Goal: Task Accomplishment & Management: Complete application form

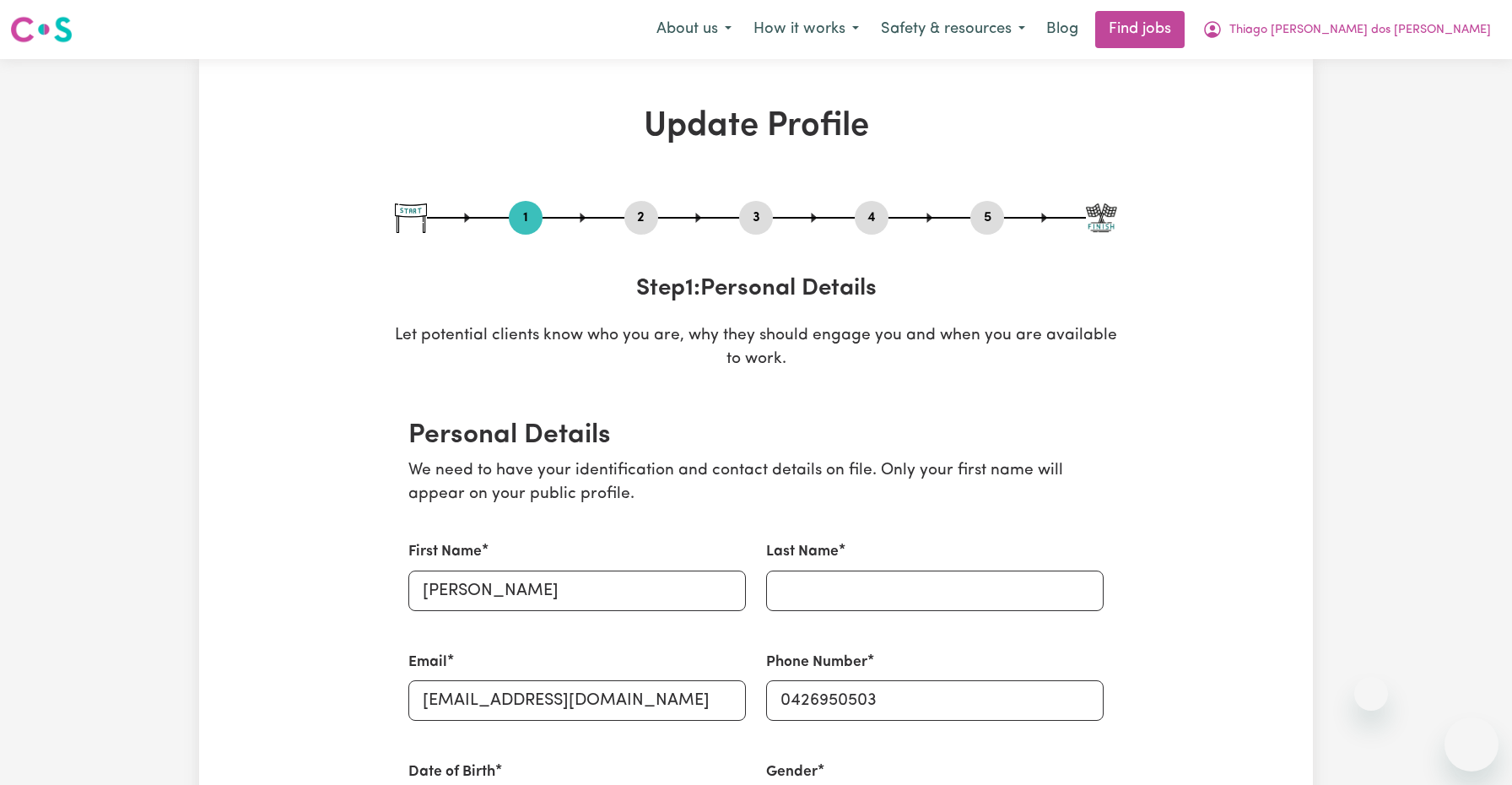
select select "Studying a healthcare related degree or qualification"
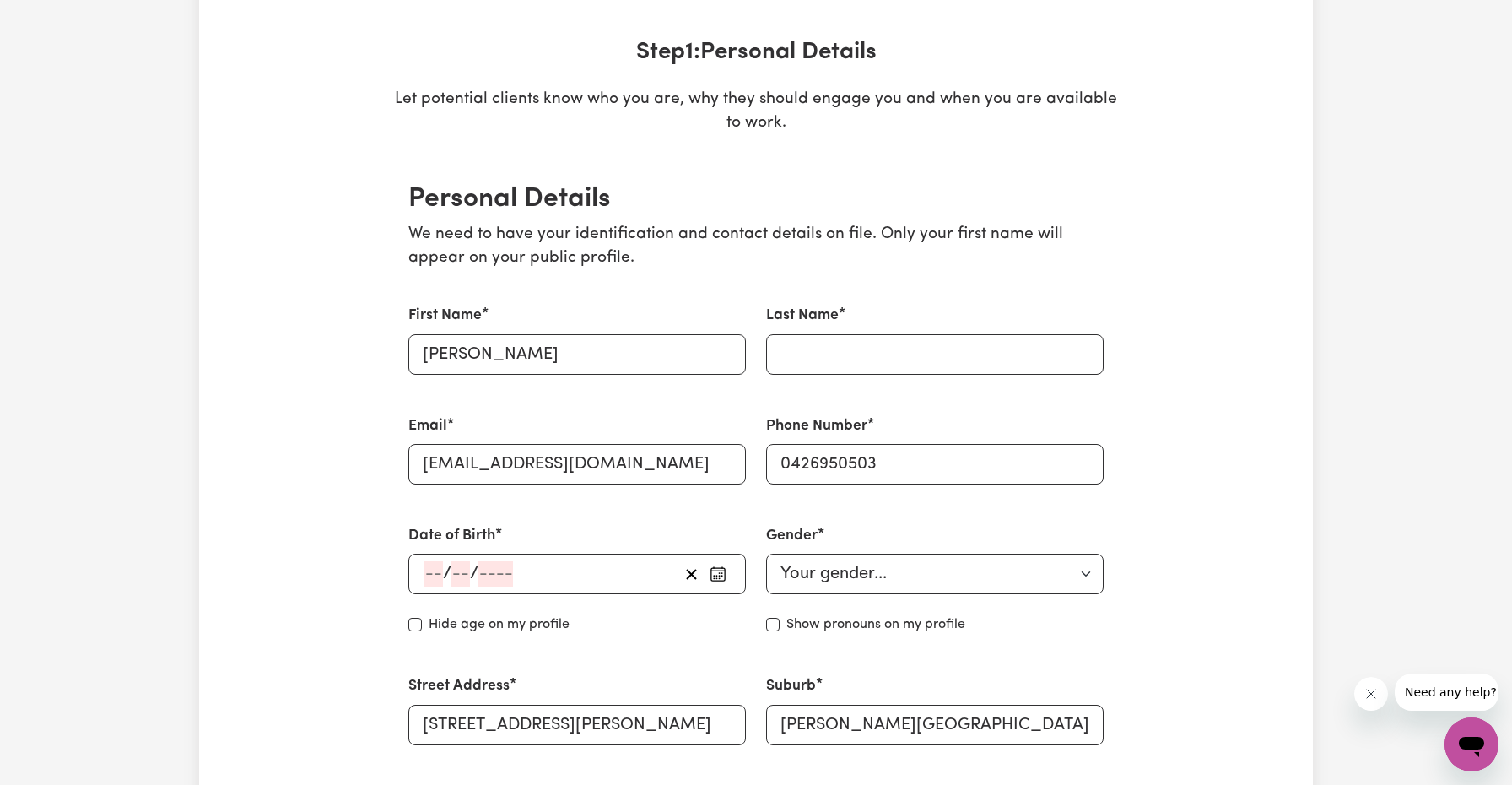
type input "[PERSON_NAME]"
type input "dos [PERSON_NAME]"
click at [432, 576] on input "number" at bounding box center [433, 574] width 18 height 25
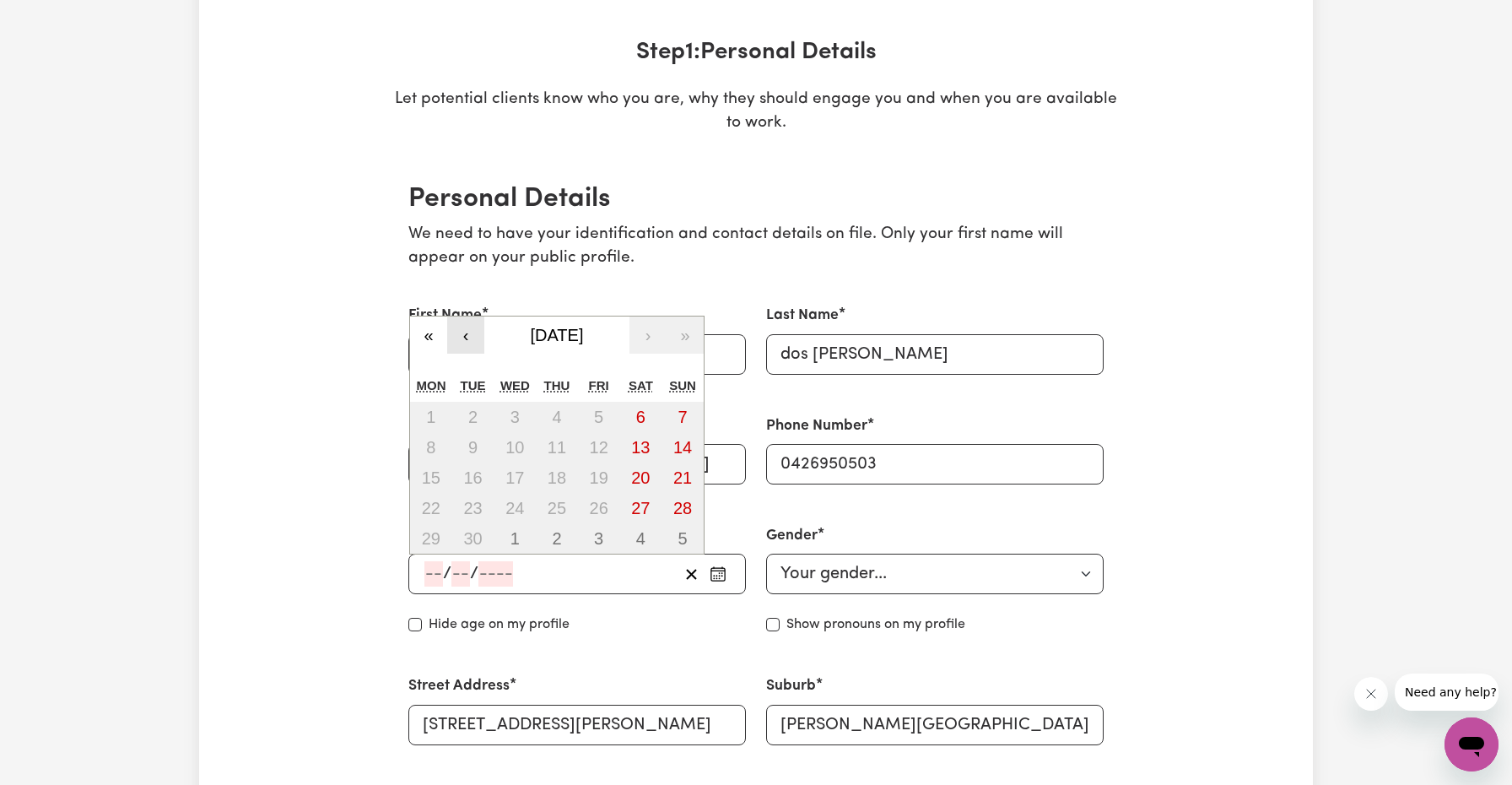
click at [465, 338] on button "‹" at bounding box center [466, 334] width 37 height 37
click at [465, 371] on div "Tue" at bounding box center [473, 386] width 43 height 32
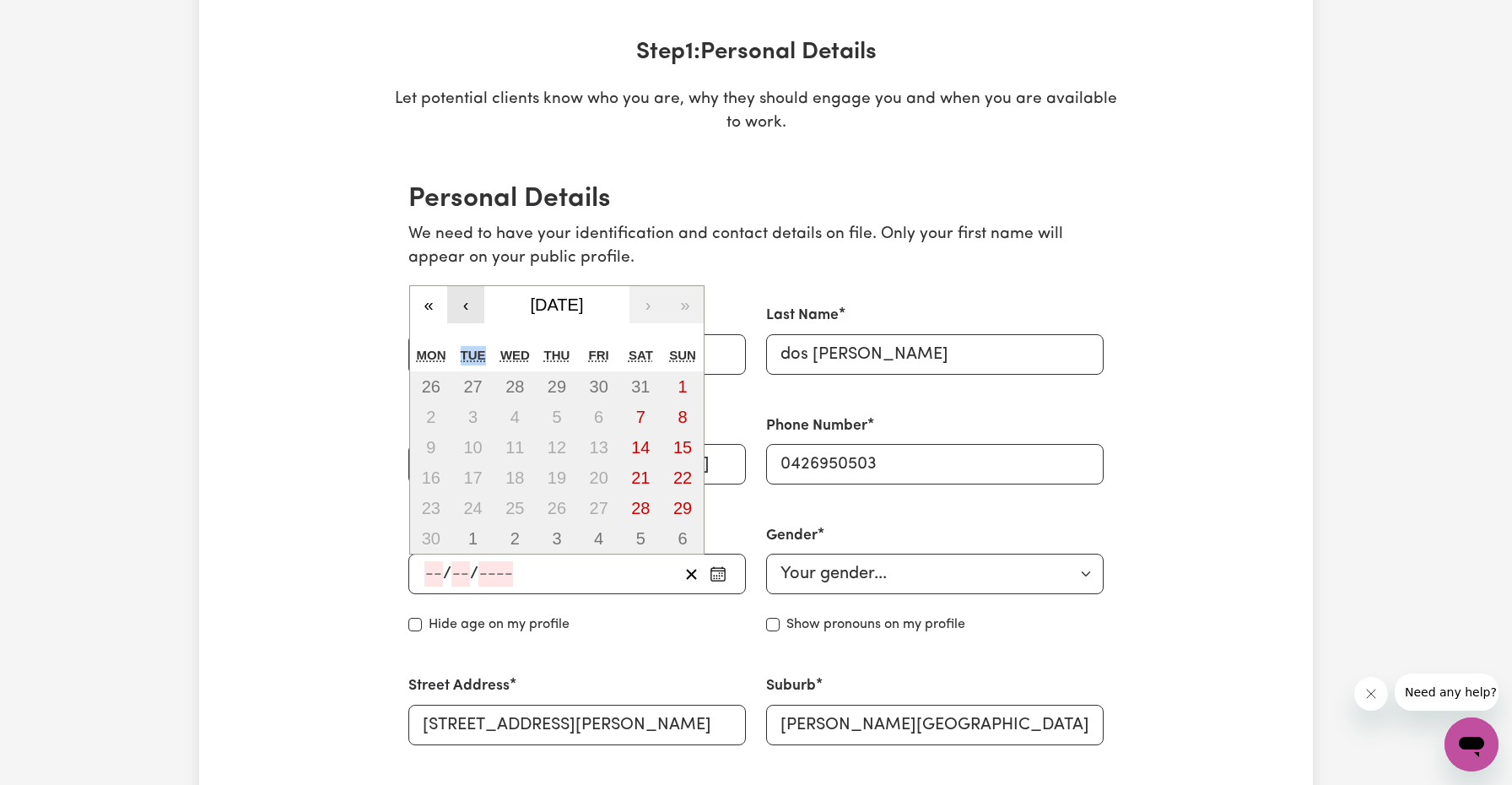
click at [465, 340] on div "Tue" at bounding box center [473, 355] width 43 height 32
click at [543, 304] on span "[DATE]" at bounding box center [557, 305] width 53 height 18
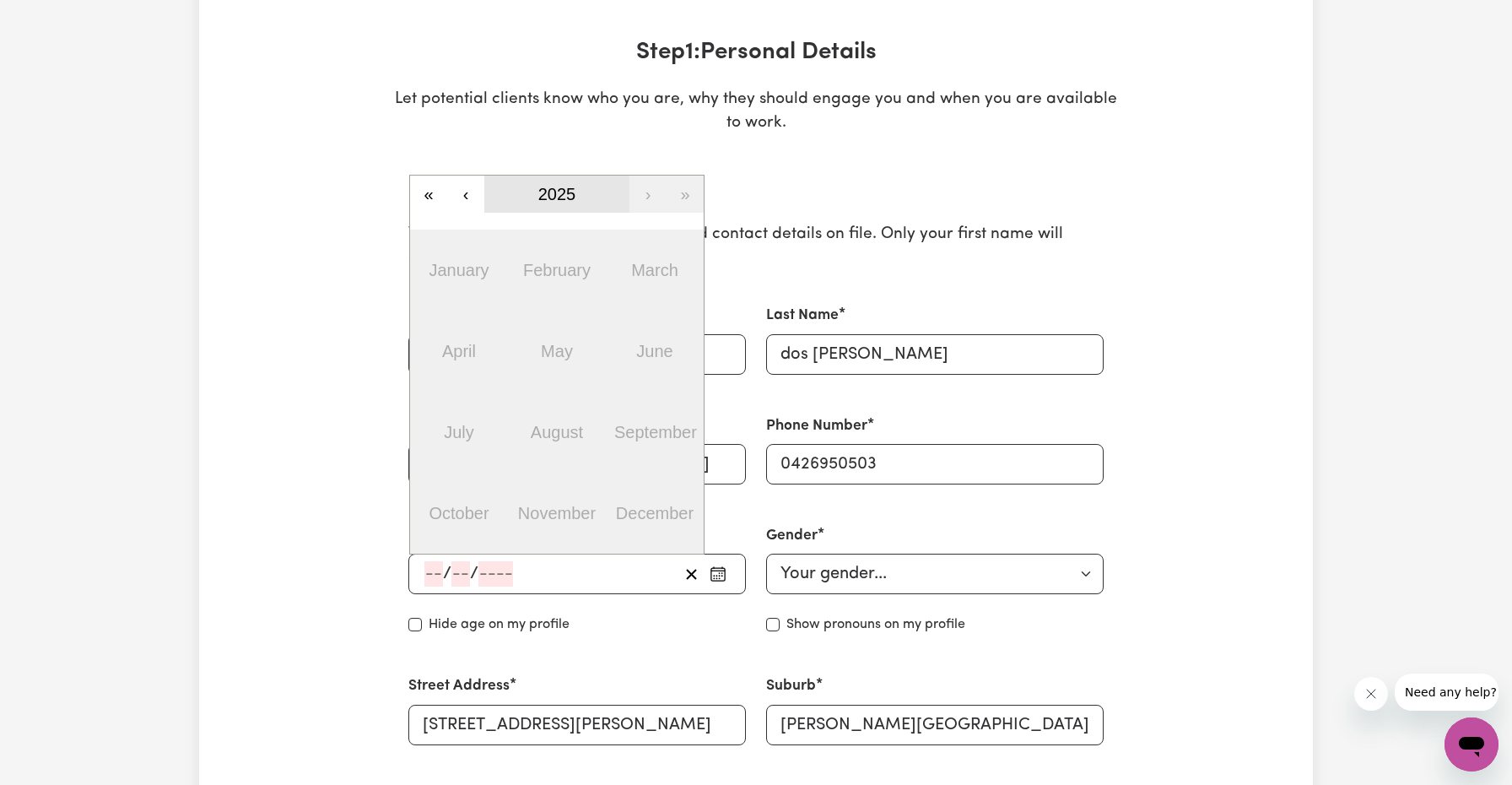
click at [557, 190] on span "2025" at bounding box center [557, 194] width 38 height 18
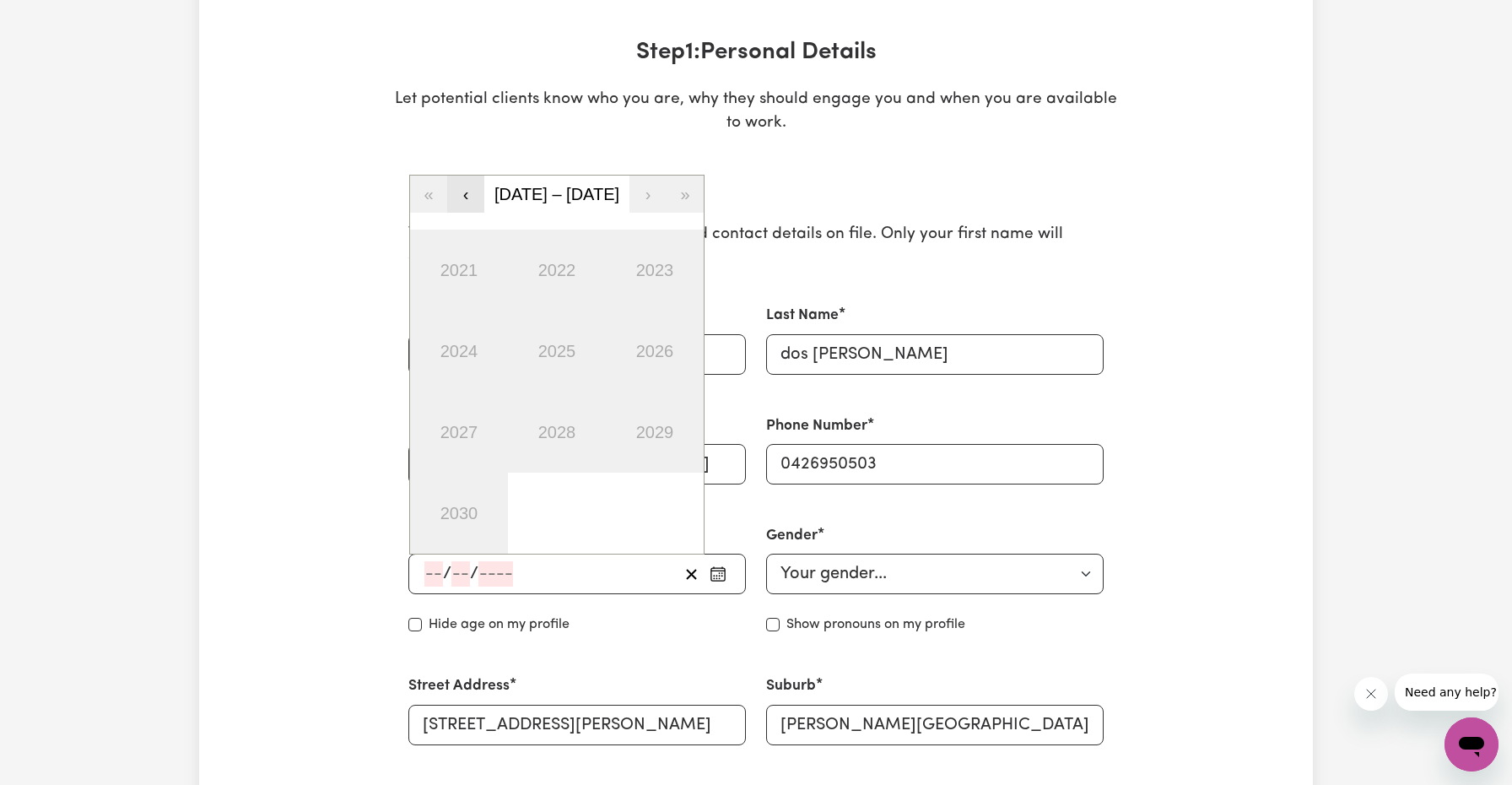
click at [469, 189] on button "‹" at bounding box center [466, 194] width 37 height 37
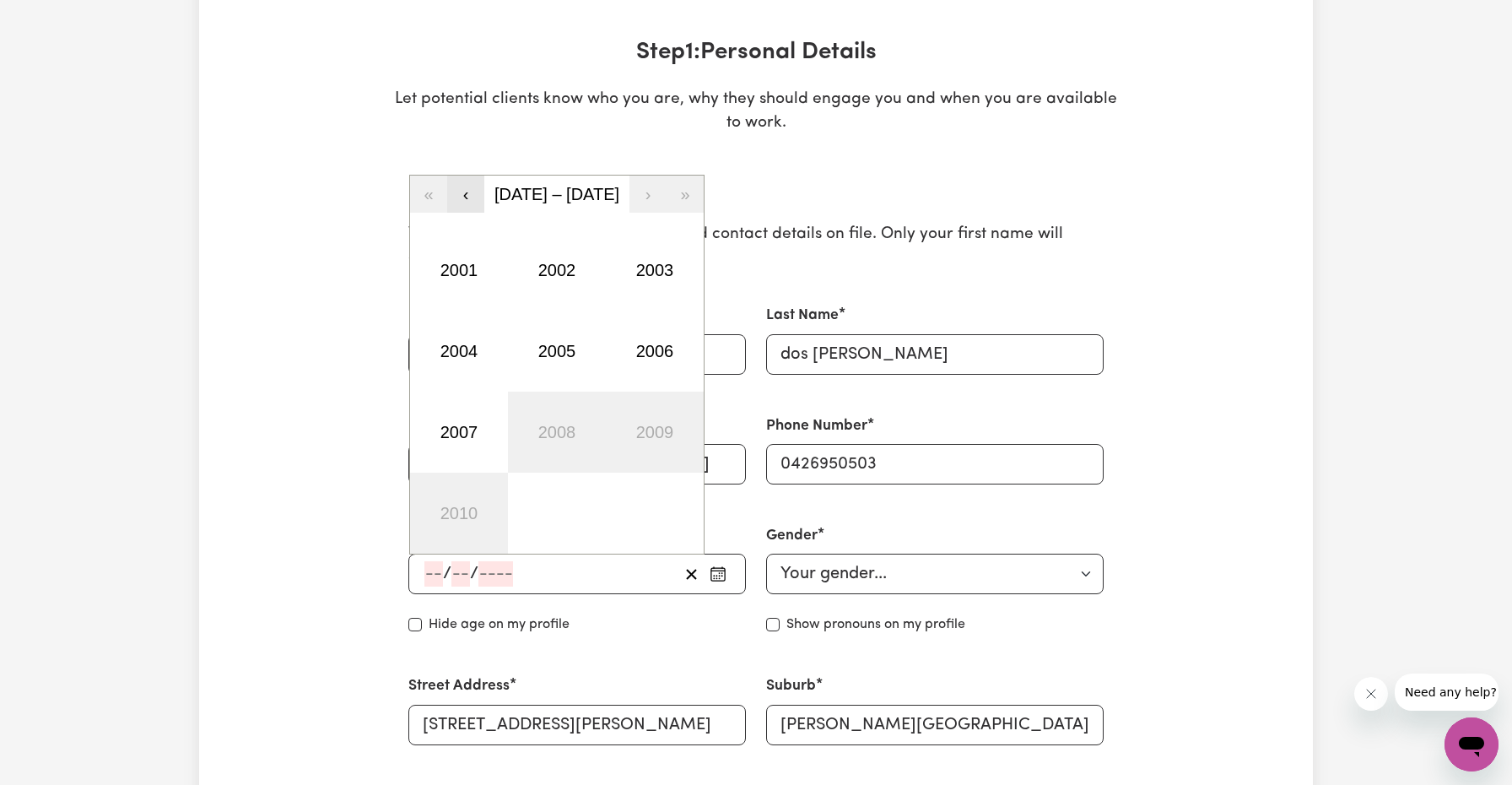
click at [469, 189] on button "‹" at bounding box center [466, 194] width 37 height 37
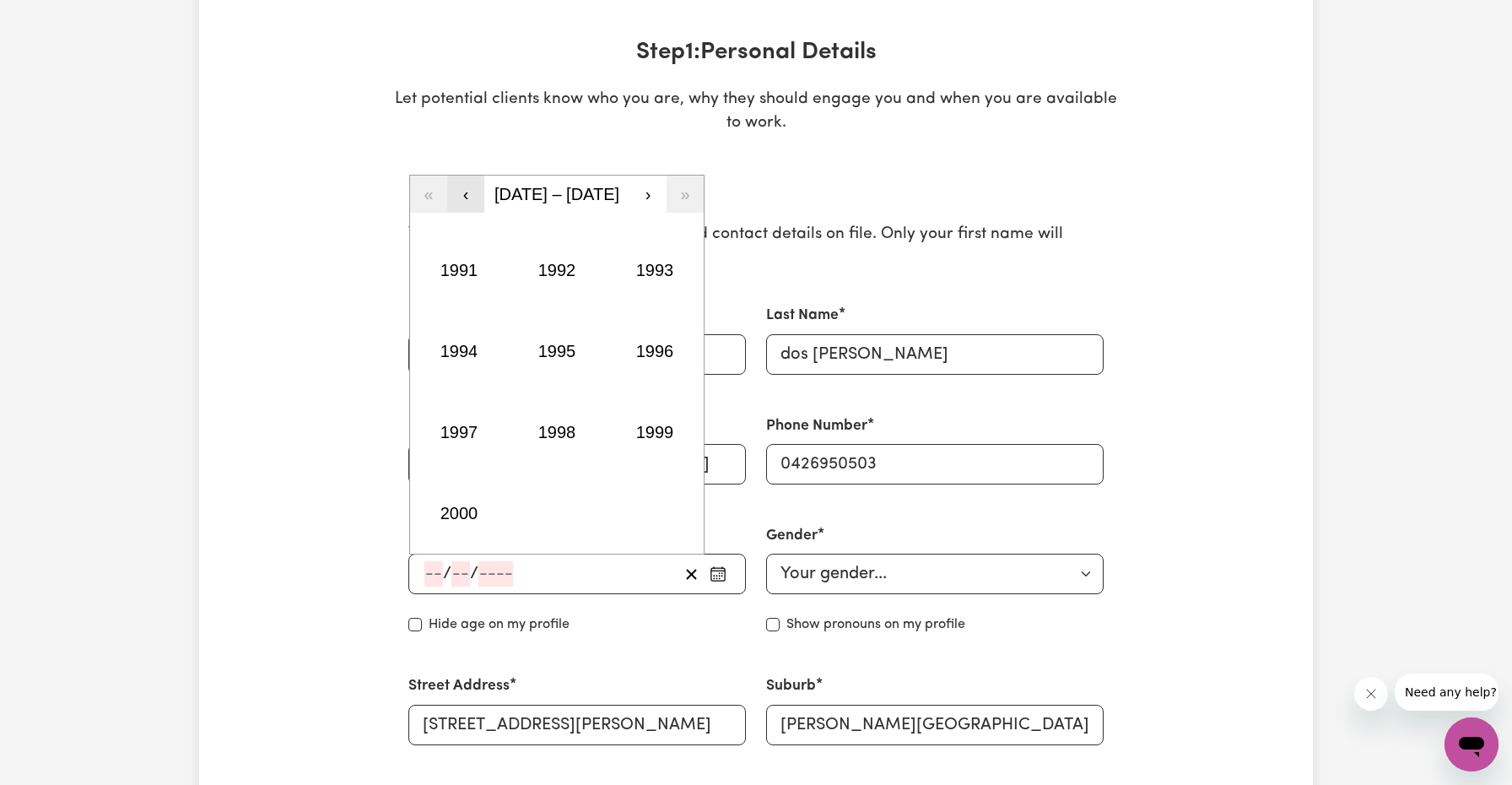
click at [469, 189] on button "‹" at bounding box center [466, 194] width 37 height 37
click at [553, 337] on button "1985" at bounding box center [557, 351] width 98 height 81
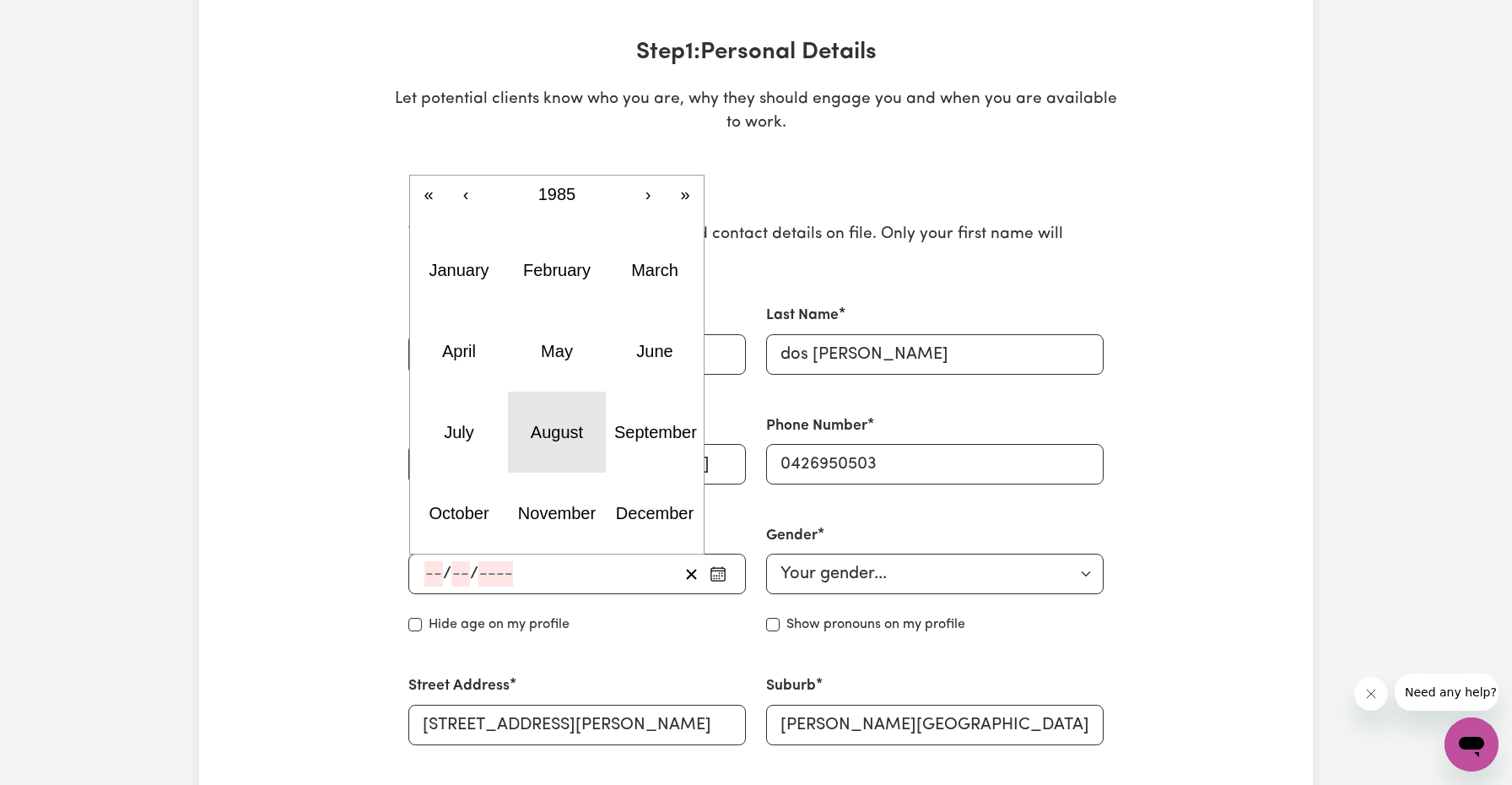
click at [545, 432] on abbr "August" at bounding box center [557, 432] width 53 height 18
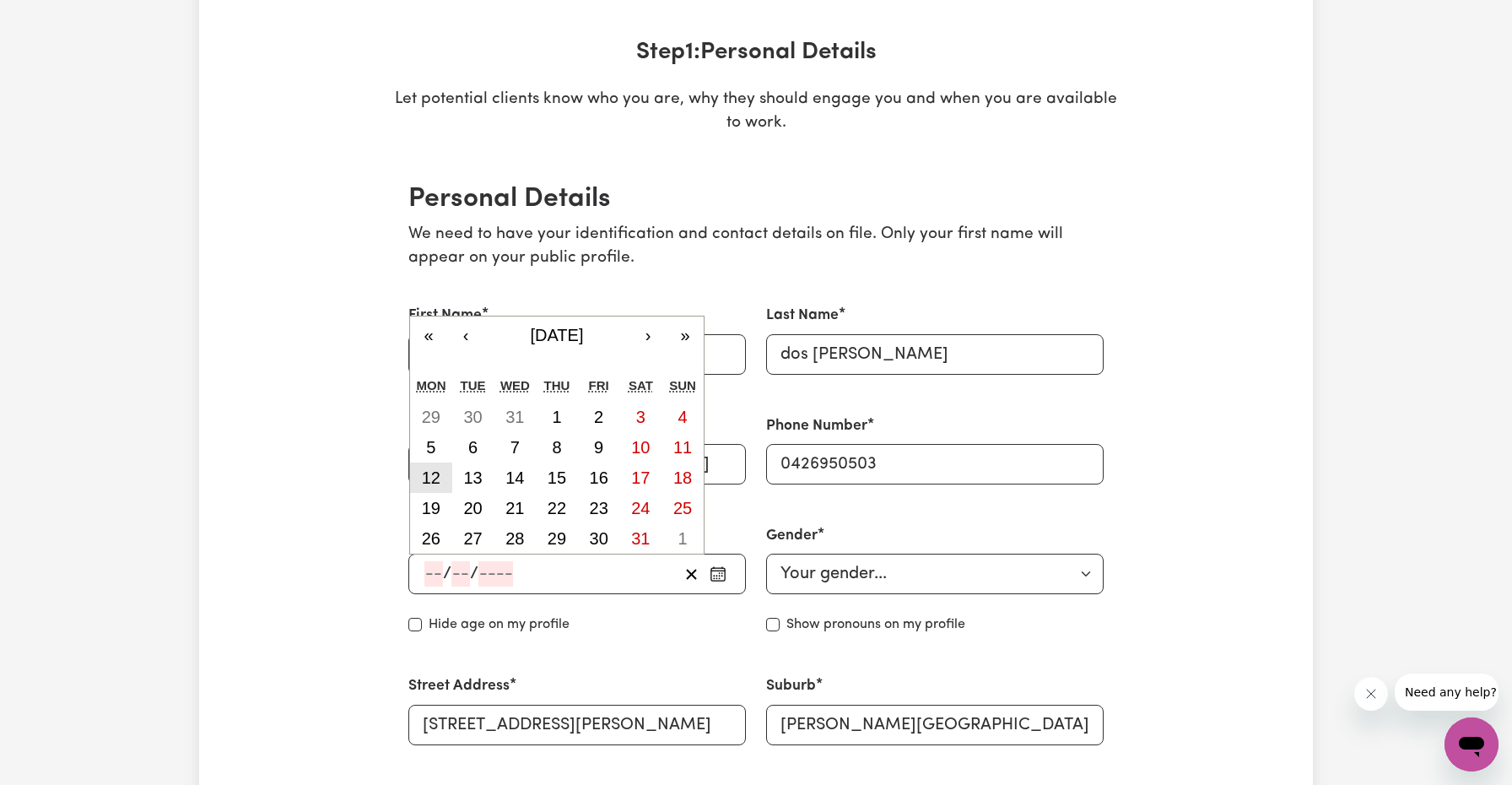
click at [427, 472] on abbr "12" at bounding box center [431, 478] width 18 height 18
type input "[DATE]"
type input "12"
type input "8"
type input "1985"
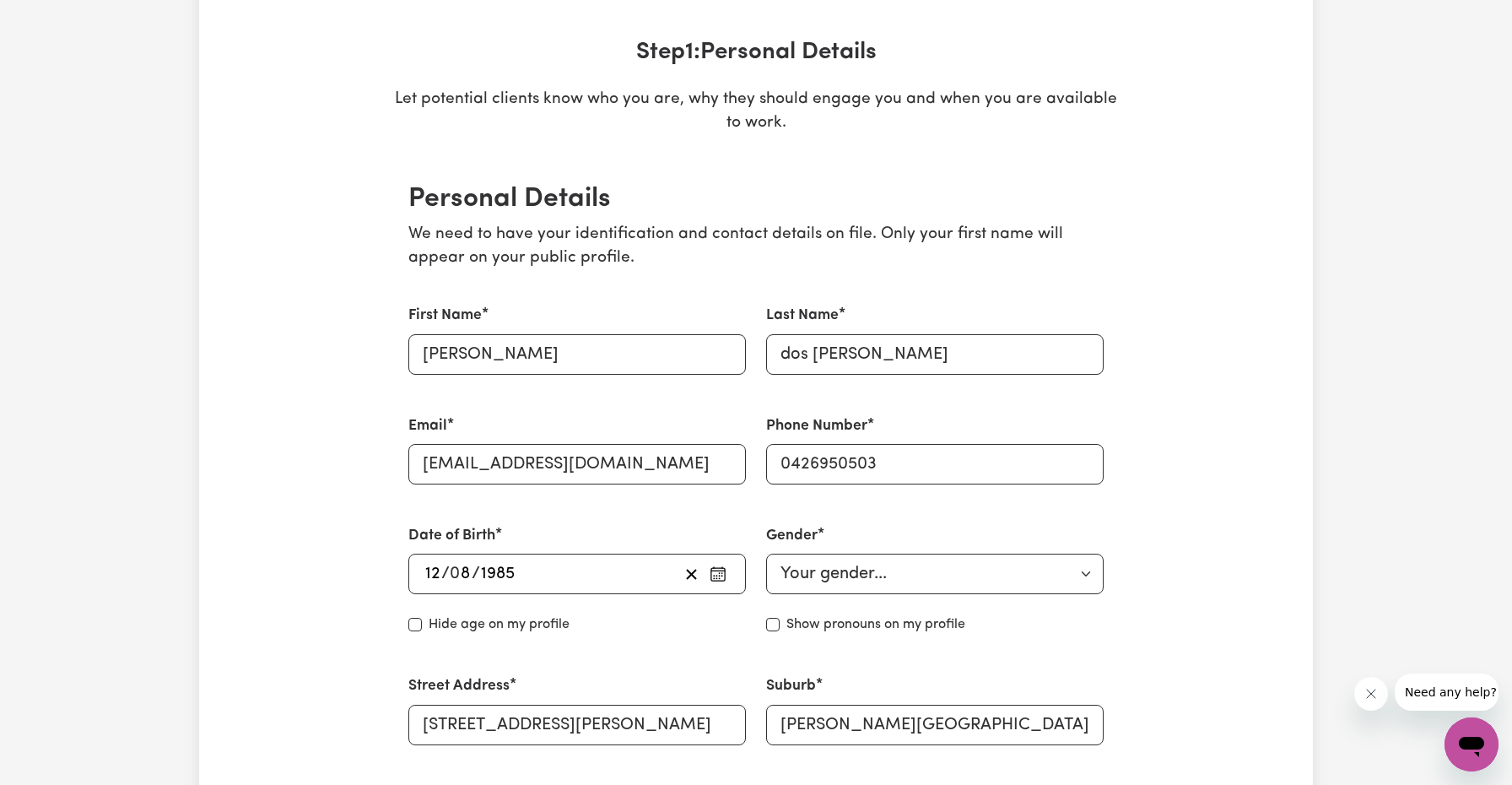
click at [604, 528] on div "Date of Birth [DEMOGRAPHIC_DATA] 12 / 0 8 / [DEMOGRAPHIC_DATA] « ‹ [DATE] › » M…" at bounding box center [577, 559] width 337 height 69
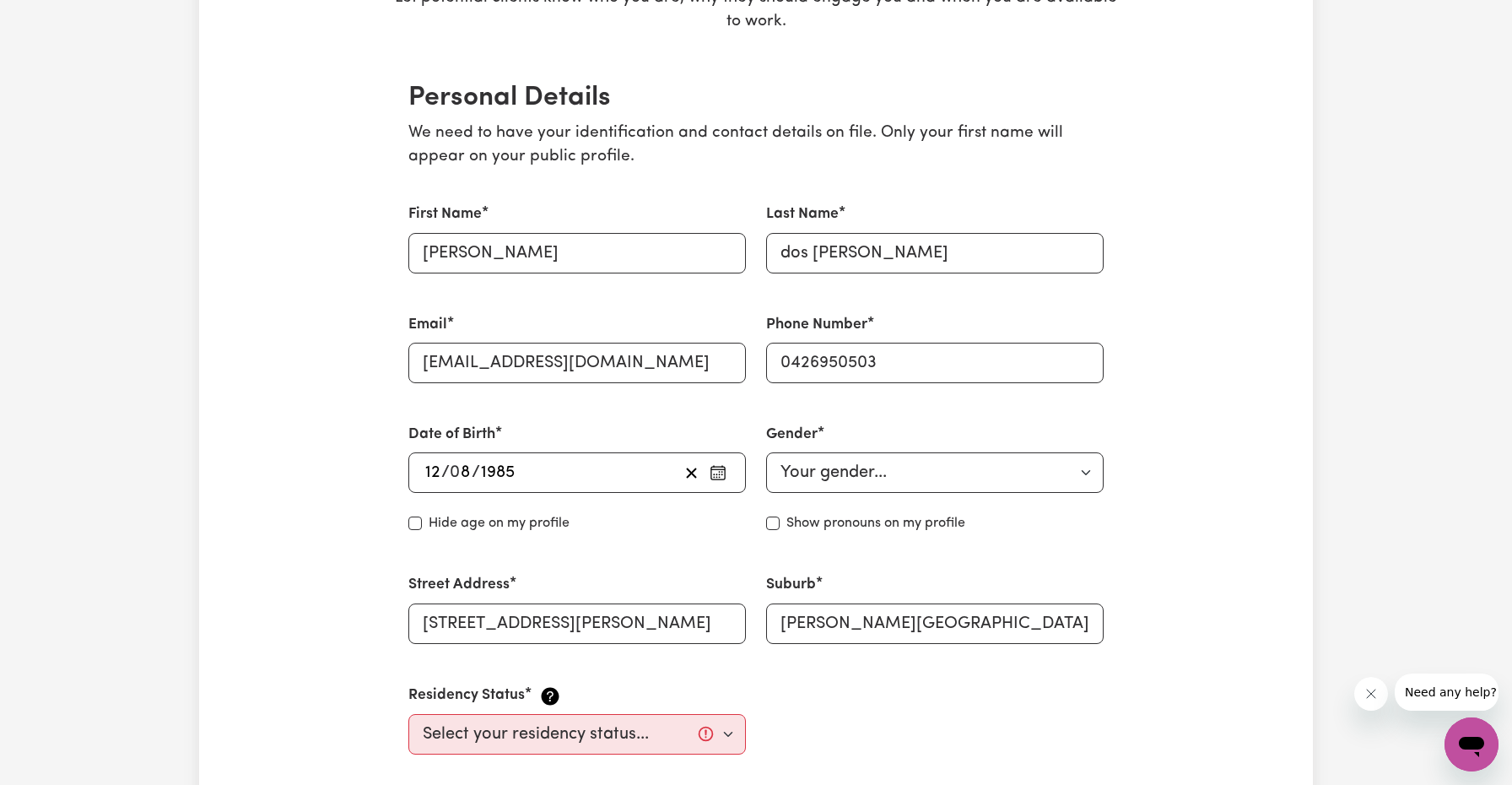
scroll to position [372, 0]
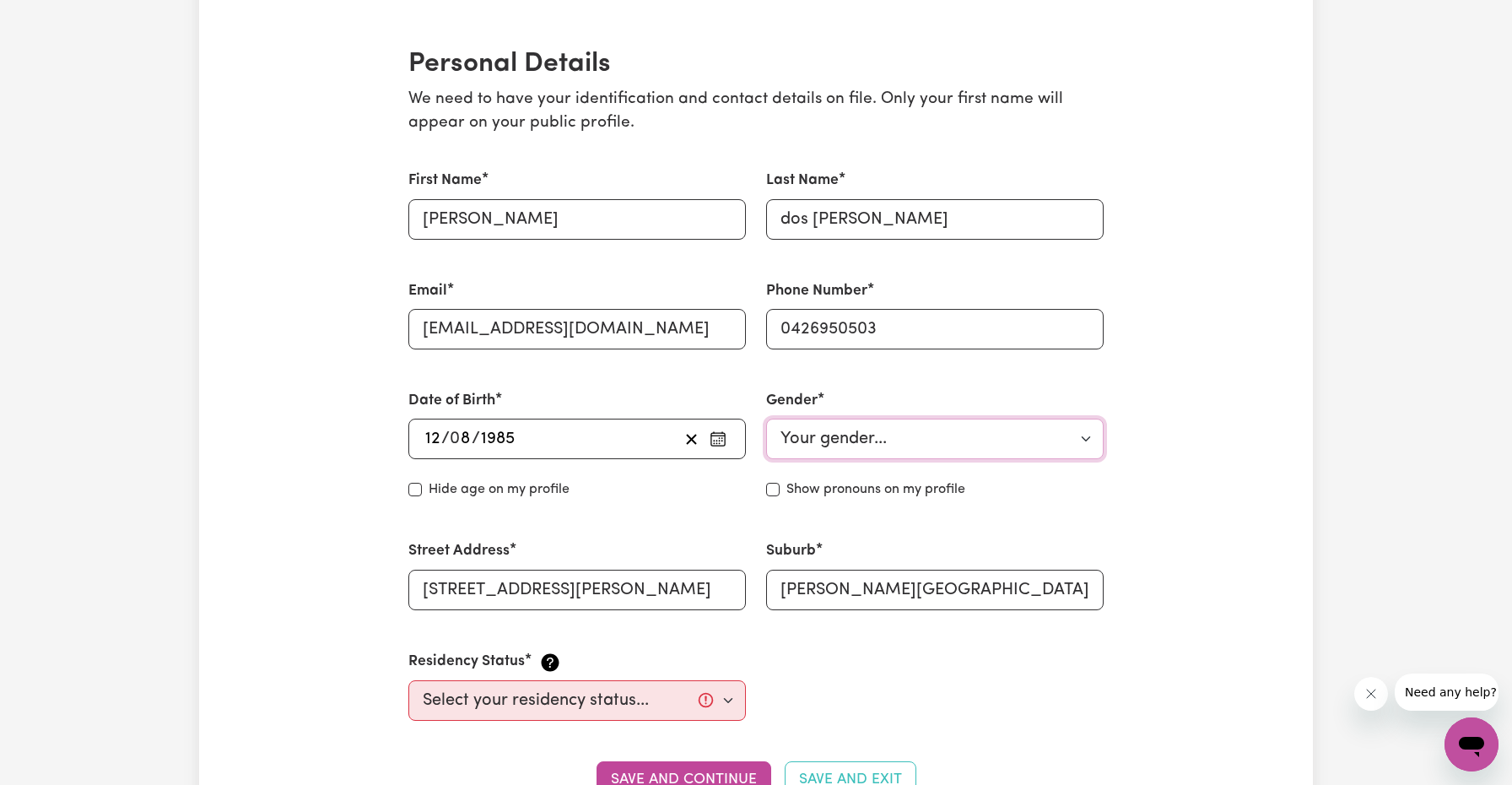
select select "[DEMOGRAPHIC_DATA]"
click at [776, 663] on div "First Name [PERSON_NAME] Last Name dos [PERSON_NAME] Email [EMAIL_ADDRESS][DOMA…" at bounding box center [756, 445] width 716 height 592
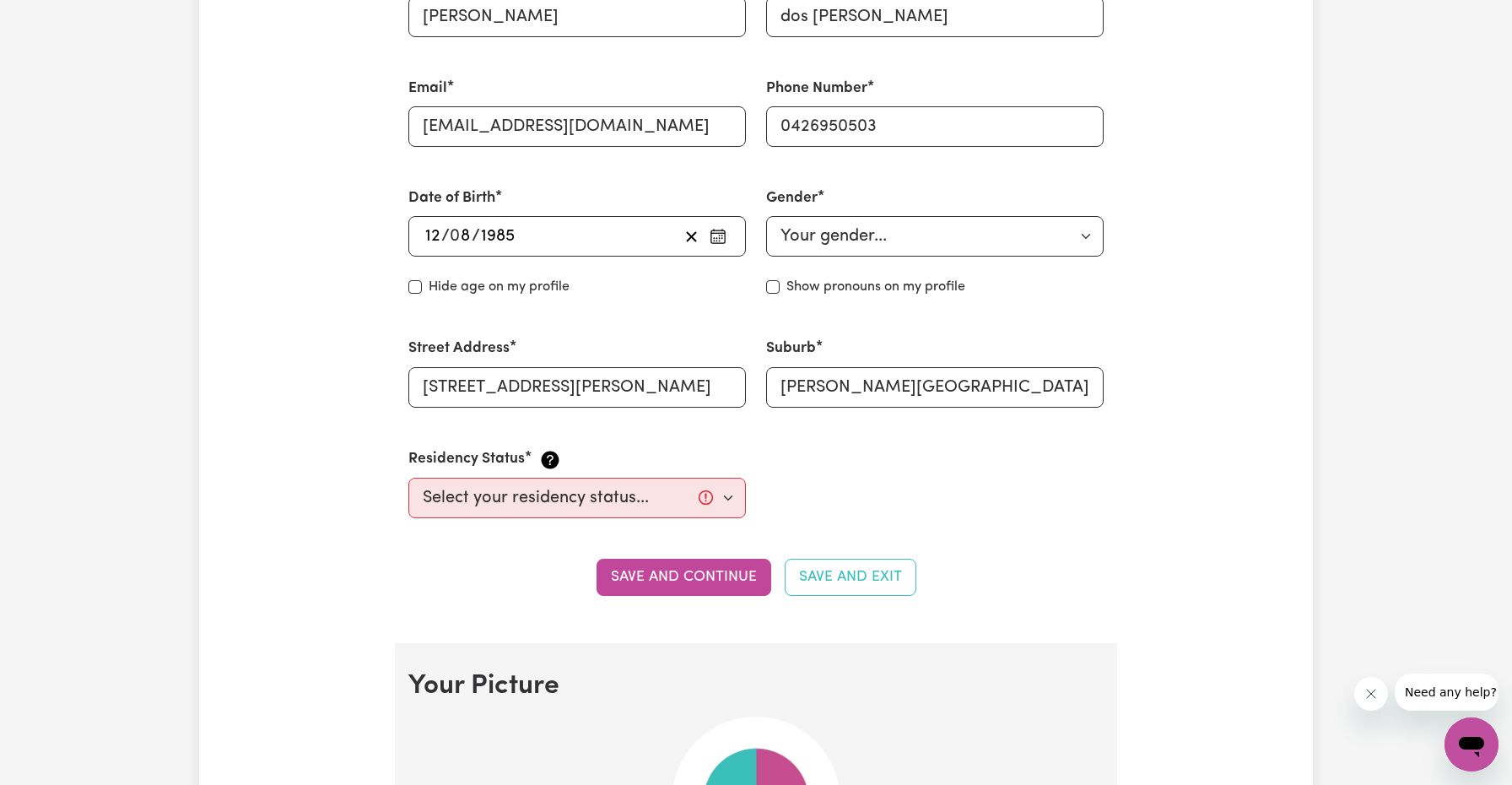
scroll to position [607, 0]
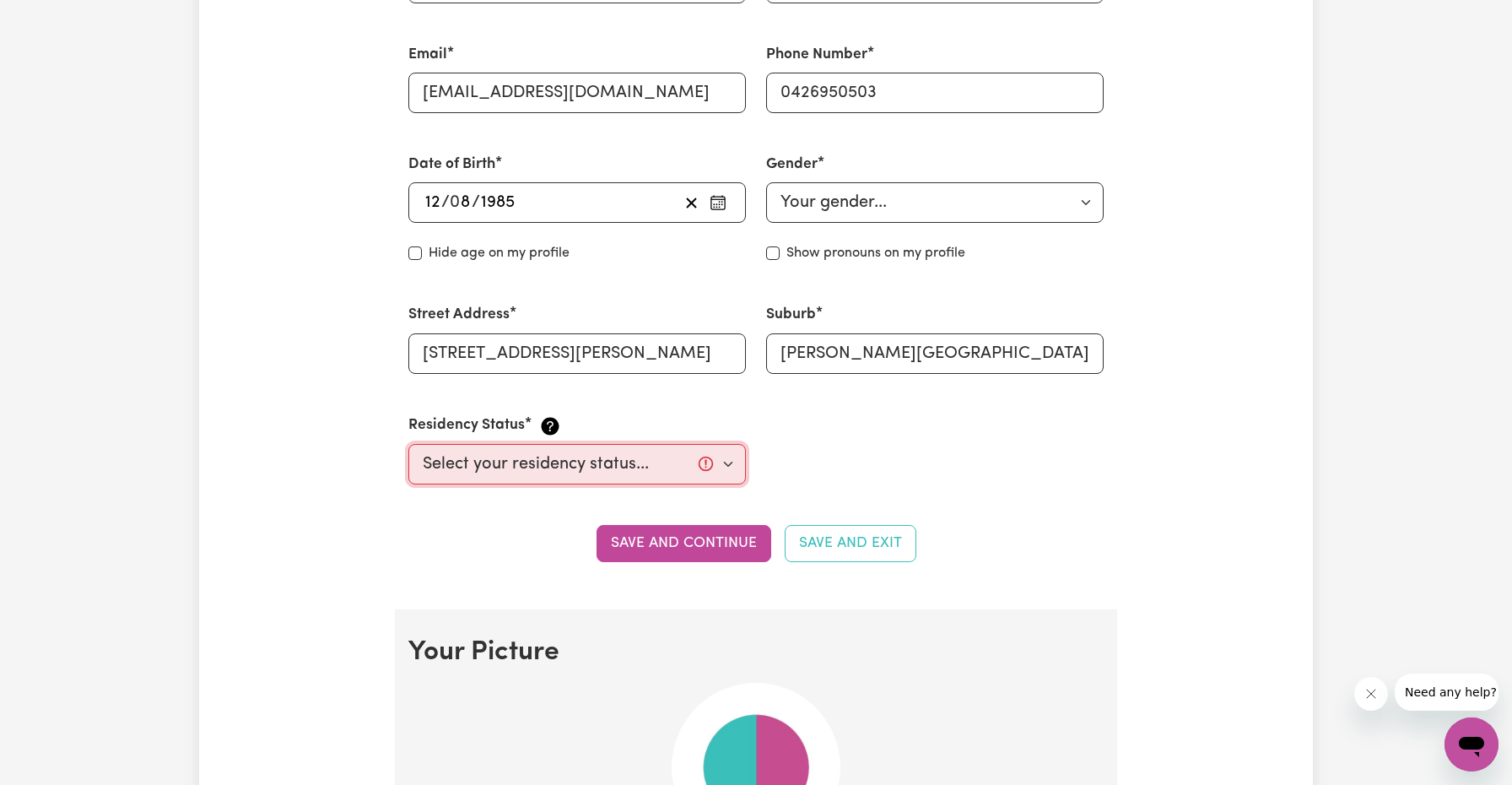
select select "Australian PR"
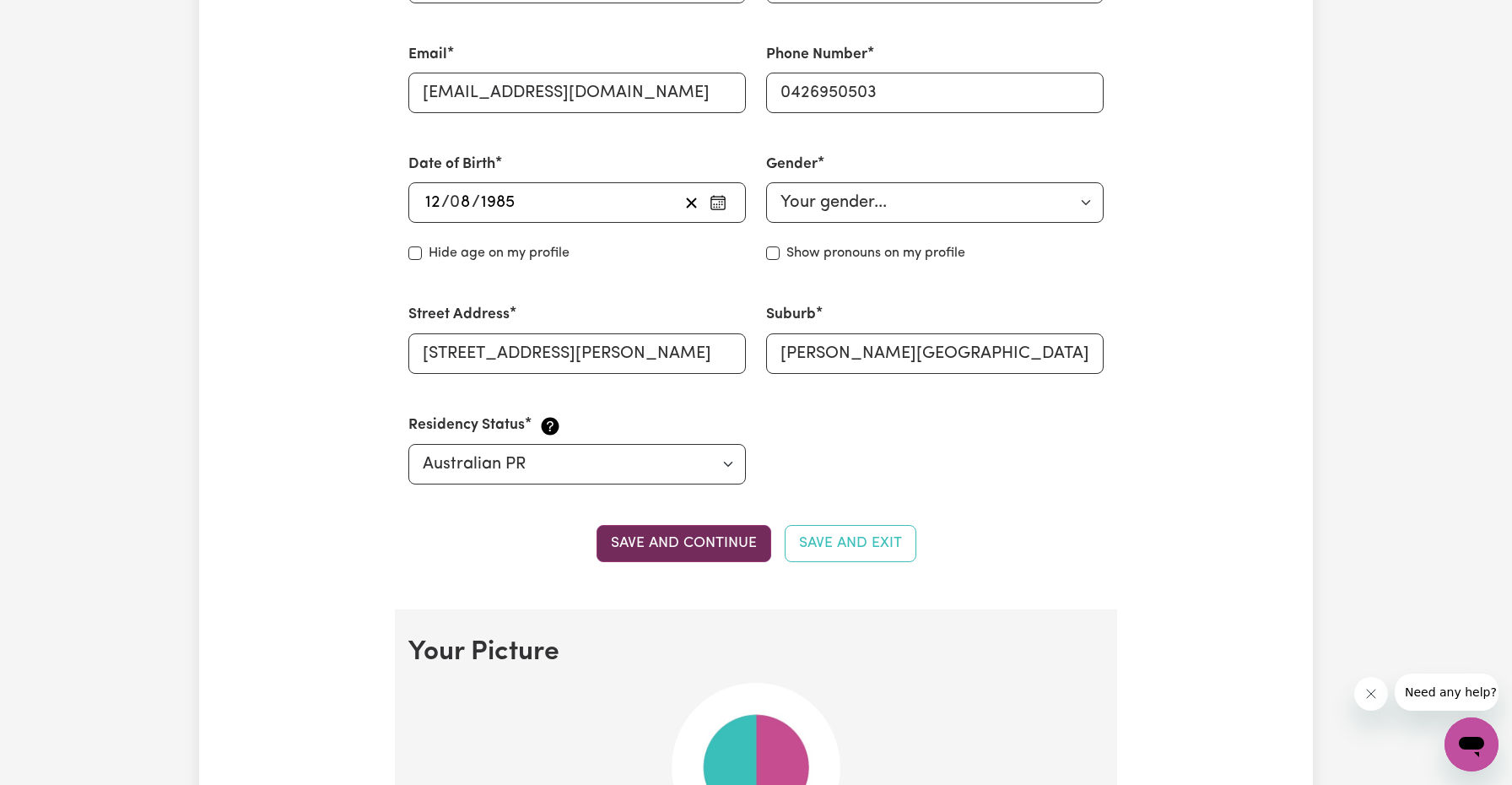
click at [709, 538] on button "Save and continue" at bounding box center [683, 543] width 175 height 37
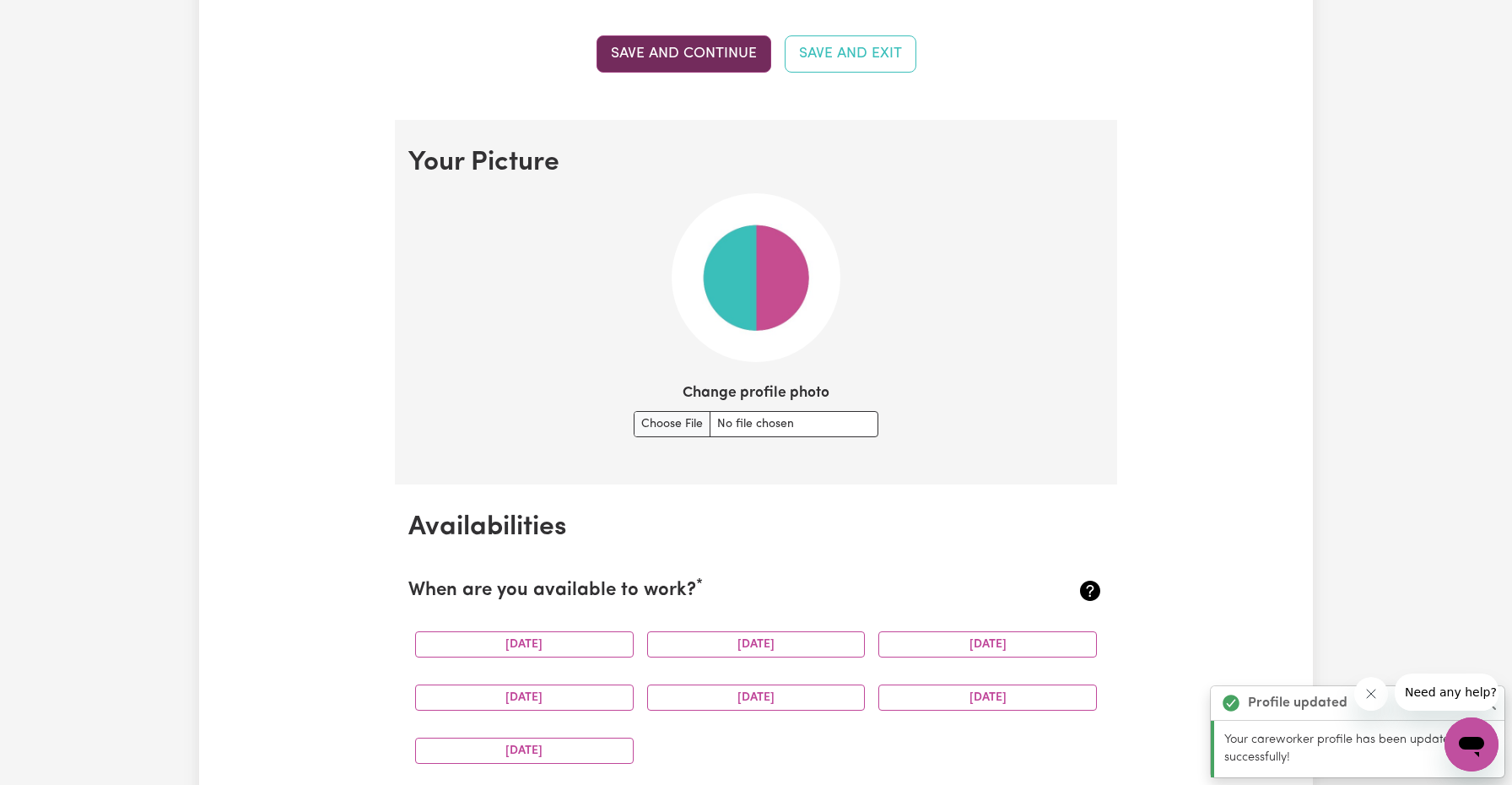
scroll to position [1216, 0]
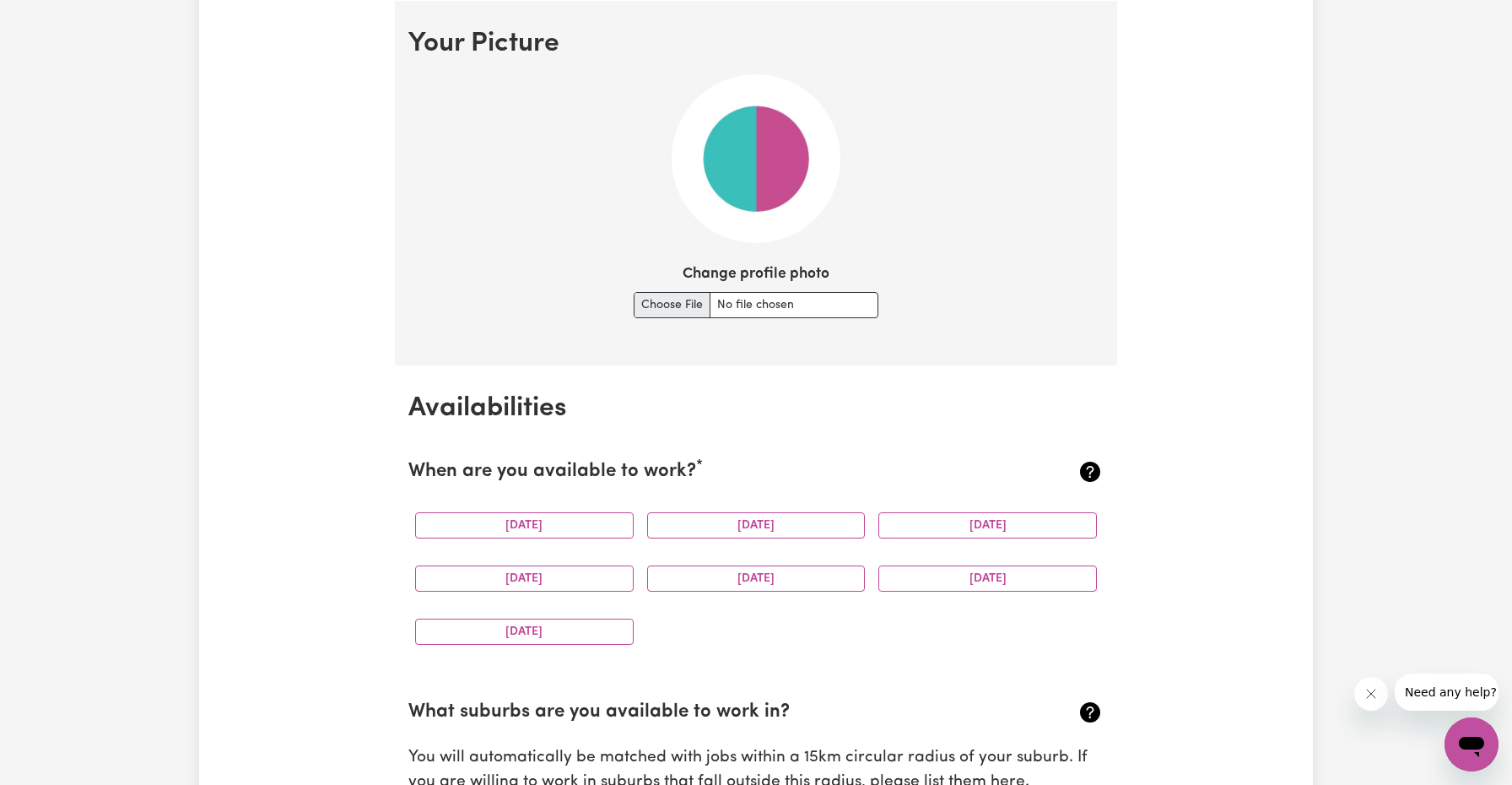
click at [688, 306] on input "Change profile photo" at bounding box center [756, 305] width 245 height 26
type input "C:\fakepath\89699681-9c5d-4814-b884-3cf0fec37041.jpg"
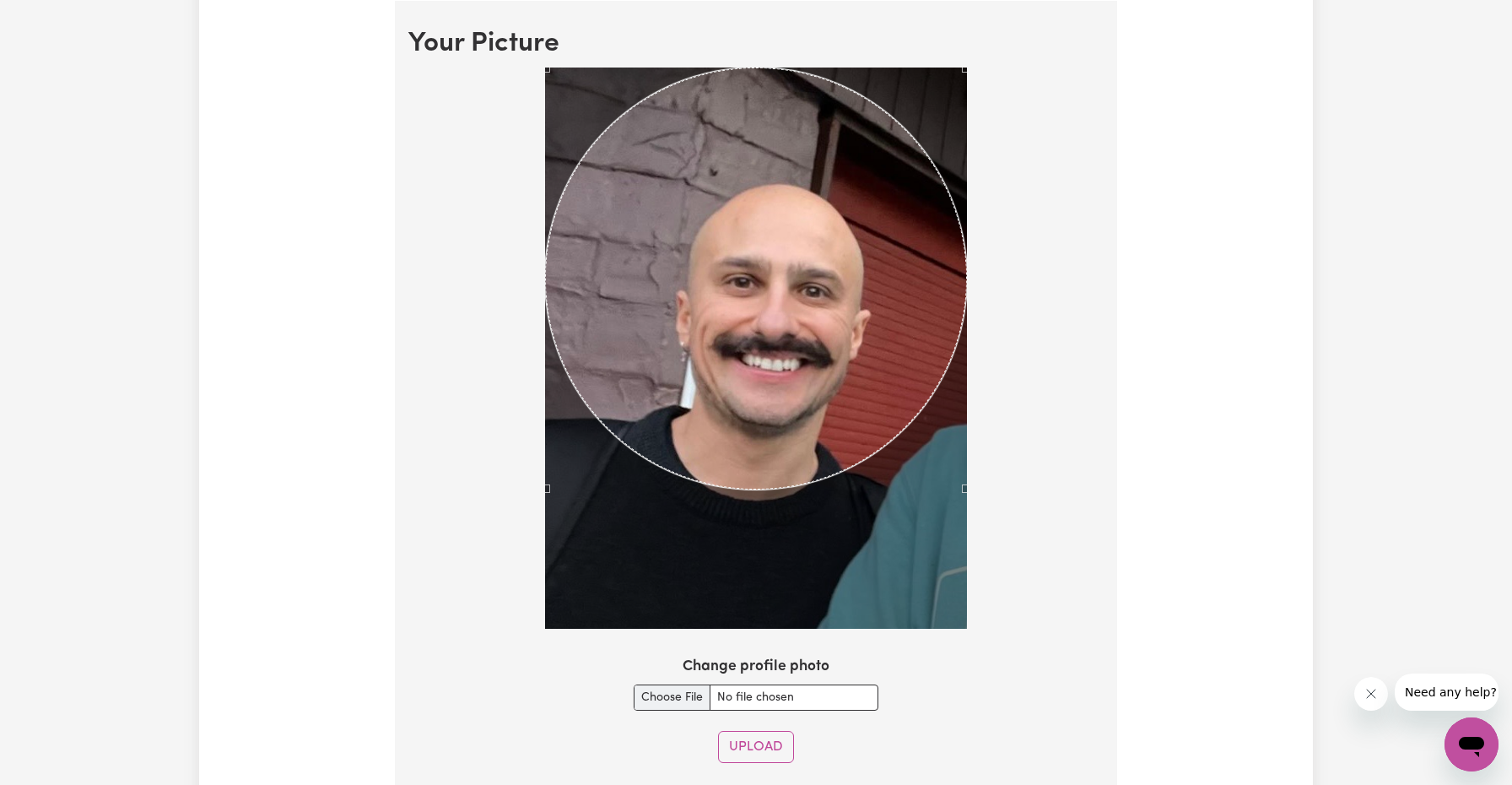
click at [981, 660] on section "Your Picture Change profile photo Upload" at bounding box center [756, 402] width 722 height 803
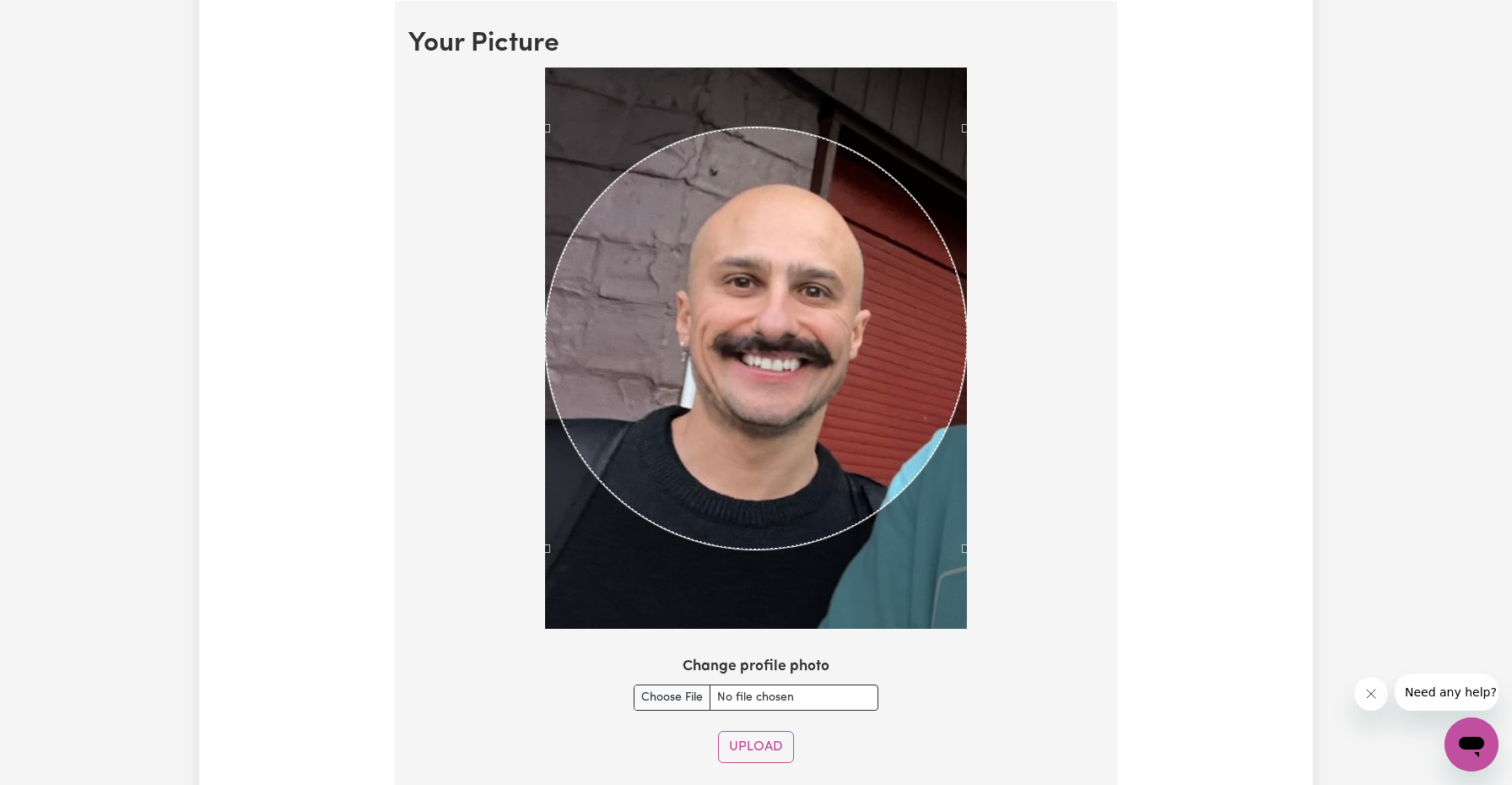
click at [790, 392] on div "Use the arrow keys to move the crop selection area" at bounding box center [756, 339] width 422 height 422
click at [914, 722] on section "Your Picture Change profile photo Upload" at bounding box center [756, 402] width 722 height 803
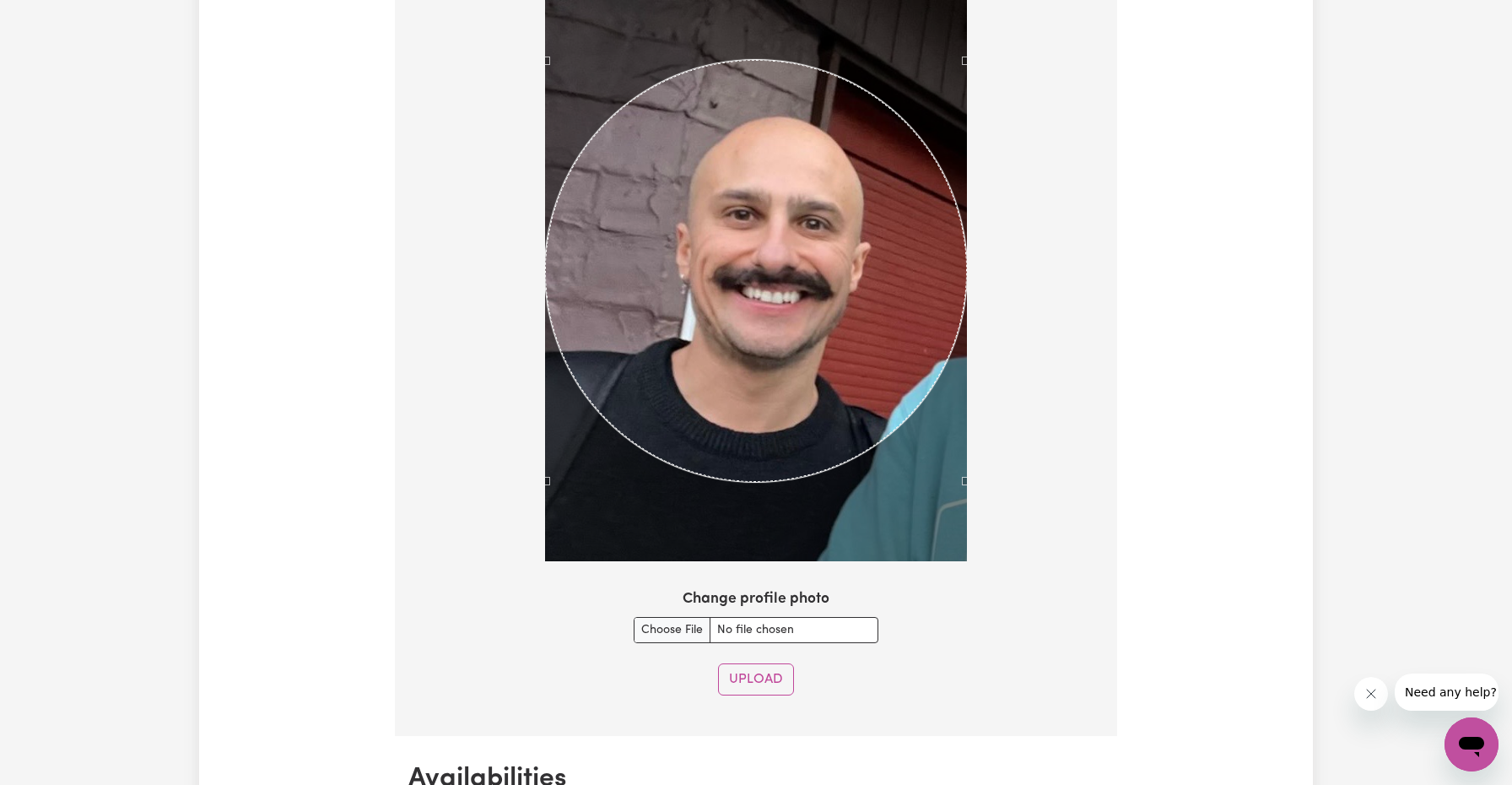
scroll to position [1318, 0]
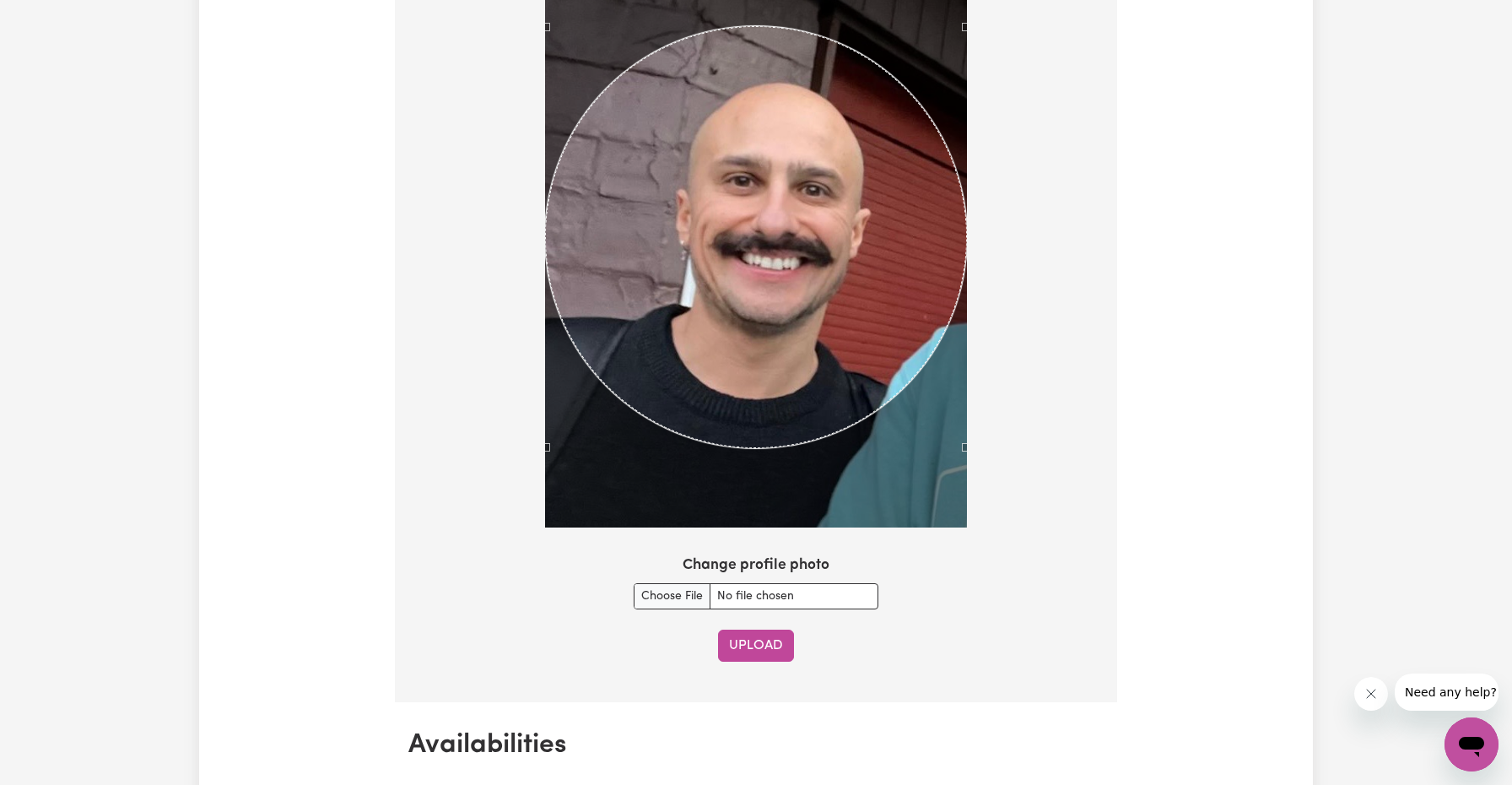
click at [767, 648] on button "Upload" at bounding box center [756, 645] width 76 height 32
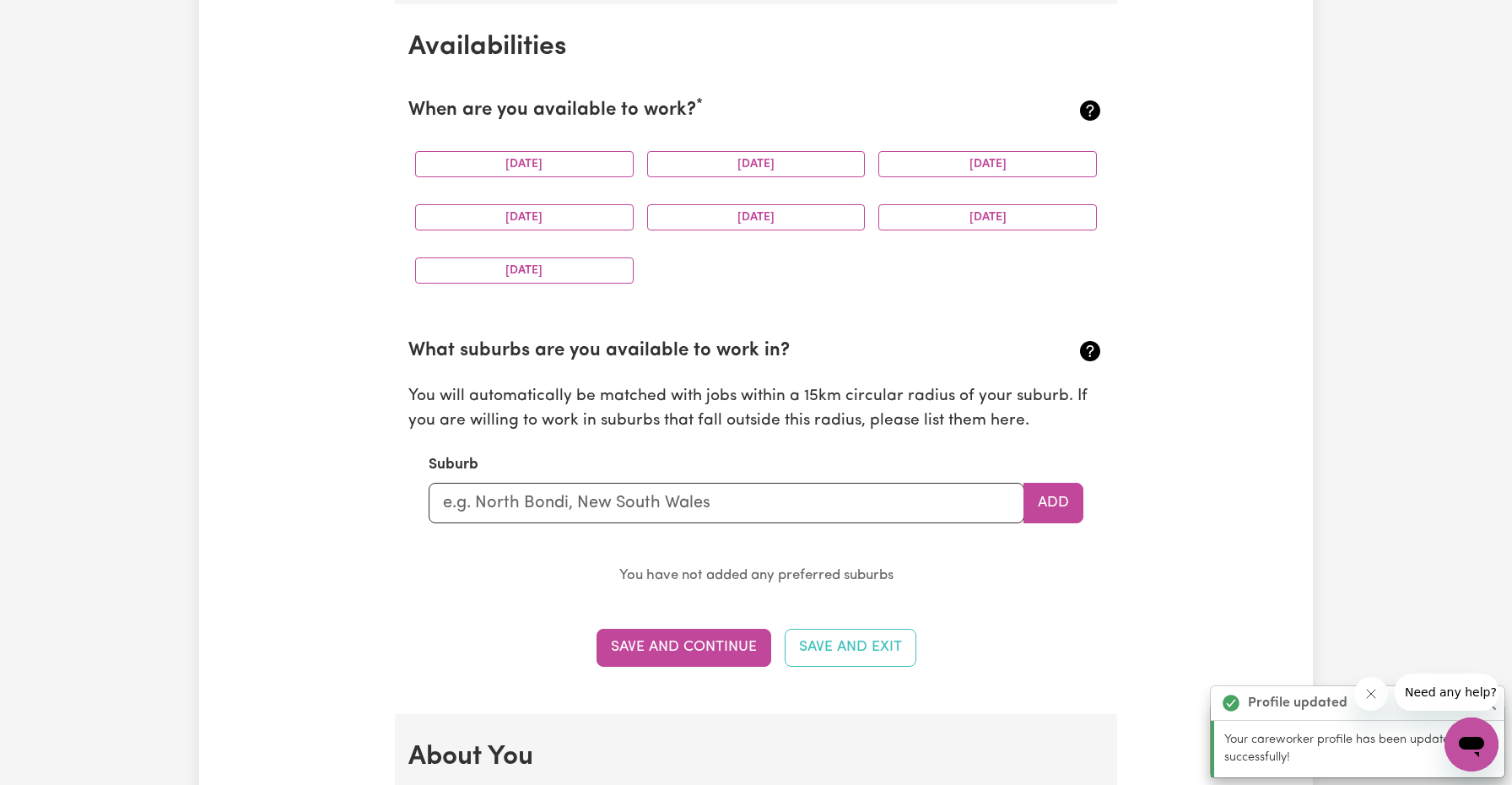
scroll to position [1581, 0]
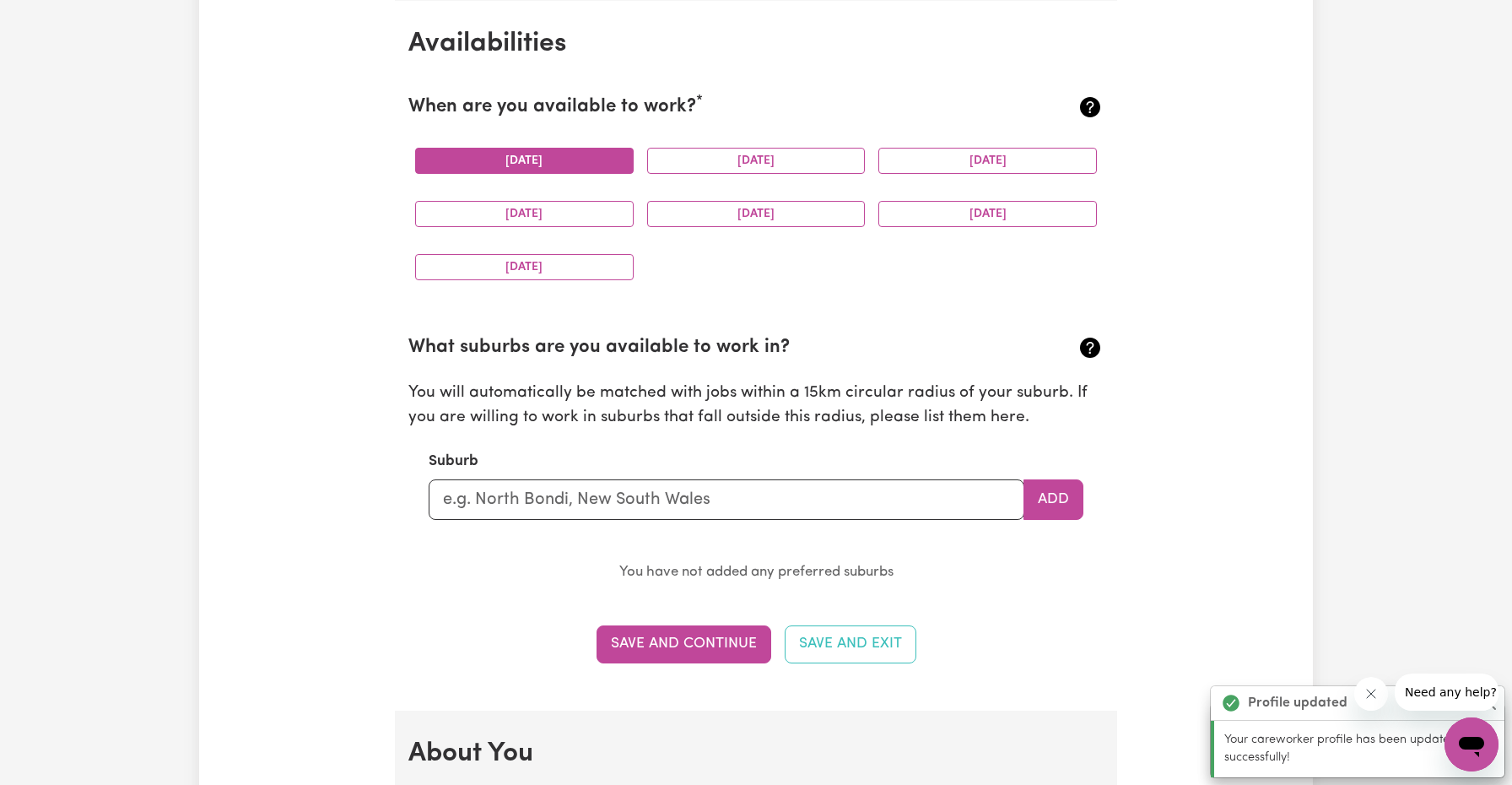
click at [570, 160] on button "[DATE]" at bounding box center [524, 160] width 218 height 26
click at [748, 144] on div "[DATE]" at bounding box center [756, 160] width 232 height 53
click at [750, 154] on button "[DATE]" at bounding box center [756, 160] width 218 height 26
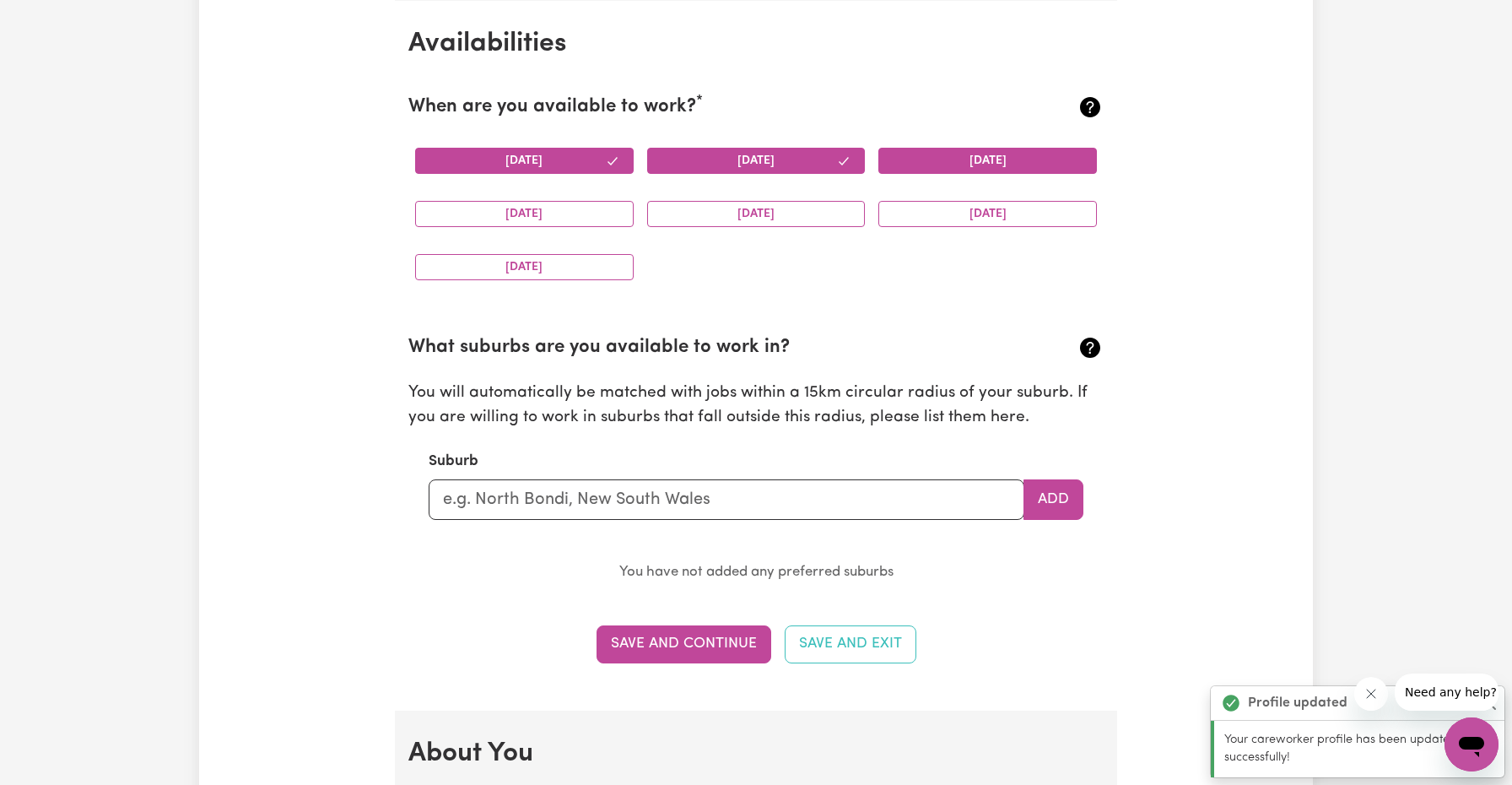
click at [889, 153] on button "[DATE]" at bounding box center [987, 160] width 218 height 26
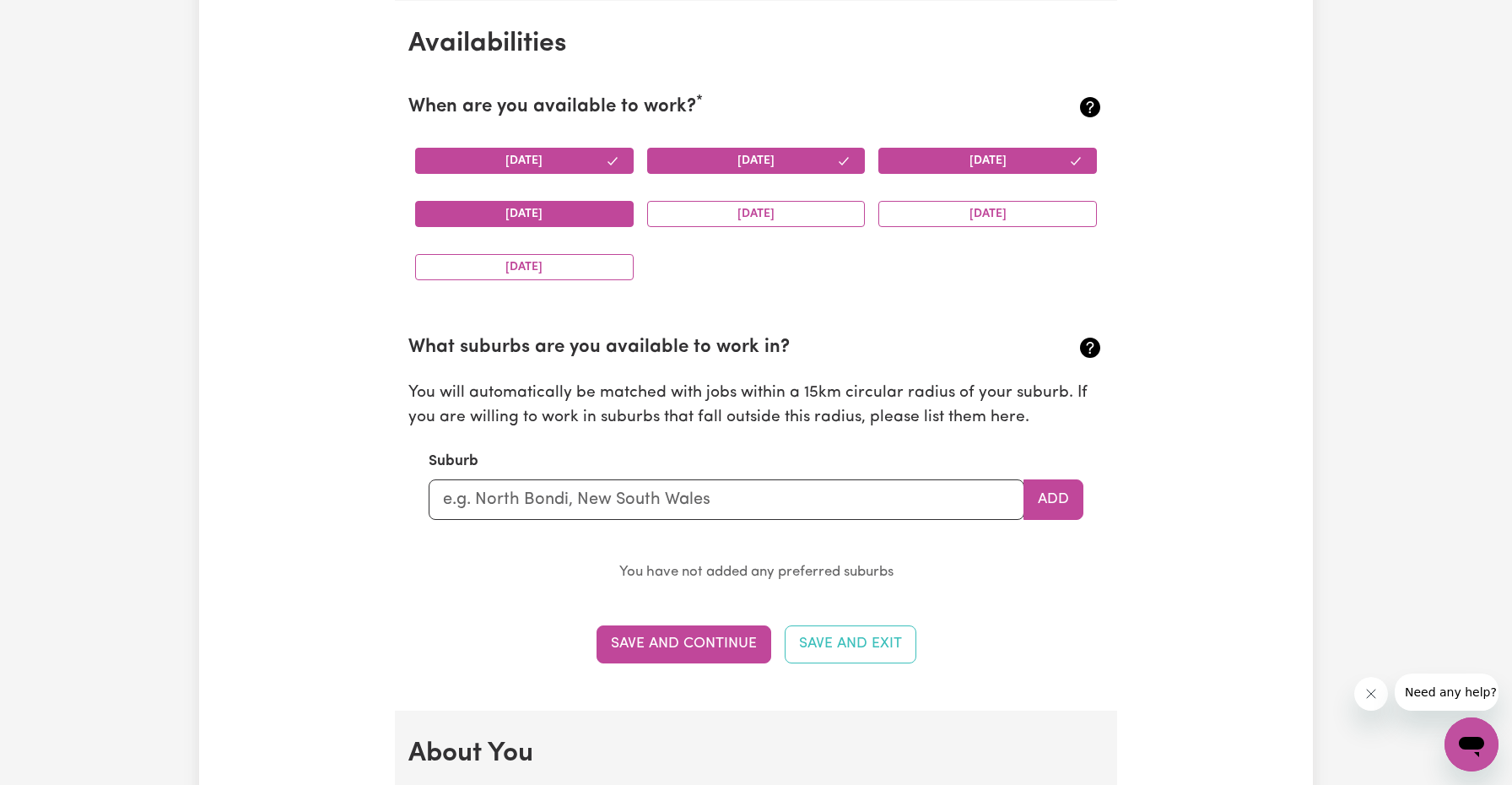
click at [553, 206] on button "[DATE]" at bounding box center [524, 214] width 218 height 26
click at [749, 220] on button "[DATE]" at bounding box center [756, 214] width 218 height 26
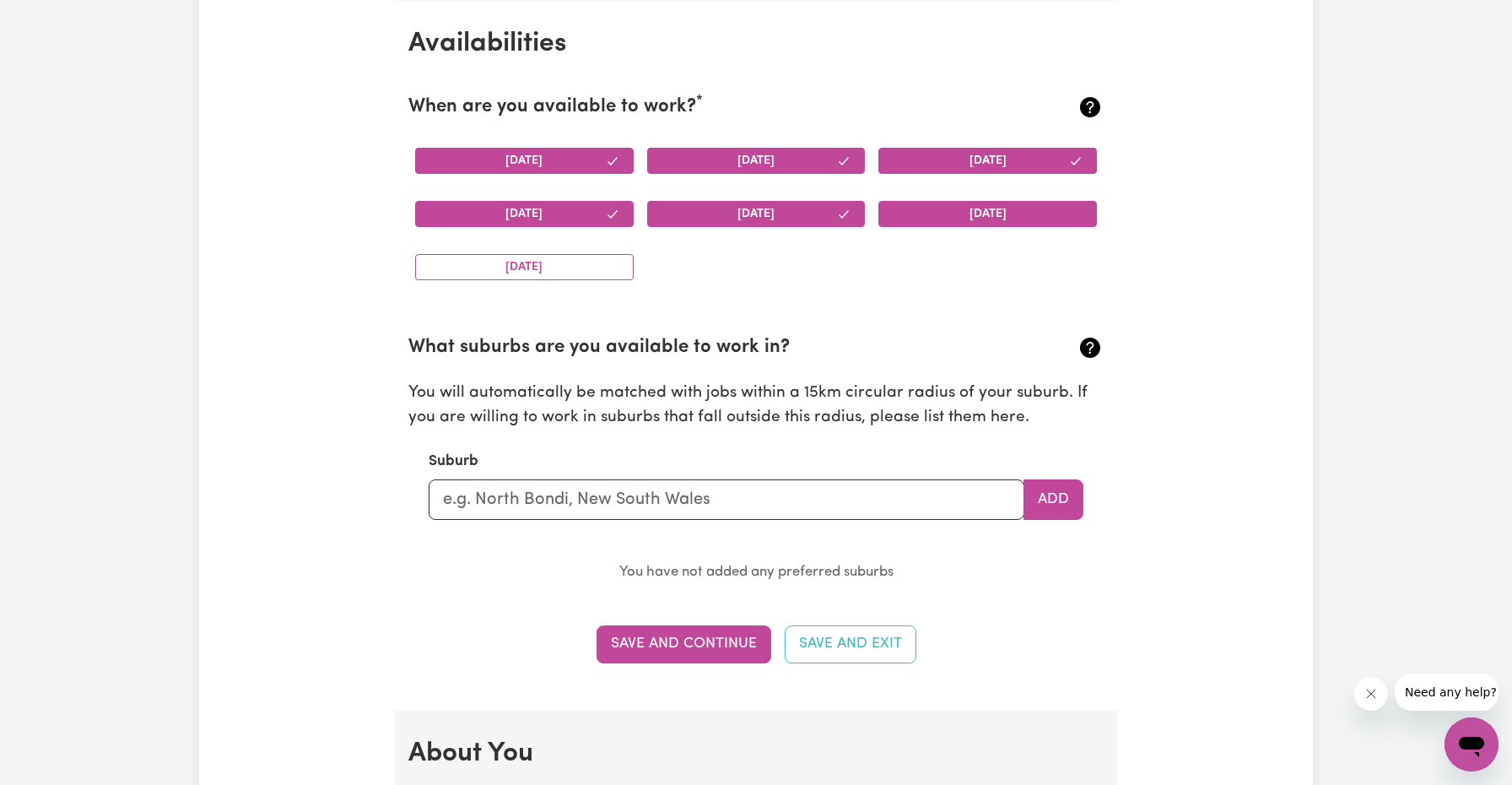
click at [900, 215] on button "[DATE]" at bounding box center [987, 214] width 218 height 26
click at [548, 506] on input "text" at bounding box center [726, 499] width 595 height 41
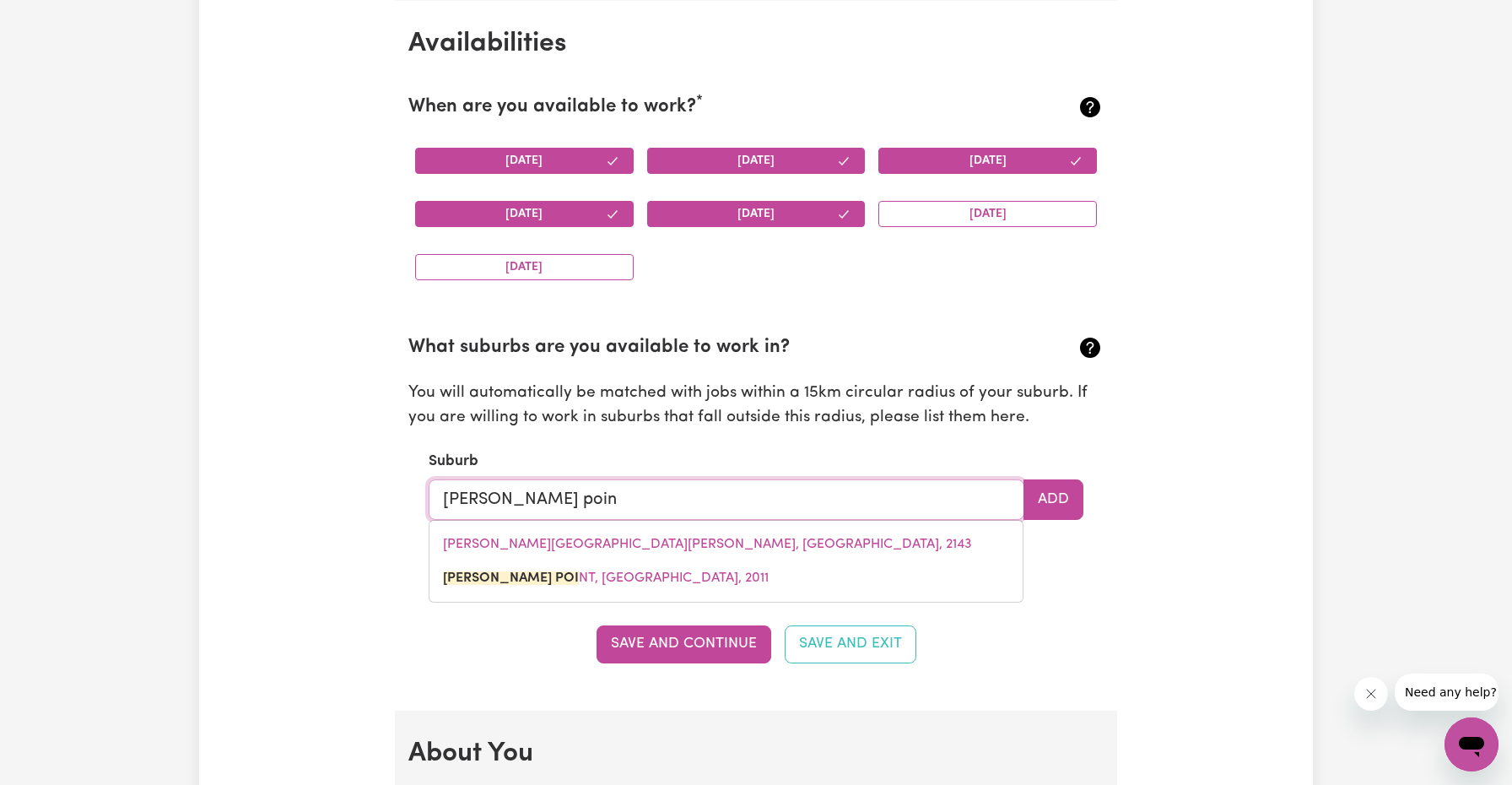
type input "[PERSON_NAME] point"
type input "[PERSON_NAME][GEOGRAPHIC_DATA], [GEOGRAPHIC_DATA], 2011"
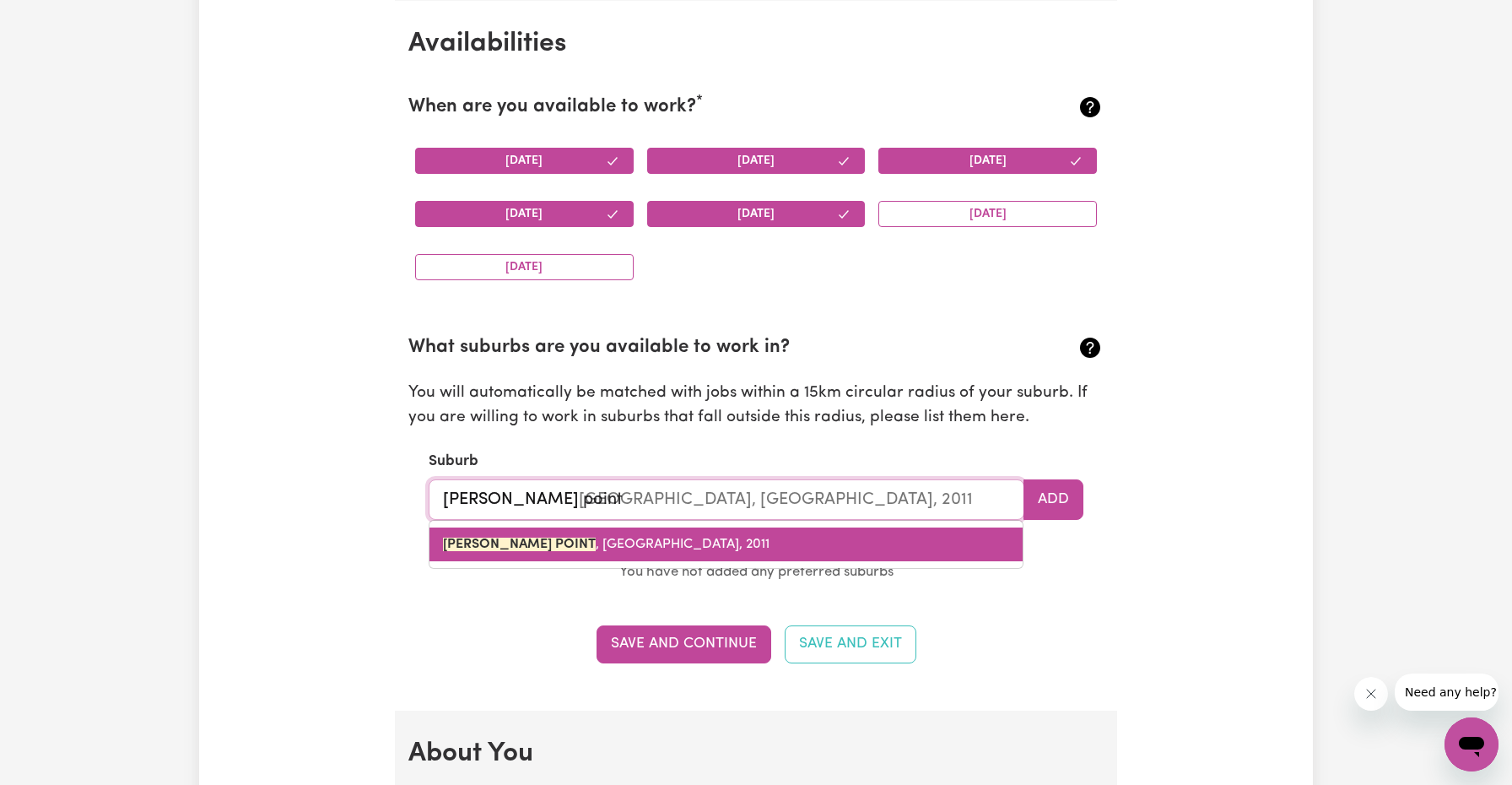
click at [594, 530] on link "[PERSON_NAME][GEOGRAPHIC_DATA] , [GEOGRAPHIC_DATA], 2011" at bounding box center [726, 544] width 593 height 34
type input "[PERSON_NAME][GEOGRAPHIC_DATA], [GEOGRAPHIC_DATA], 2011"
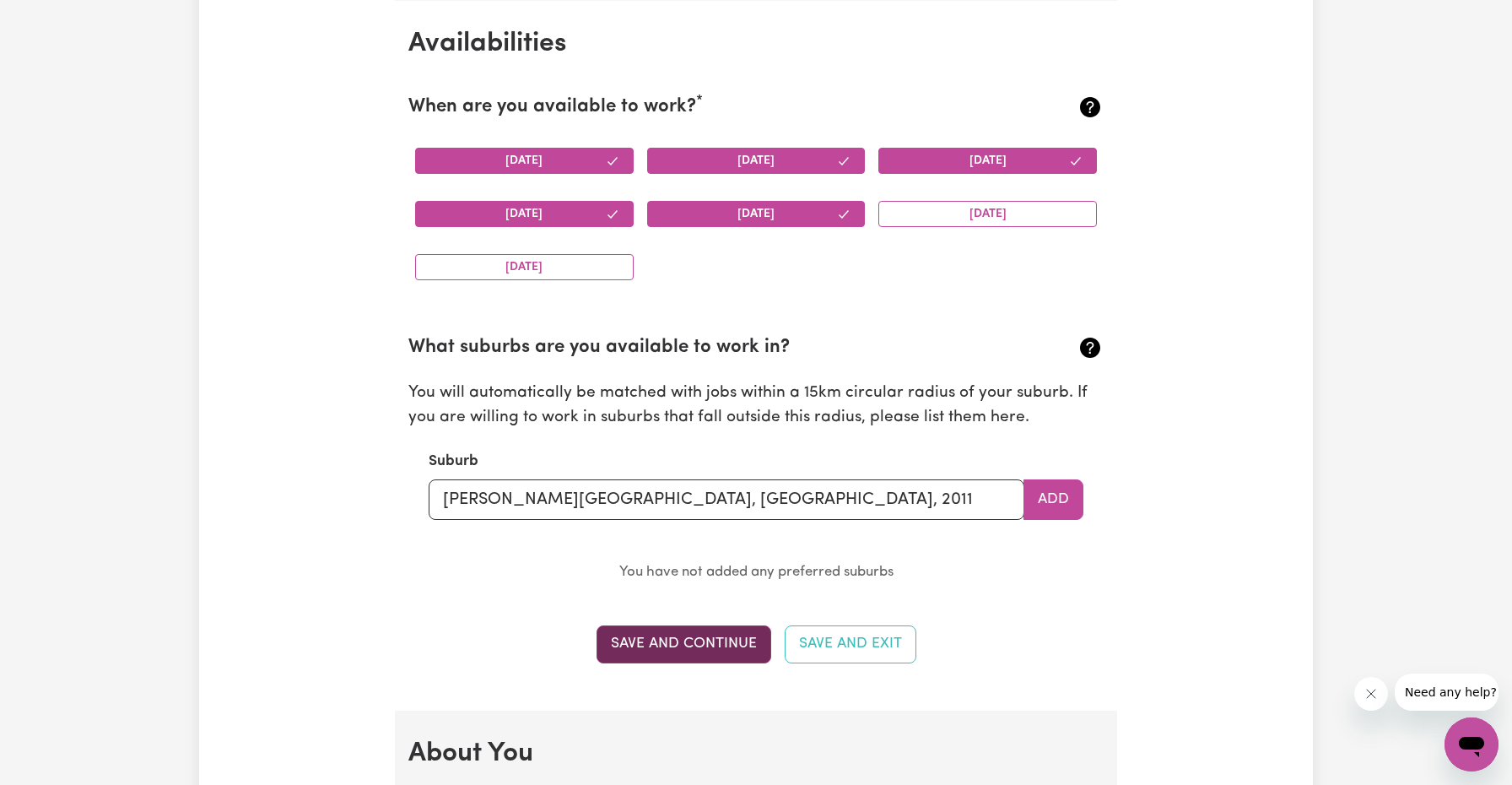
click at [692, 644] on button "Save and Continue" at bounding box center [683, 644] width 175 height 37
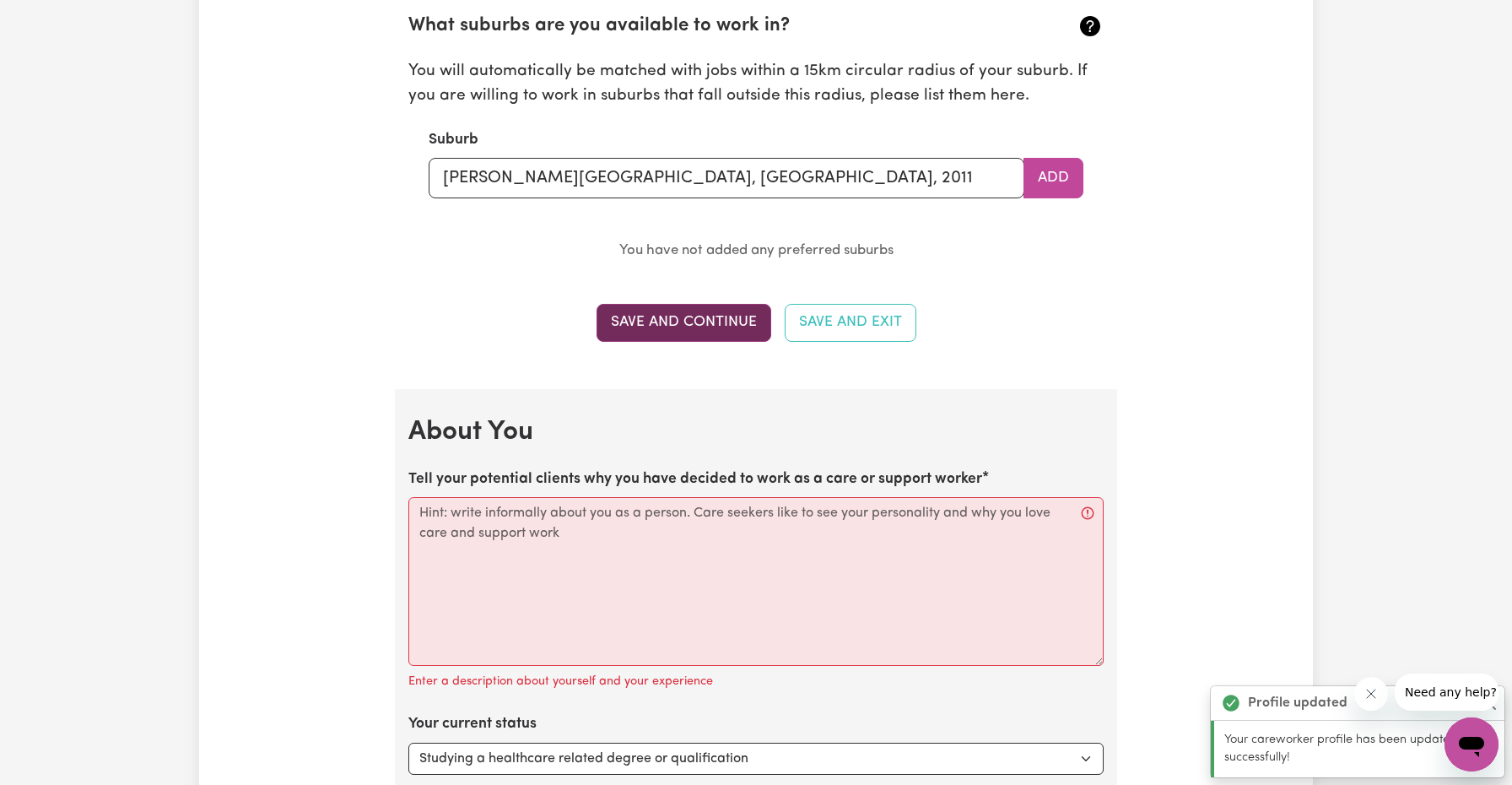
scroll to position [2289, 0]
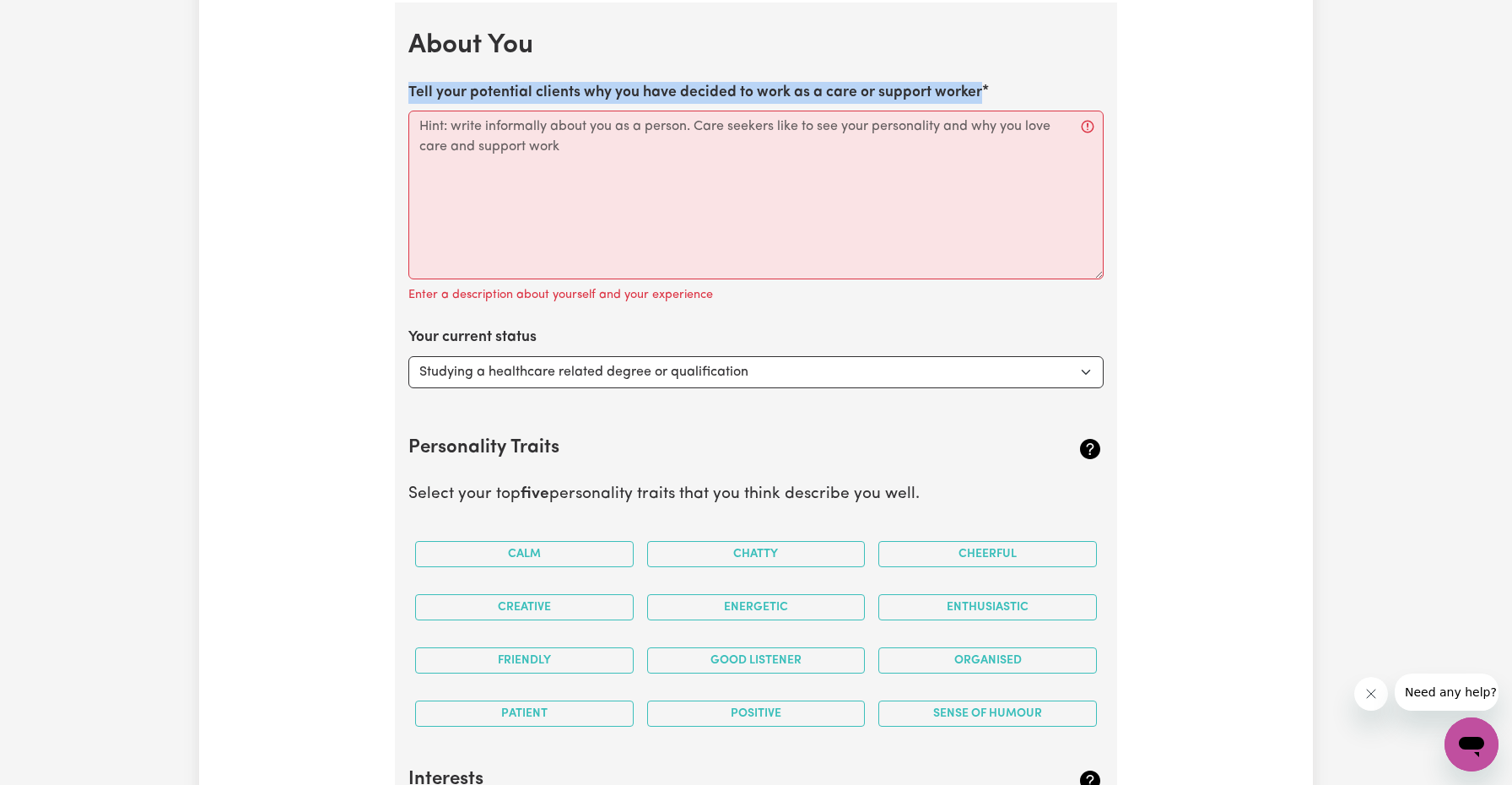
drag, startPoint x: 406, startPoint y: 85, endPoint x: 1016, endPoint y: 87, distance: 610.0
click at [833, 89] on label "Tell your potential clients why you have decided to work as a care or support w…" at bounding box center [695, 92] width 573 height 22
click at [833, 111] on textarea "Tell your potential clients why you have decided to work as a care or support w…" at bounding box center [756, 195] width 695 height 169
drag, startPoint x: 991, startPoint y: 90, endPoint x: 1004, endPoint y: 83, distance: 14.8
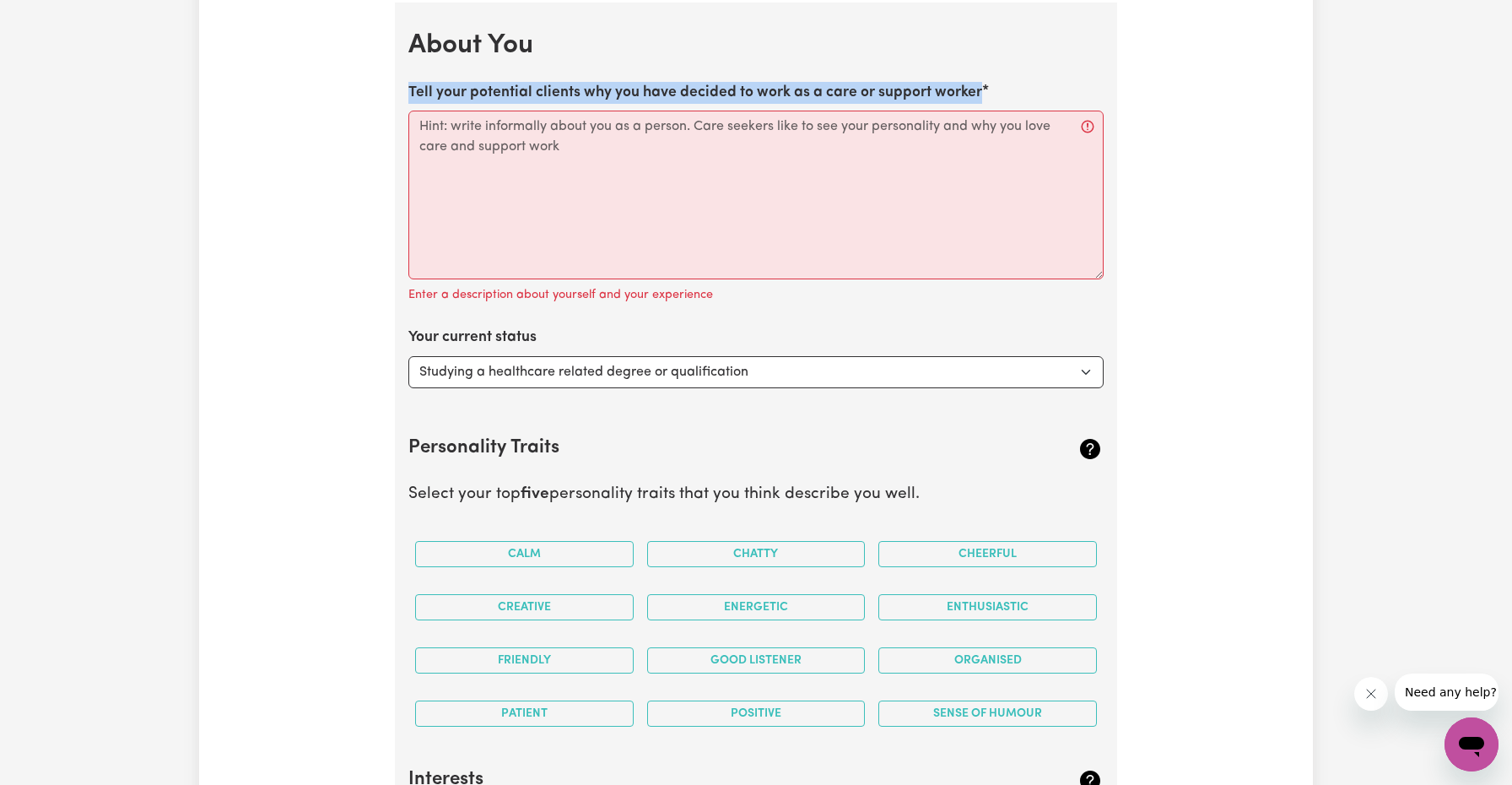
click at [1004, 83] on div "Tell your potential clients why you have decided to work as a care or support w…" at bounding box center [756, 194] width 695 height 225
copy label "Tell your potential clients why you have decided to work as a care or support w…"
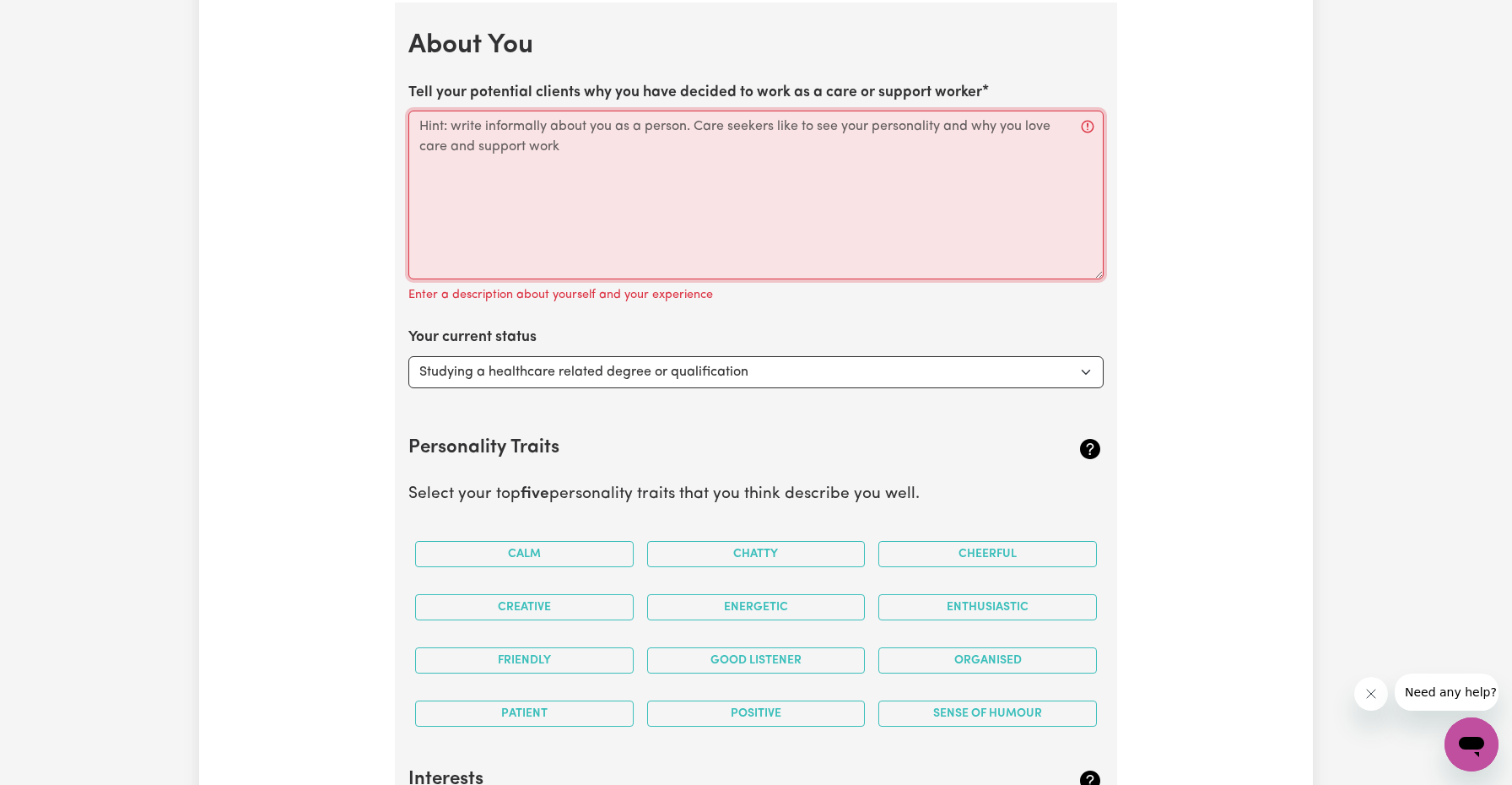
click at [430, 122] on textarea "Tell your potential clients why you have decided to work as a care or support w…" at bounding box center [756, 195] width 695 height 169
paste textarea "I decided to work as a care and support worker because I genuinely enjoy helpin…"
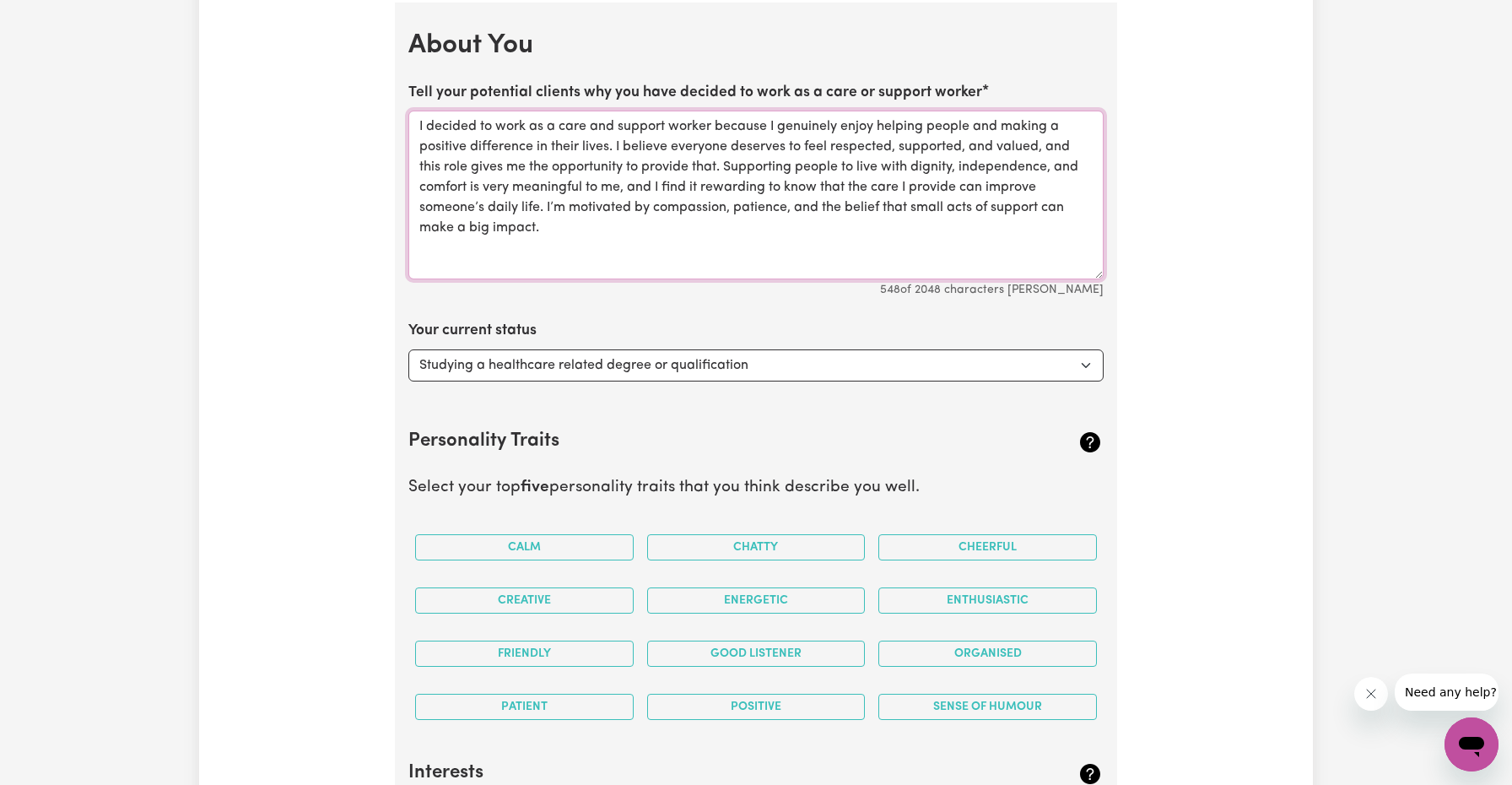
type textarea "I decided to work as a care and support worker because I genuinely enjoy helpin…"
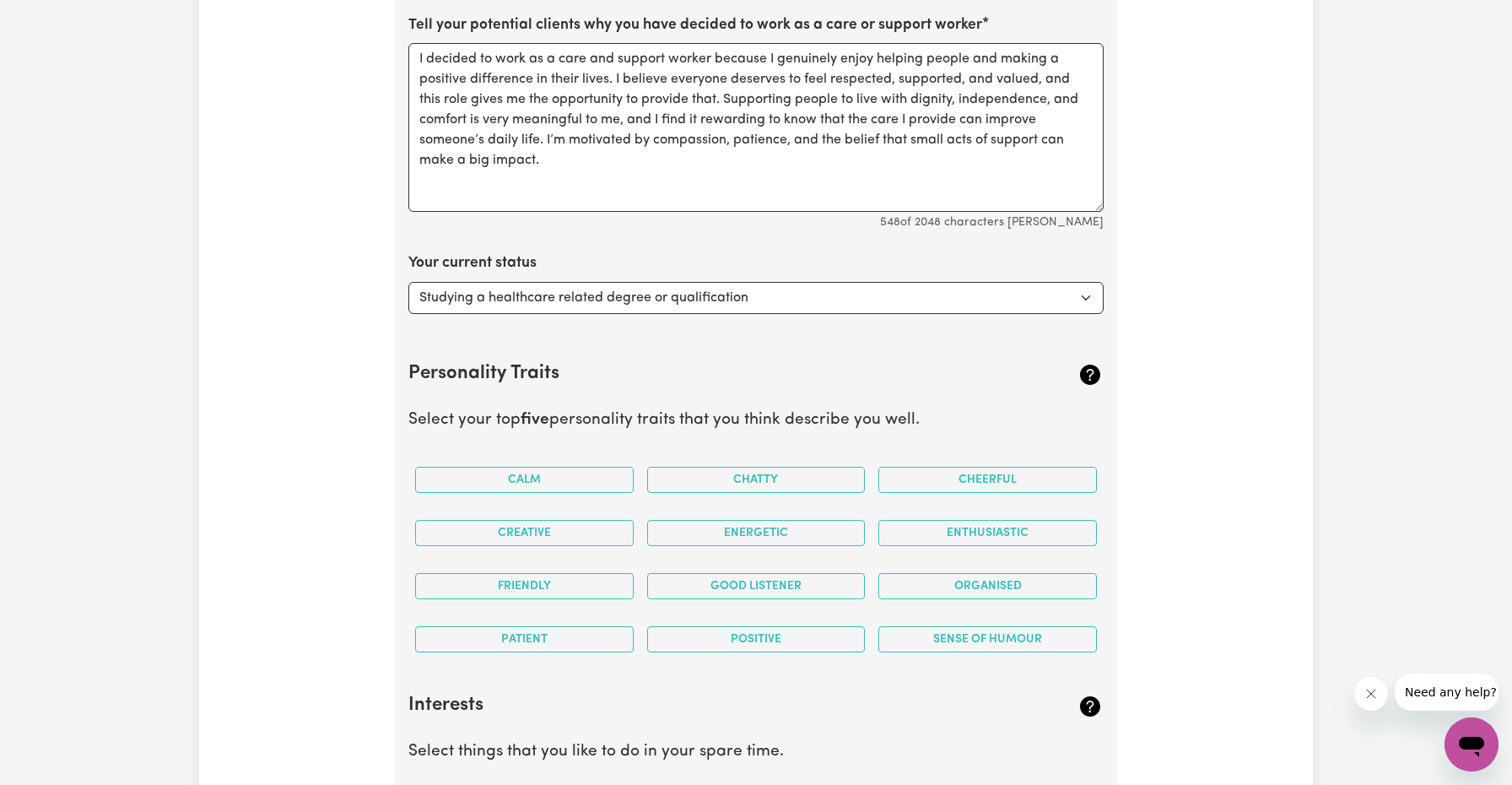
scroll to position [2390, 0]
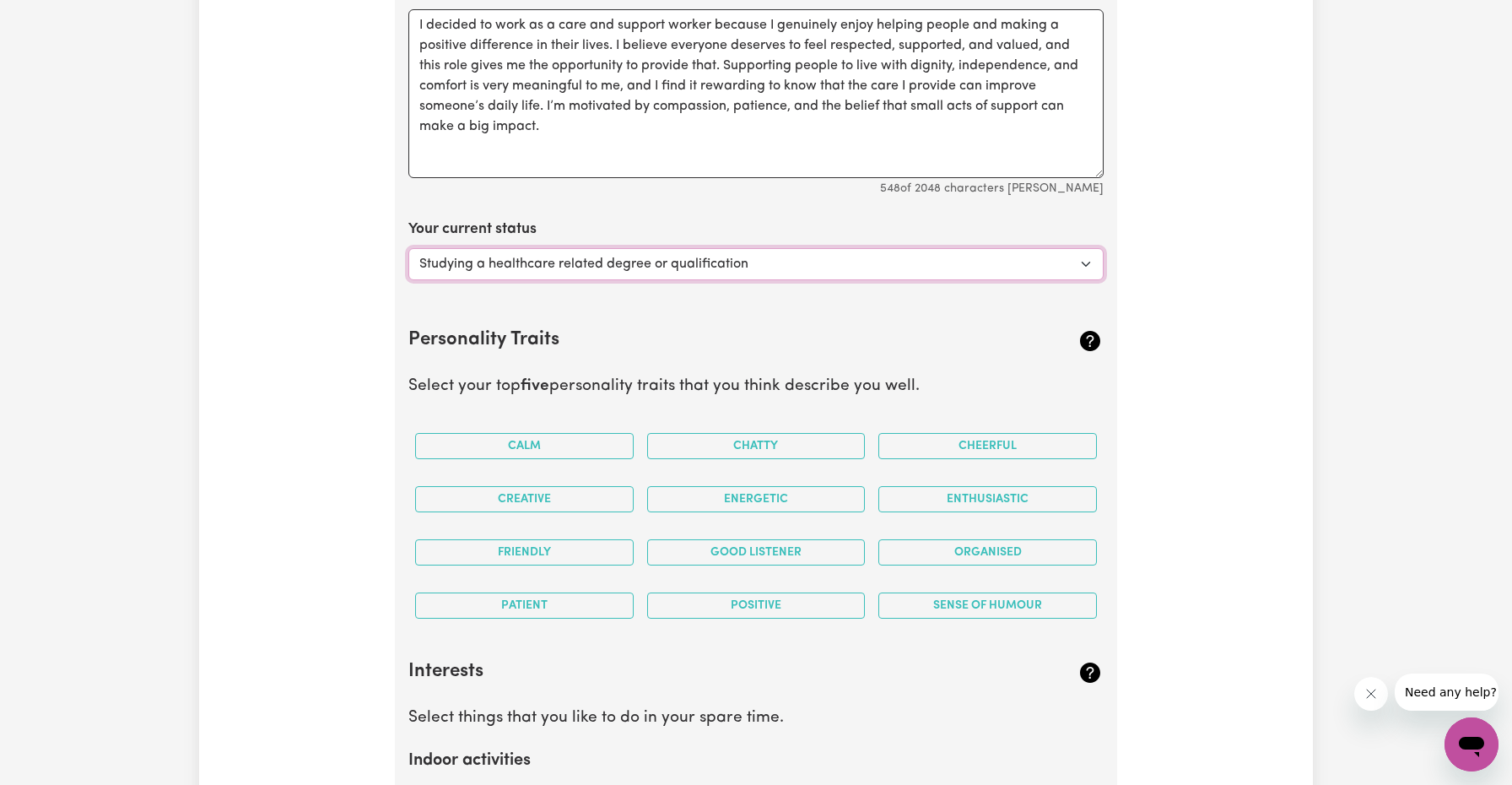
select select "Embarking on a career change into the care industry"
click at [589, 406] on section "Personality Traits Select your top five personality traits that you think descr…" at bounding box center [756, 466] width 695 height 332
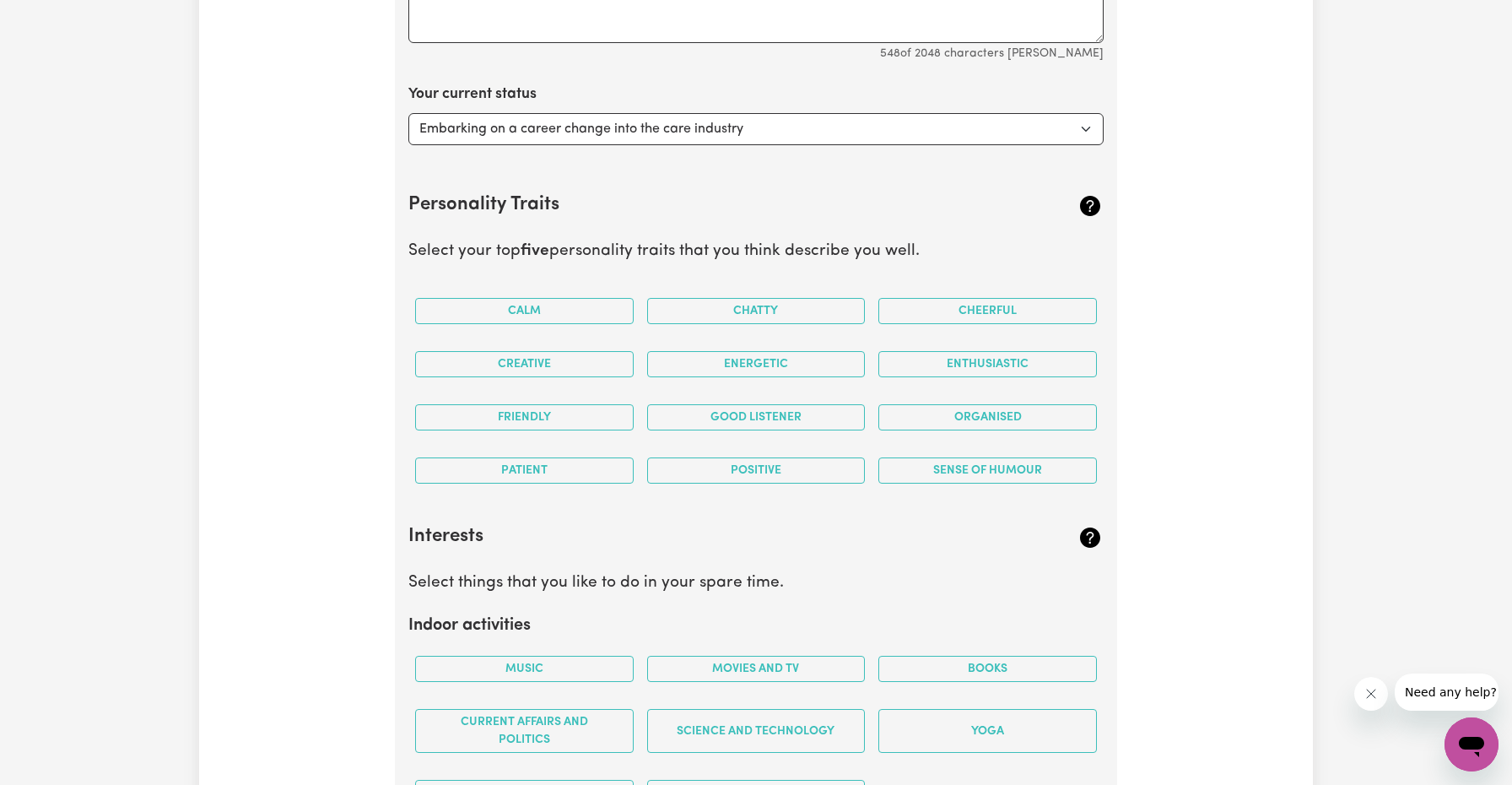
scroll to position [2559, 0]
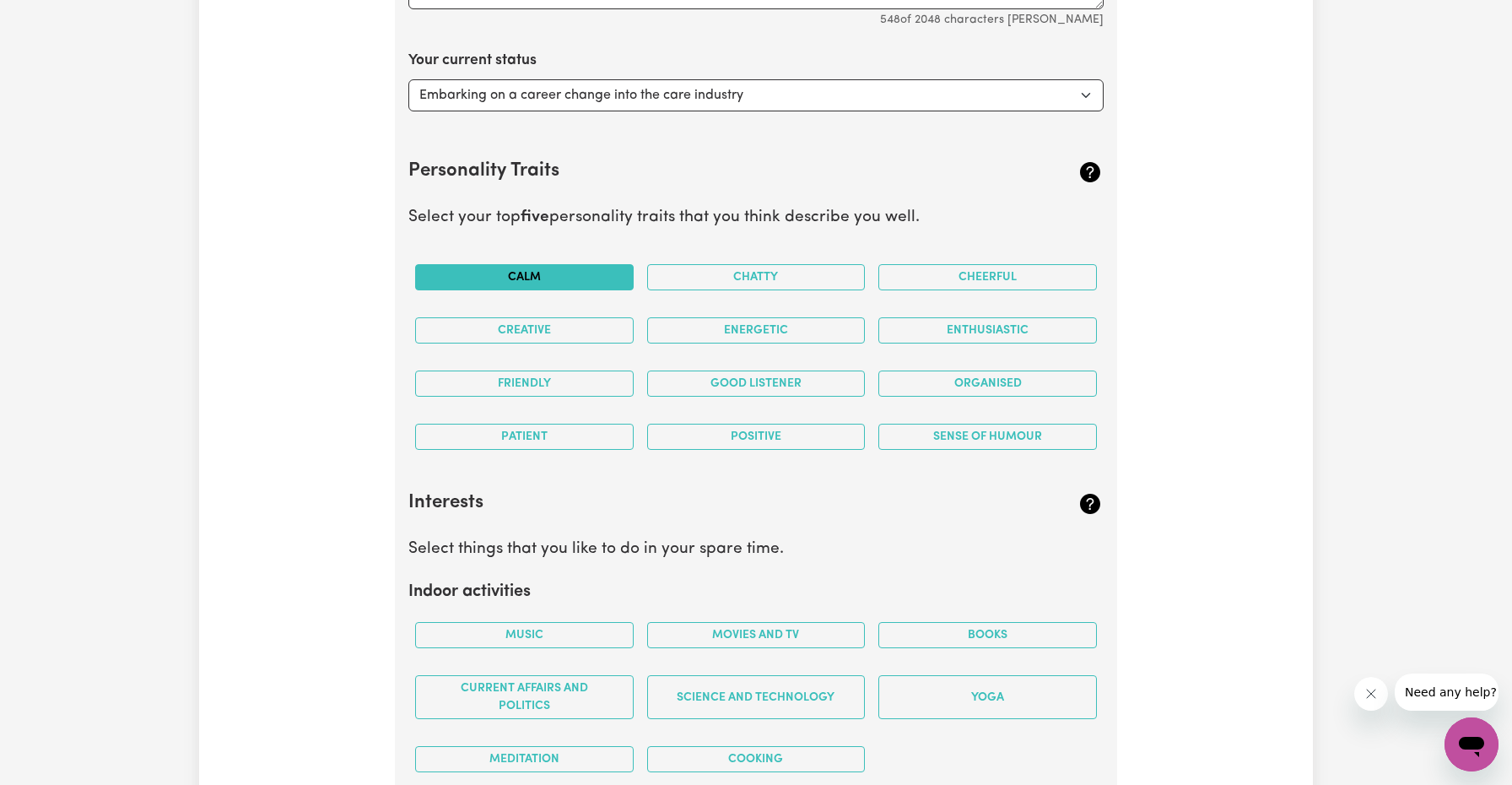
click at [575, 276] on button "Calm" at bounding box center [524, 276] width 218 height 26
click at [933, 274] on button "Cheerful" at bounding box center [987, 276] width 218 height 26
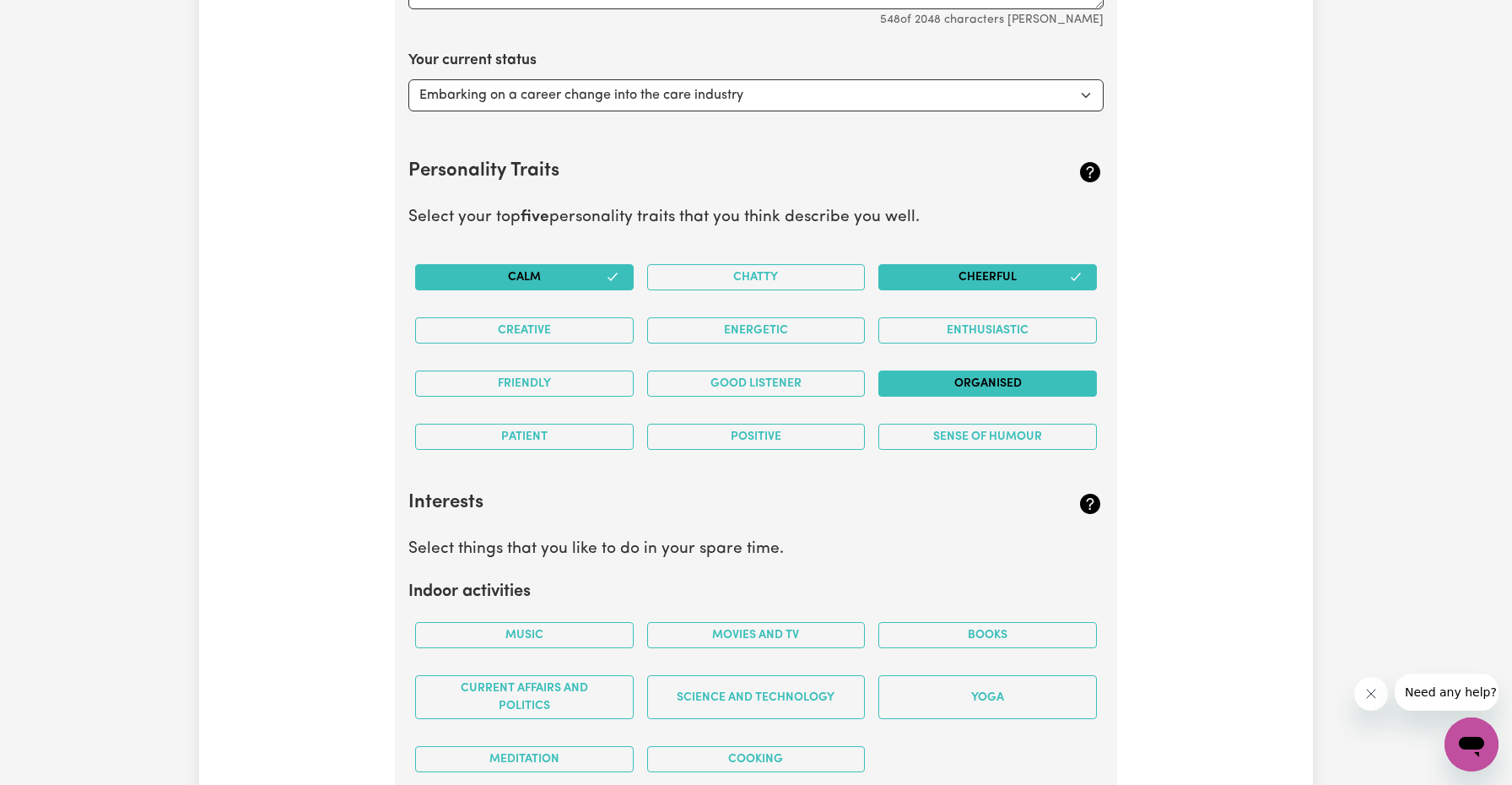
click at [958, 373] on button "Organised" at bounding box center [987, 383] width 218 height 26
click at [719, 432] on button "Positive" at bounding box center [756, 436] width 218 height 26
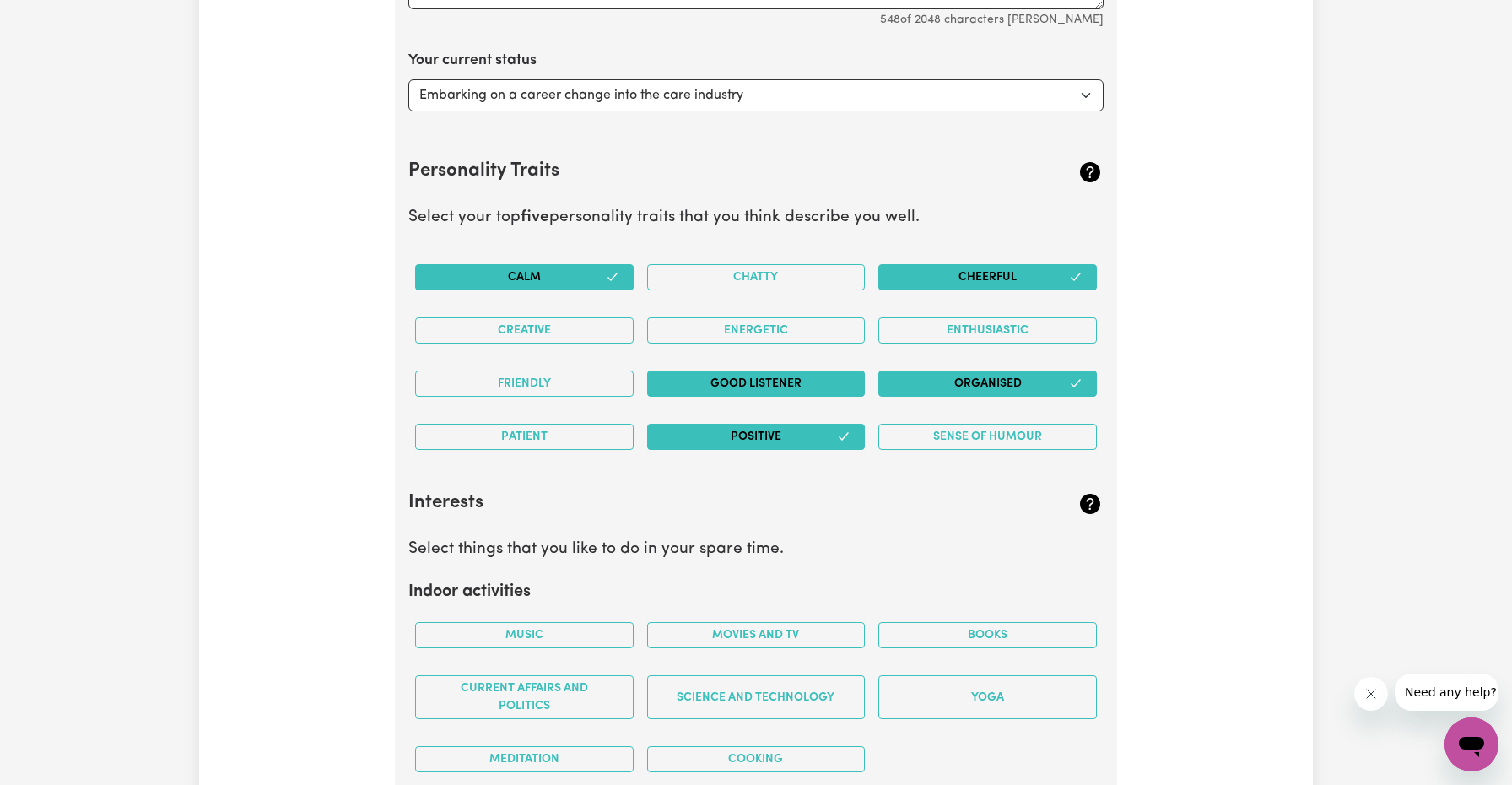
click at [710, 381] on button "Good Listener" at bounding box center [756, 383] width 218 height 26
click at [981, 279] on button "Cheerful" at bounding box center [987, 276] width 218 height 26
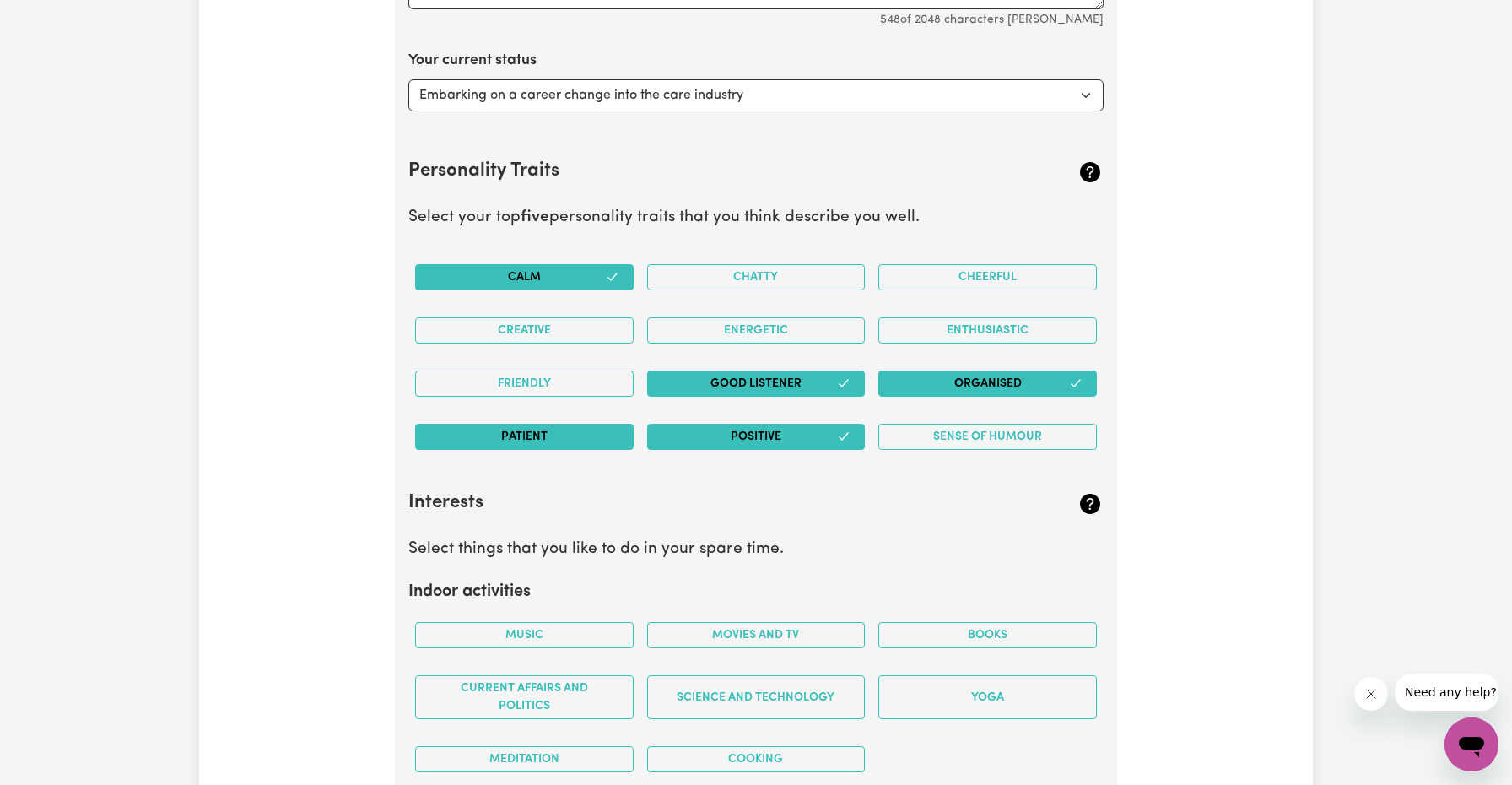
click at [531, 430] on button "Patient" at bounding box center [524, 436] width 218 height 26
click at [979, 264] on button "Cheerful" at bounding box center [987, 276] width 218 height 26
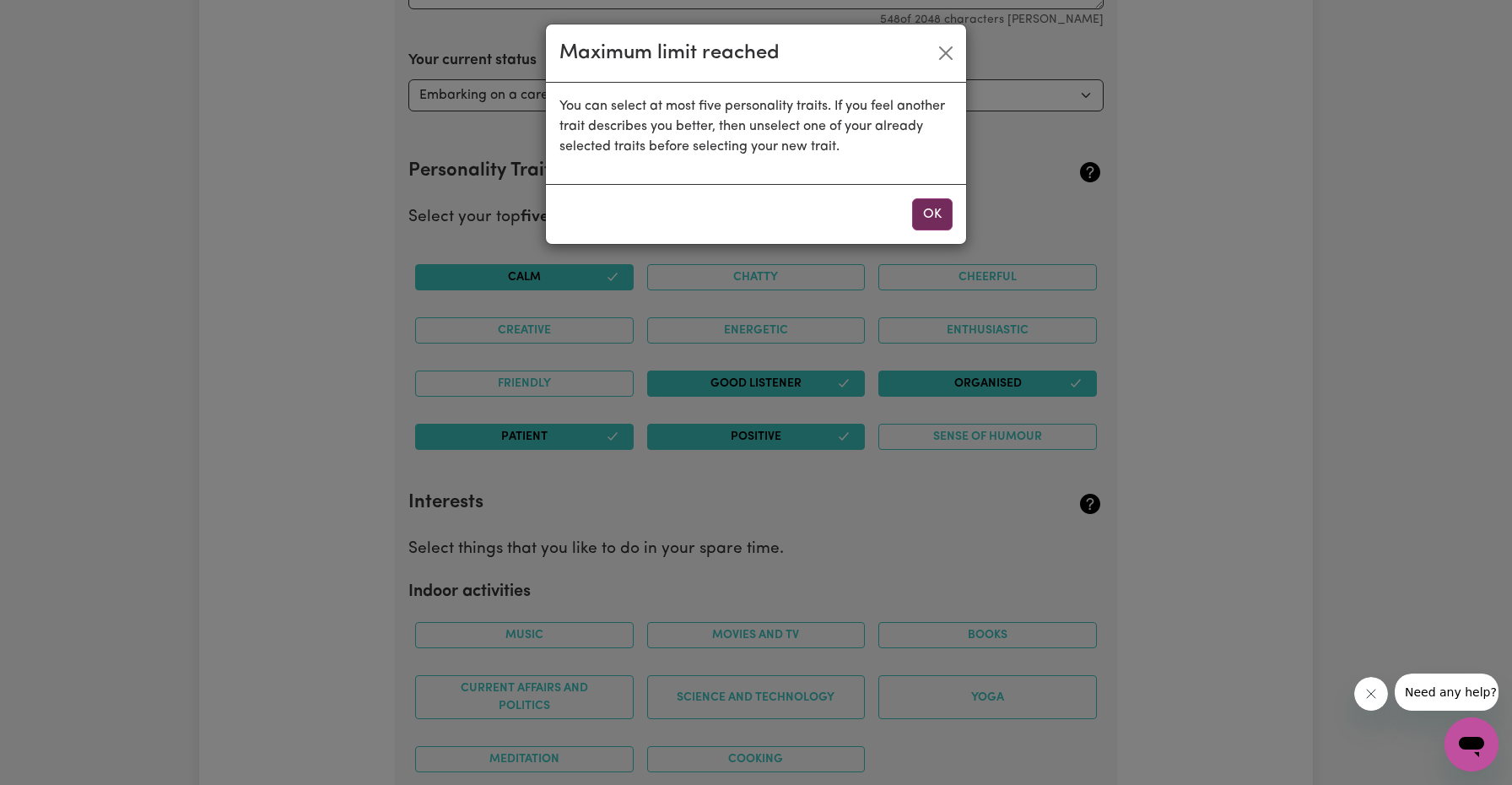
click at [933, 219] on button "OK" at bounding box center [932, 214] width 41 height 32
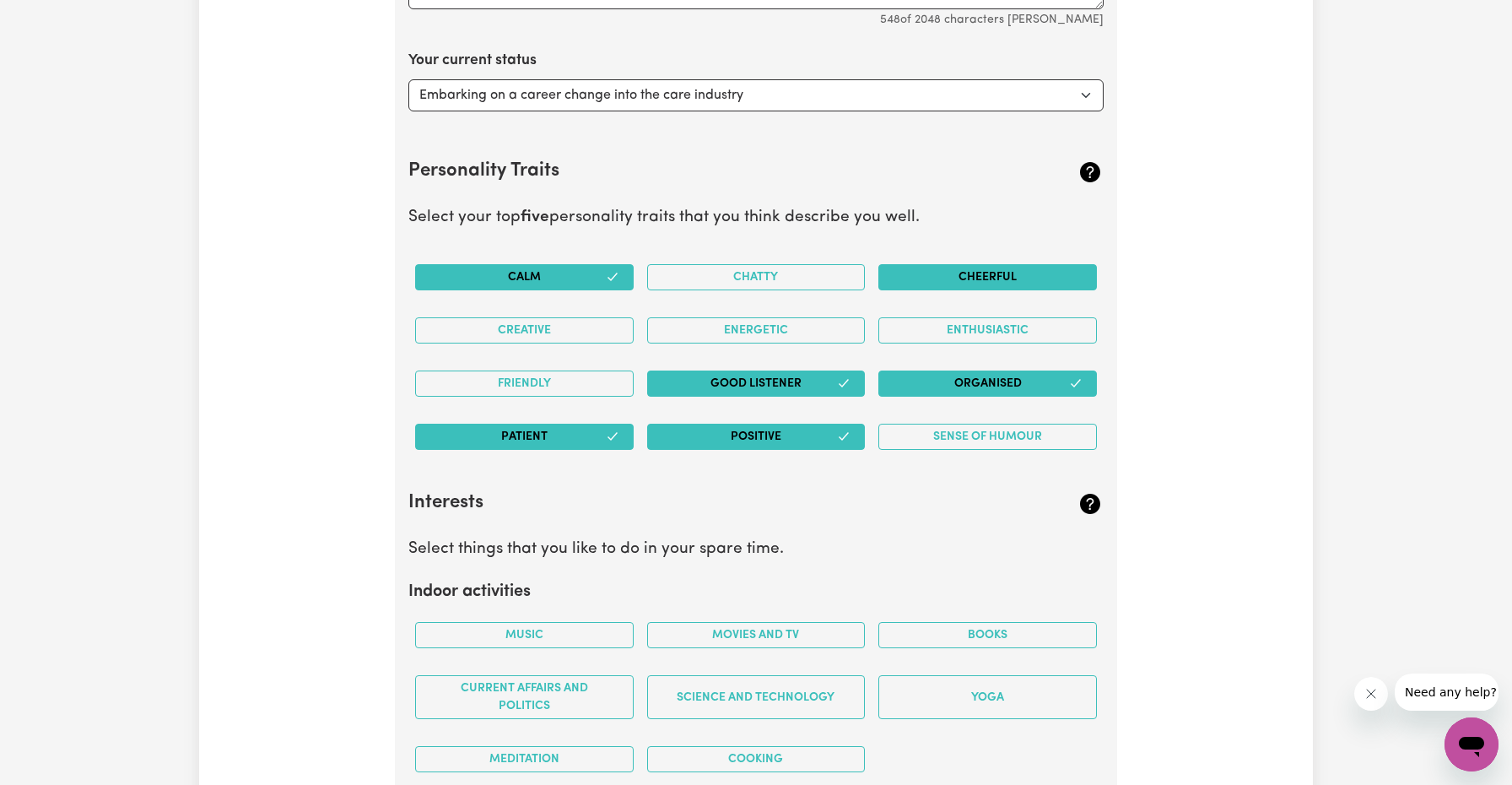
click at [961, 271] on button "Cheerful" at bounding box center [987, 276] width 218 height 26
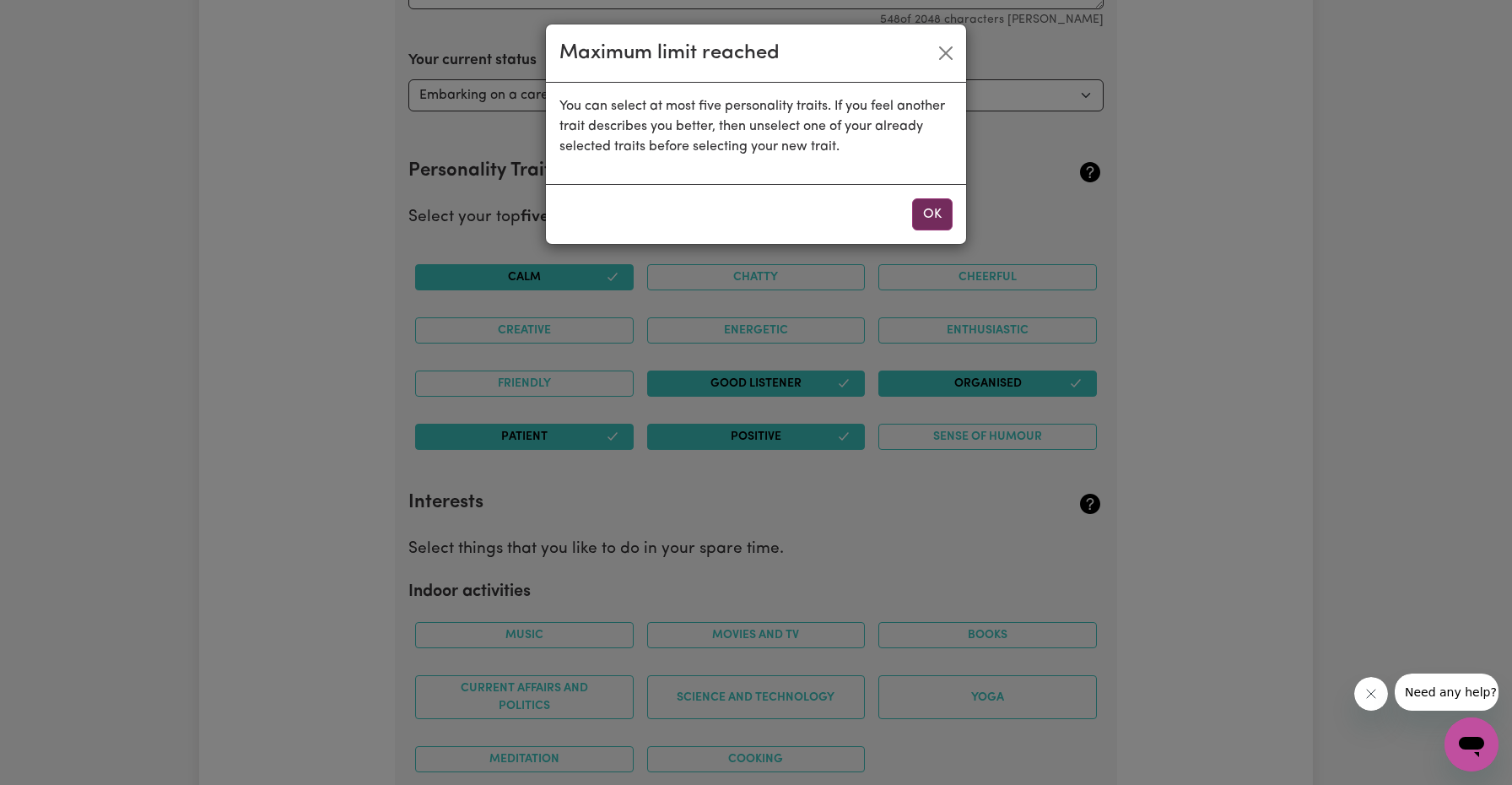
click at [939, 215] on button "OK" at bounding box center [932, 214] width 41 height 32
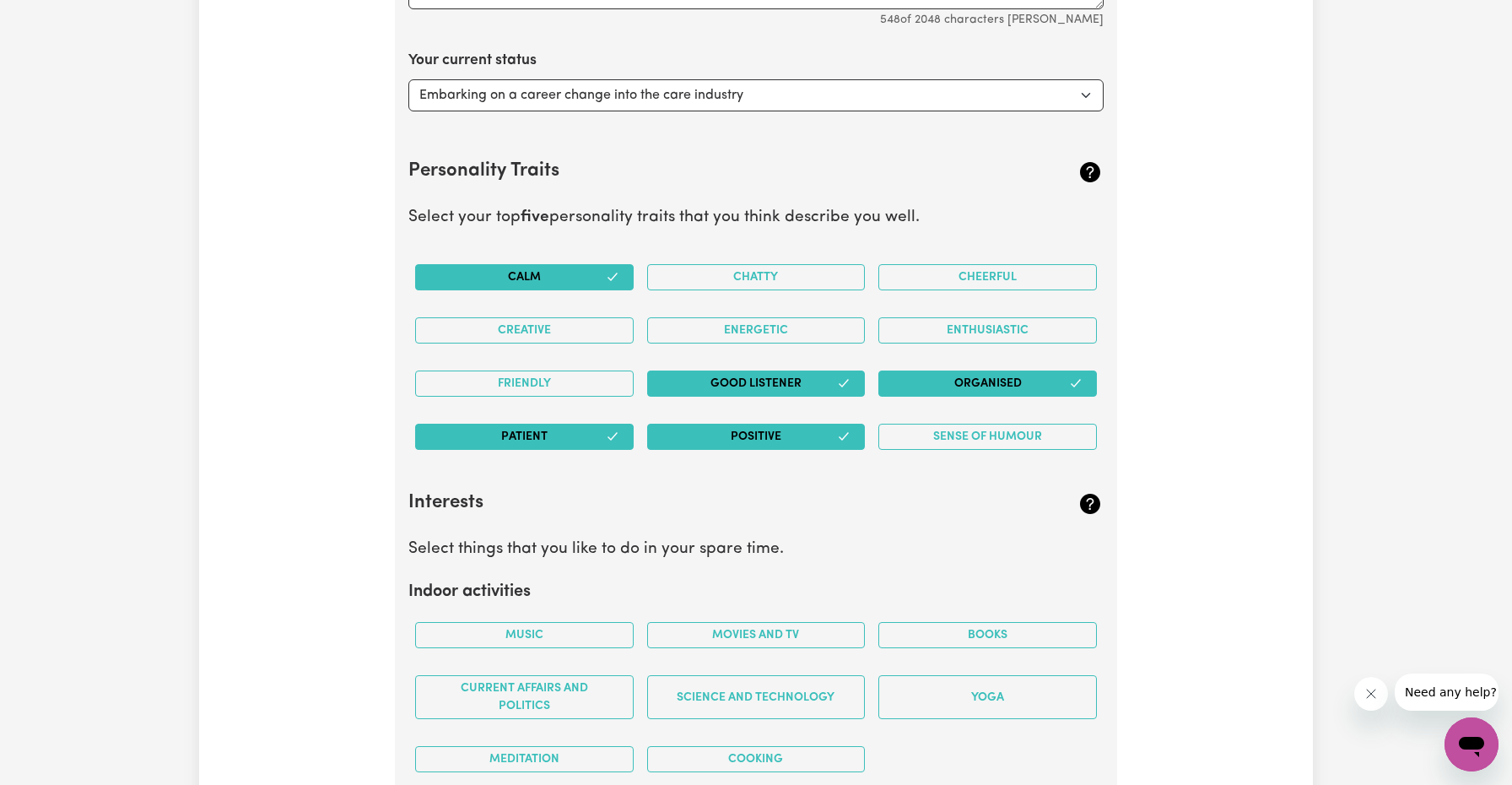
click at [949, 386] on button "Organised" at bounding box center [987, 383] width 218 height 26
click at [581, 276] on button "Calm" at bounding box center [524, 276] width 218 height 26
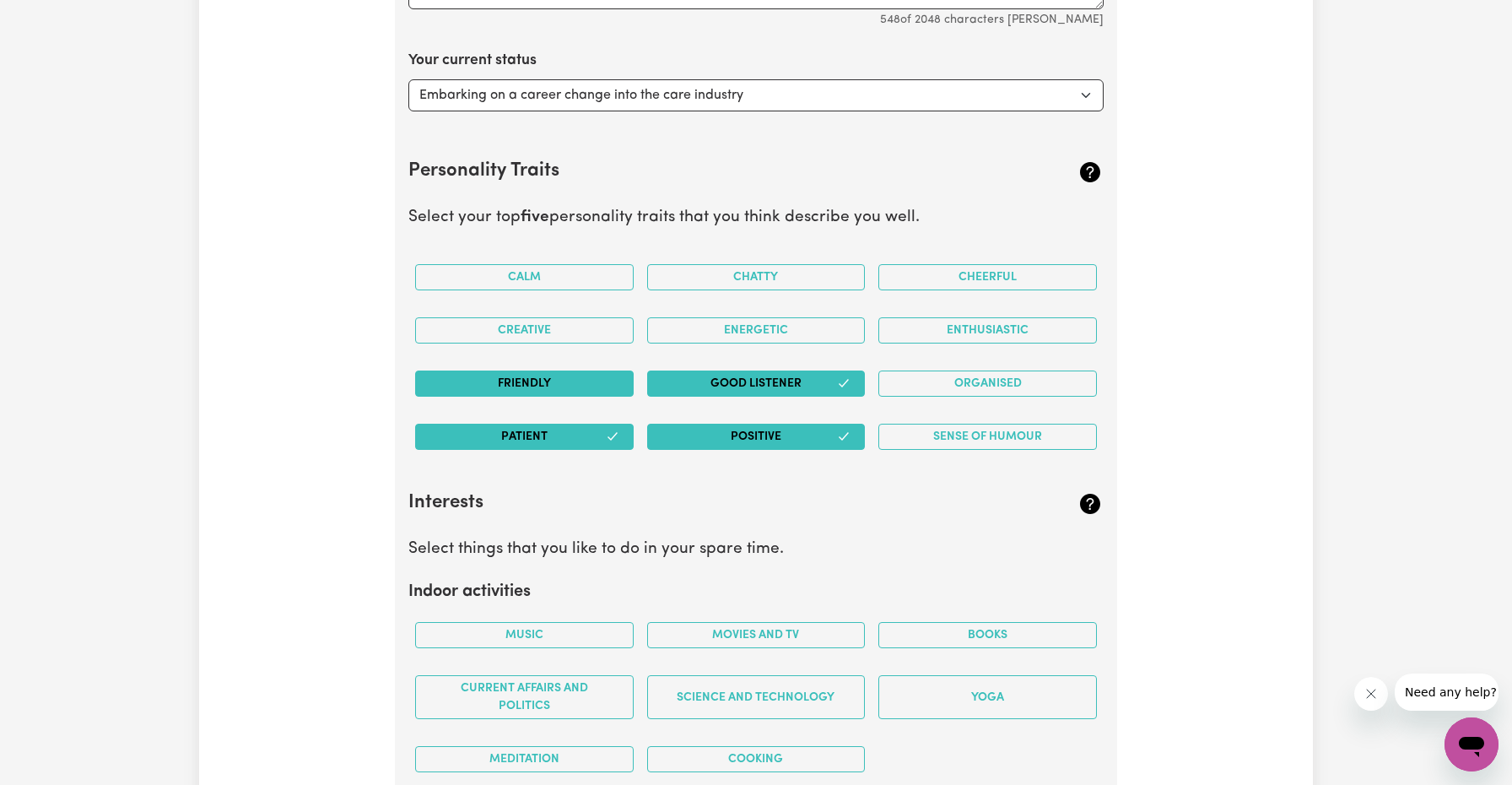
click at [542, 377] on button "Friendly" at bounding box center [524, 383] width 218 height 26
click at [956, 383] on button "Organised" at bounding box center [987, 383] width 218 height 26
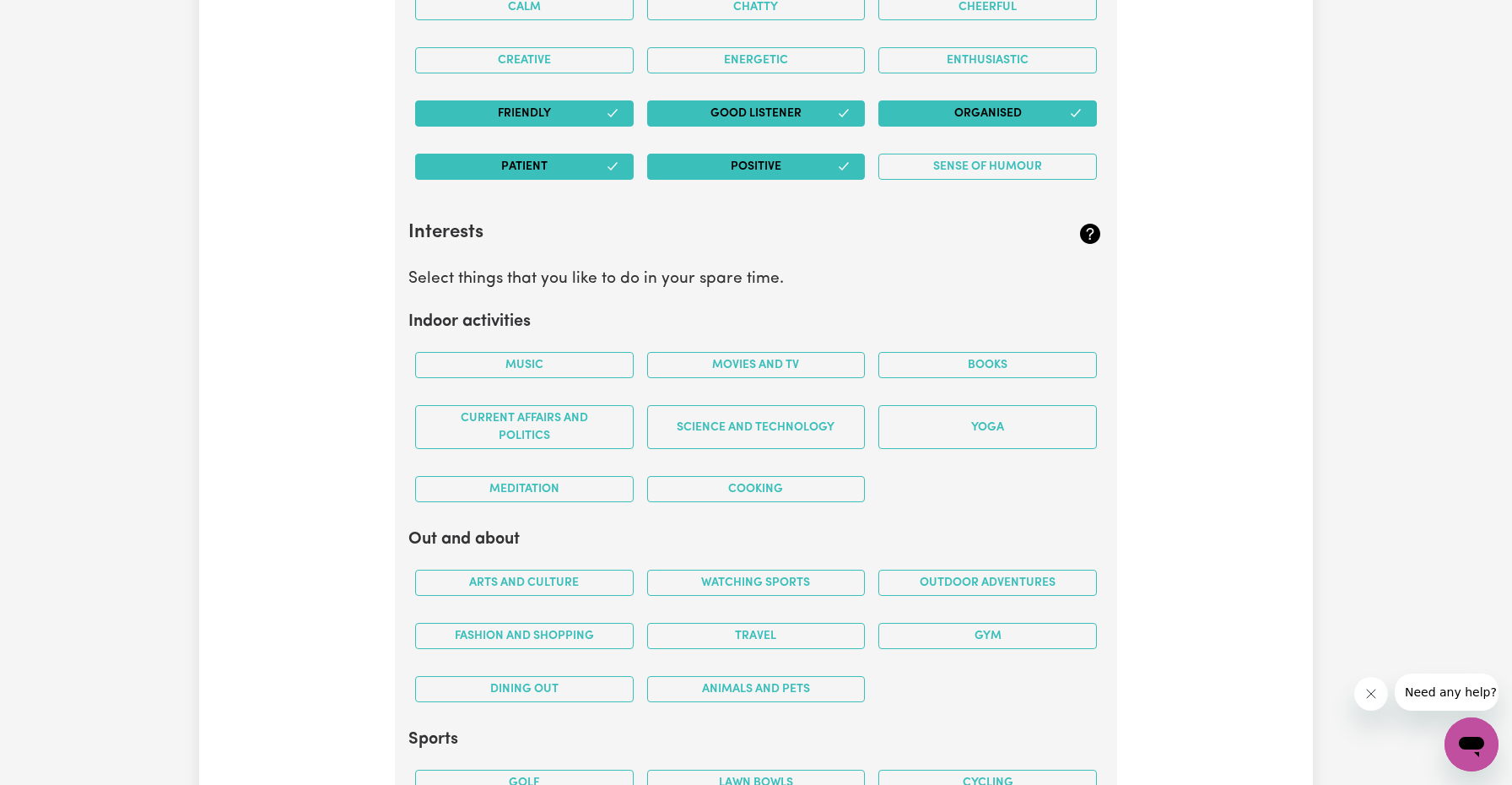
scroll to position [2863, 0]
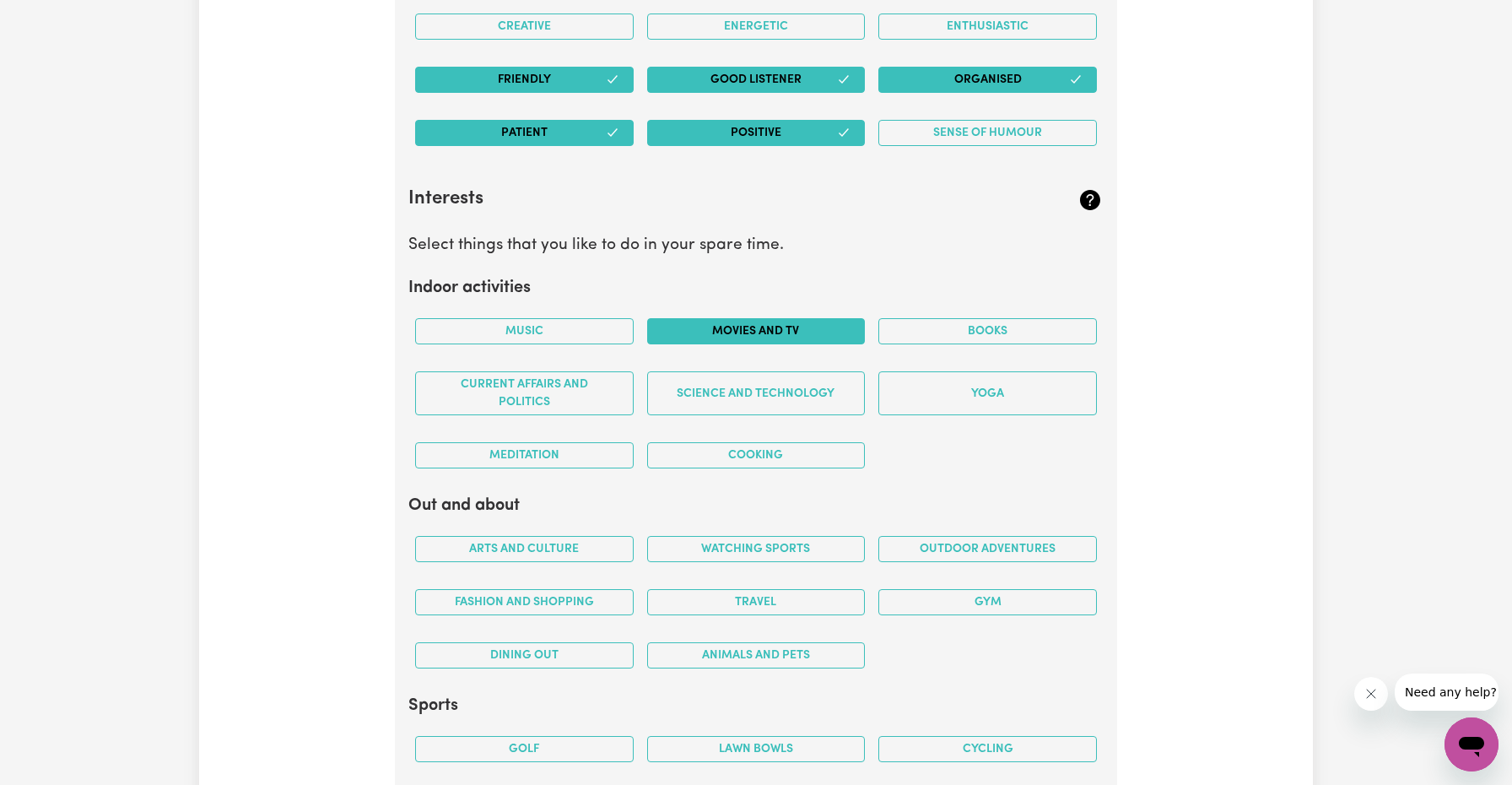
click at [732, 325] on button "Movies and TV" at bounding box center [756, 331] width 218 height 26
click at [941, 326] on button "Books" at bounding box center [987, 331] width 218 height 26
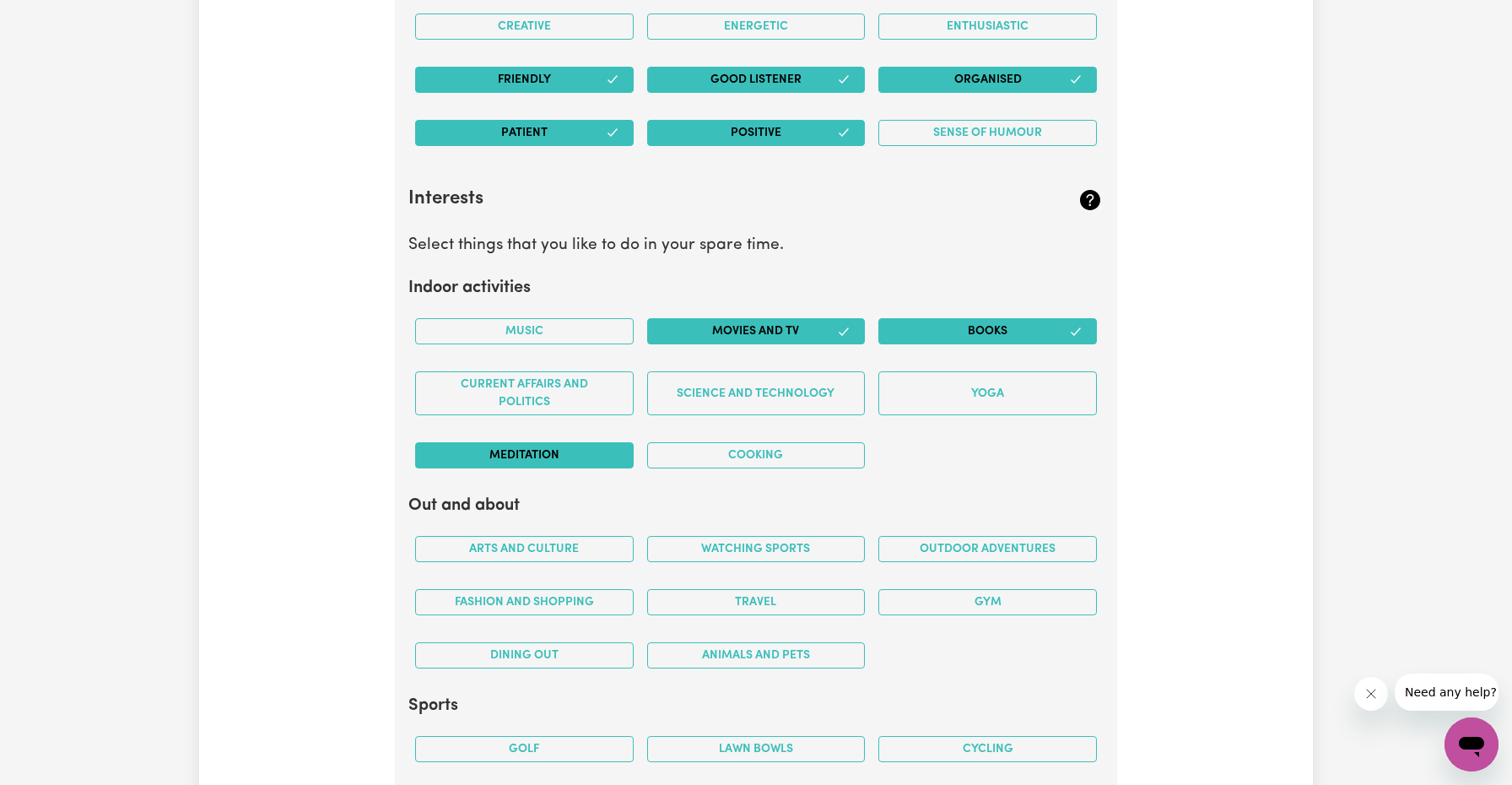
click at [566, 451] on button "Meditation" at bounding box center [524, 455] width 218 height 26
click at [575, 318] on button "Music" at bounding box center [524, 331] width 218 height 26
click at [746, 498] on h2 "Out and about" at bounding box center [756, 506] width 695 height 20
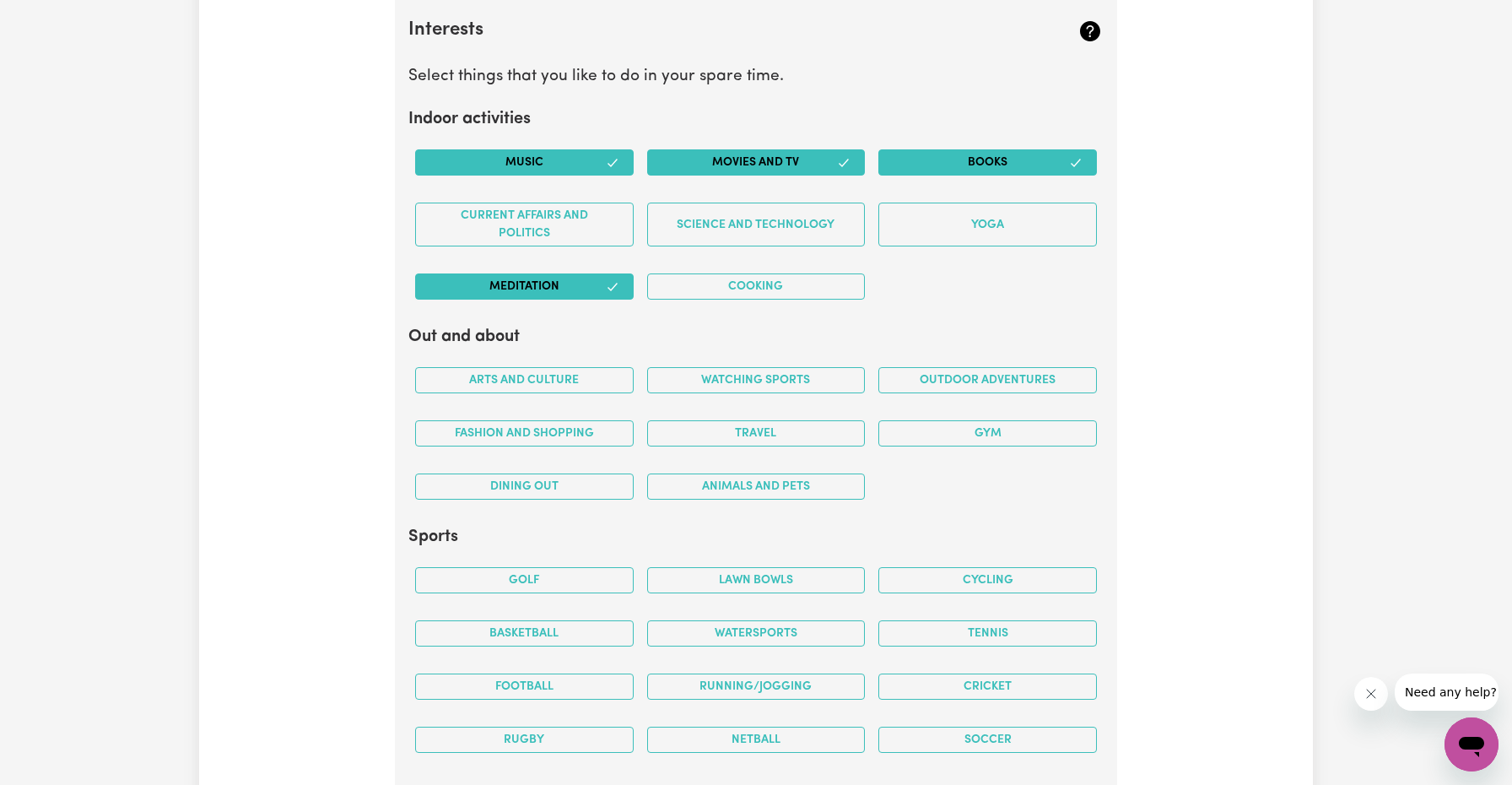
scroll to position [3066, 0]
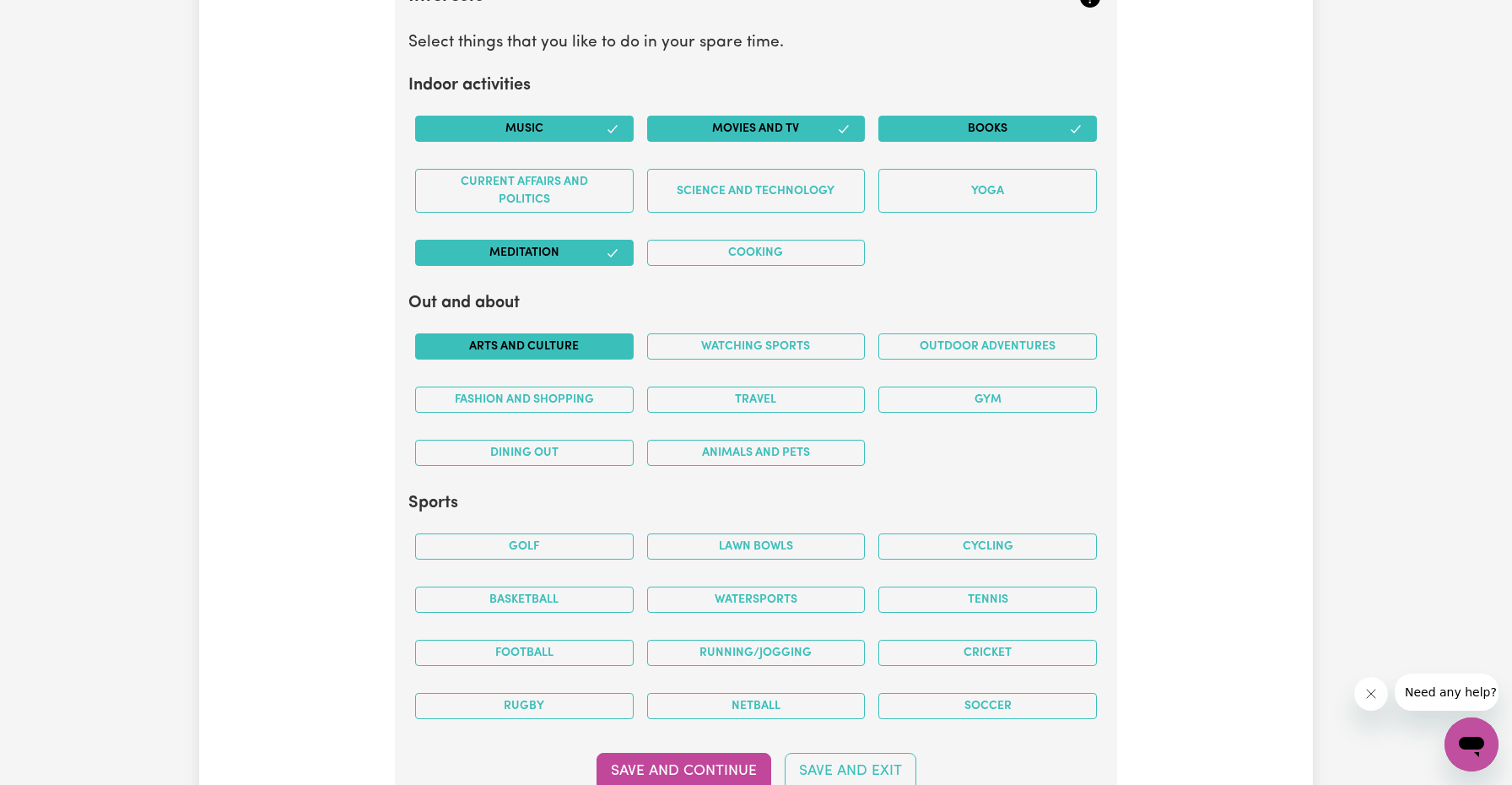
click at [549, 344] on button "Arts and Culture" at bounding box center [524, 346] width 218 height 26
click at [974, 337] on button "Outdoor adventures" at bounding box center [987, 346] width 218 height 26
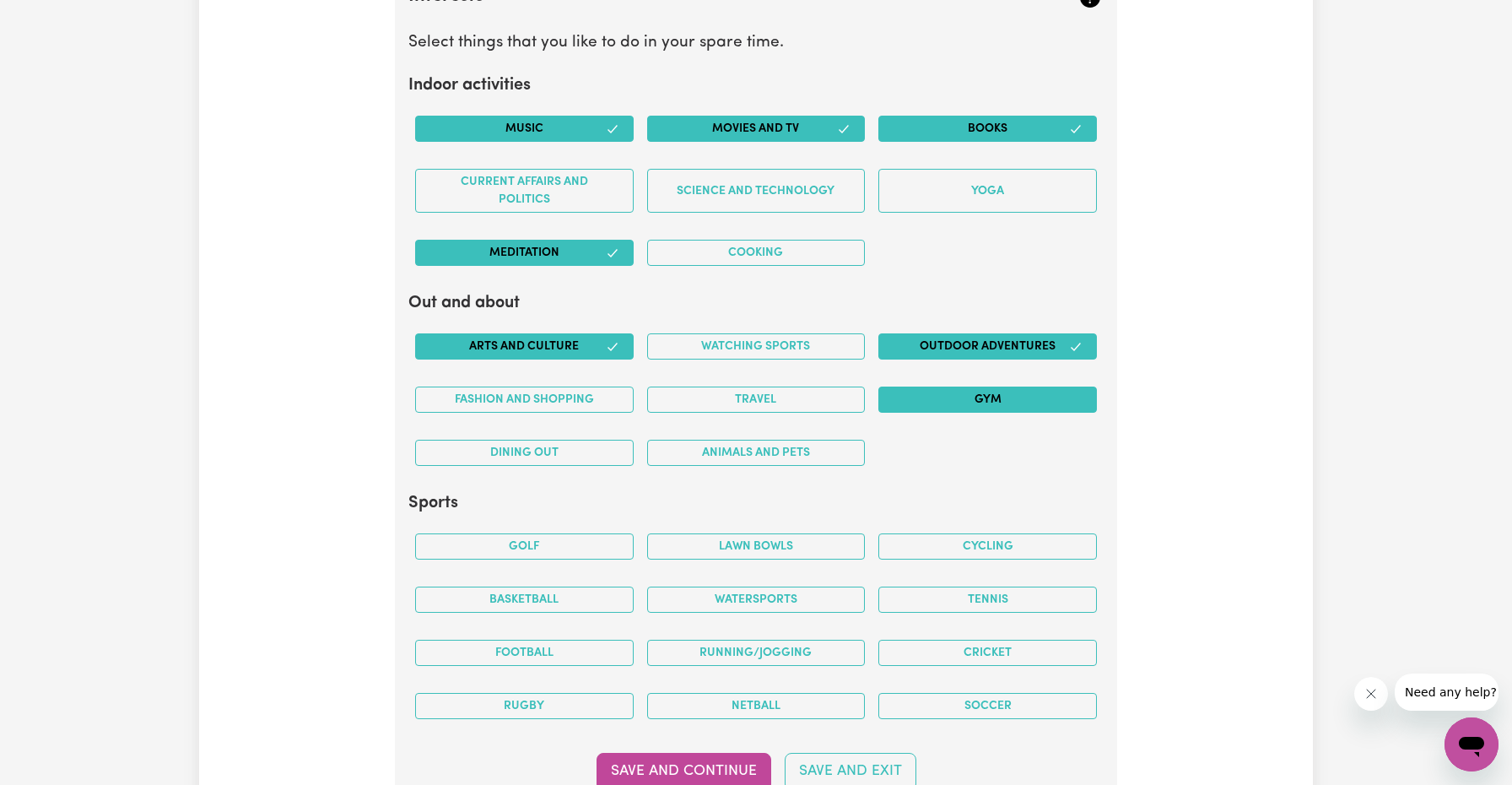
click at [917, 400] on button "Gym" at bounding box center [987, 399] width 218 height 26
click at [594, 405] on button "Fashion and shopping" at bounding box center [524, 399] width 218 height 26
click at [650, 478] on section "Interests Select things that you like to do in your spare time. Indoor activiti…" at bounding box center [756, 345] width 695 height 777
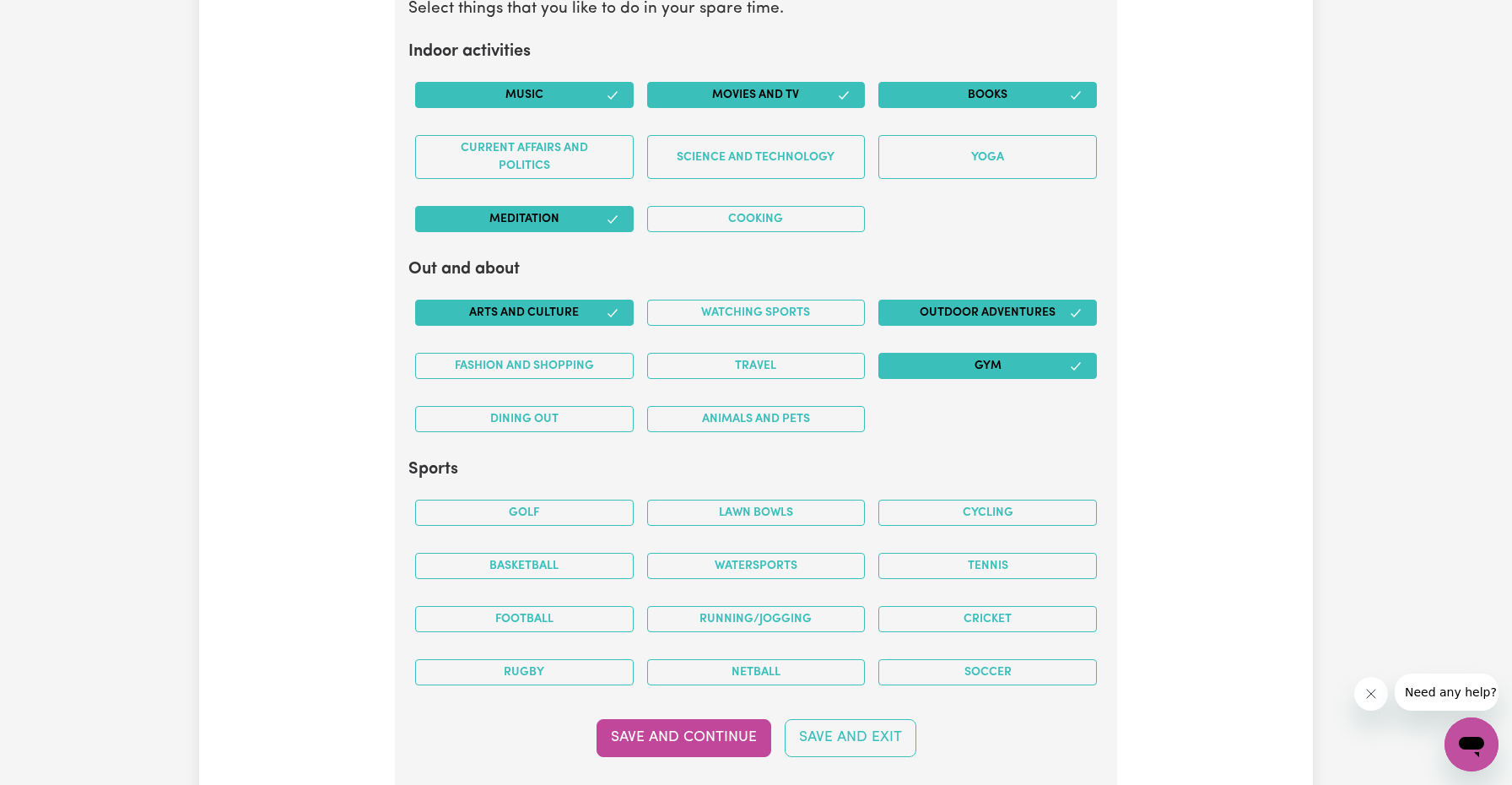
scroll to position [3133, 0]
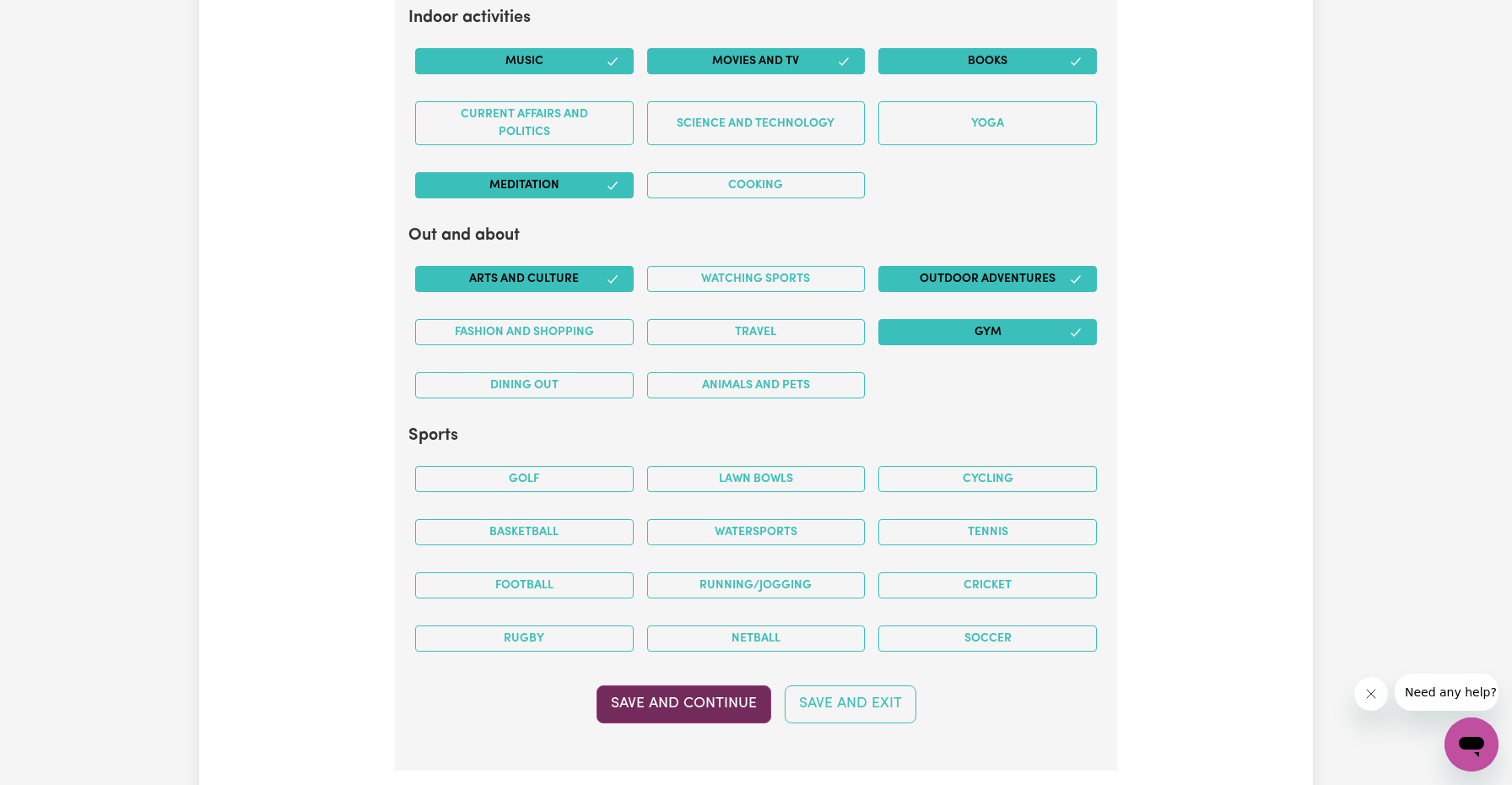
click at [725, 698] on button "Save and Continue" at bounding box center [683, 703] width 175 height 37
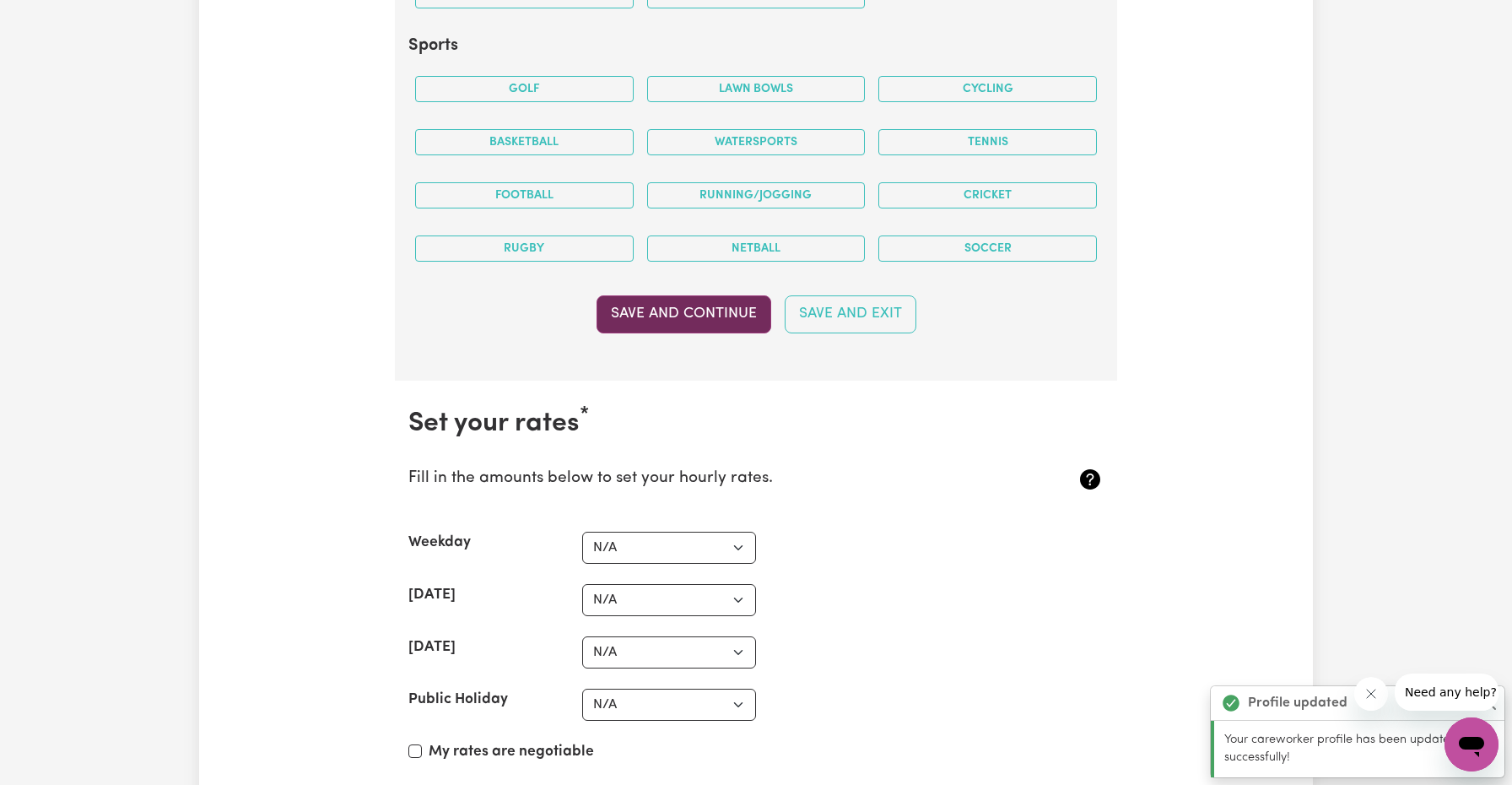
scroll to position [3901, 0]
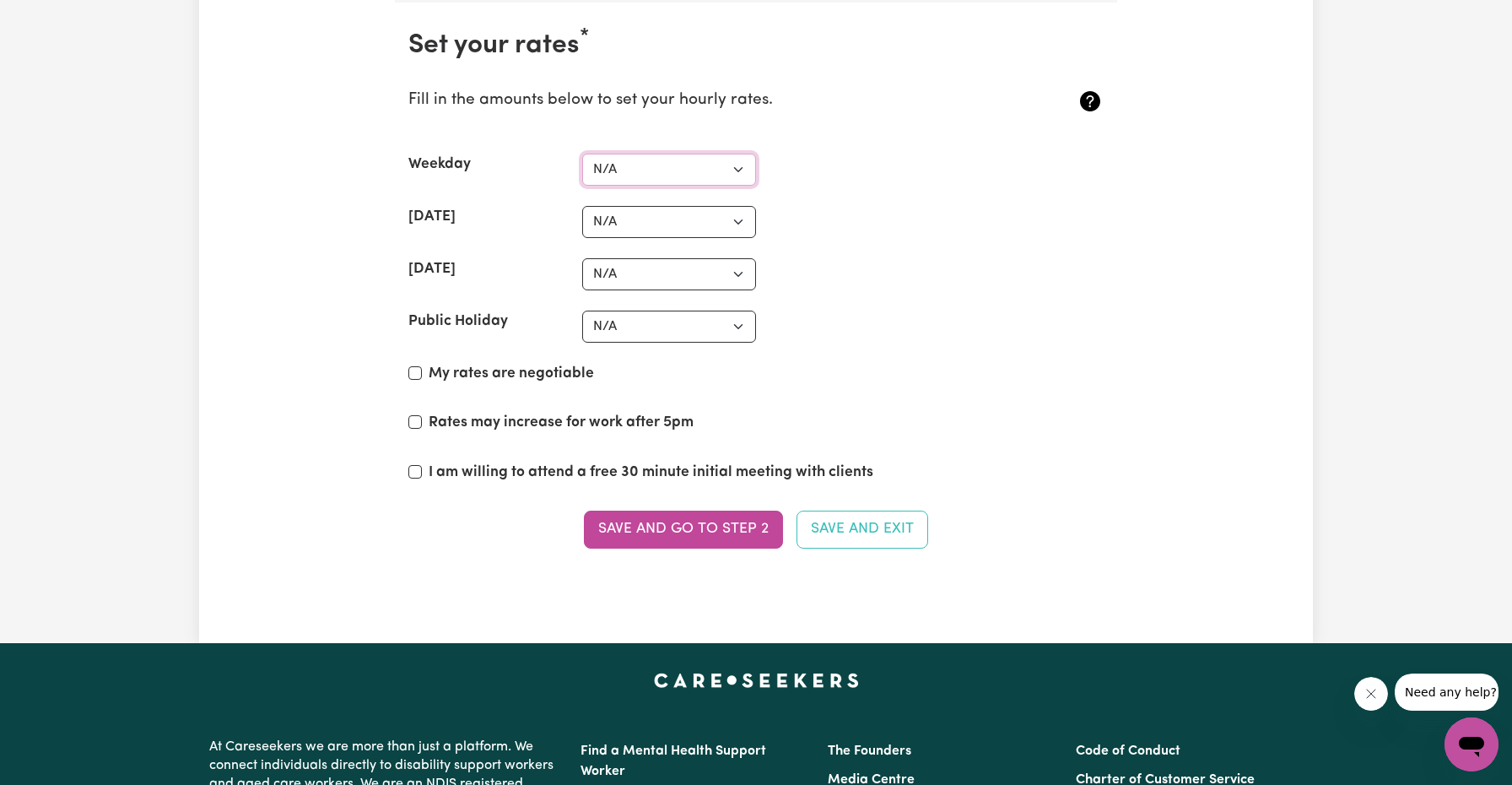
select select "37"
click at [420, 419] on input "Rates may increase for work after 5pm" at bounding box center [415, 422] width 14 height 14
checkbox input "true"
click at [419, 470] on input "I am willing to attend a free 30 minute initial meeting with clients" at bounding box center [415, 471] width 14 height 14
checkbox input "true"
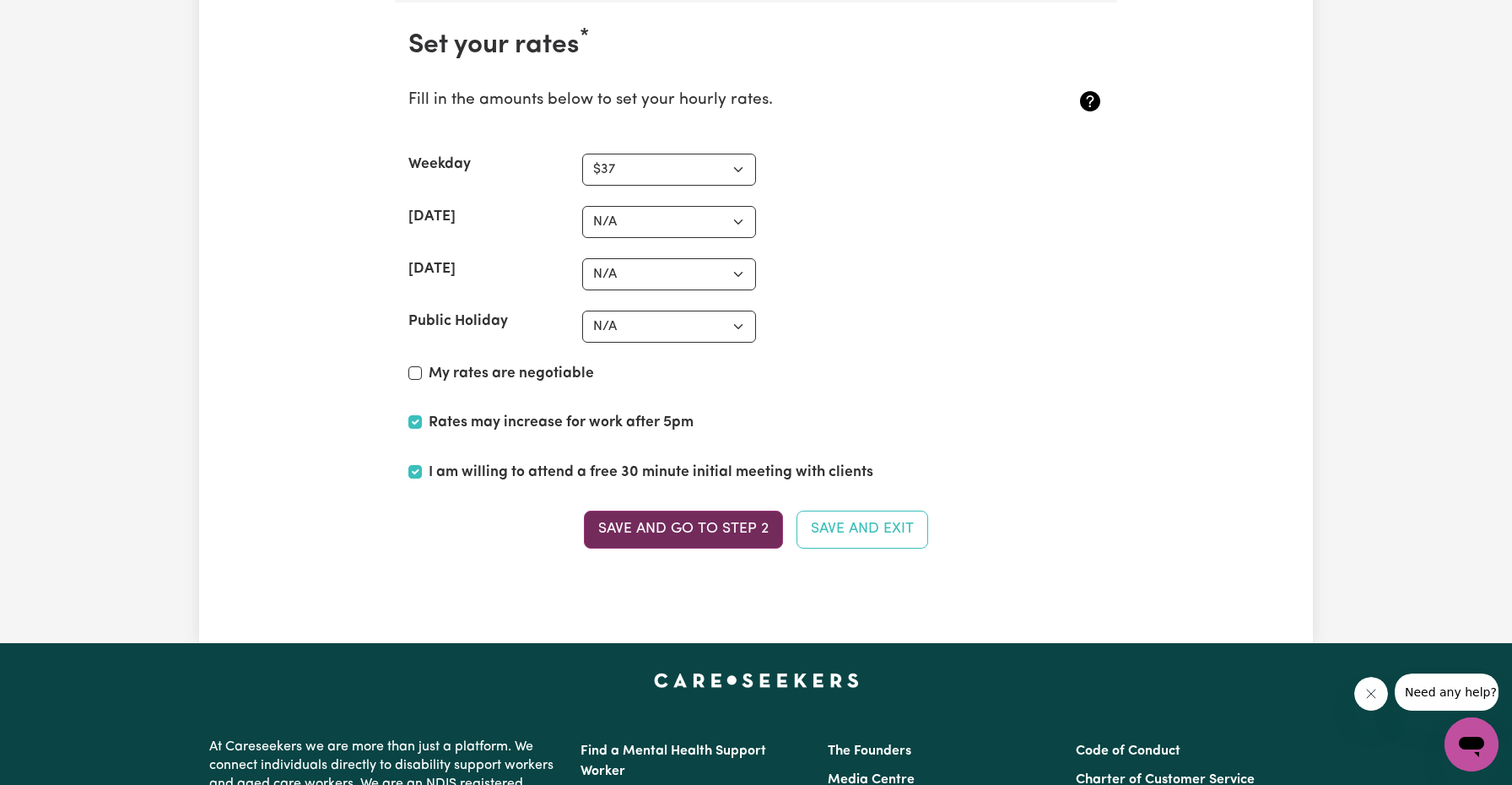
click at [654, 520] on button "Save and go to Step 2" at bounding box center [683, 528] width 199 height 37
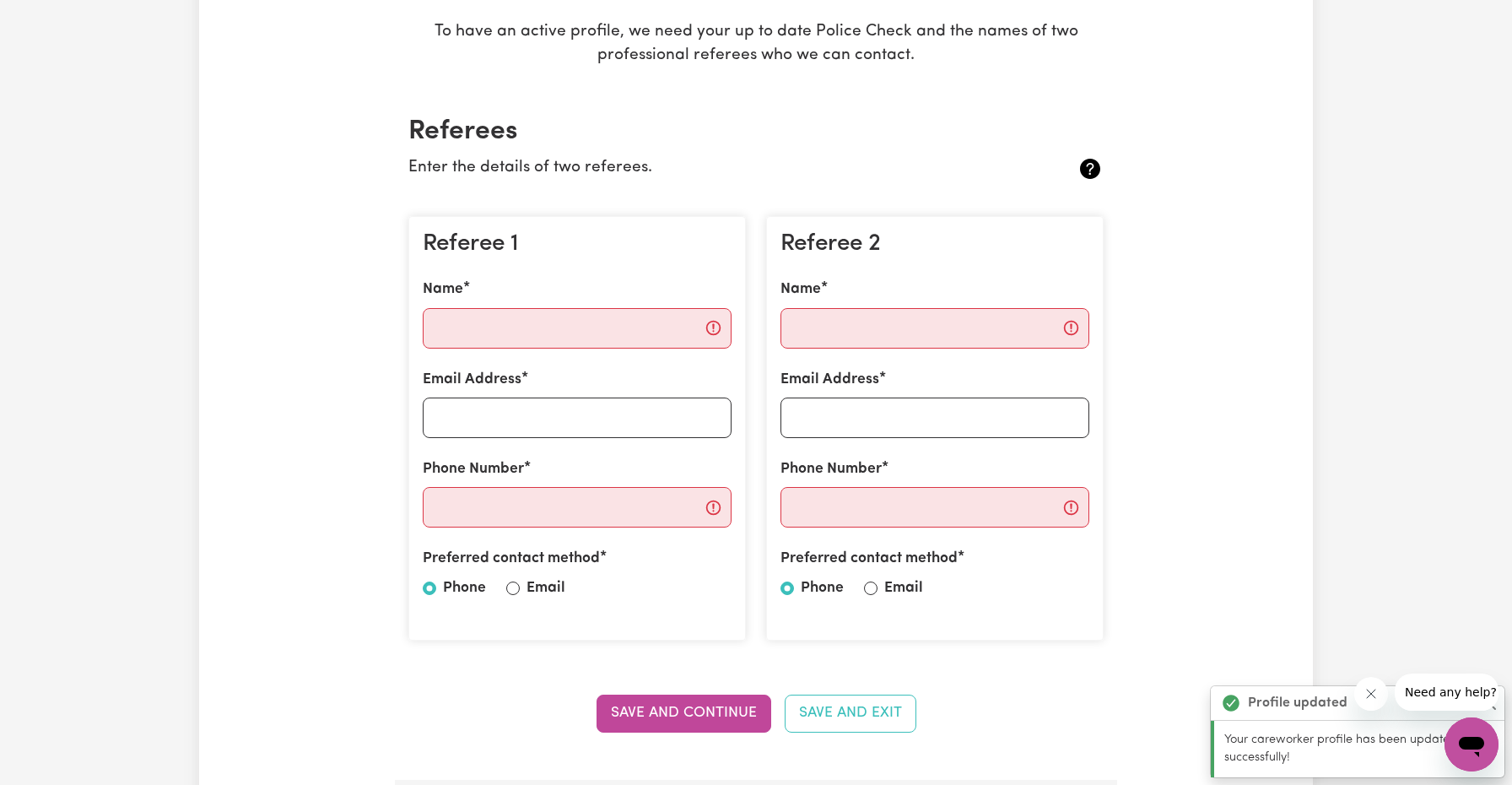
scroll to position [337, 0]
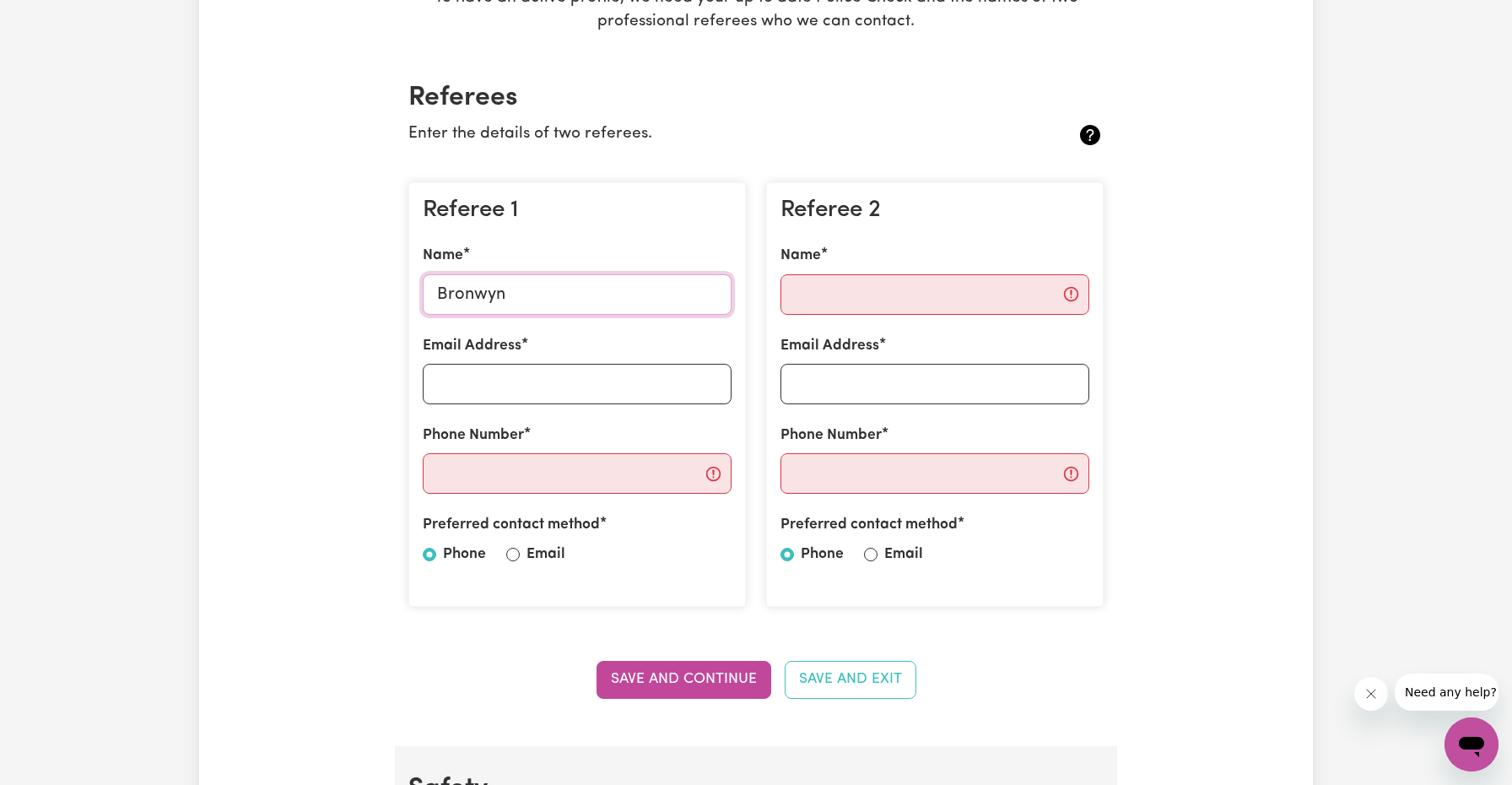
type input "Bronwyn"
type input "406882020"
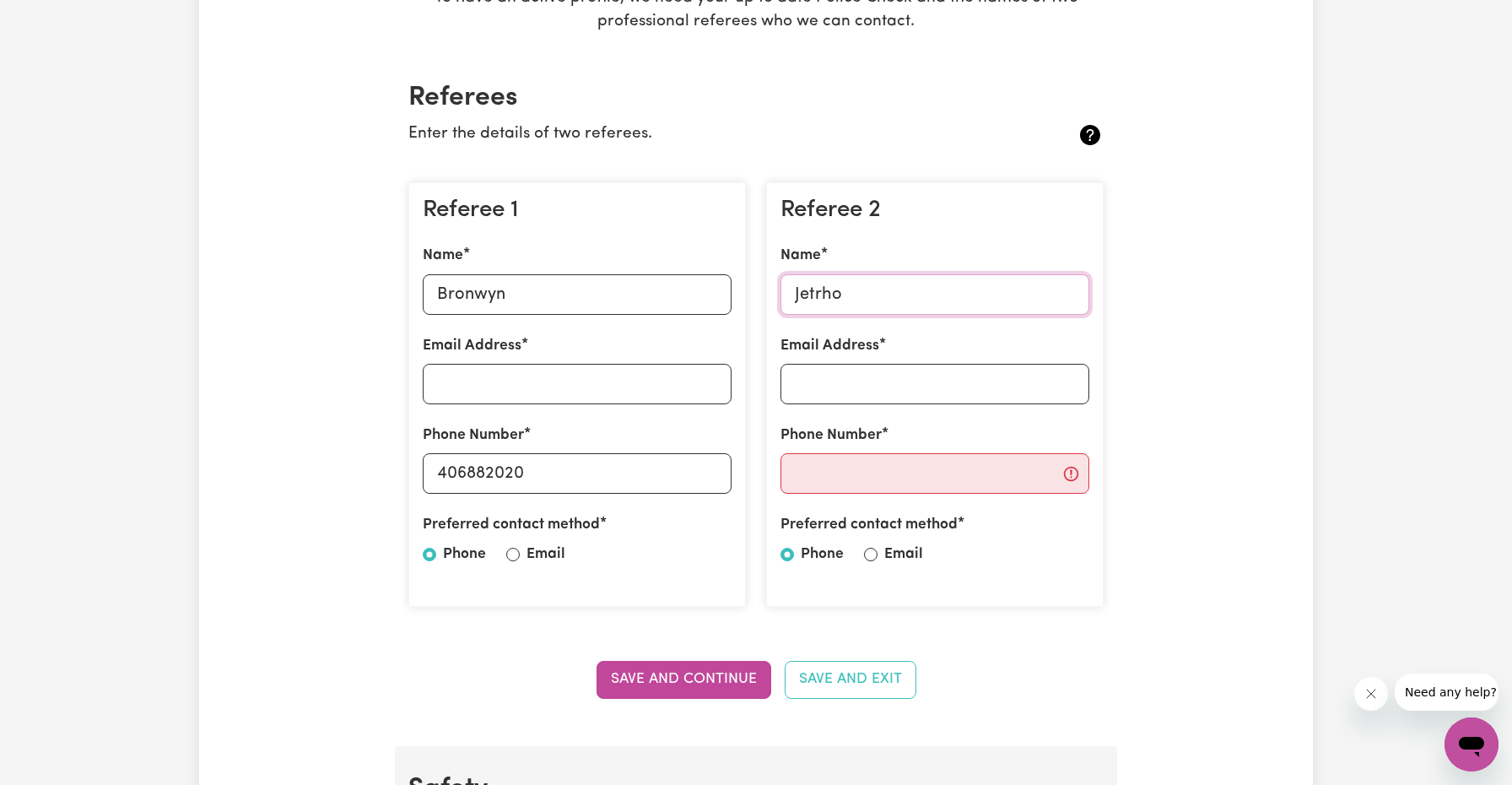
type input "Jetrho"
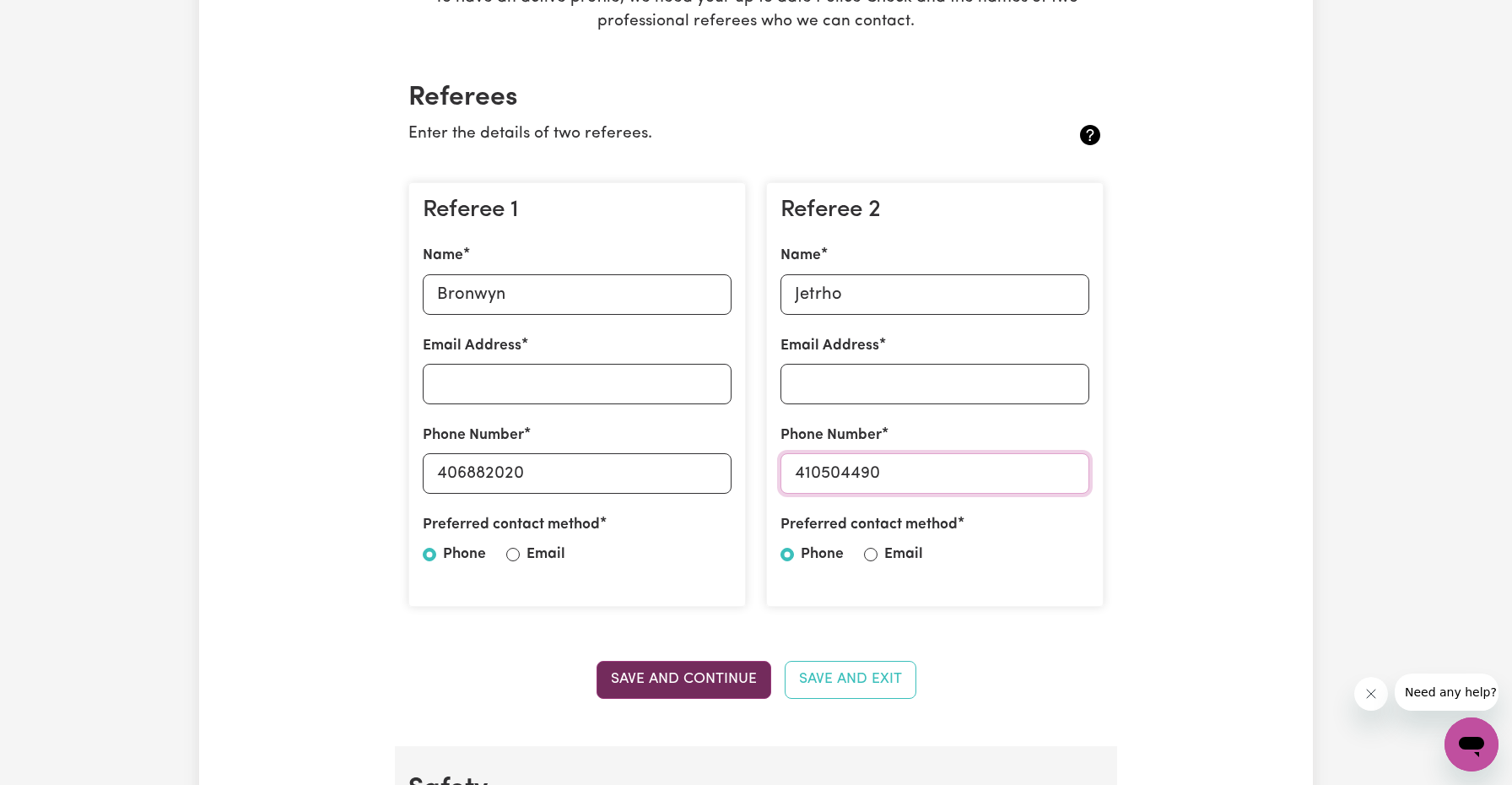
type input "410504490"
click at [685, 681] on button "Save and Continue" at bounding box center [683, 679] width 175 height 37
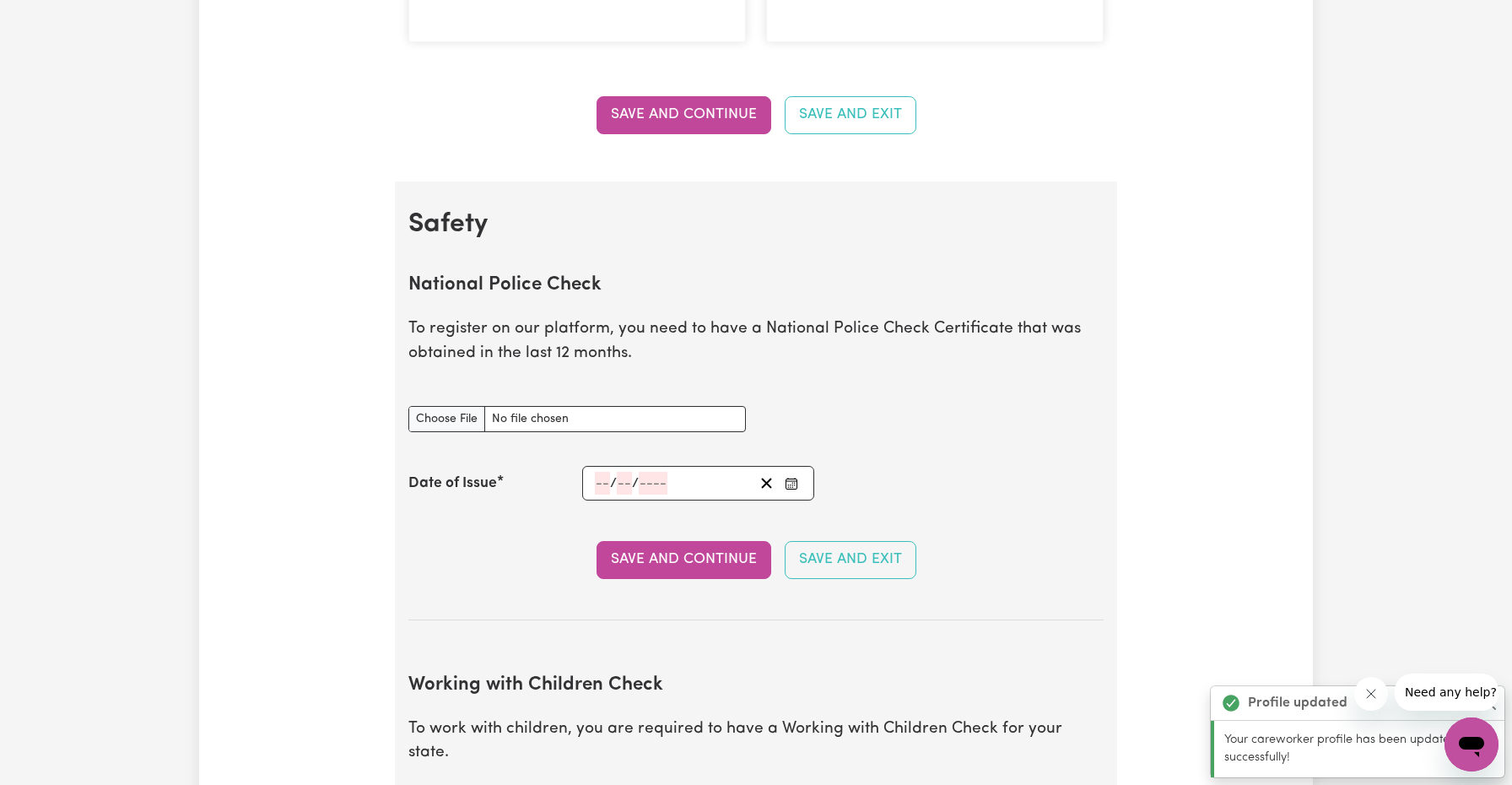
scroll to position [1084, 0]
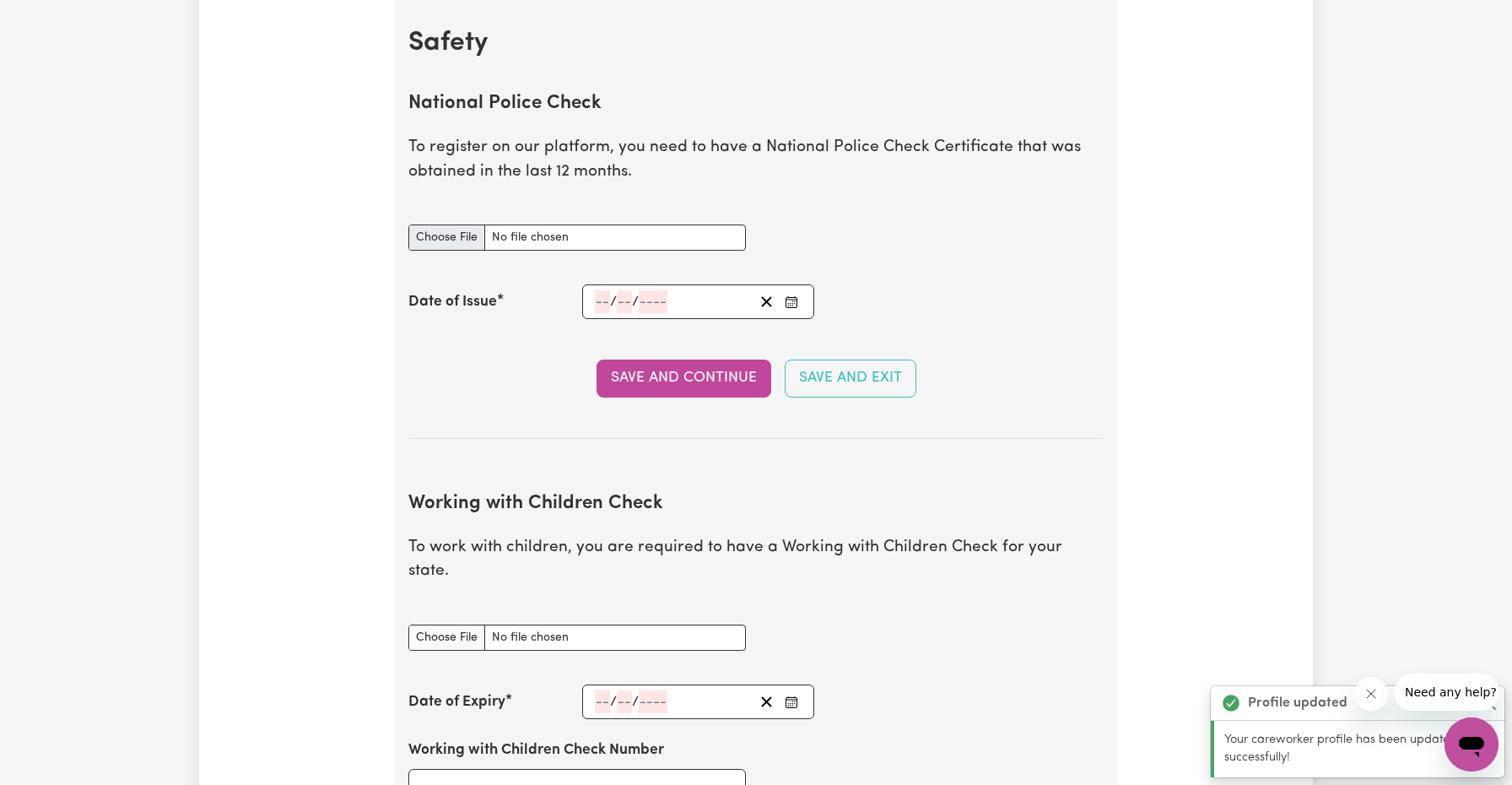
click at [472, 238] on input "National Police Check document" at bounding box center [577, 237] width 337 height 26
click at [457, 236] on input "National Police Check document" at bounding box center [577, 237] width 337 height 26
type input "C:\fakepath\NSWPF-2025-788598.pdf"
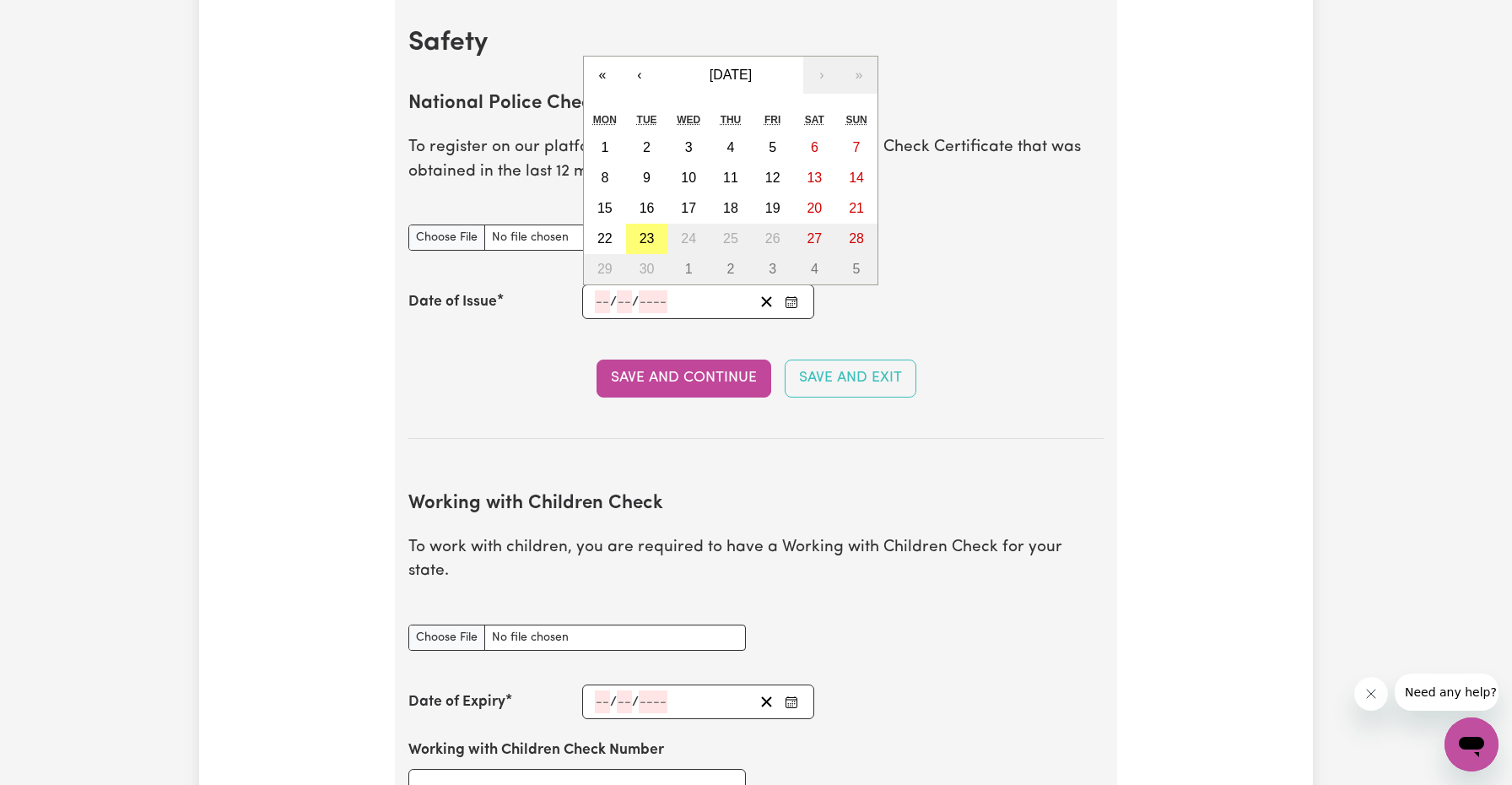
click at [602, 301] on input "number" at bounding box center [602, 301] width 15 height 23
type input "22"
type input "09"
type input "0002-09-22"
type input "9"
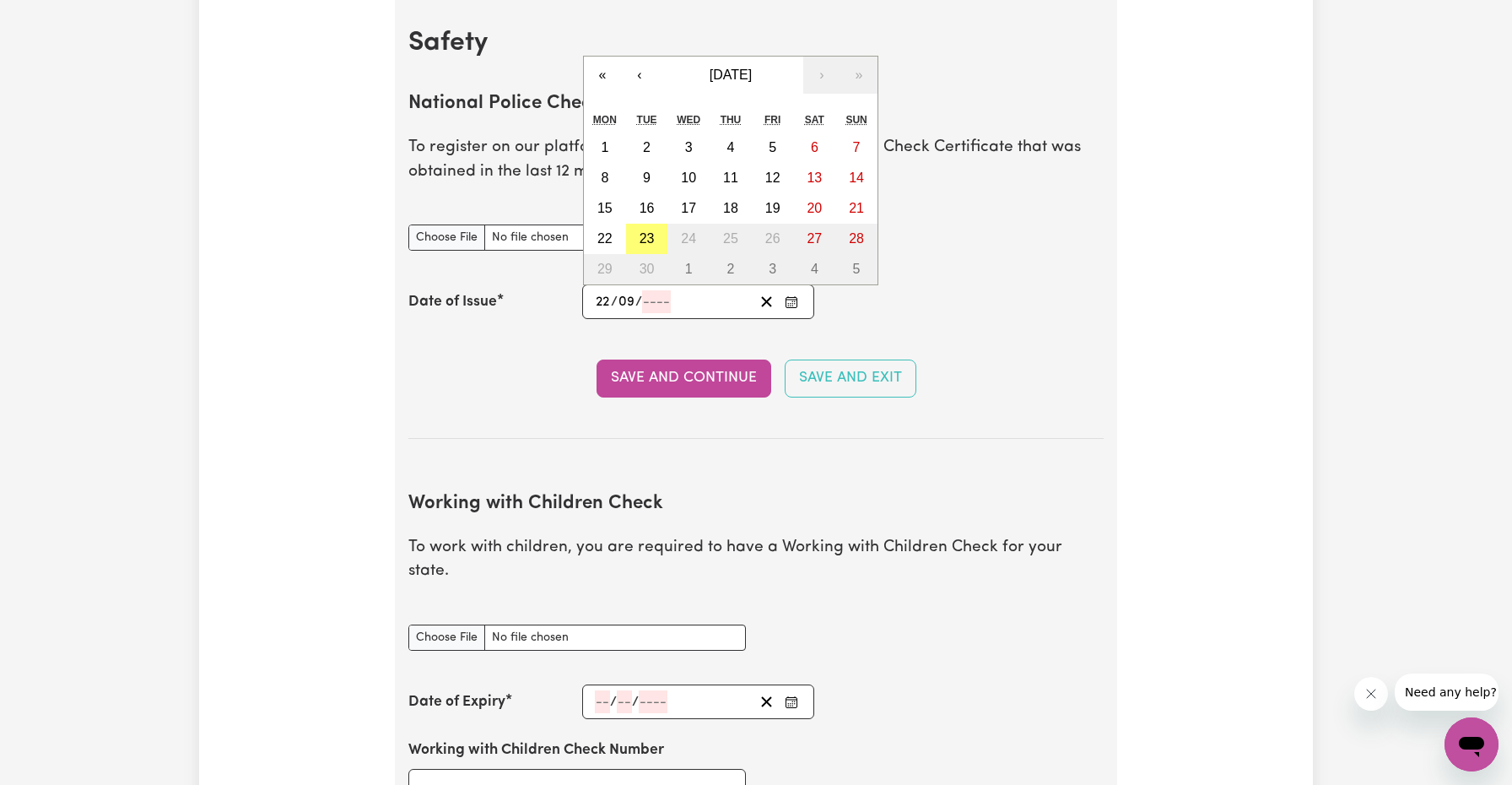
type input "2"
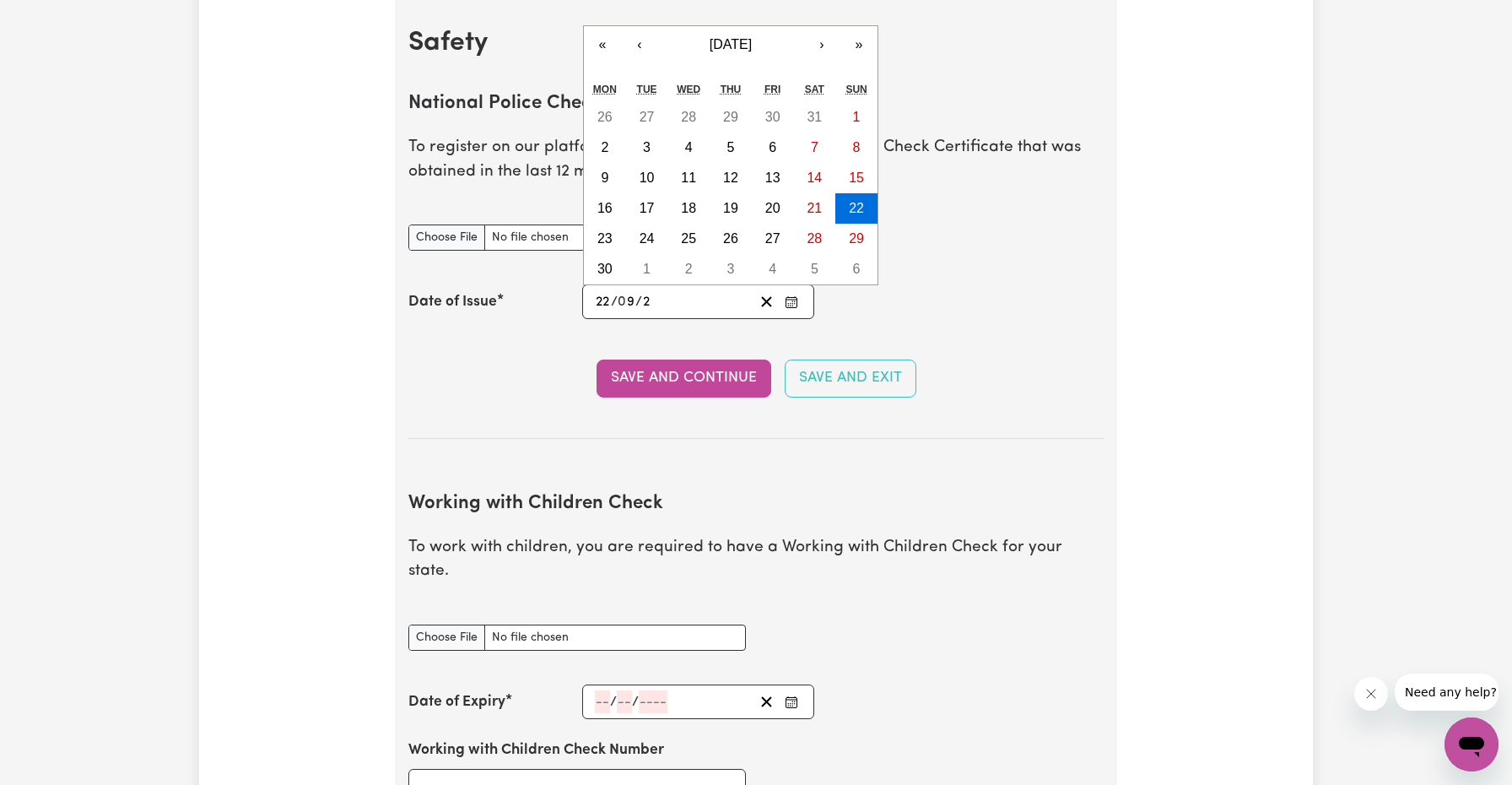
type input "0020-09-22"
type input "20"
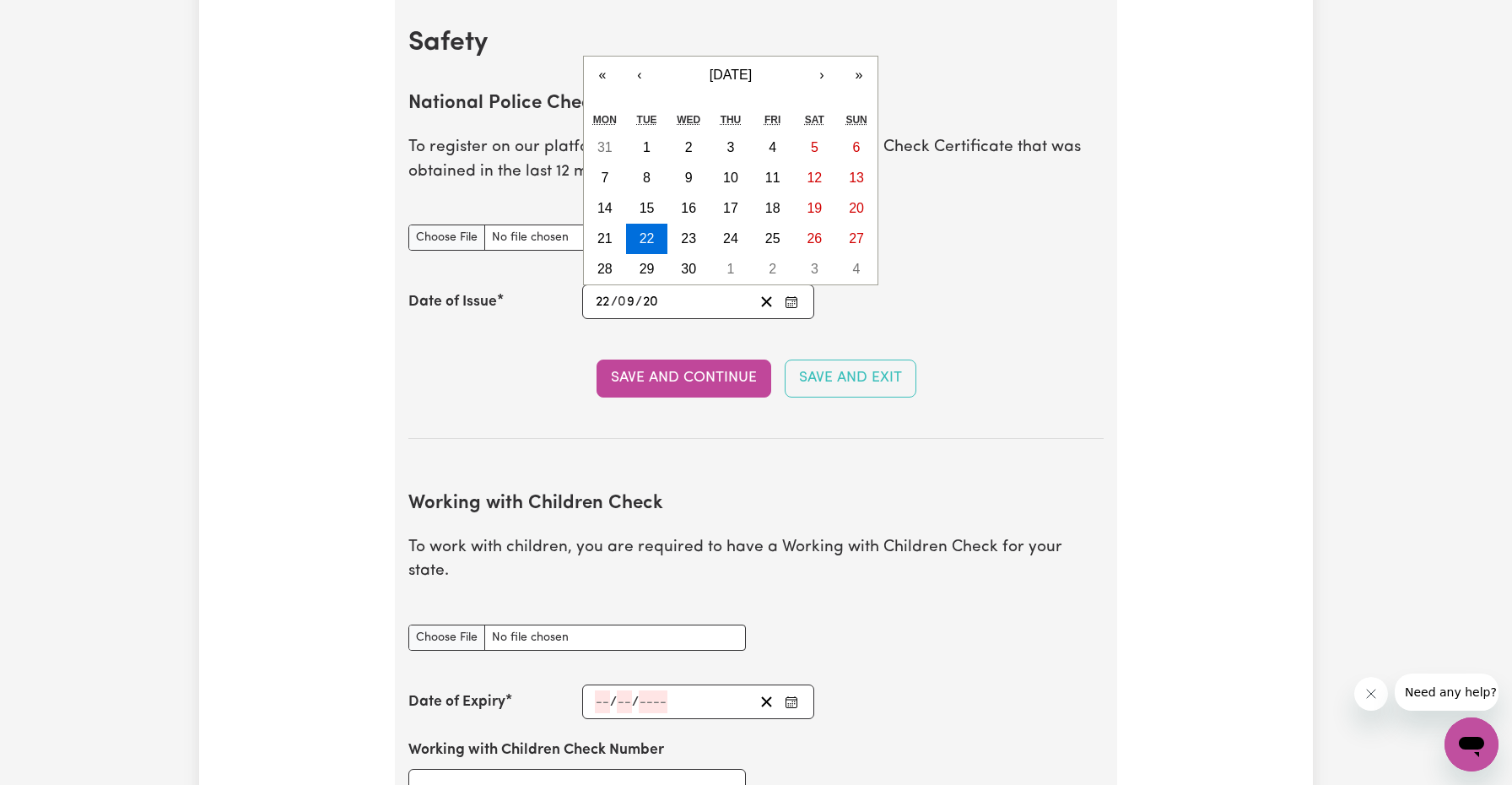
type input "0202-09-22"
type input "202"
type input "[DATE]"
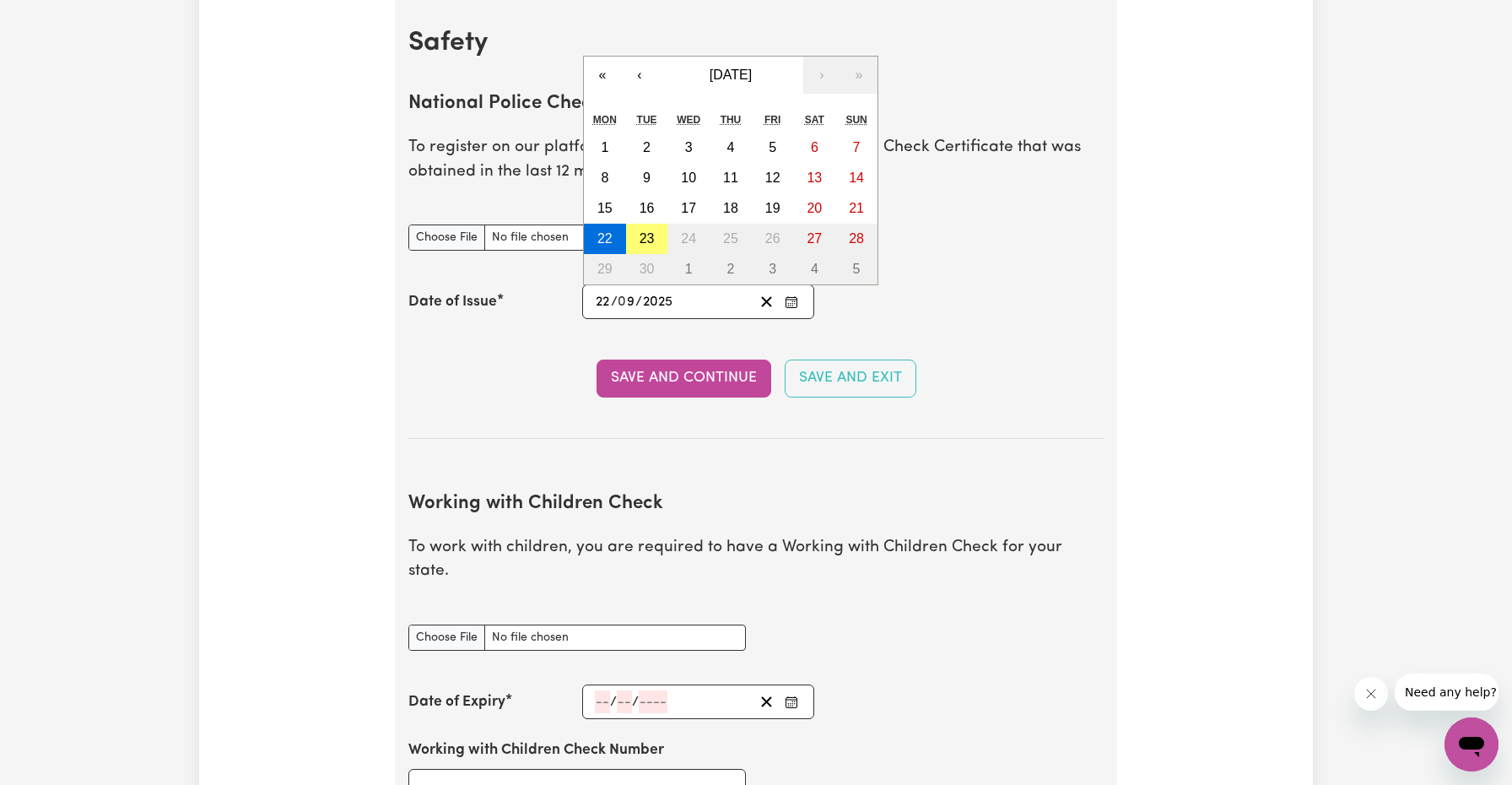
type input "2025"
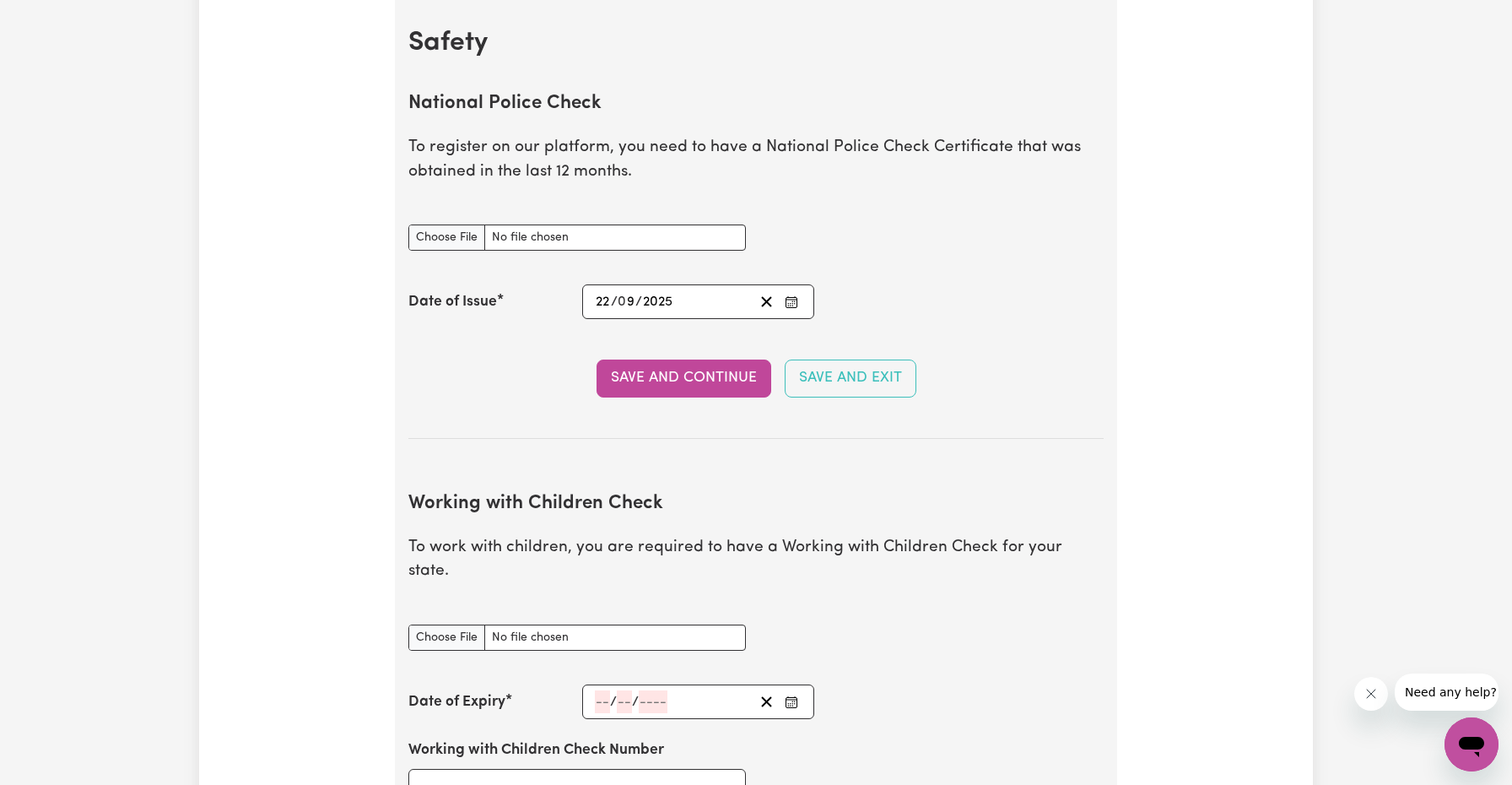
click at [687, 342] on section "National Police Check To register on our platform, you need to have a National …" at bounding box center [756, 253] width 695 height 373
click at [692, 382] on button "Save and Continue" at bounding box center [683, 378] width 175 height 37
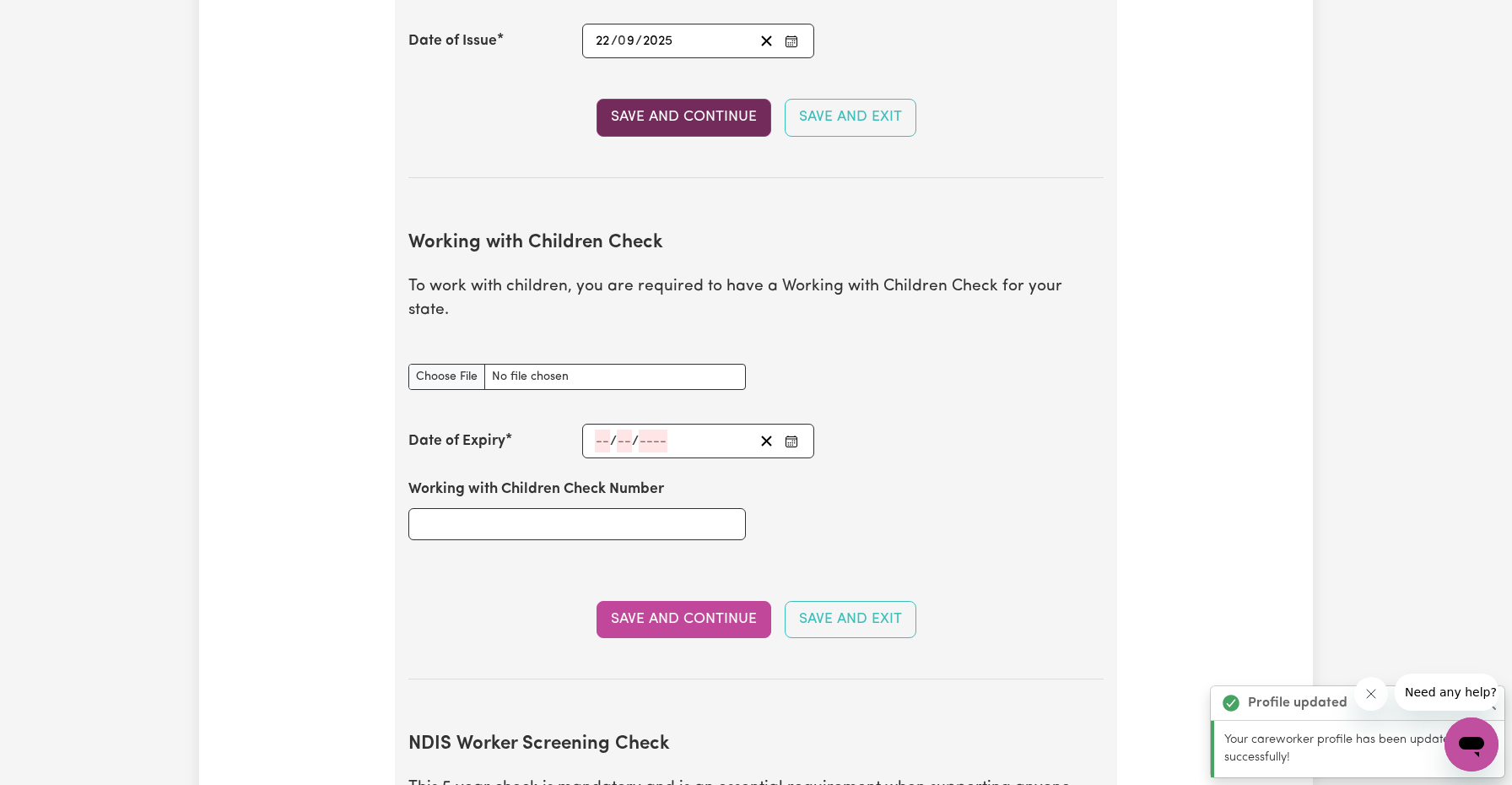
scroll to position [1548, 0]
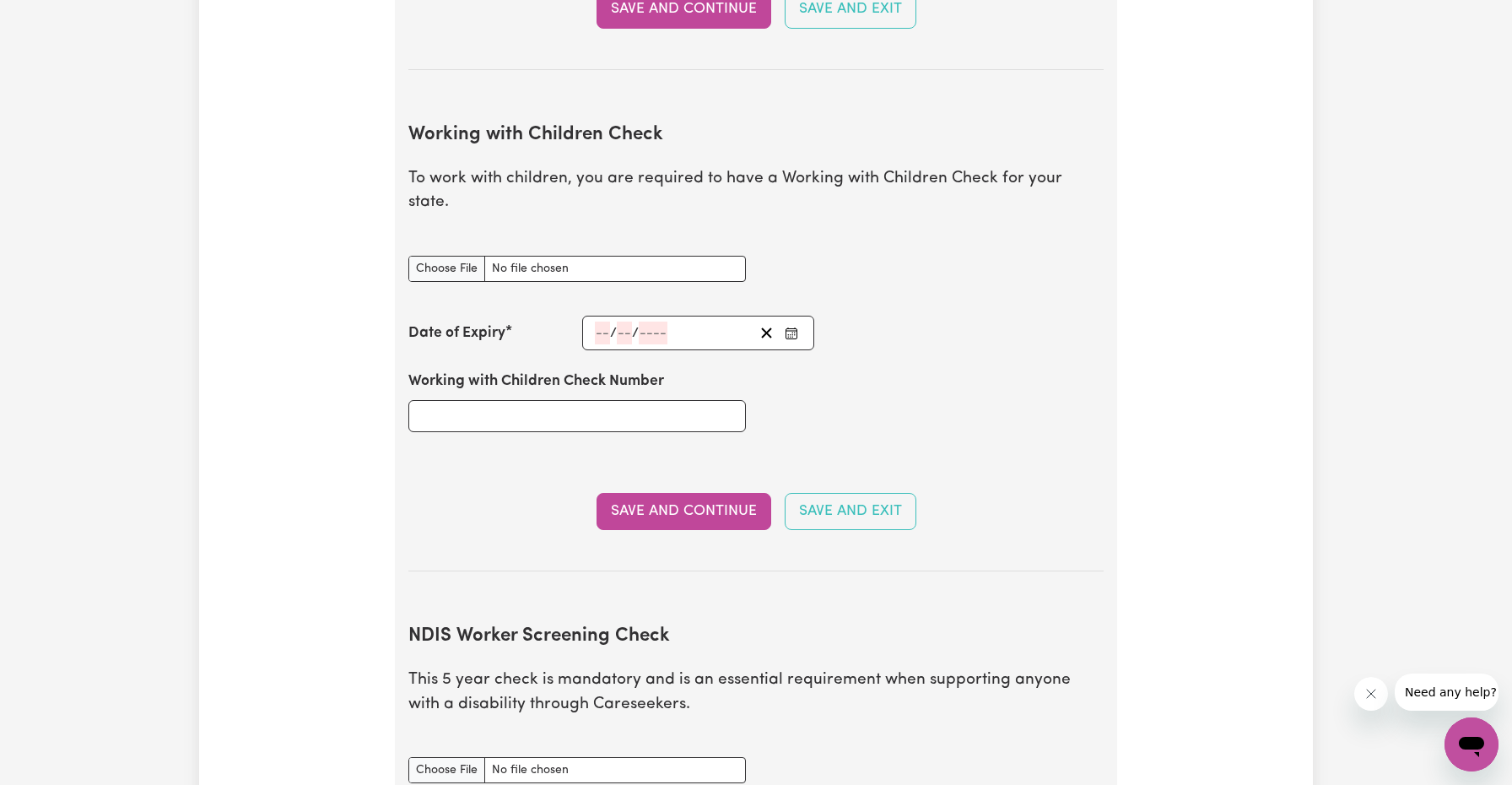
click at [508, 493] on div "Save and Continue Save and Exit" at bounding box center [756, 511] width 695 height 37
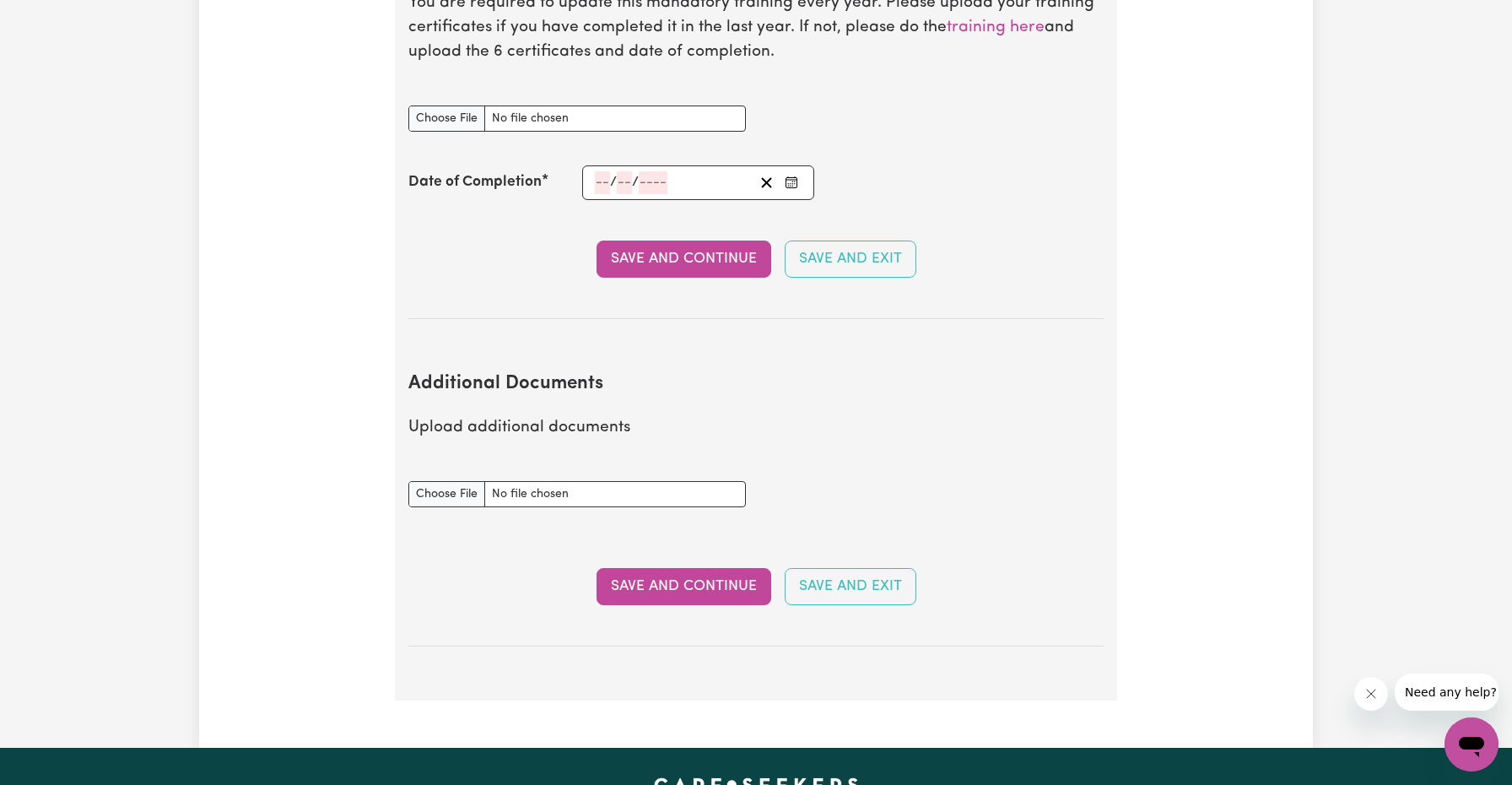
scroll to position [2764, 0]
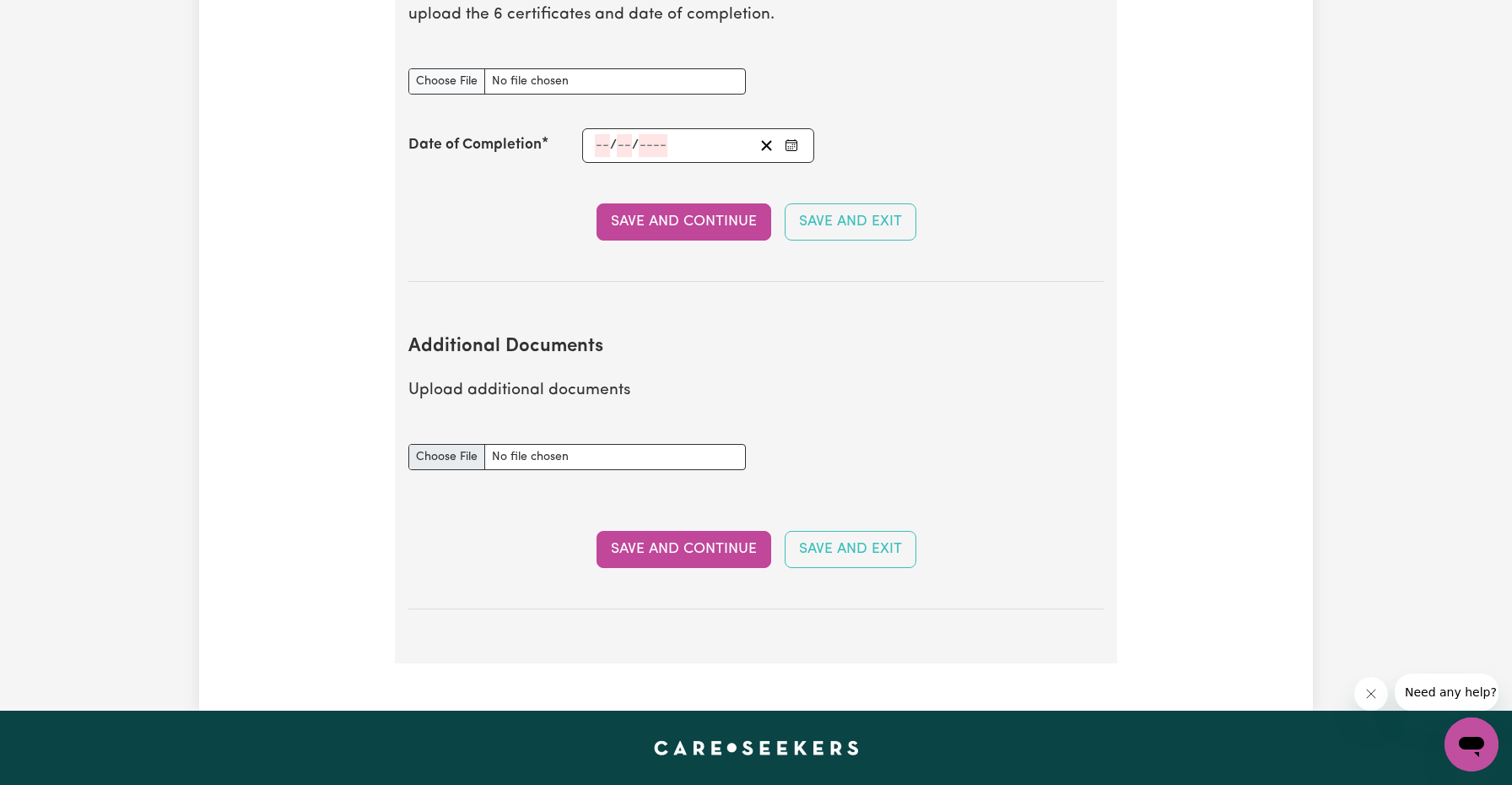
click at [460, 444] on input "Additional Documents document" at bounding box center [577, 457] width 337 height 26
type input "C:\fakepath\certificate_3326845-2.pdf"
click at [694, 531] on button "Save and Continue" at bounding box center [683, 549] width 175 height 37
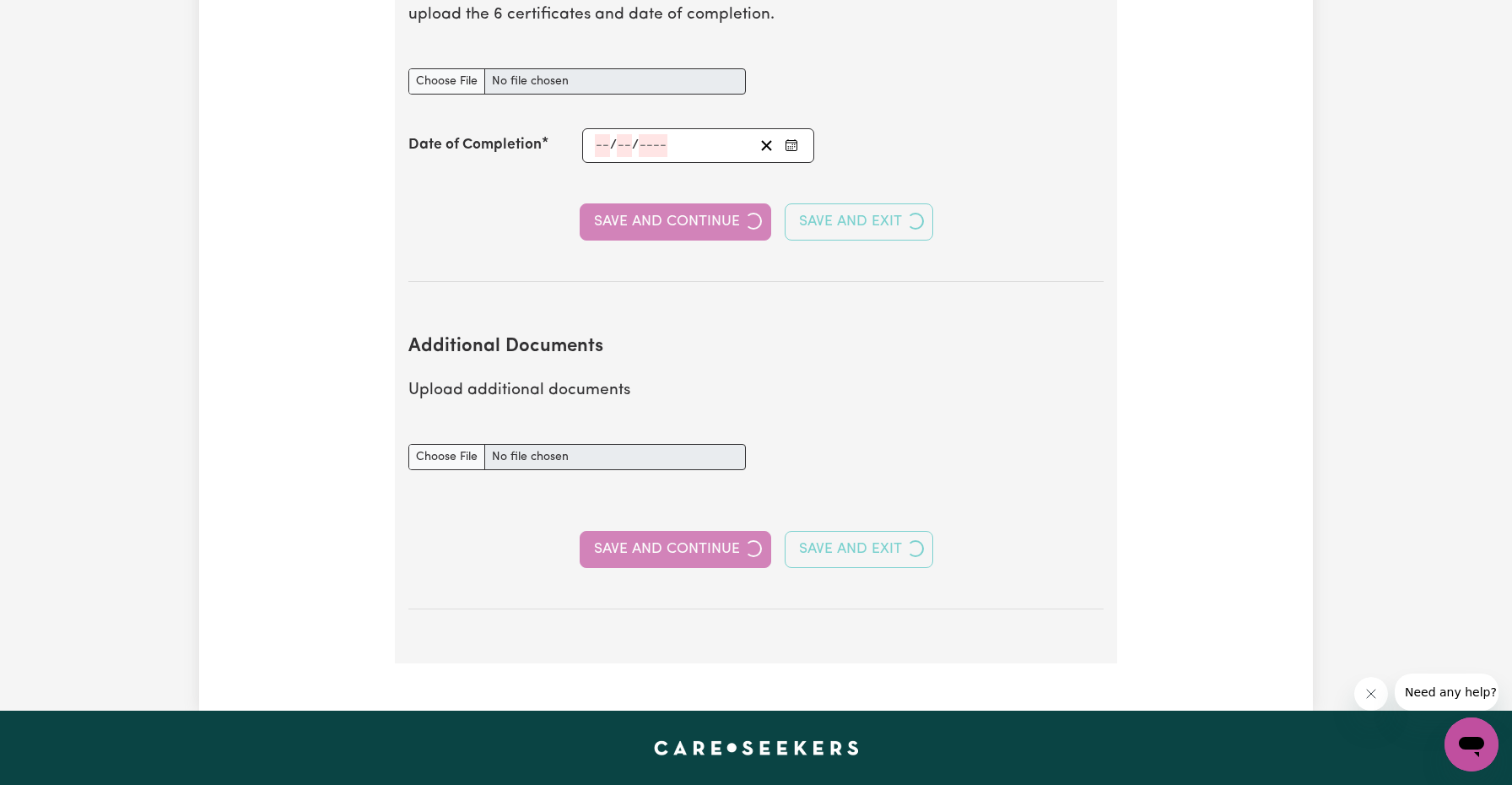
select select "Certificate III (Individual Support)"
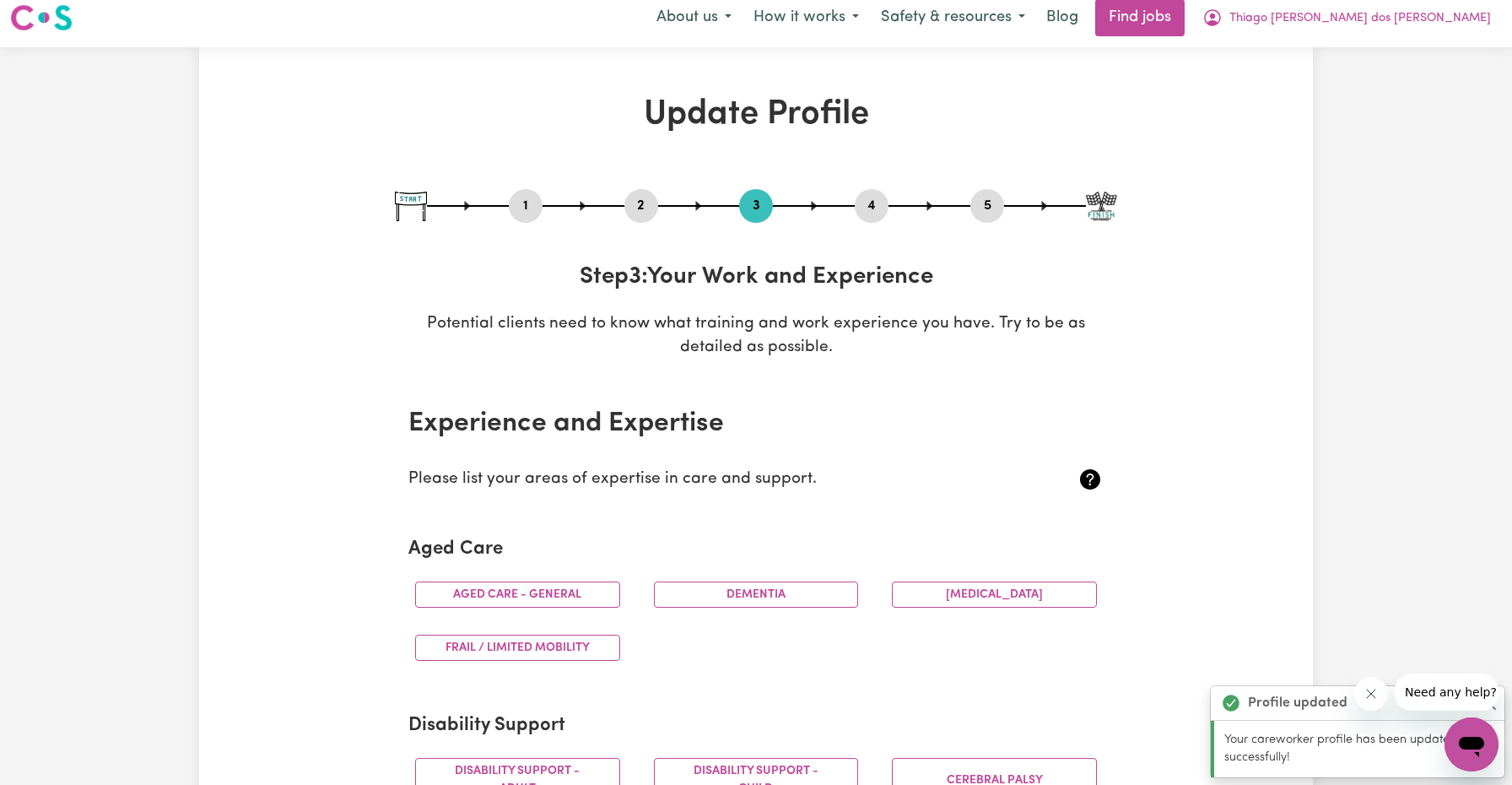
scroll to position [0, 0]
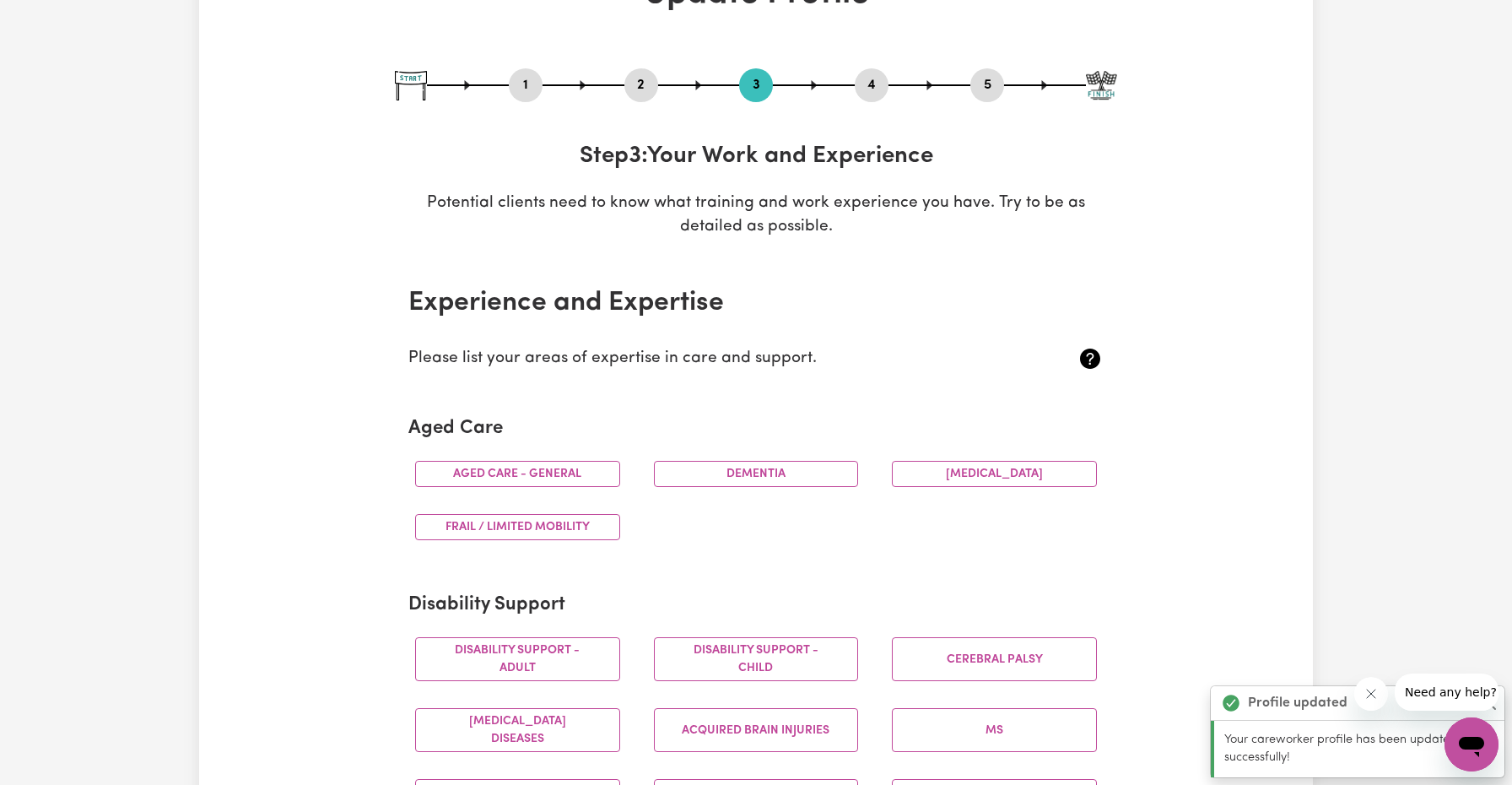
scroll to position [135, 0]
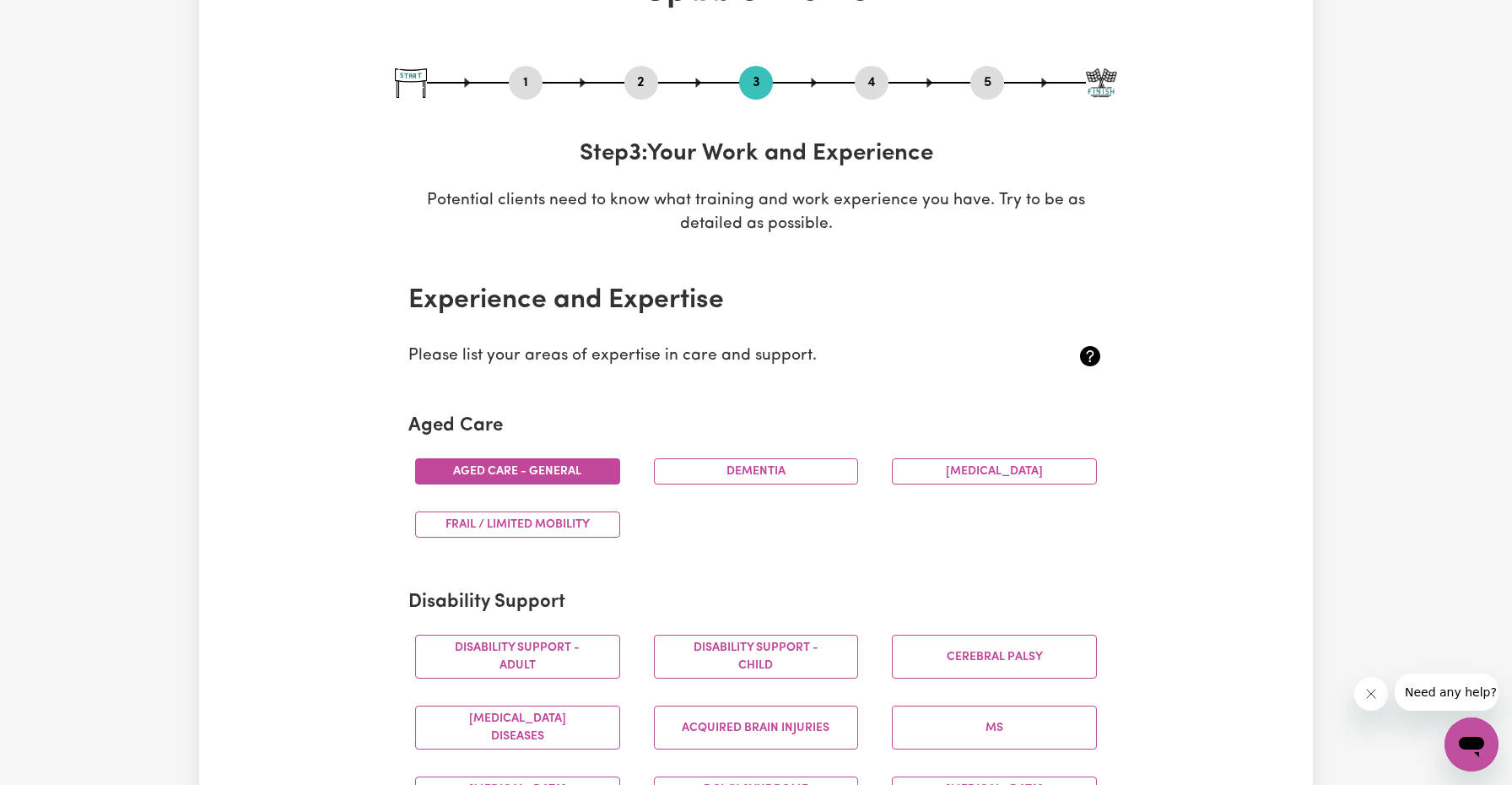
click at [550, 469] on button "Aged care - General" at bounding box center [517, 471] width 205 height 26
click at [813, 560] on section "Aged Care Aged care - General [MEDICAL_DATA] [MEDICAL_DATA] Frail / limited mob…" at bounding box center [756, 483] width 695 height 163
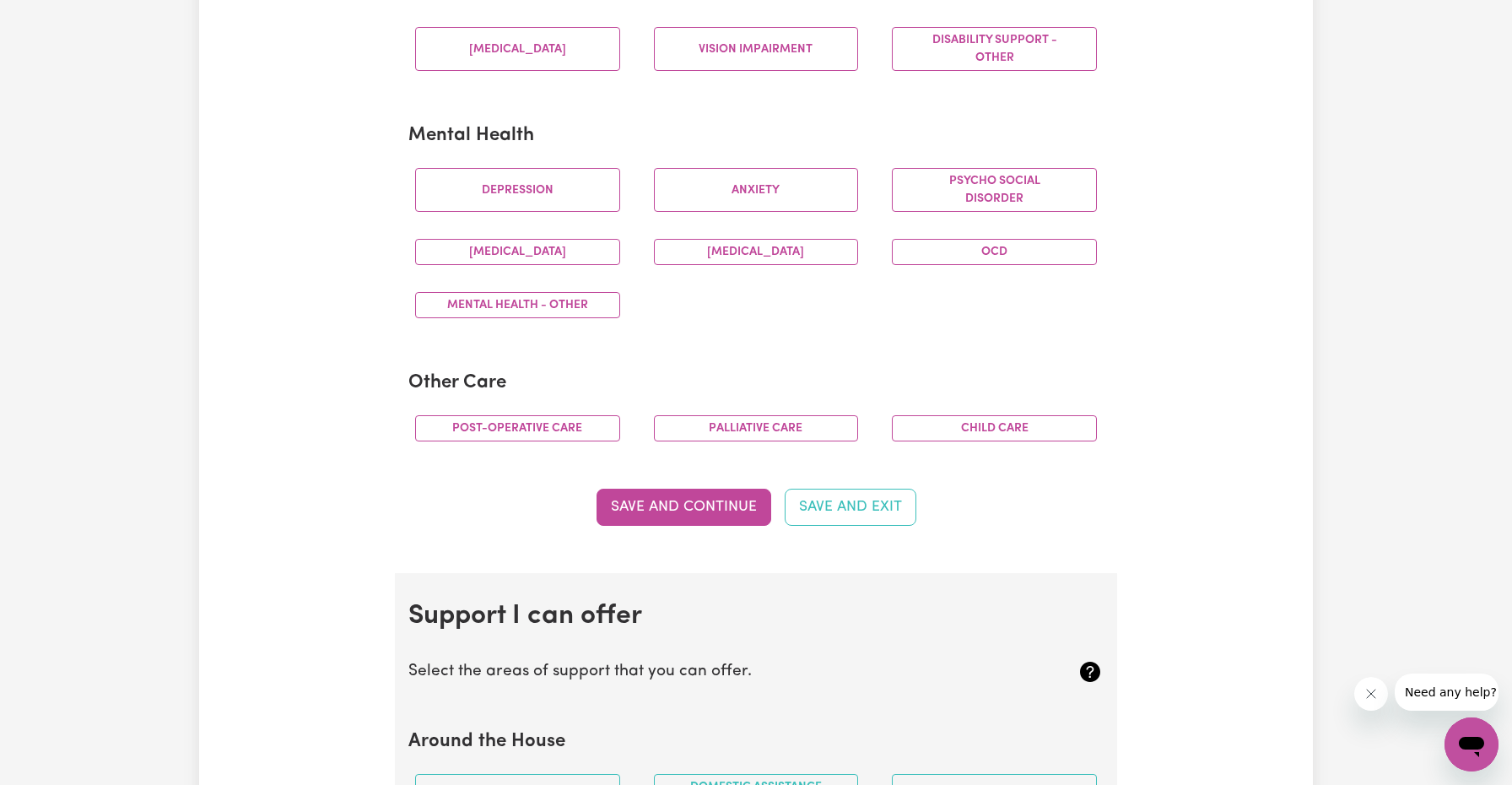
scroll to position [945, 0]
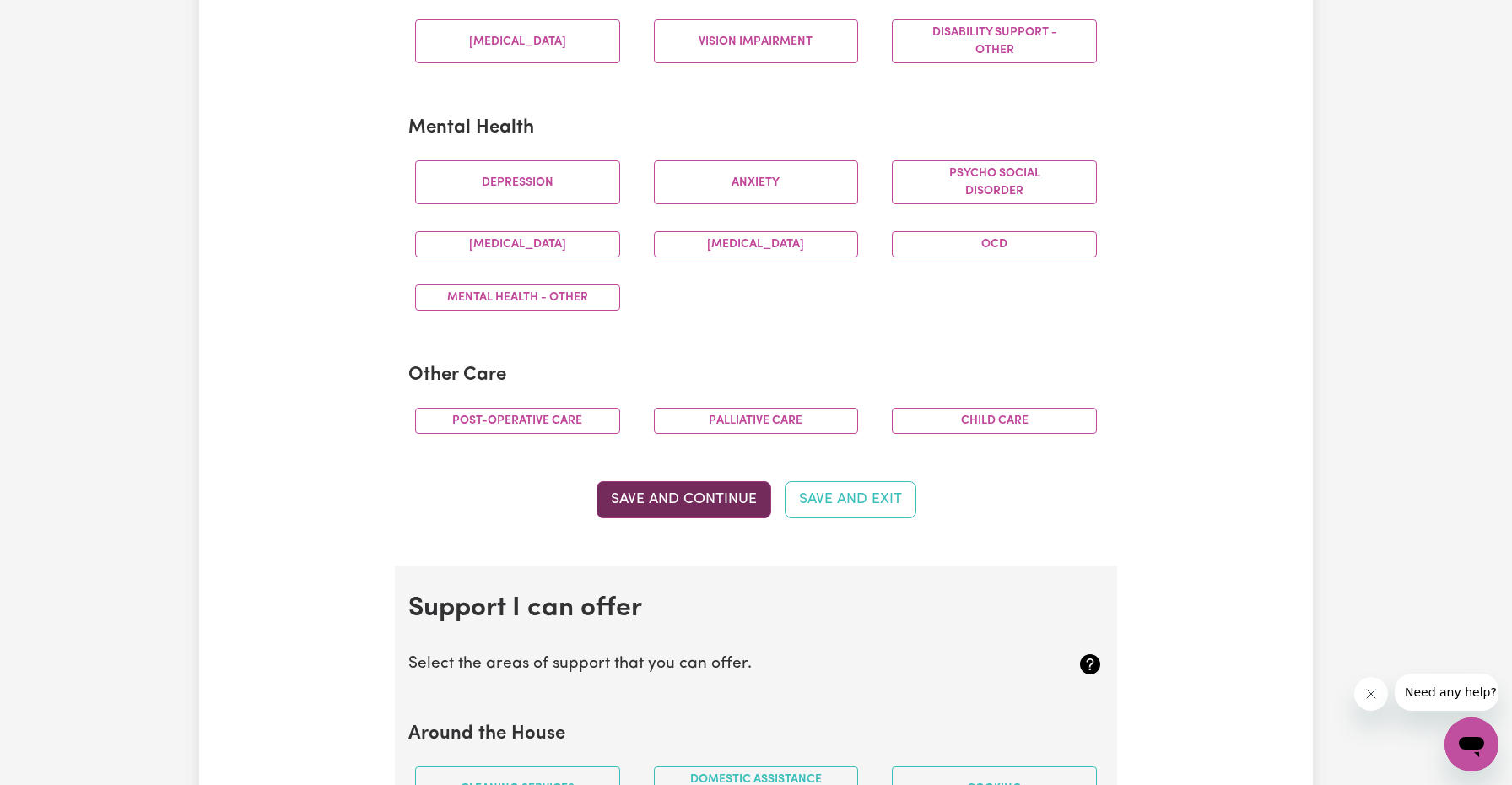
click at [713, 502] on button "Save and Continue" at bounding box center [683, 499] width 175 height 37
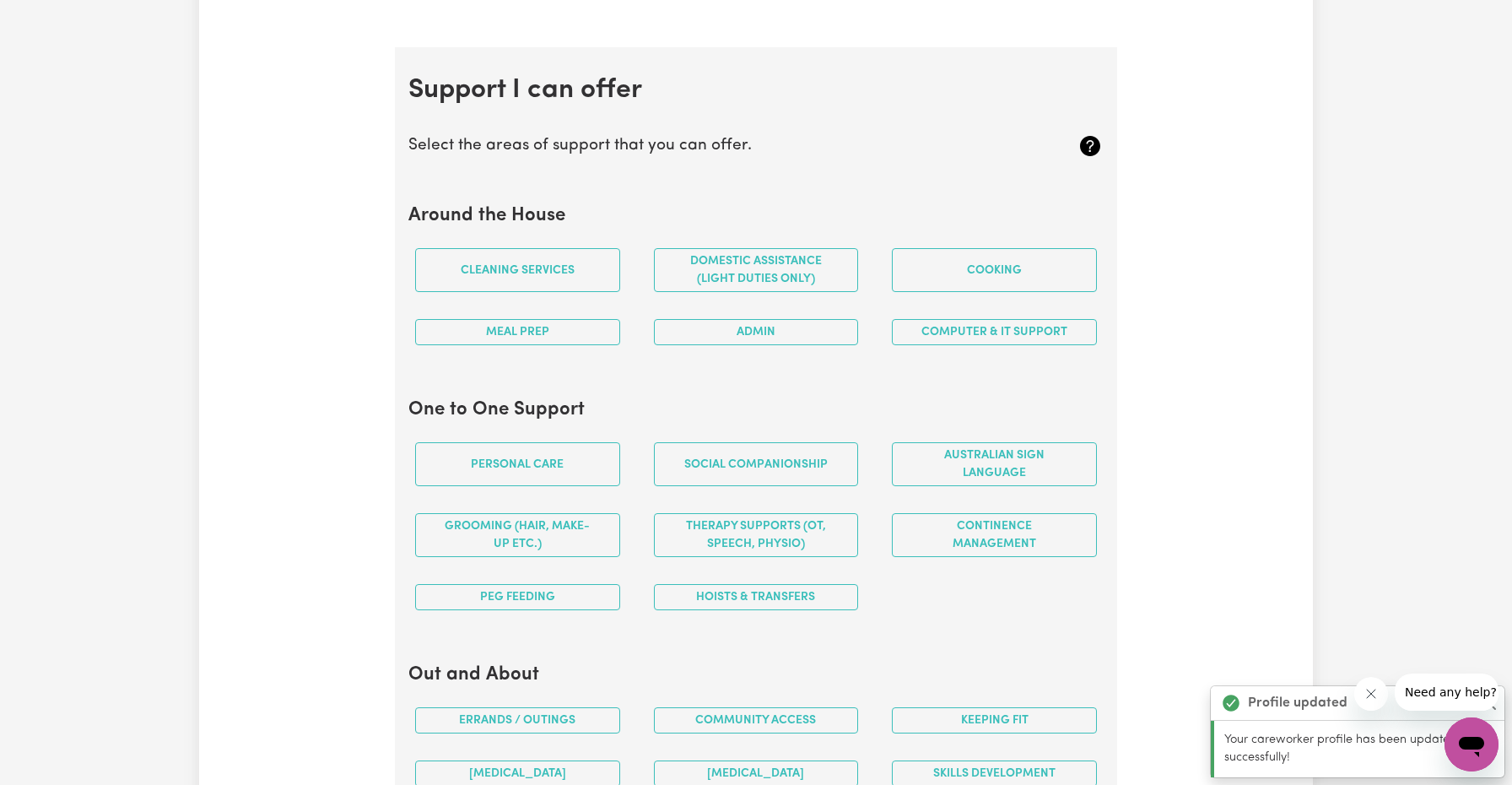
scroll to position [1506, 0]
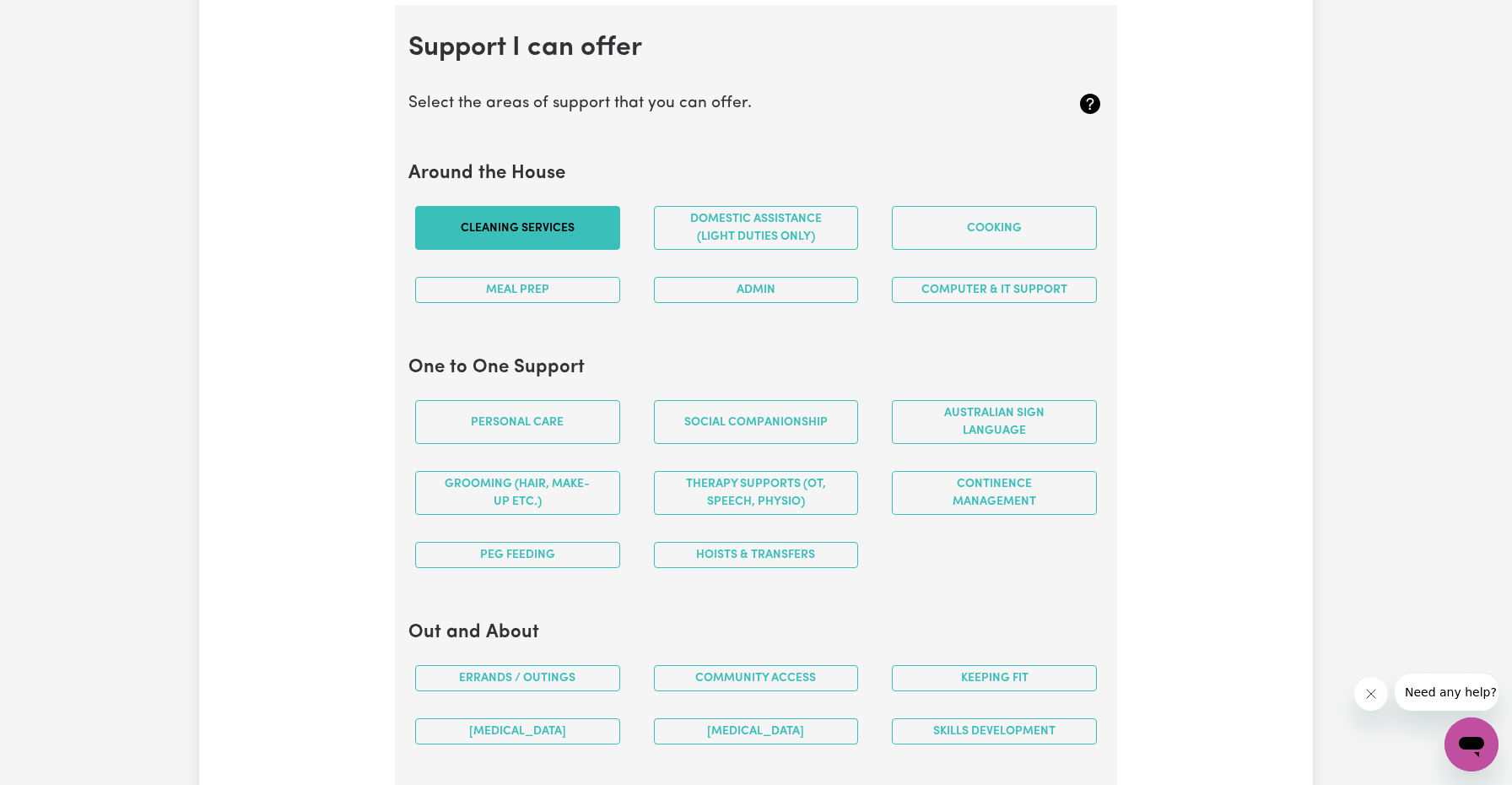
click at [563, 232] on button "Cleaning services" at bounding box center [517, 228] width 205 height 44
click at [806, 229] on button "Domestic assistance (light duties only)" at bounding box center [756, 228] width 205 height 44
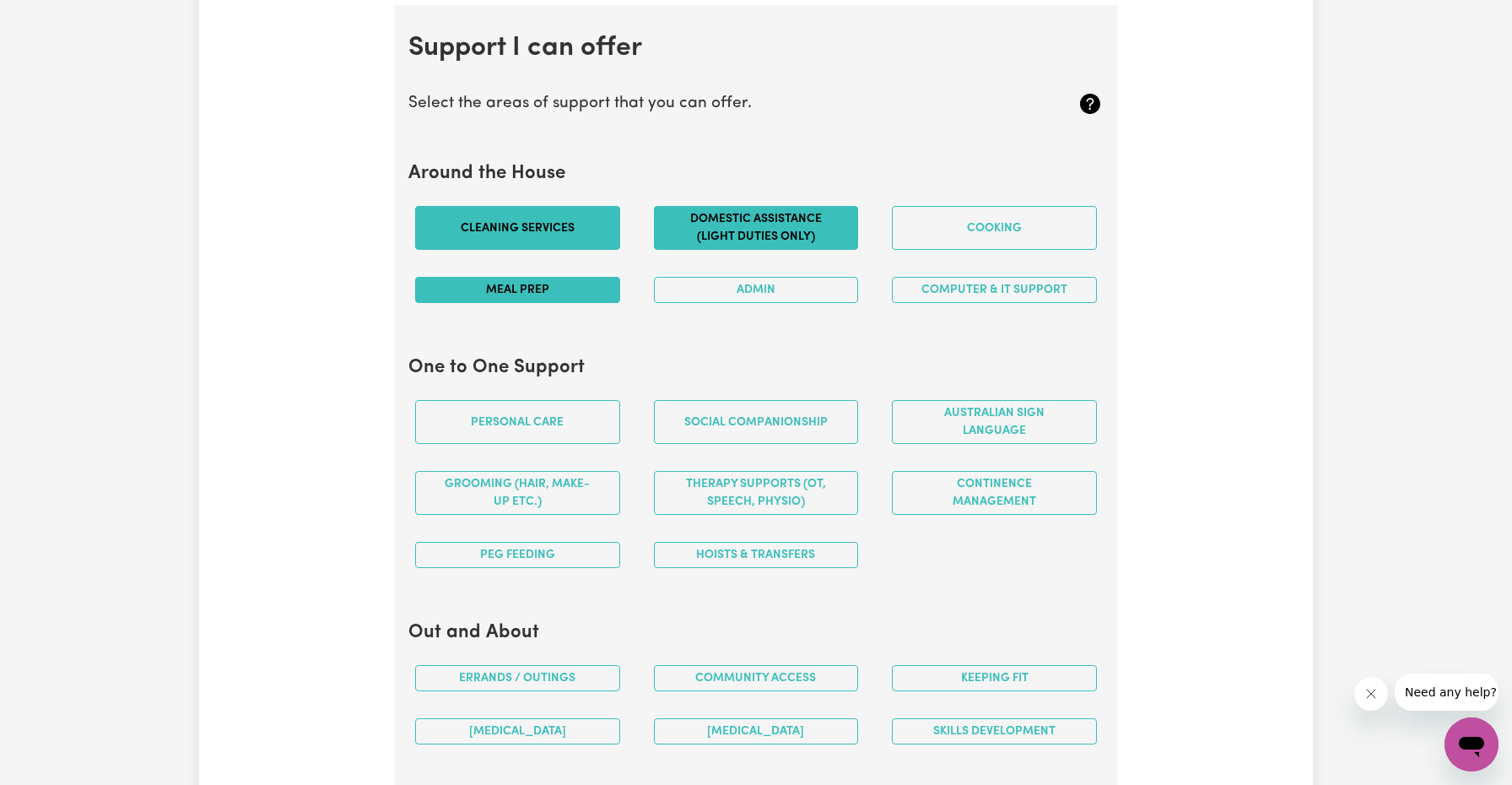
click at [580, 283] on button "Meal prep" at bounding box center [517, 289] width 205 height 26
click at [1027, 228] on button "Cooking" at bounding box center [994, 228] width 205 height 44
click at [638, 357] on h2 "One to One Support" at bounding box center [756, 368] width 695 height 23
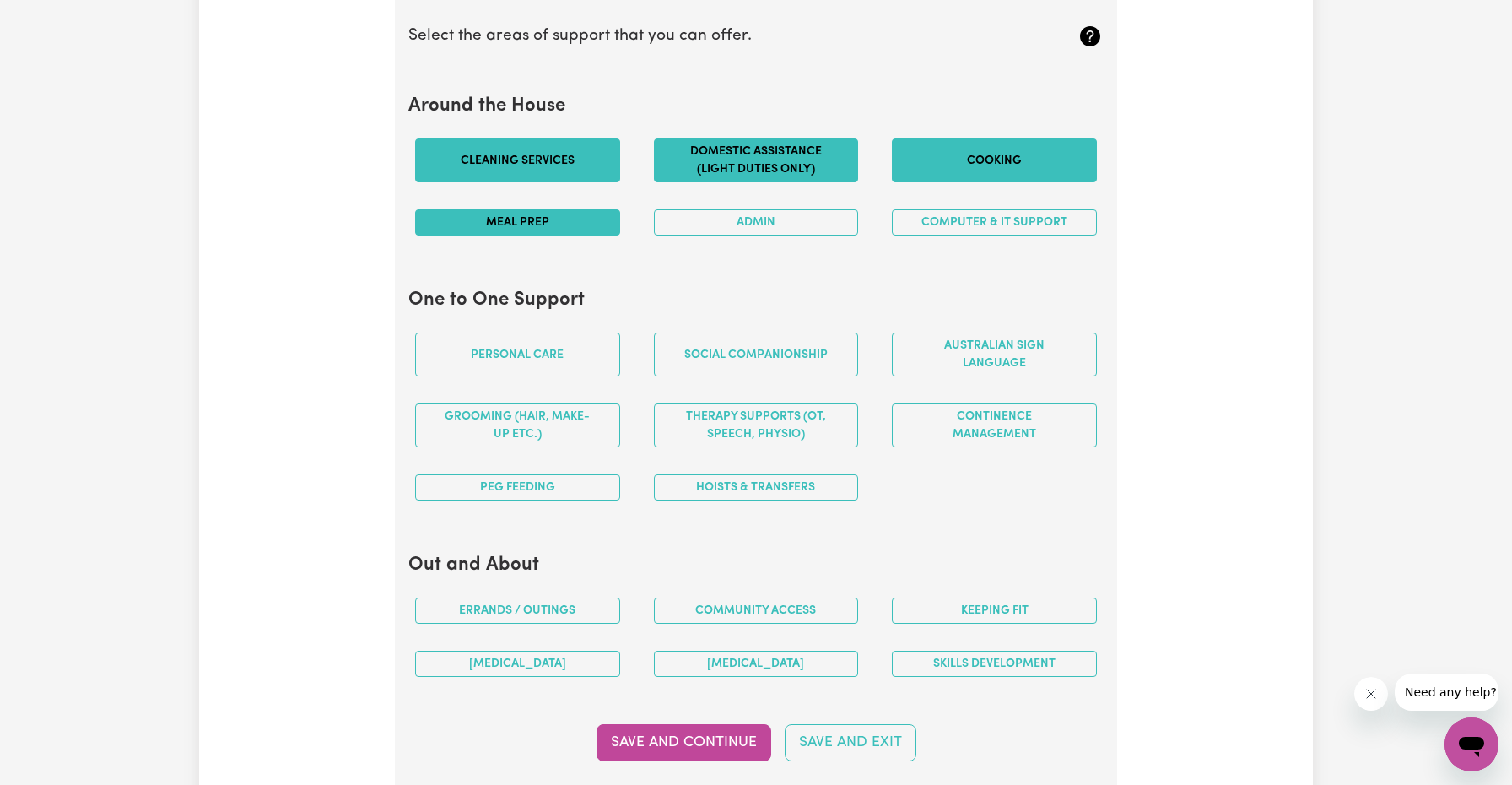
scroll to position [1607, 0]
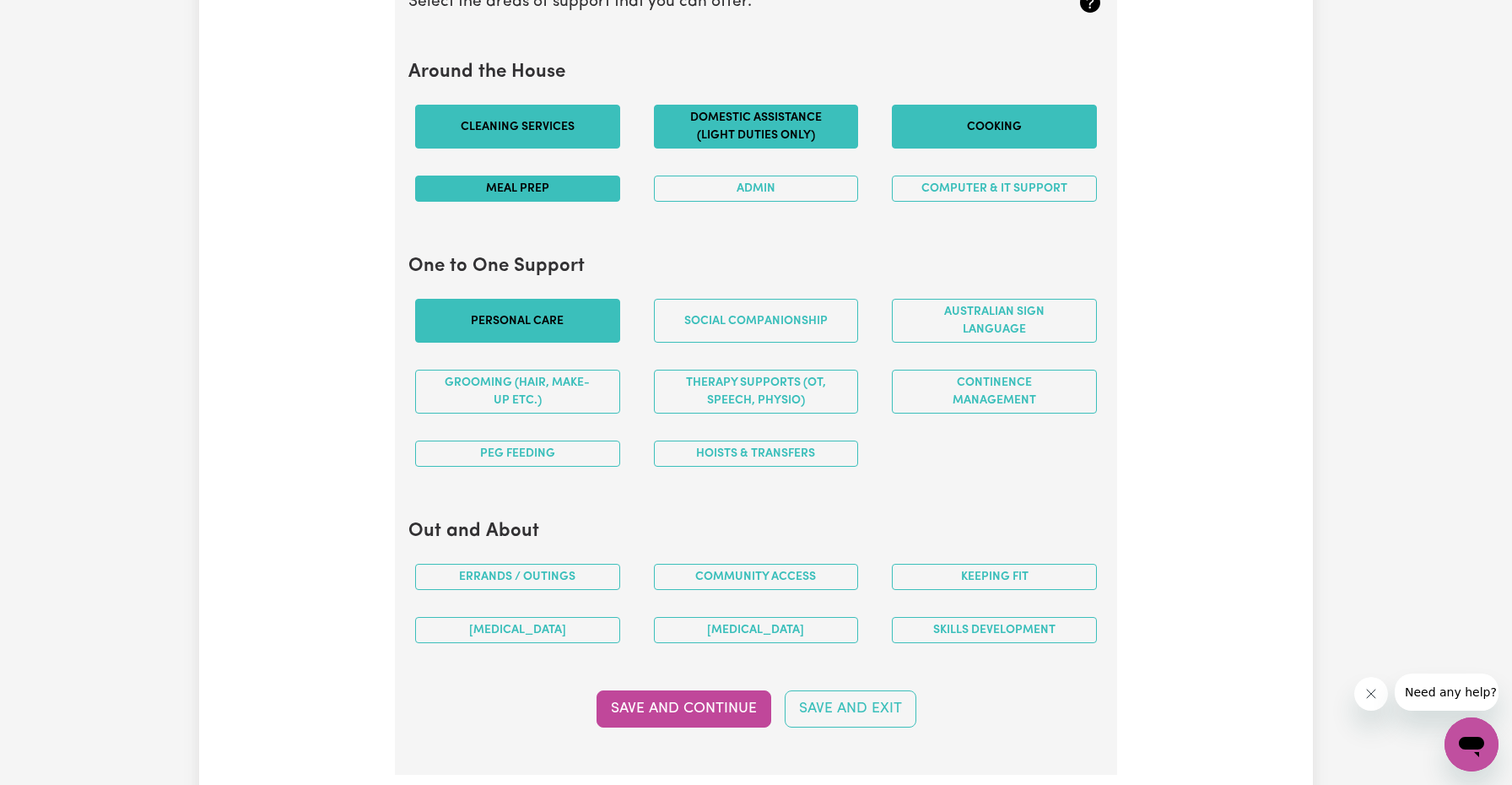
click at [569, 313] on button "Personal care" at bounding box center [517, 321] width 205 height 44
click at [750, 301] on button "Social companionship" at bounding box center [756, 321] width 205 height 44
click at [749, 484] on section "One to One Support Personal care Social companionship Australian Sign Language …" at bounding box center [756, 367] width 695 height 251
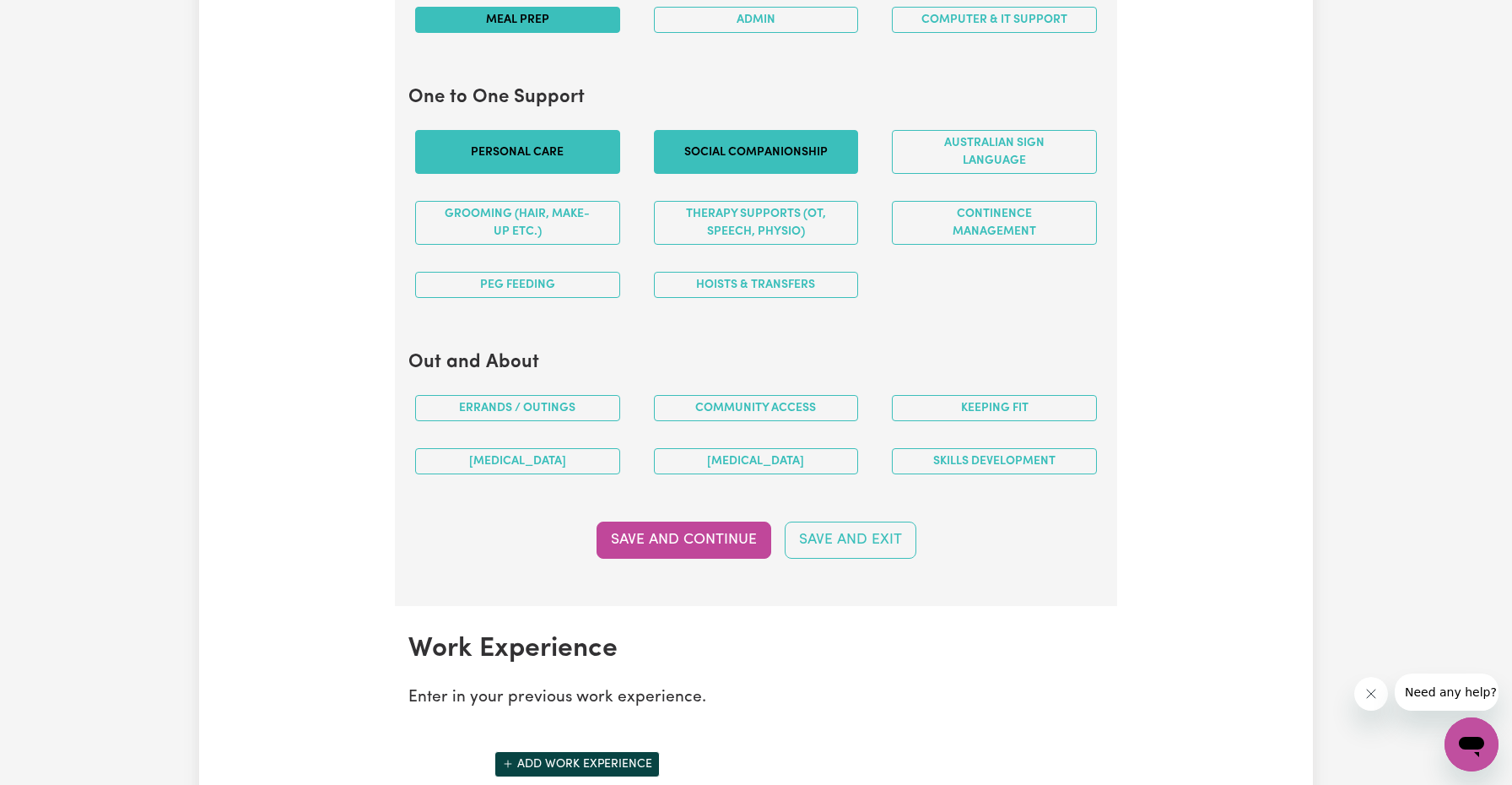
scroll to position [1809, 0]
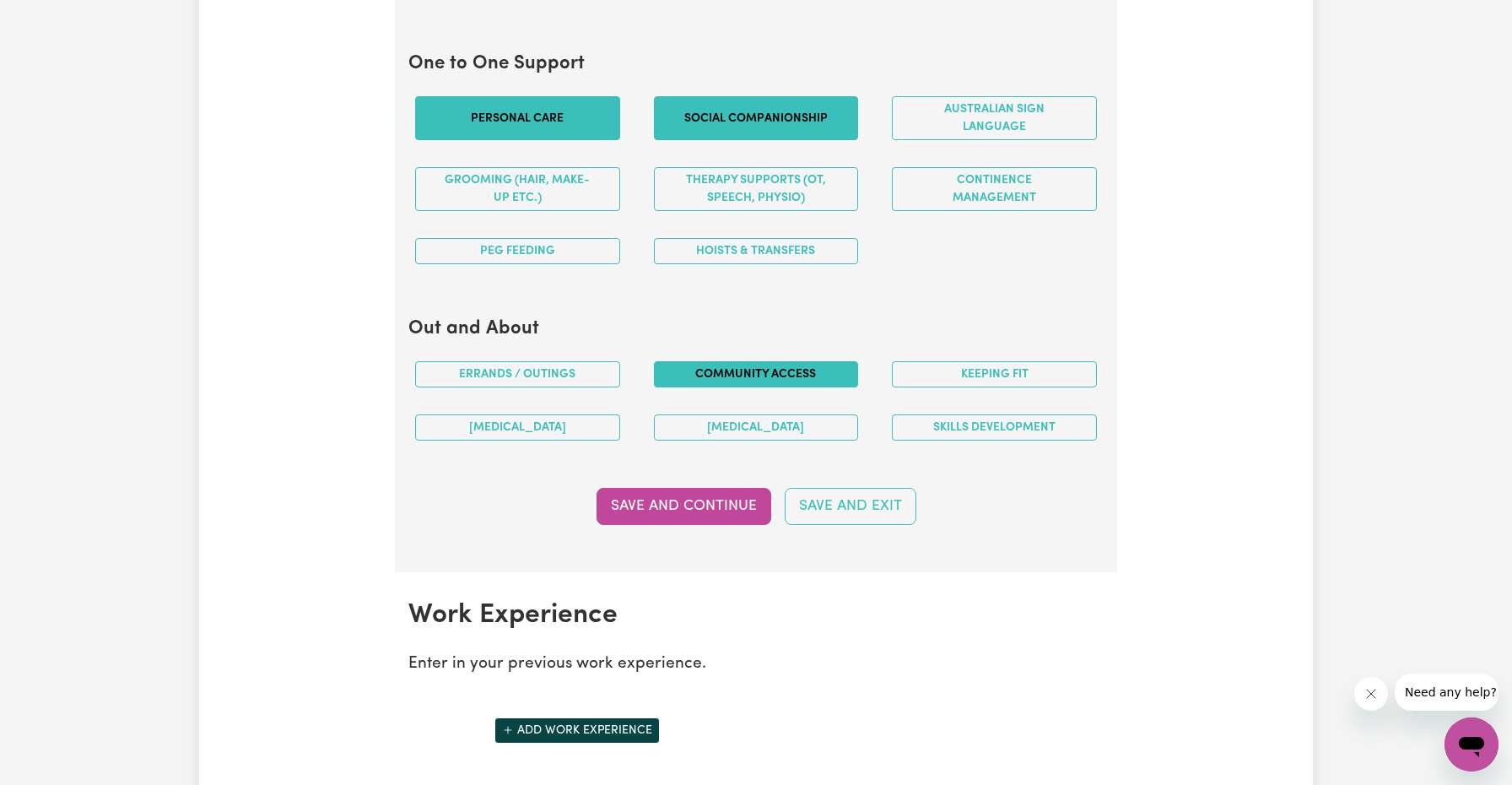
click at [743, 365] on button "Community access" at bounding box center [756, 374] width 205 height 26
click at [559, 362] on button "Errands / Outings" at bounding box center [517, 374] width 205 height 26
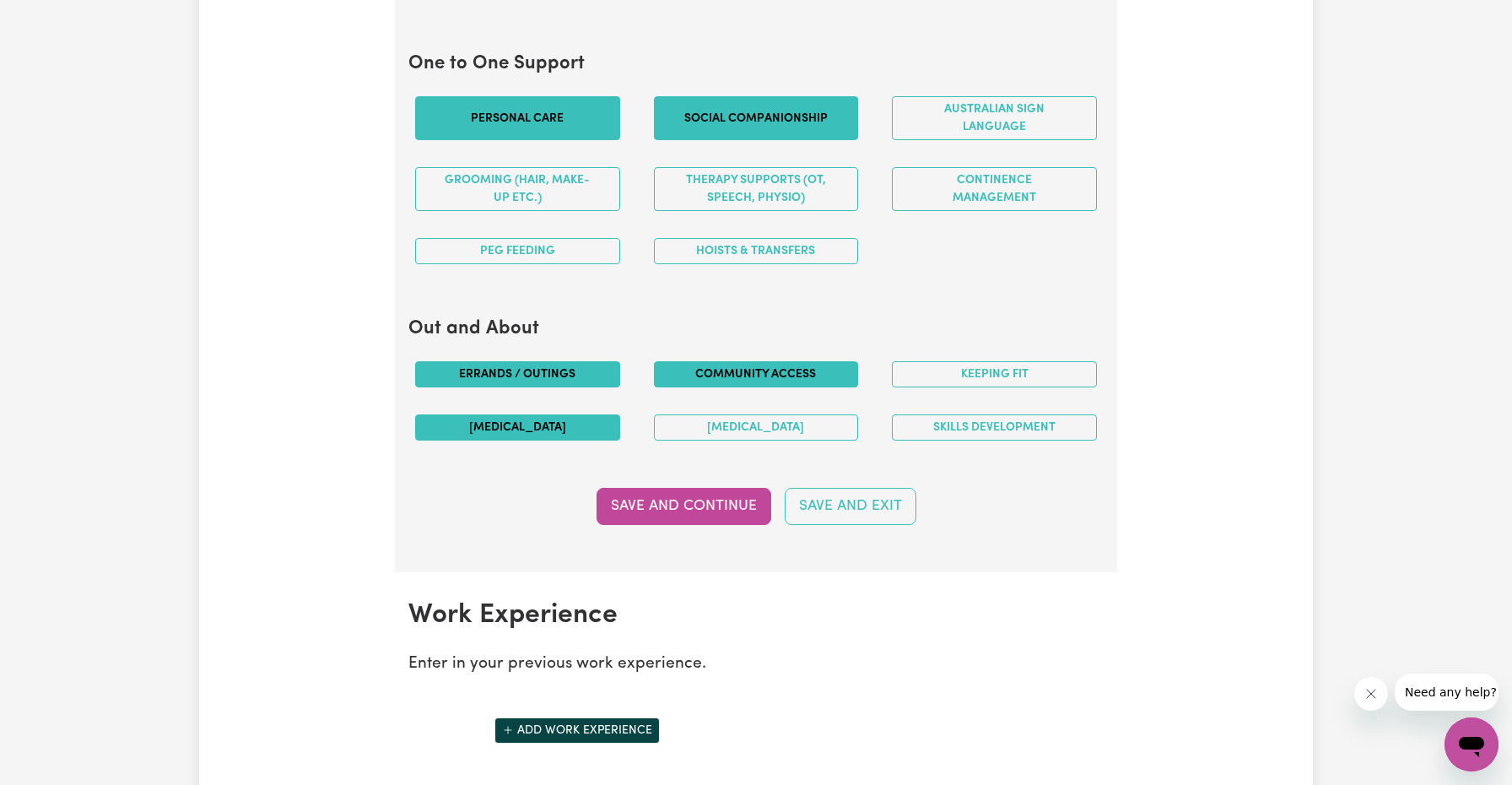
click at [522, 418] on button "[MEDICAL_DATA]" at bounding box center [517, 427] width 205 height 26
click at [749, 427] on button "[MEDICAL_DATA]" at bounding box center [756, 427] width 205 height 26
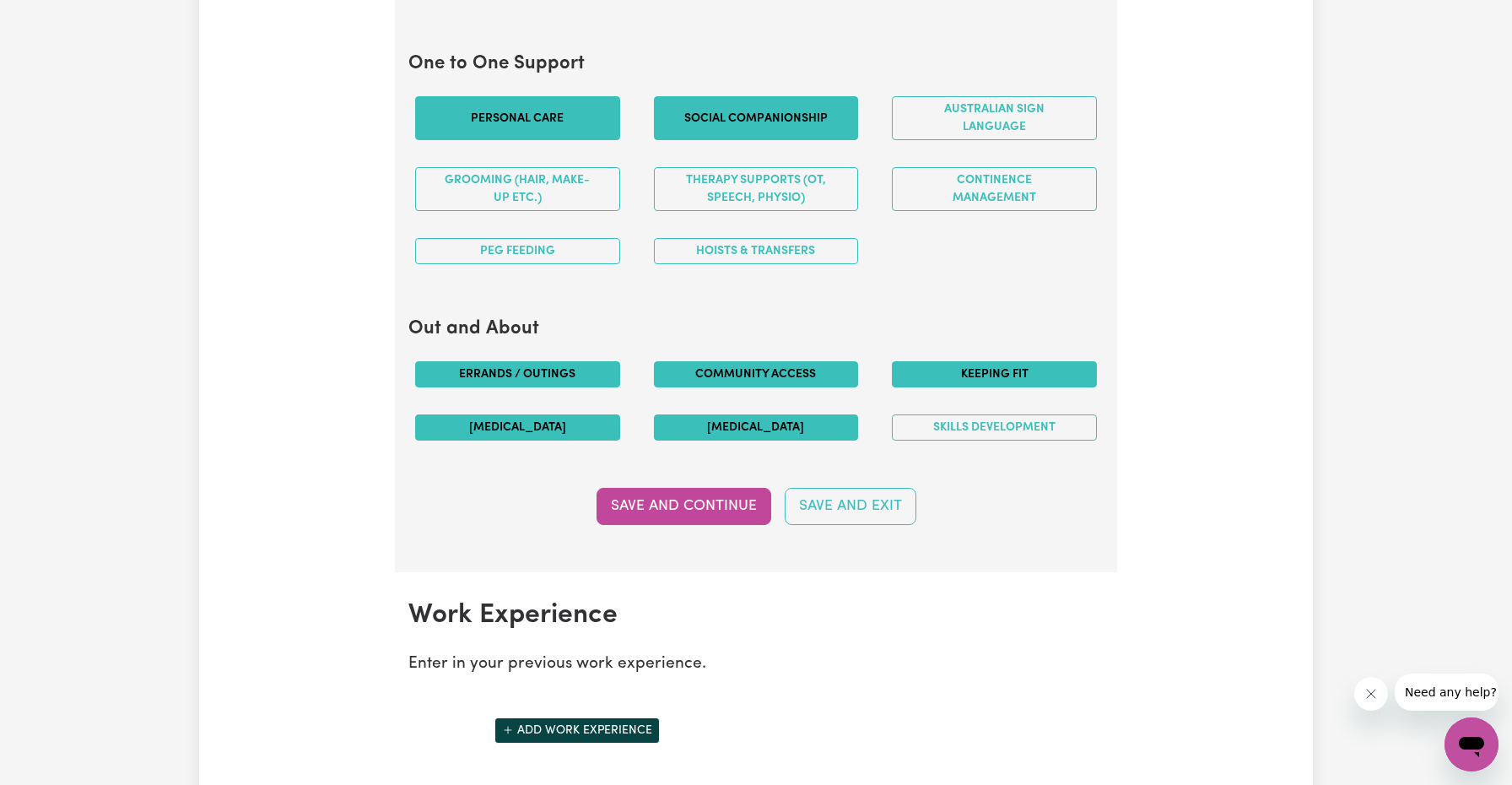
click at [999, 367] on button "Keeping fit" at bounding box center [994, 374] width 205 height 26
click at [698, 501] on button "Save and Continue" at bounding box center [683, 506] width 175 height 37
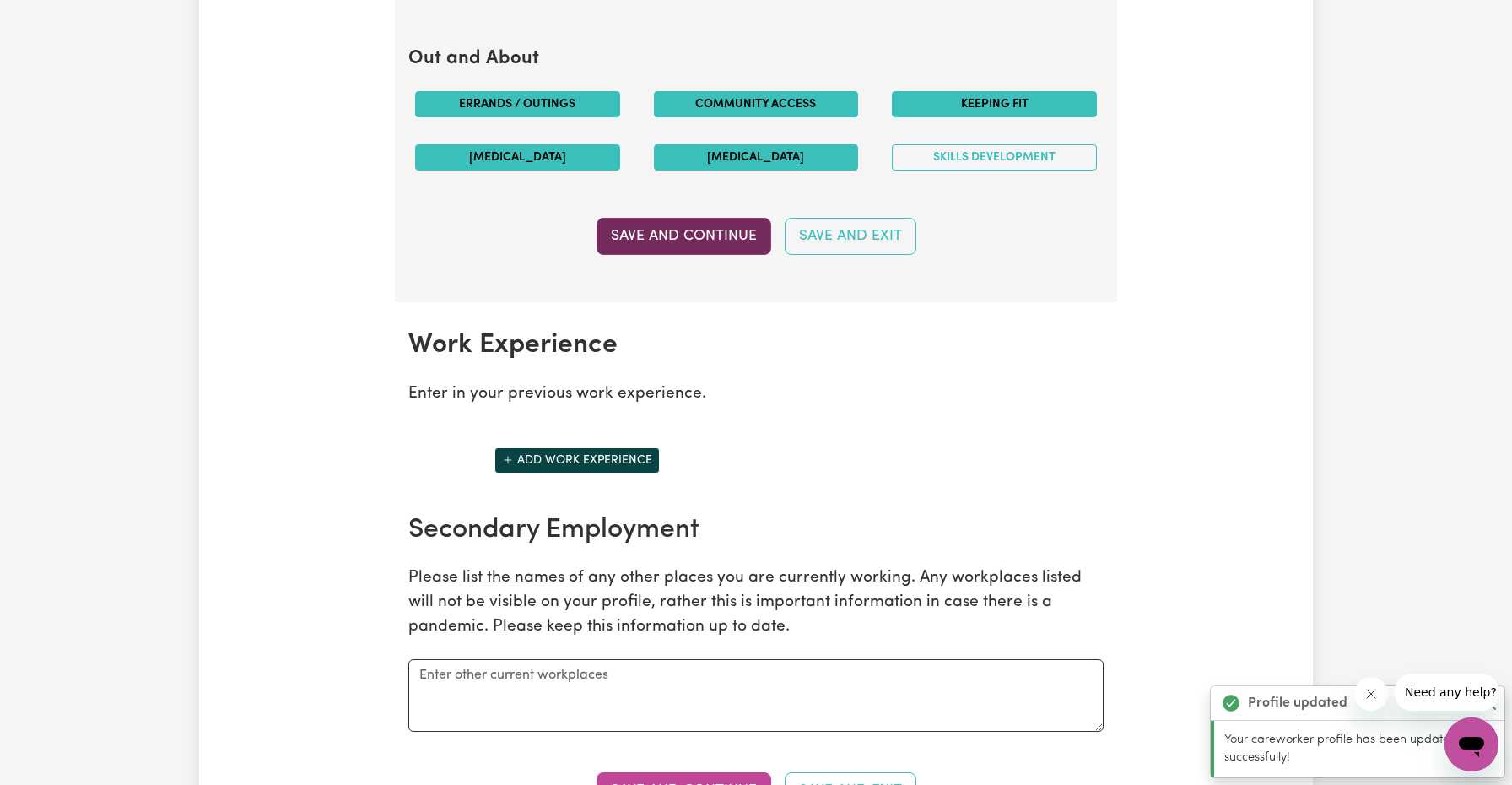
scroll to position [2374, 0]
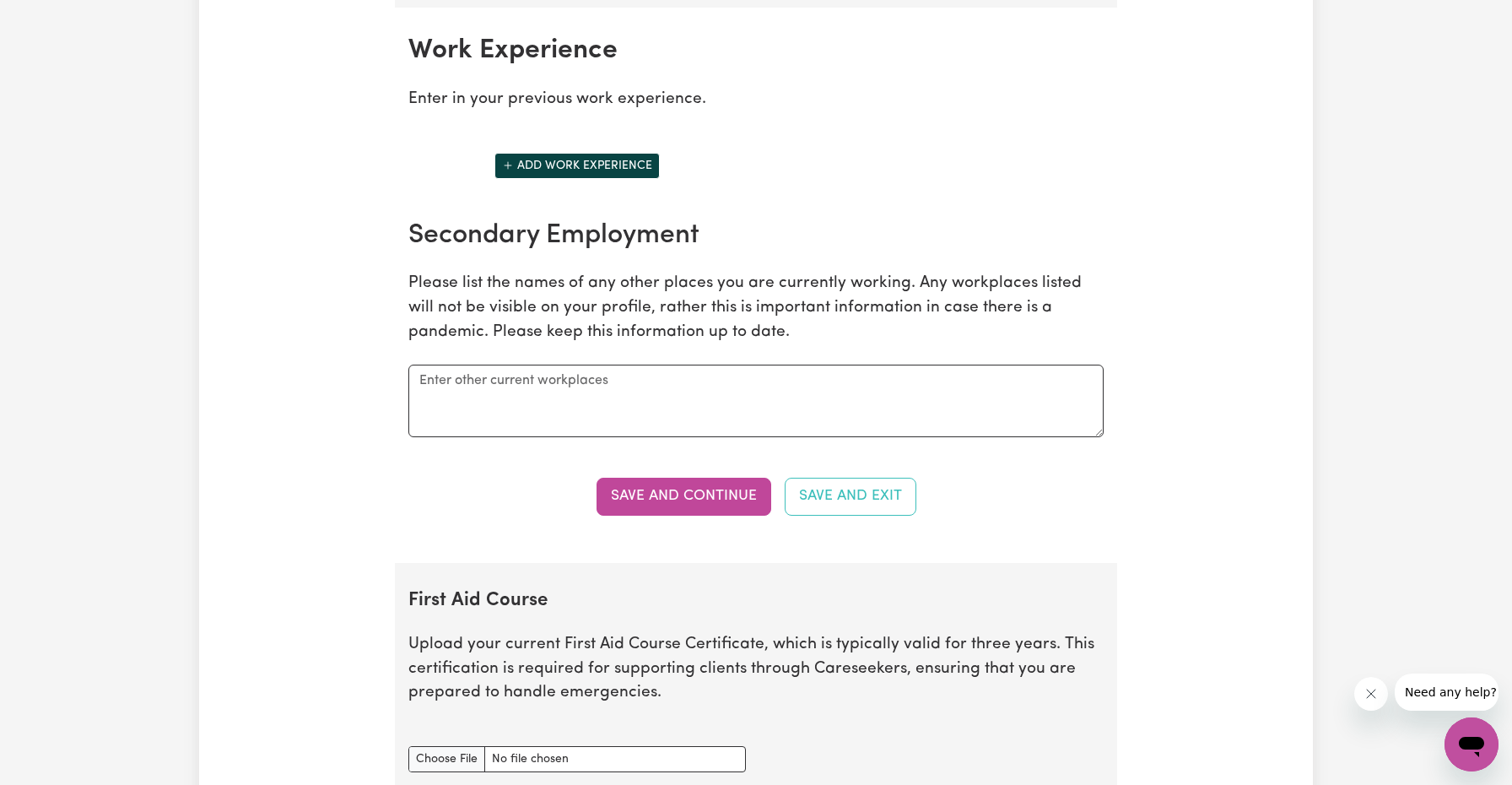
click at [602, 162] on button "Add work experience" at bounding box center [577, 166] width 166 height 26
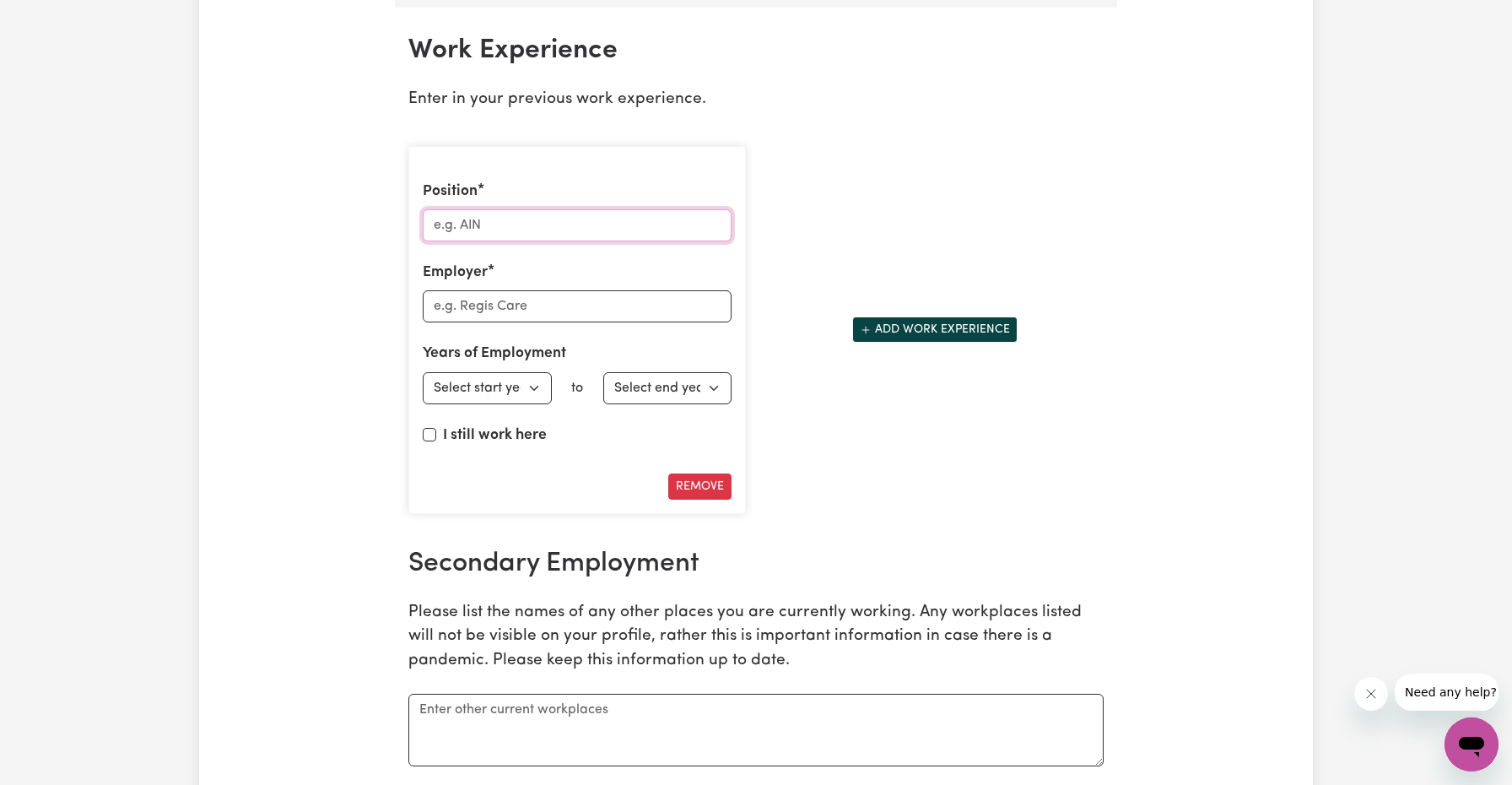
click at [521, 217] on input "Position" at bounding box center [577, 225] width 309 height 32
type input "massage therapist"
click at [488, 290] on input "Employer" at bounding box center [577, 305] width 309 height 32
type input "M"
click at [579, 329] on div "Position massage therapist Employer Self Emplyer Years of Employment Employed f…" at bounding box center [577, 330] width 337 height 369
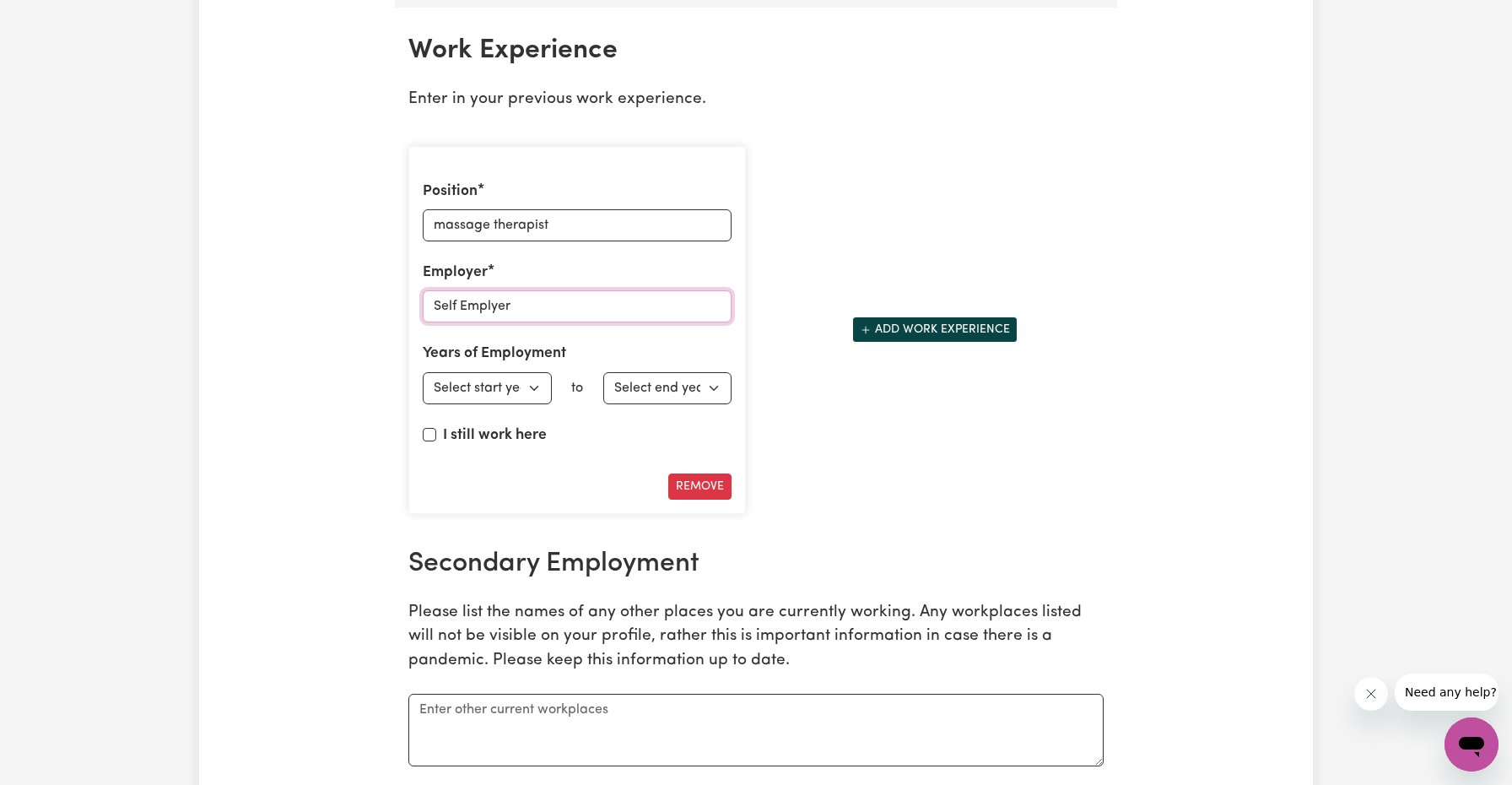
click at [491, 298] on input "Self Emplyer" at bounding box center [577, 305] width 309 height 32
type input "Self Employer"
click at [616, 334] on div "Position massage therapist Employer Self Employer Years of Employment Employed …" at bounding box center [577, 330] width 337 height 369
select select "2021"
select select "2025"
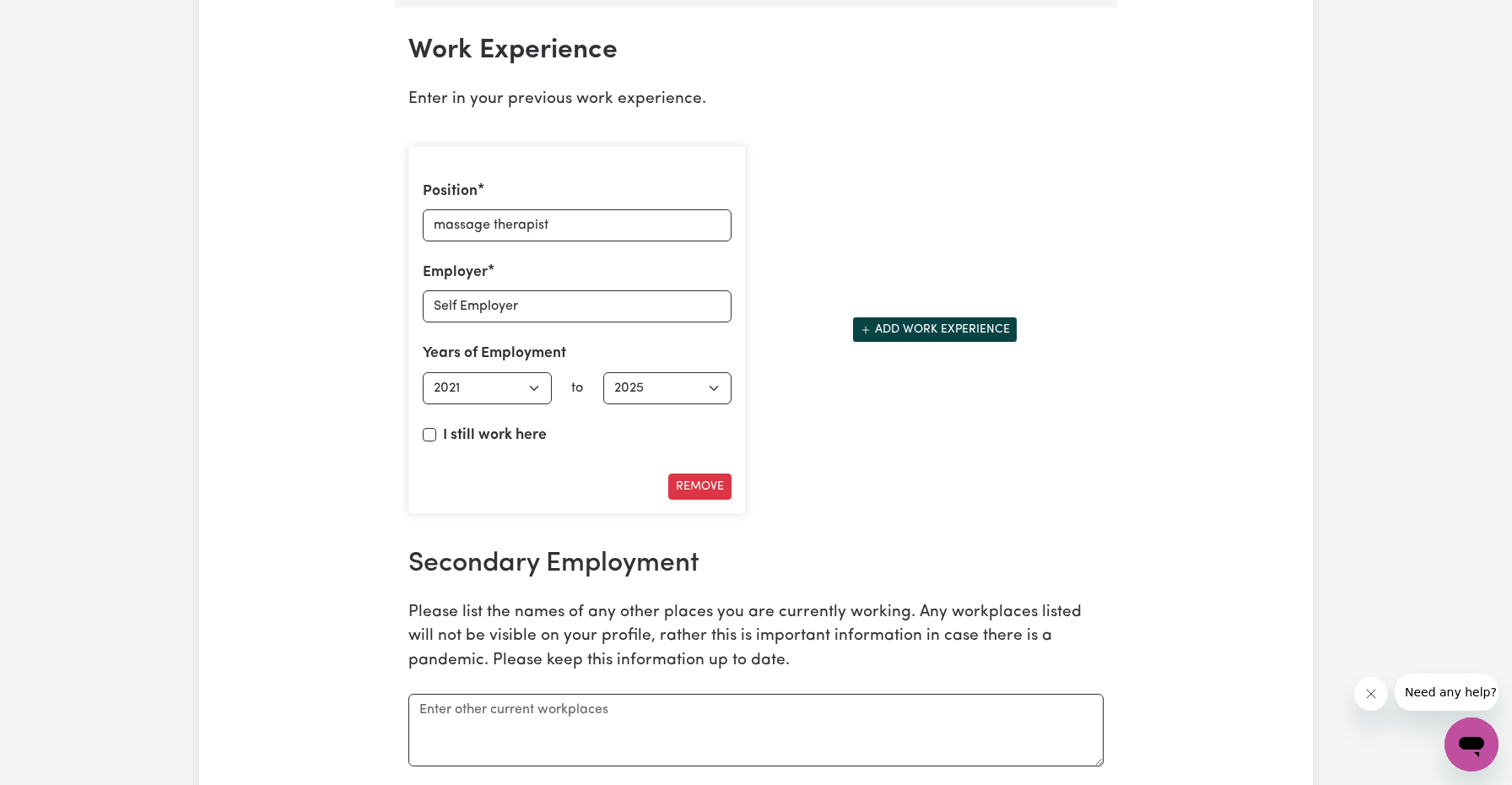
click at [436, 427] on div "I still work here" at bounding box center [577, 439] width 309 height 29
click at [428, 428] on input "I still work here" at bounding box center [429, 434] width 14 height 14
checkbox input "true"
click at [887, 484] on div "Position massage therapist Employer Self Employer Years of Employment Employed …" at bounding box center [756, 330] width 716 height 396
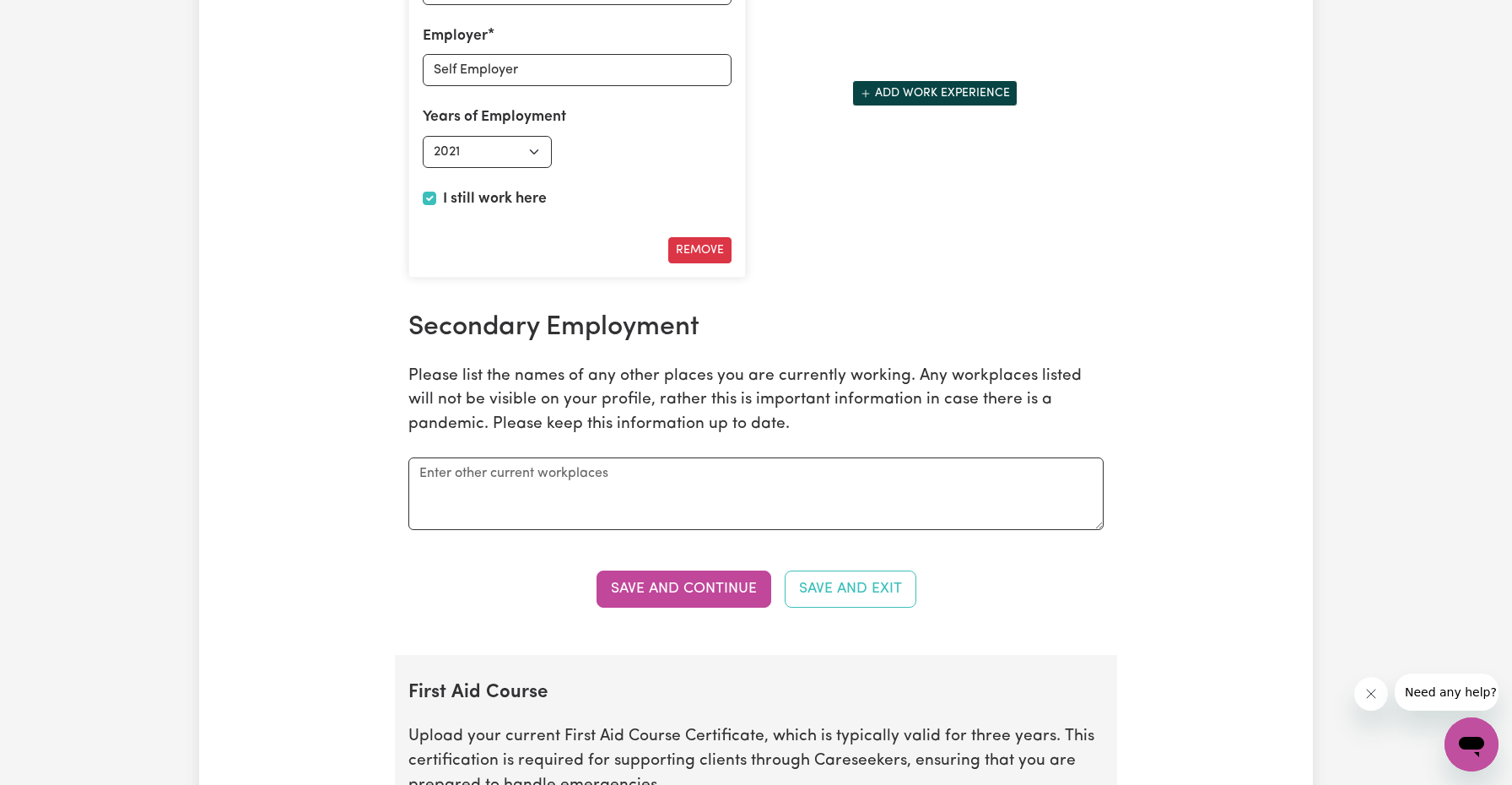
scroll to position [2644, 0]
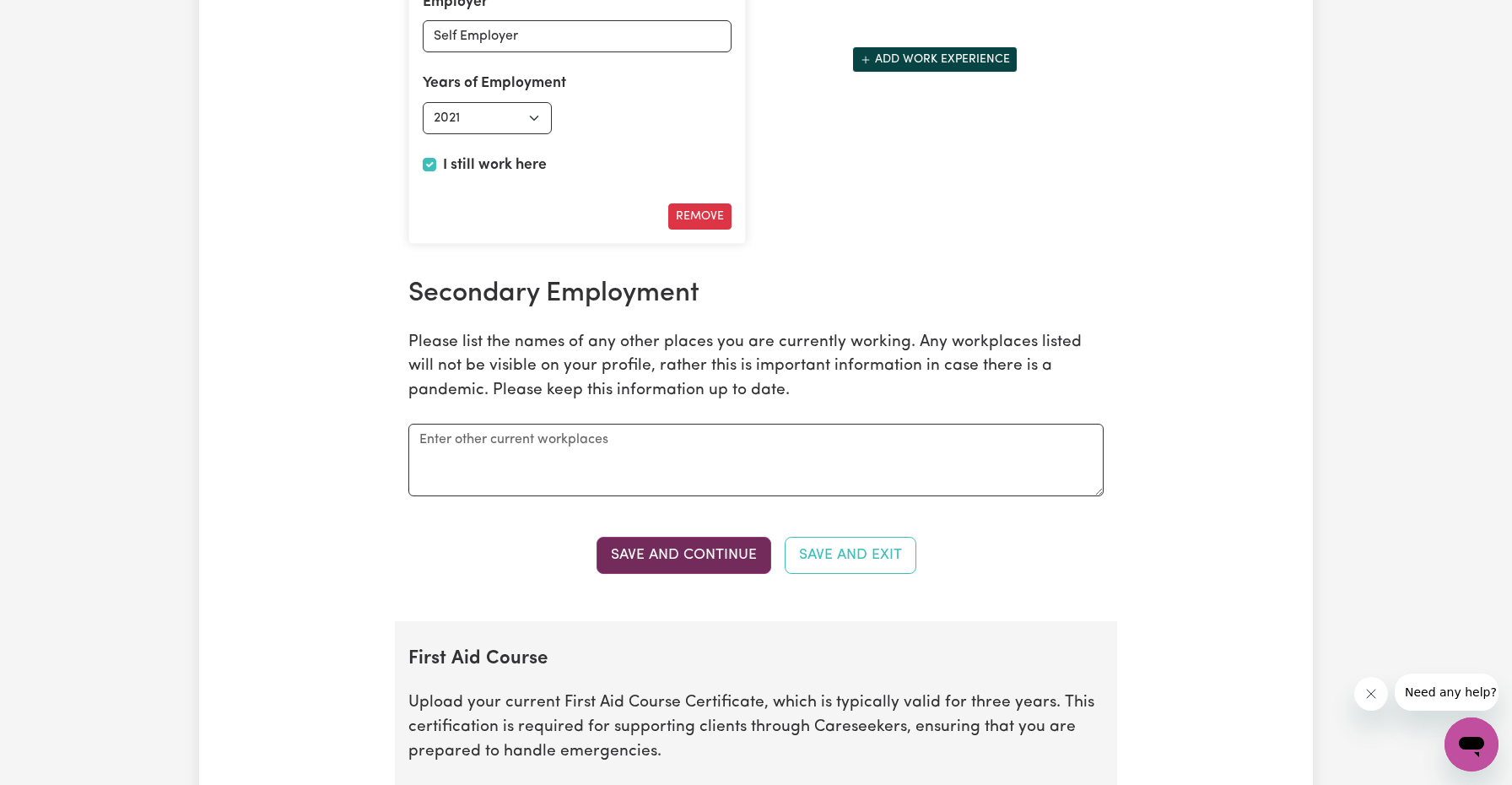
click at [711, 549] on button "Save and Continue" at bounding box center [683, 555] width 175 height 37
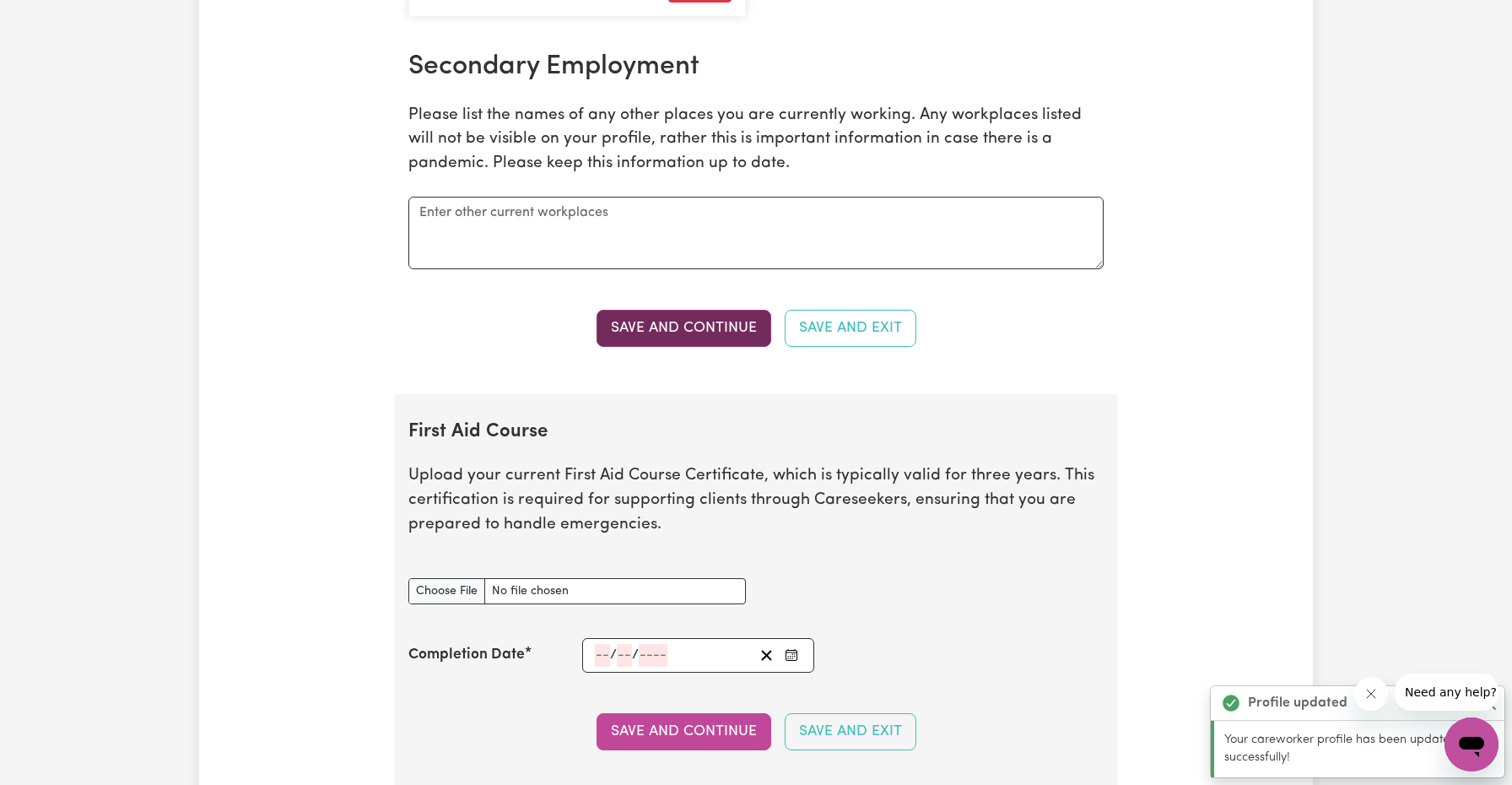
scroll to position [3257, 0]
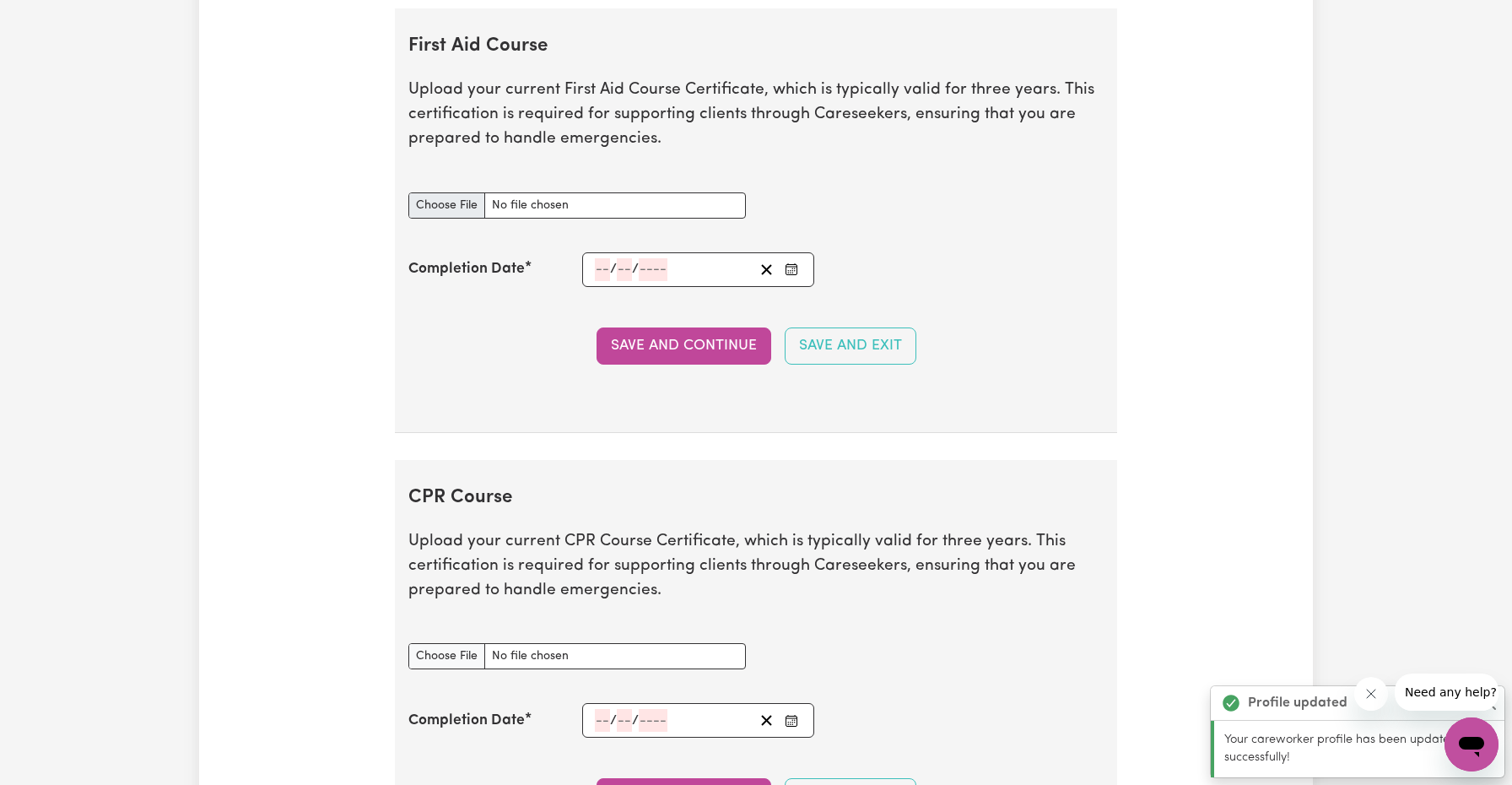
click at [471, 196] on input "First Aid Course document" at bounding box center [577, 205] width 337 height 26
type input "C:\fakepath\certificate_3326845.pdf"
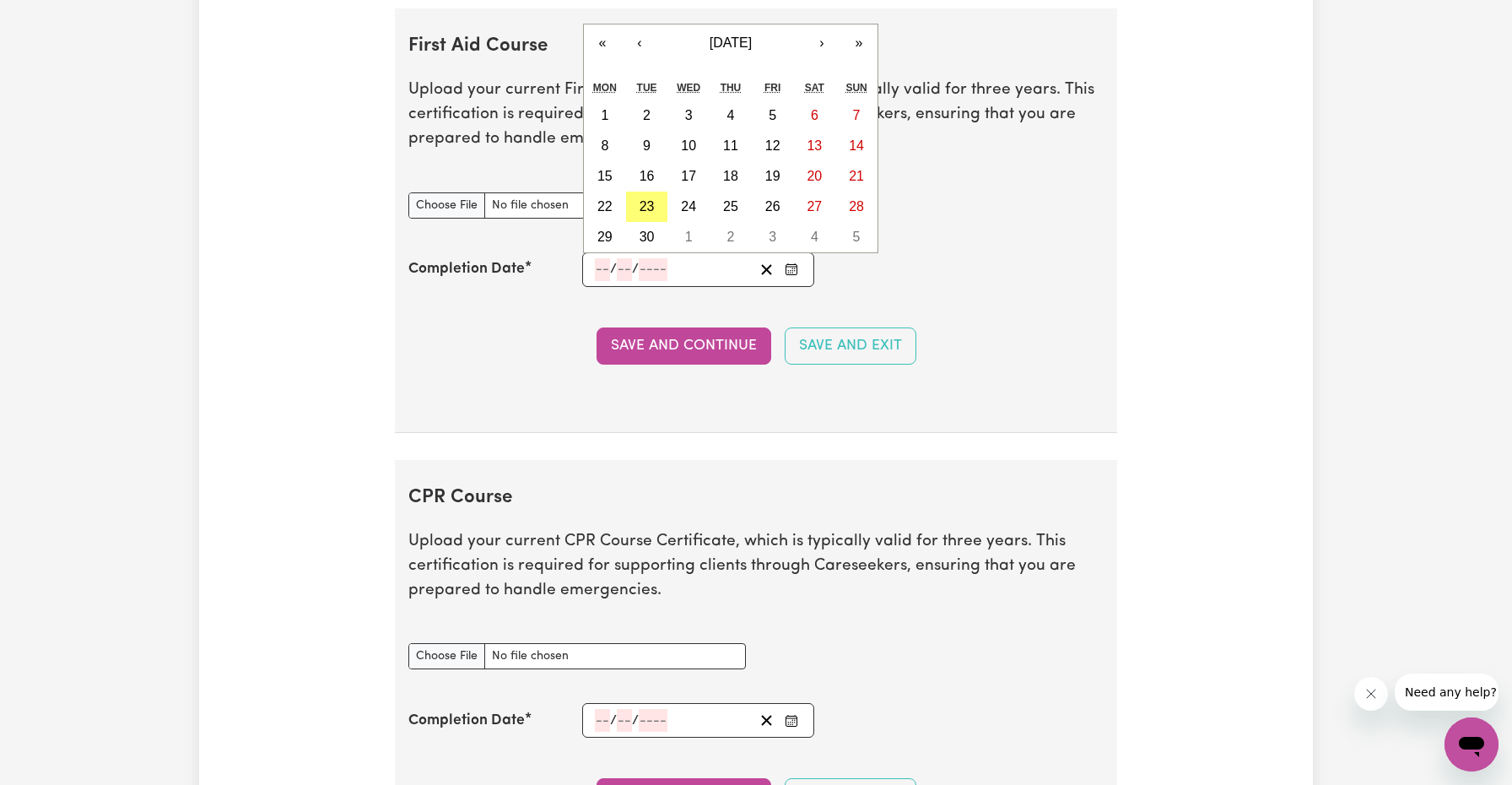
click at [601, 261] on input "number" at bounding box center [602, 269] width 15 height 23
type input "19"
type input "09"
type input "202"
type input "[DATE]"
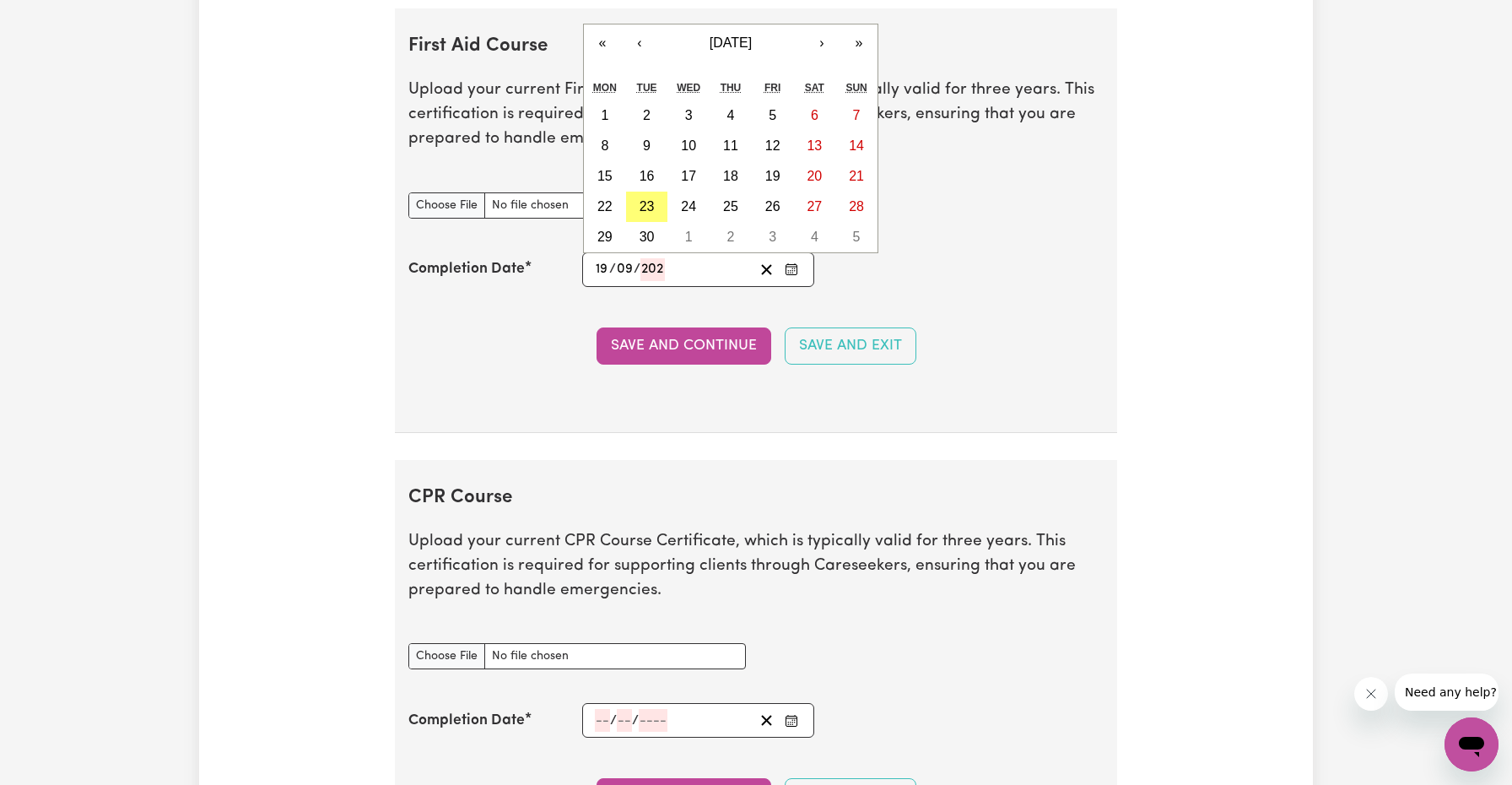
type input "9"
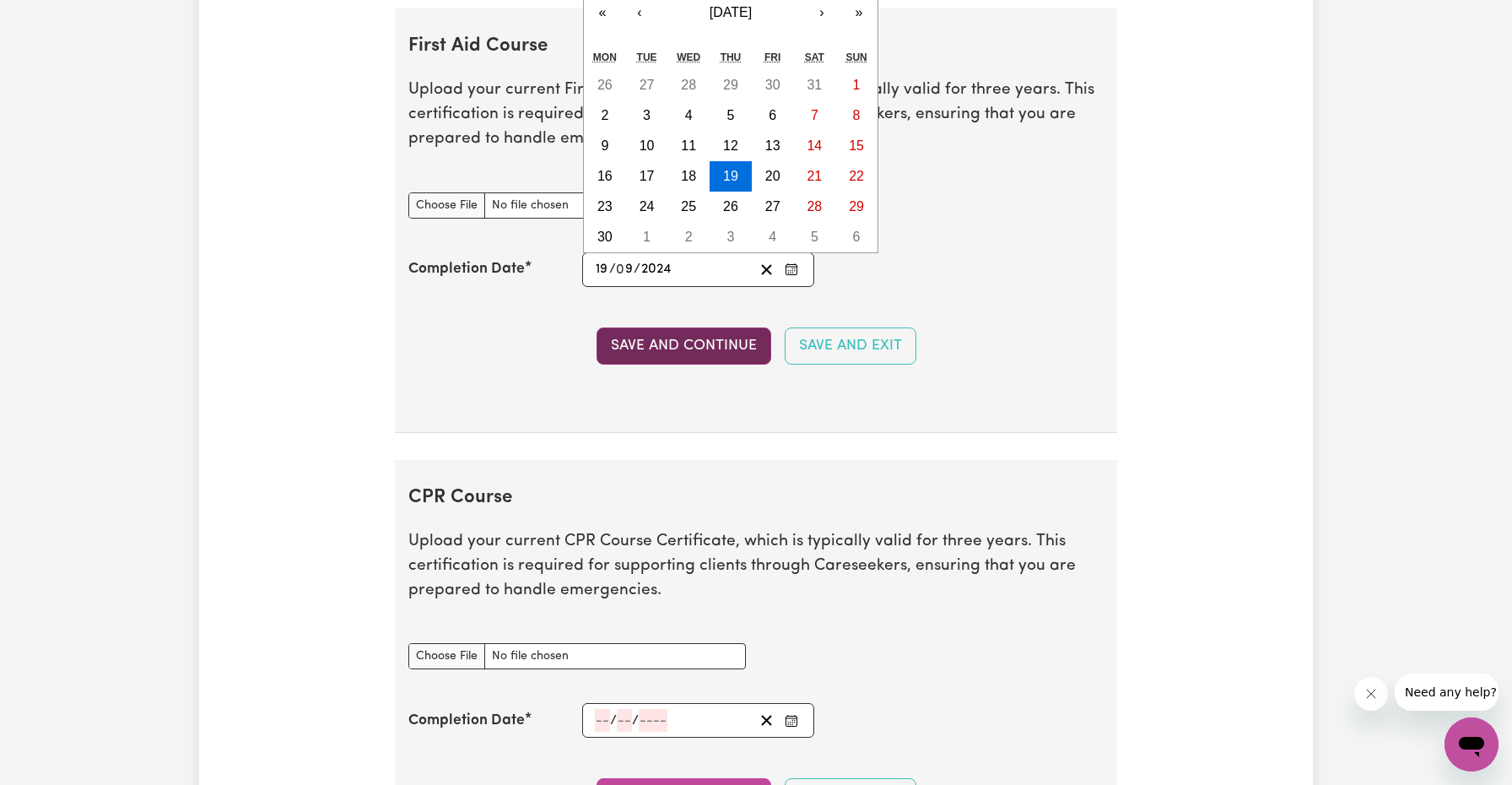
type input "2024"
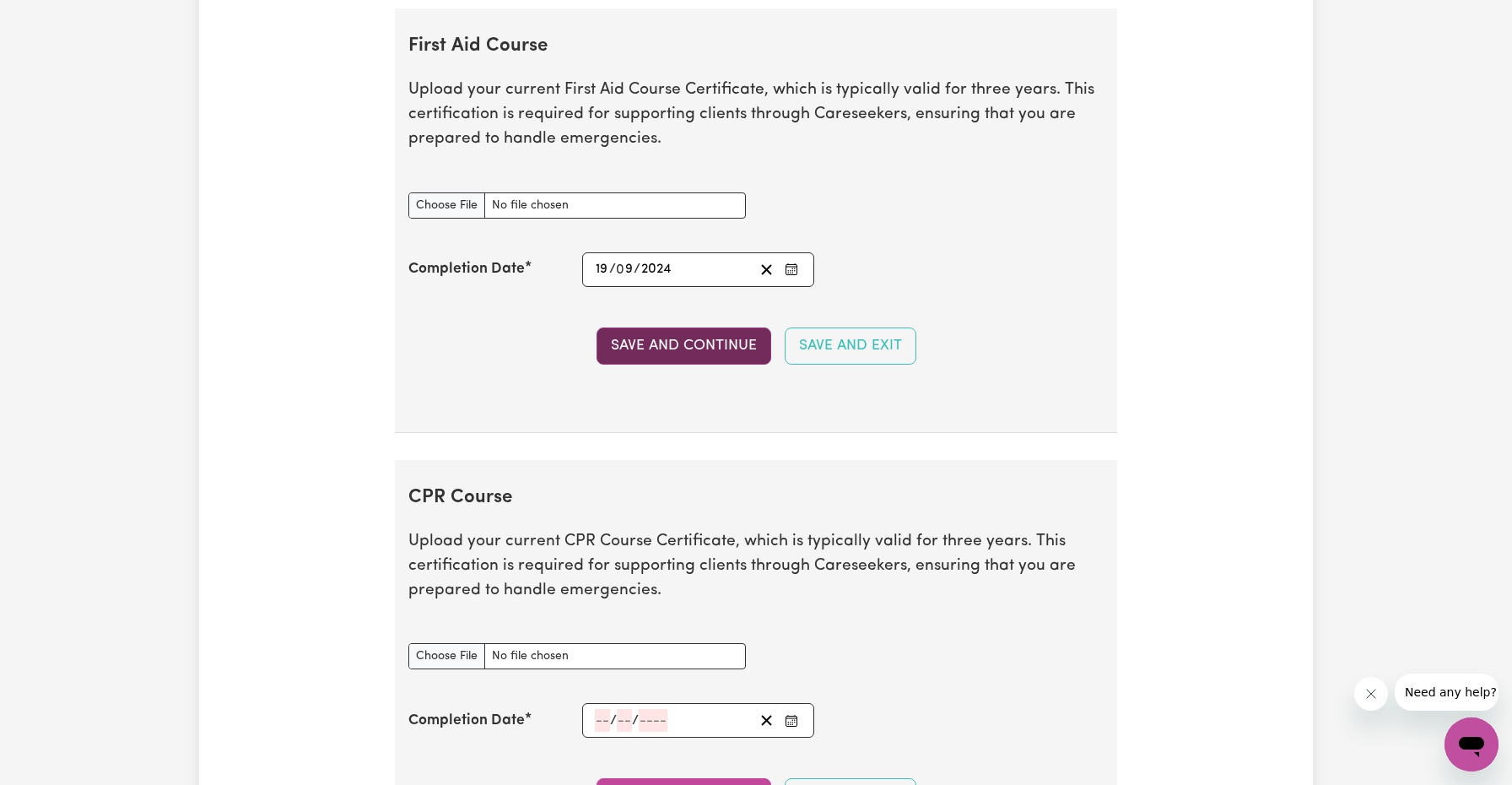
click at [695, 344] on button "Save and Continue" at bounding box center [683, 345] width 175 height 37
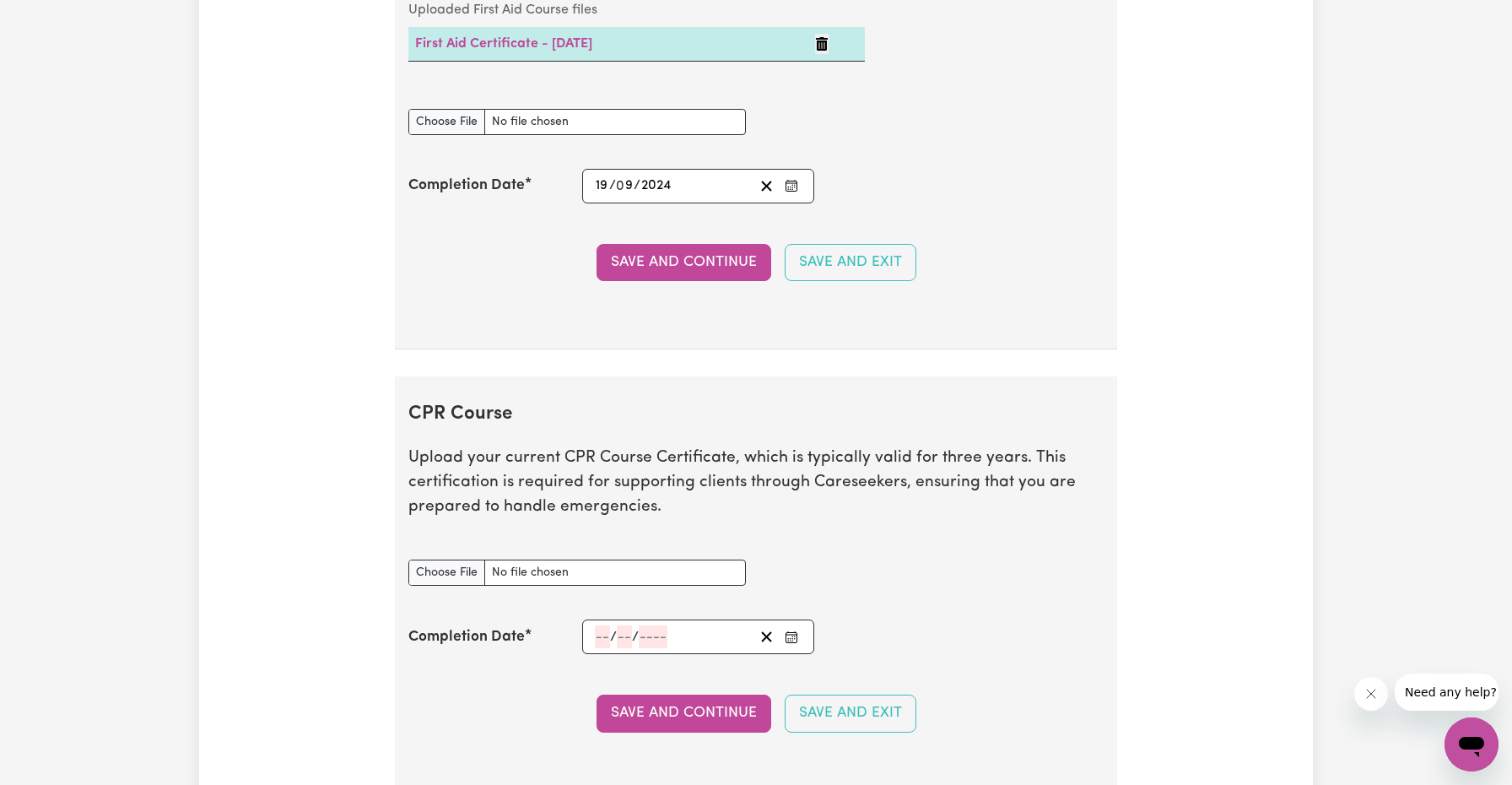
scroll to position [3503, 0]
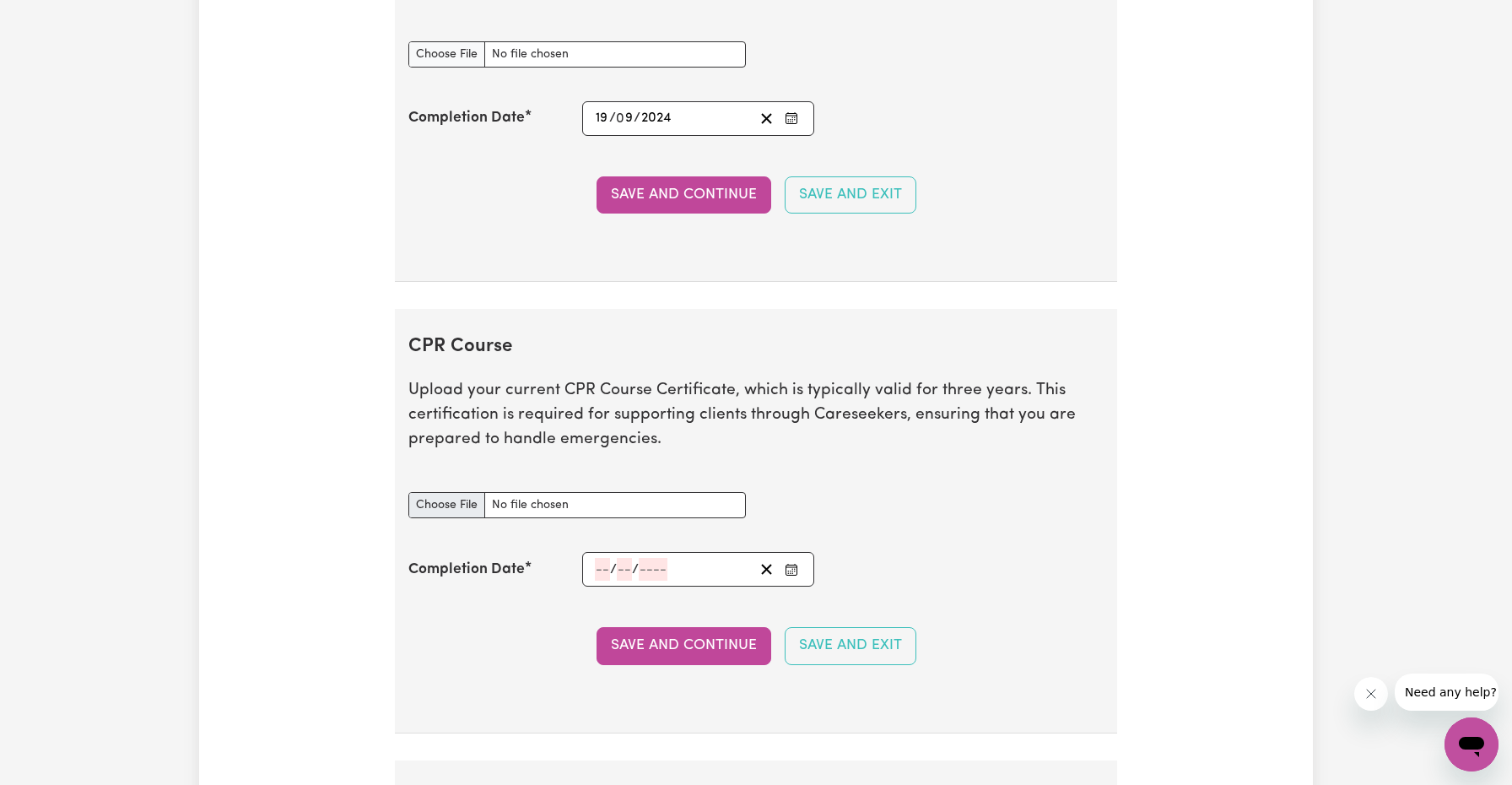
click at [452, 499] on input "CPR Course document" at bounding box center [577, 505] width 337 height 26
type input "C:\fakepath\certificate_3326845.pdf"
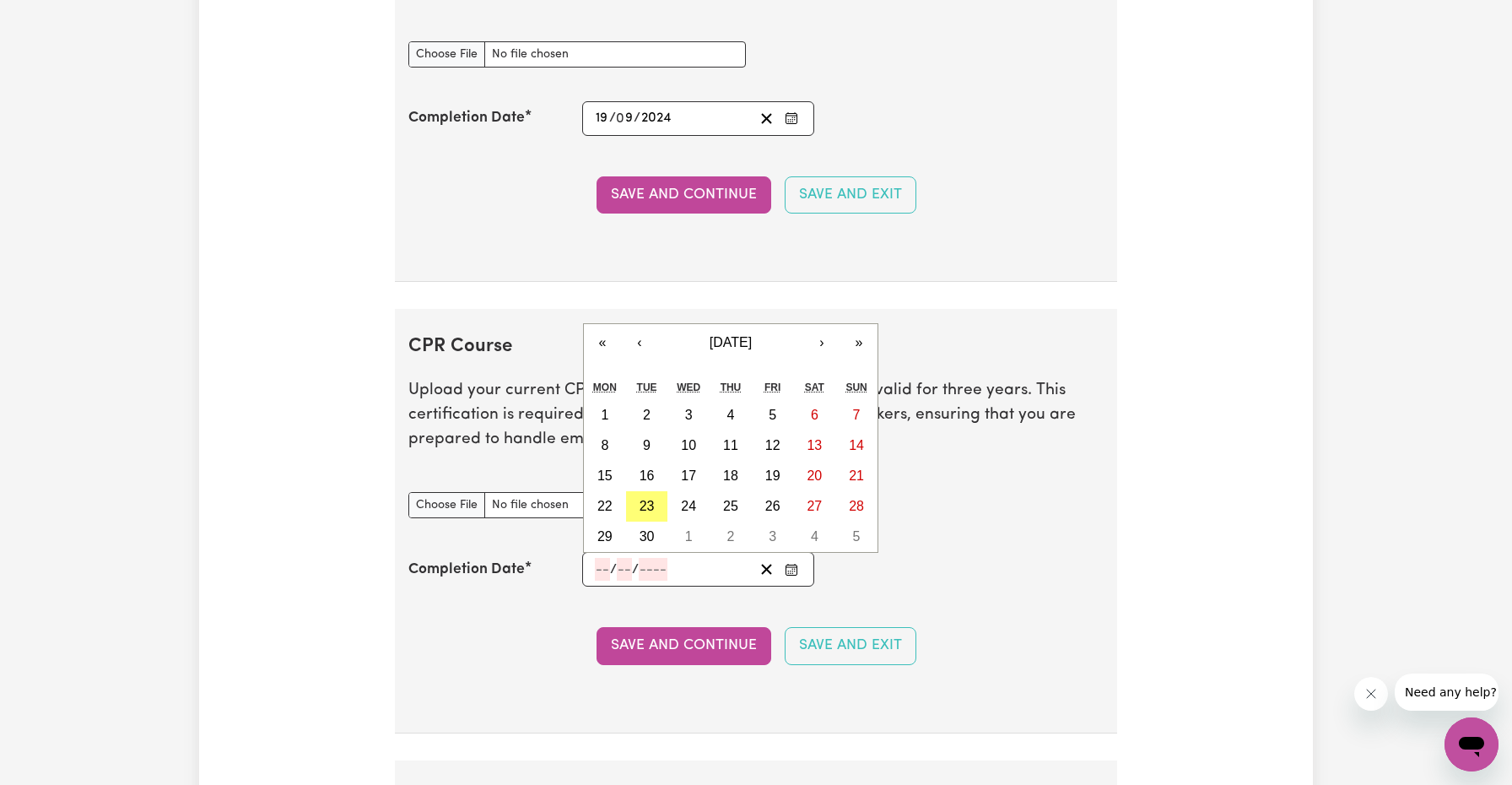
click at [599, 557] on input "number" at bounding box center [602, 568] width 15 height 23
type input "19"
type input "09"
type input "202"
type input "[DATE]"
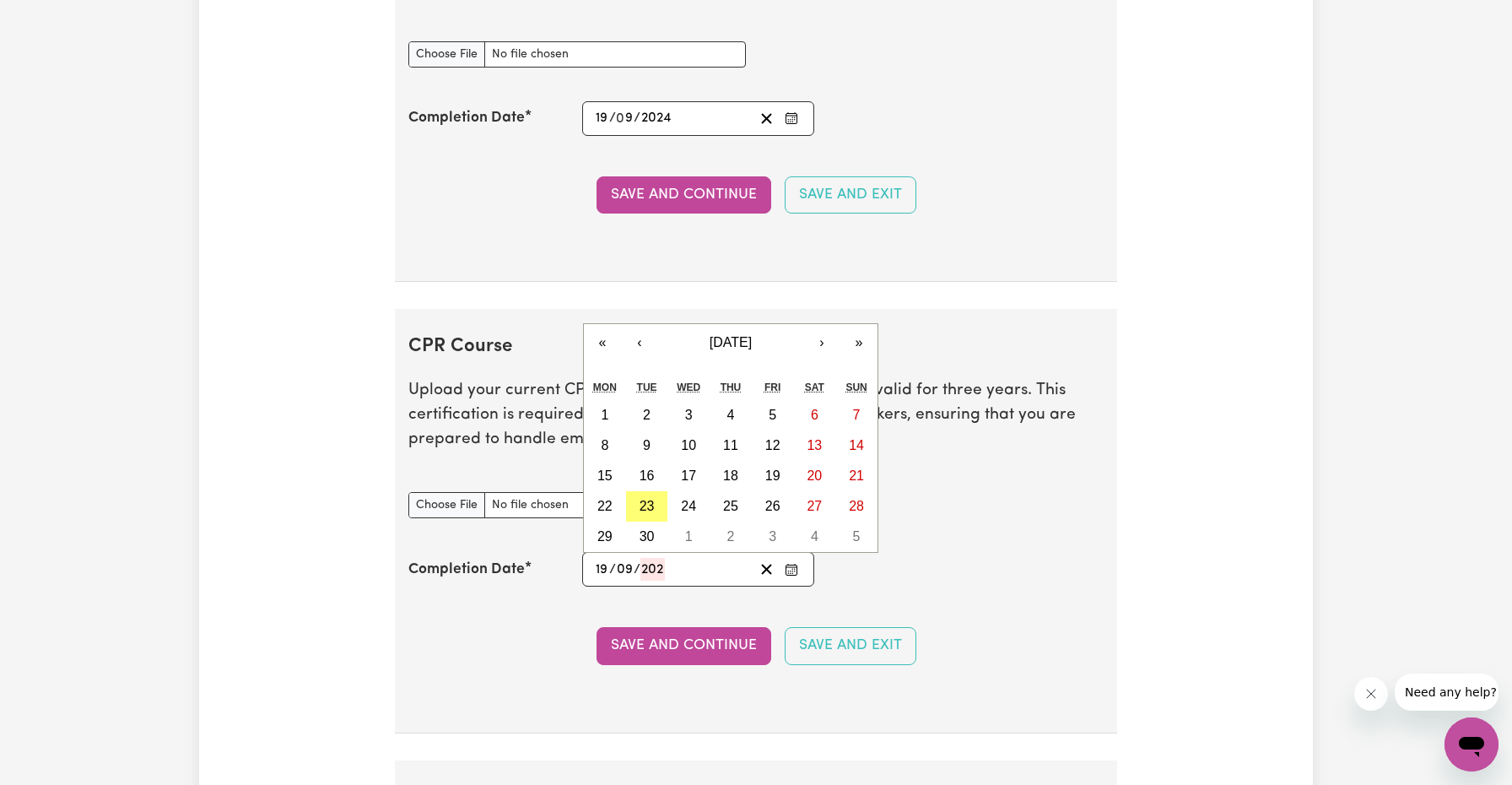
type input "9"
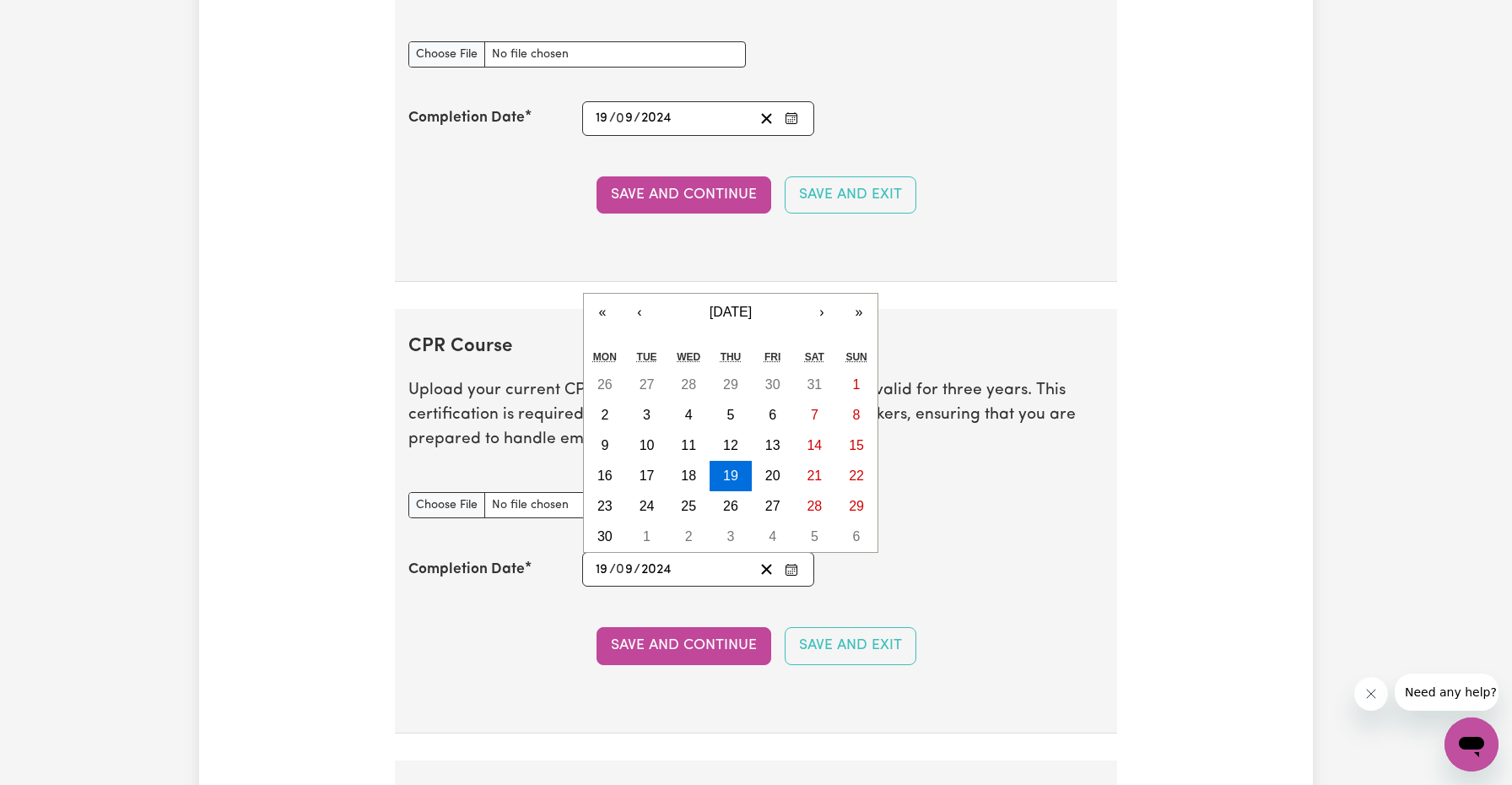
type input "2024"
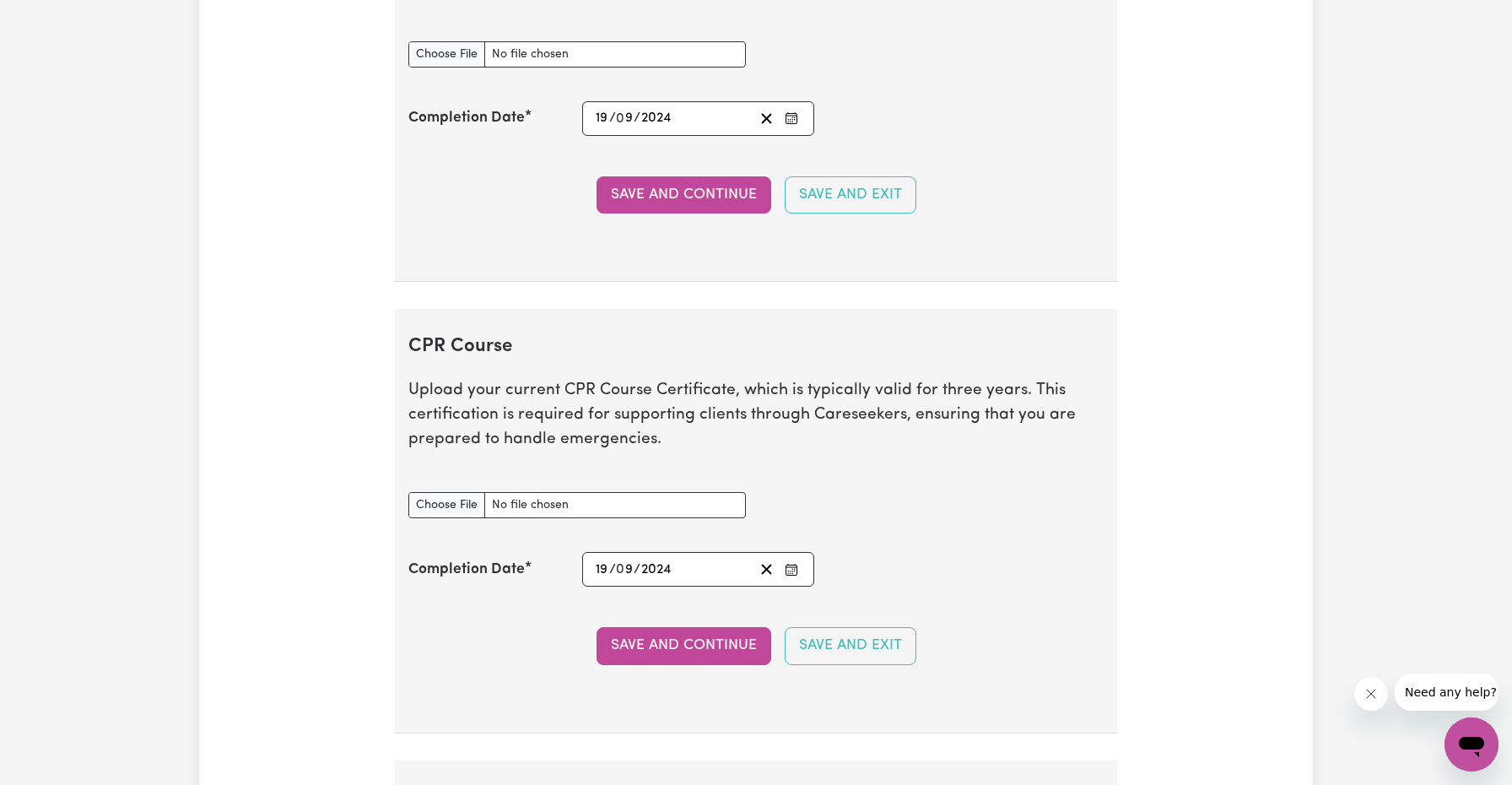
click at [986, 516] on div "CPR Course document" at bounding box center [756, 506] width 716 height 67
click at [707, 644] on button "Save and Continue" at bounding box center [683, 645] width 175 height 37
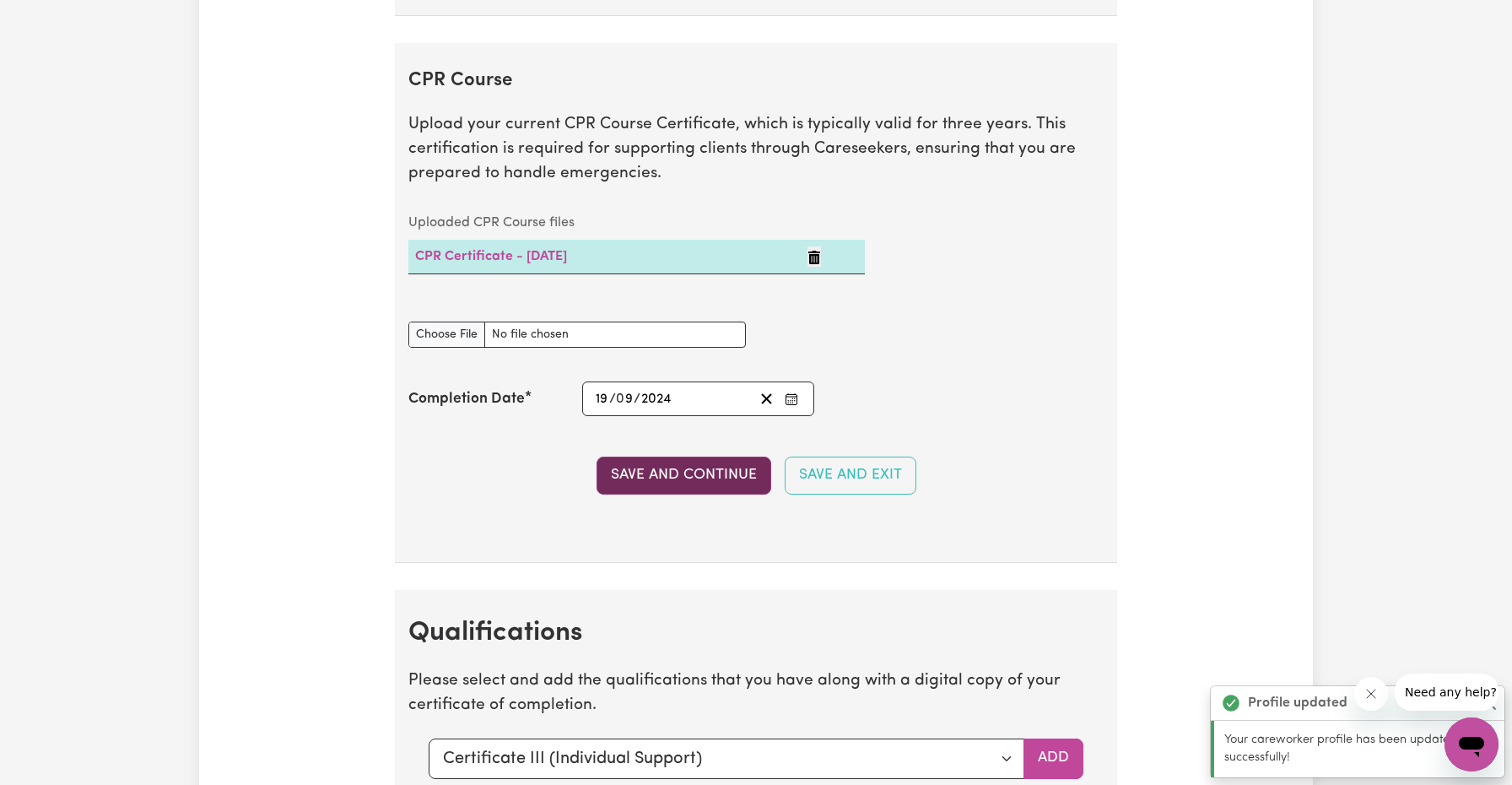
scroll to position [4250, 0]
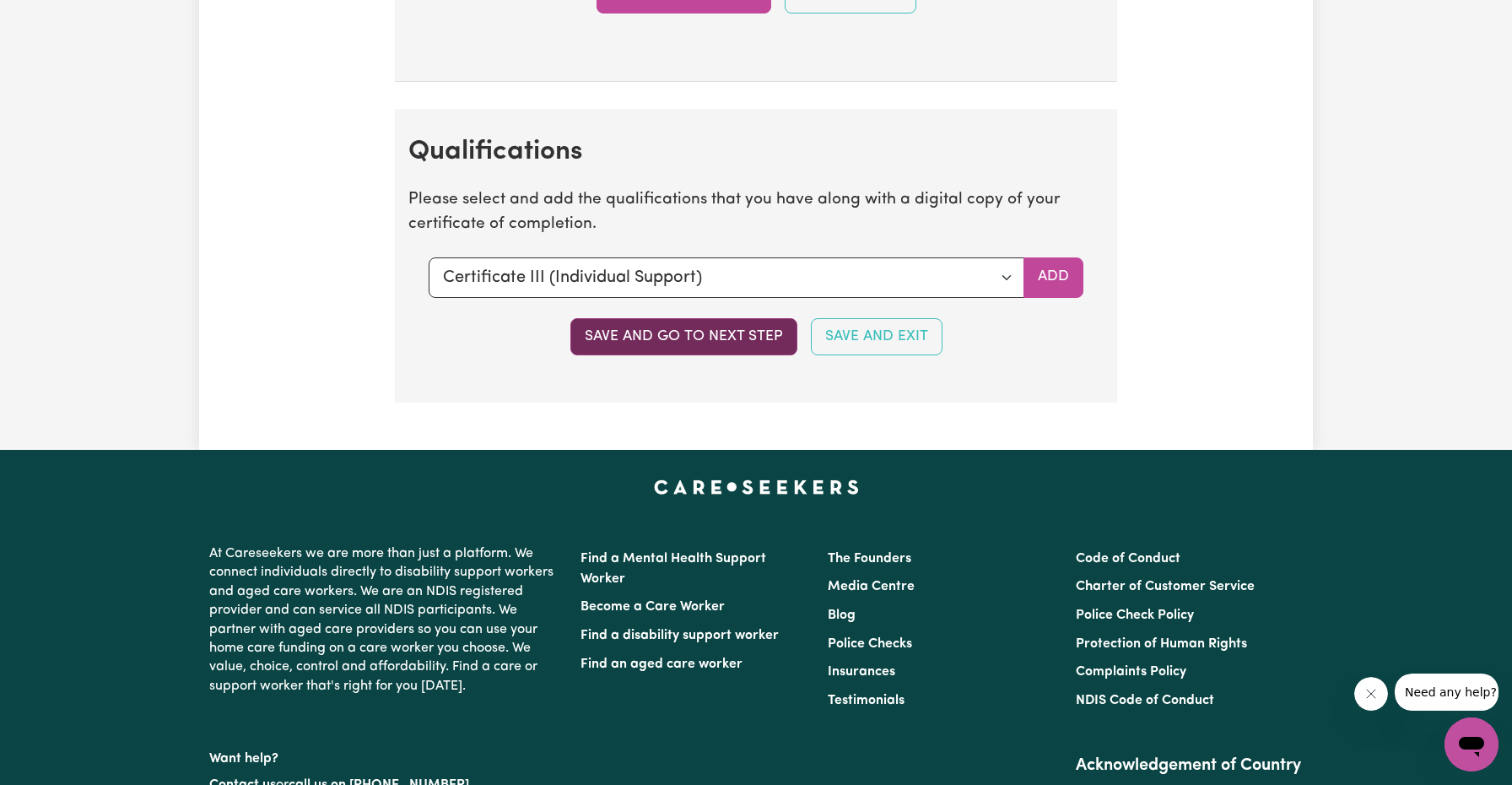
click at [753, 325] on button "Save and go to next step" at bounding box center [683, 336] width 226 height 37
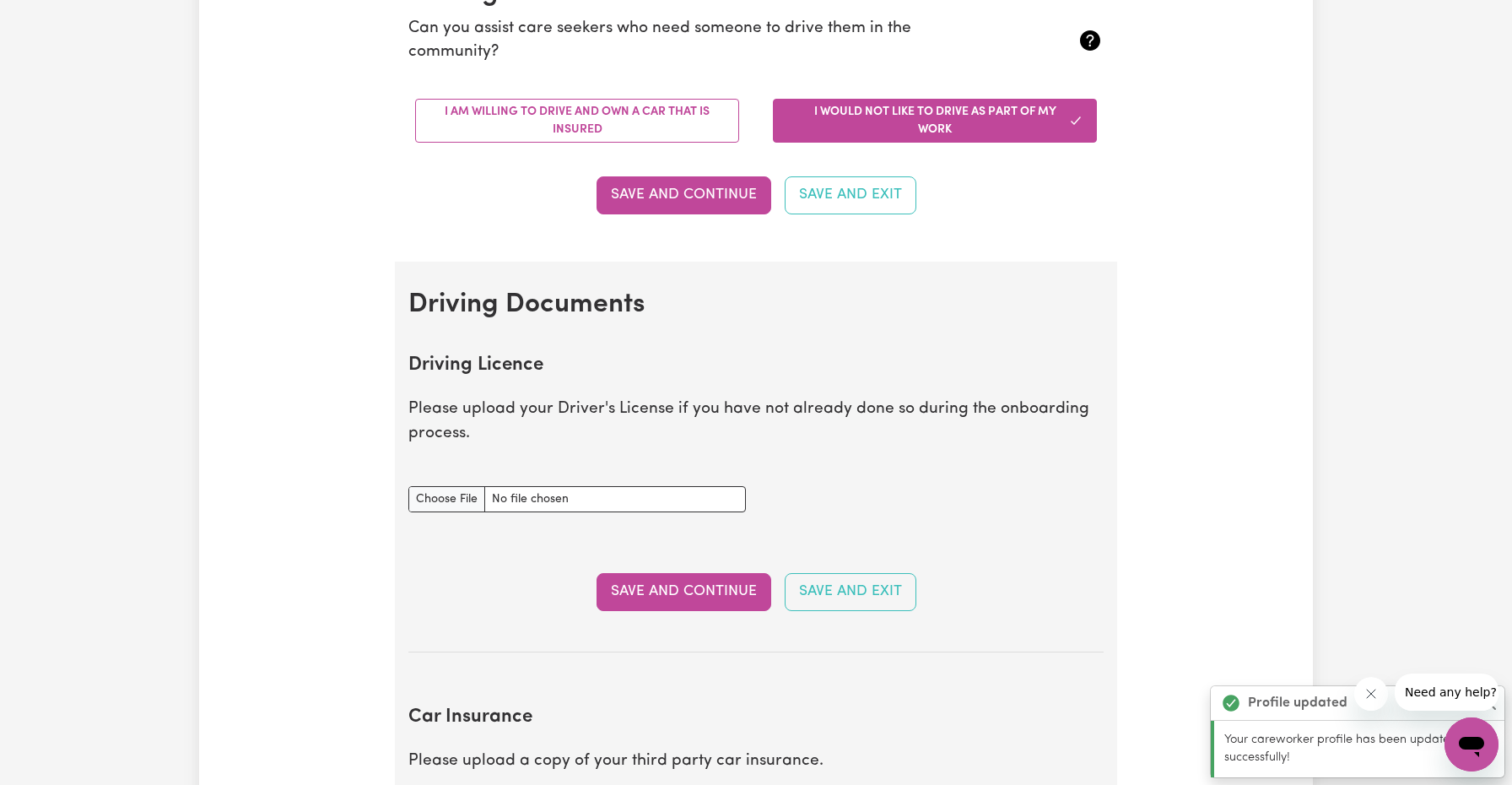
scroll to position [0, 0]
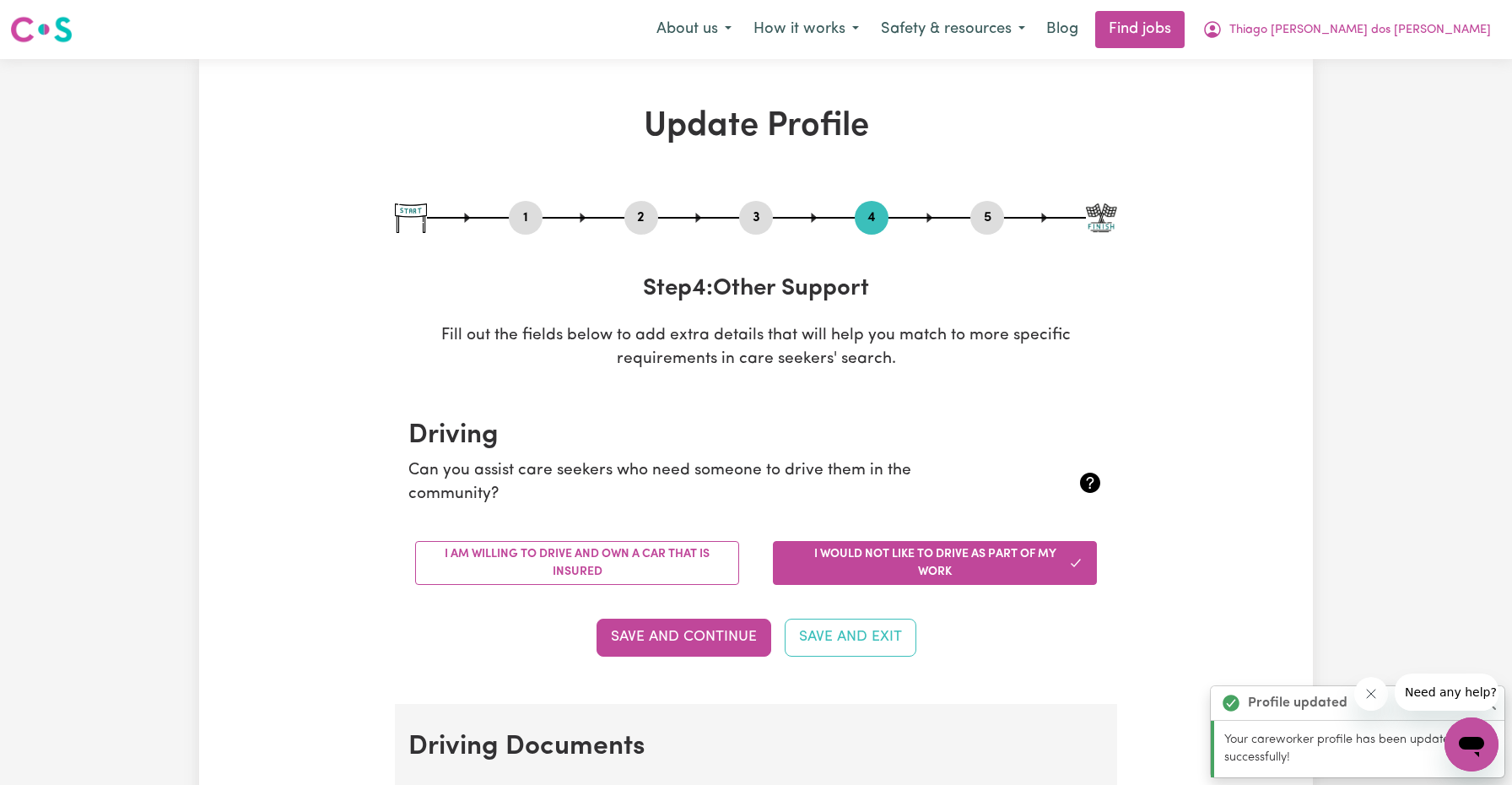
click at [589, 499] on p "Can you assist care seekers who need someone to drive them in the community?" at bounding box center [698, 484] width 580 height 49
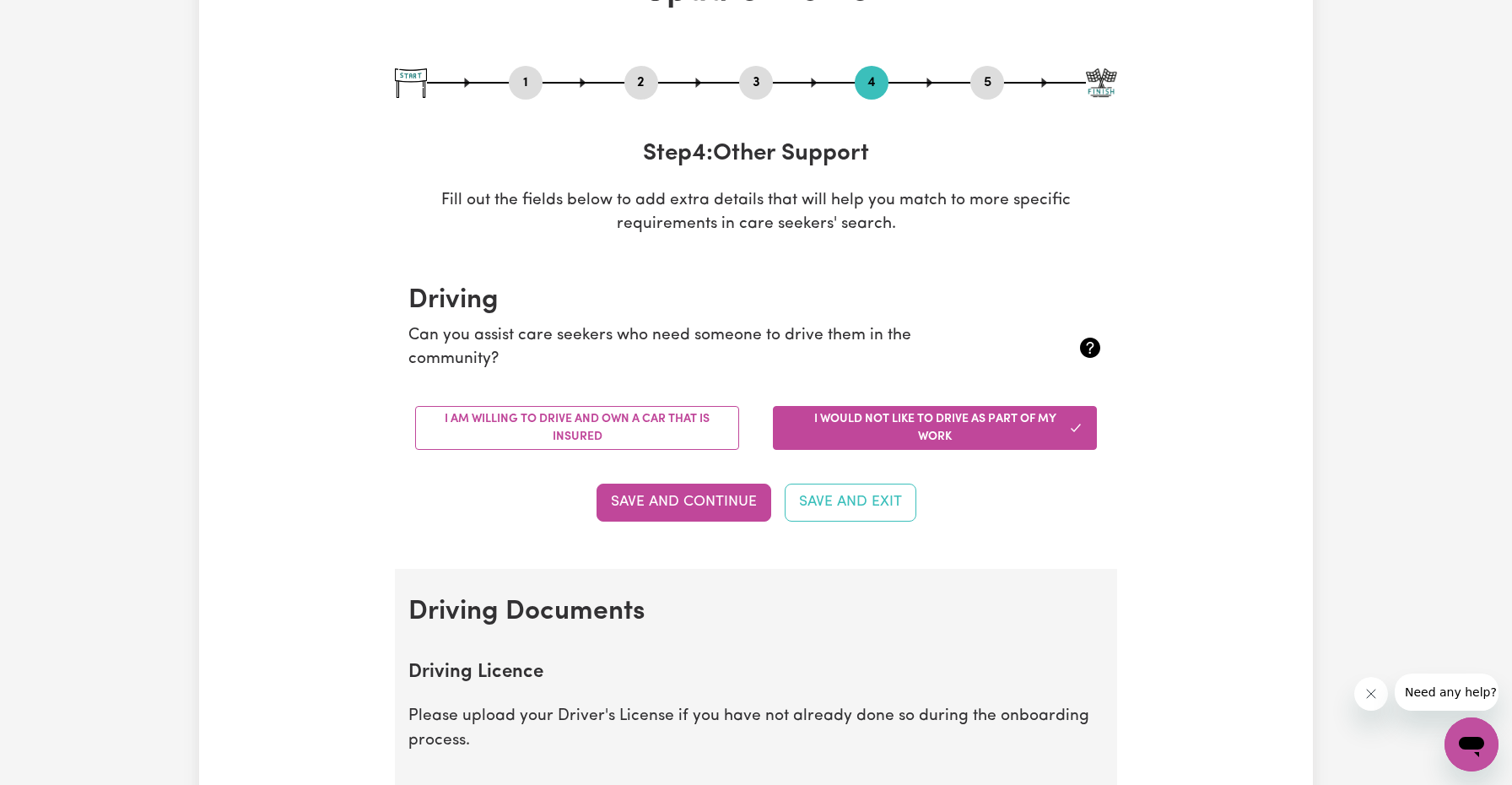
scroll to position [169, 0]
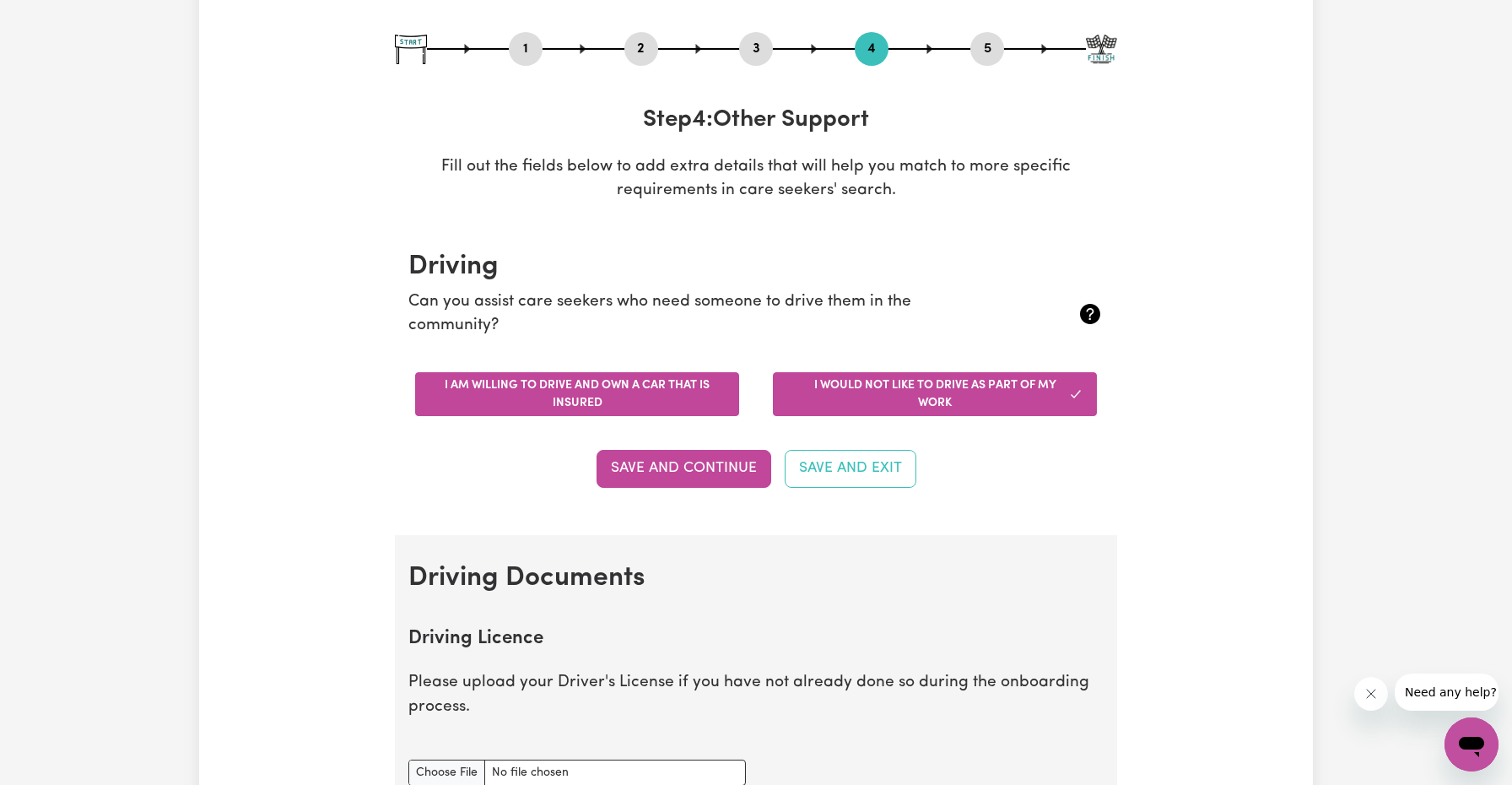
click at [714, 386] on button "I am willing to drive and own a car that is insured" at bounding box center [577, 394] width 324 height 44
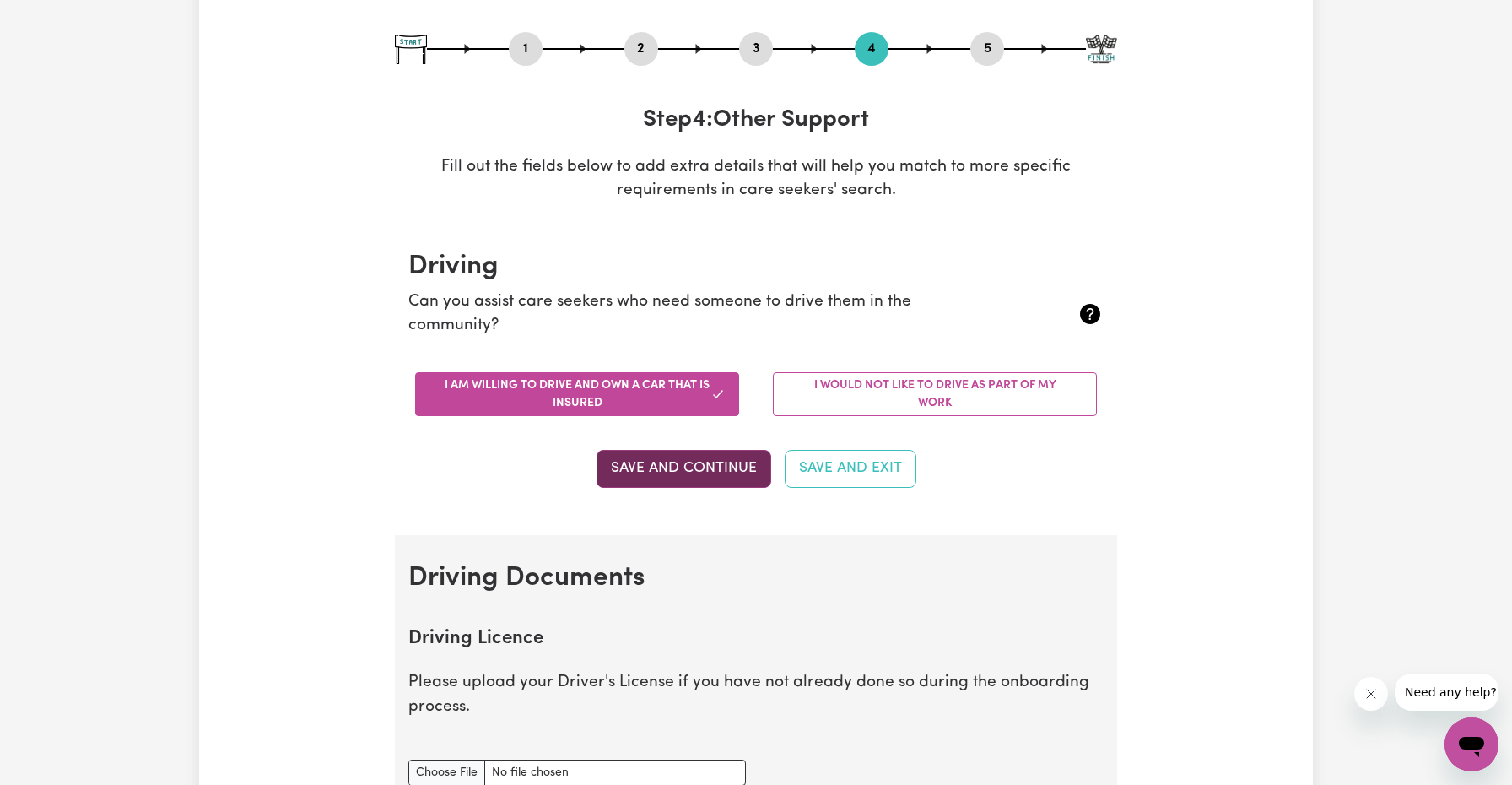
click at [729, 462] on button "Save and Continue" at bounding box center [683, 468] width 175 height 37
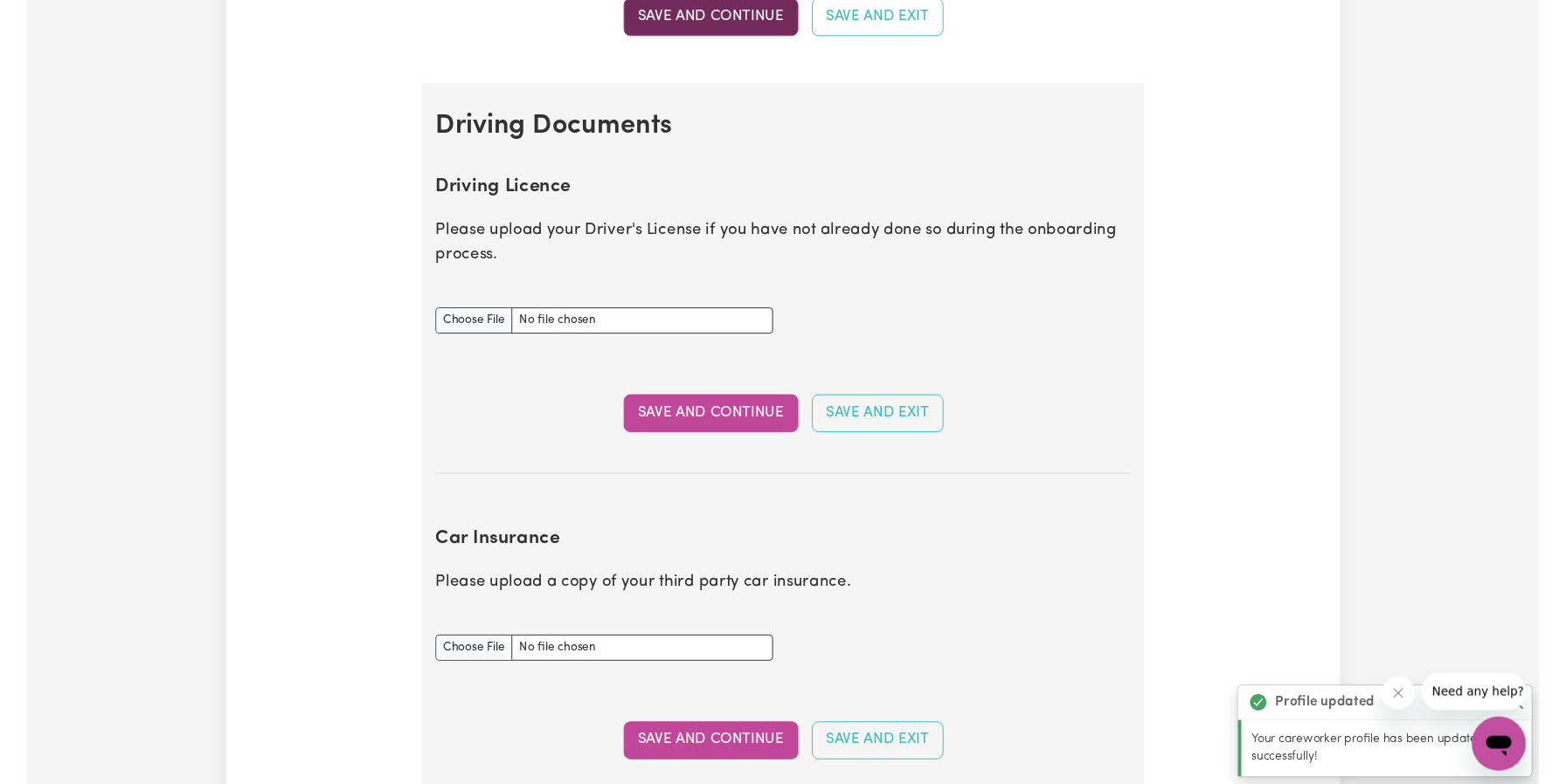
scroll to position [792, 0]
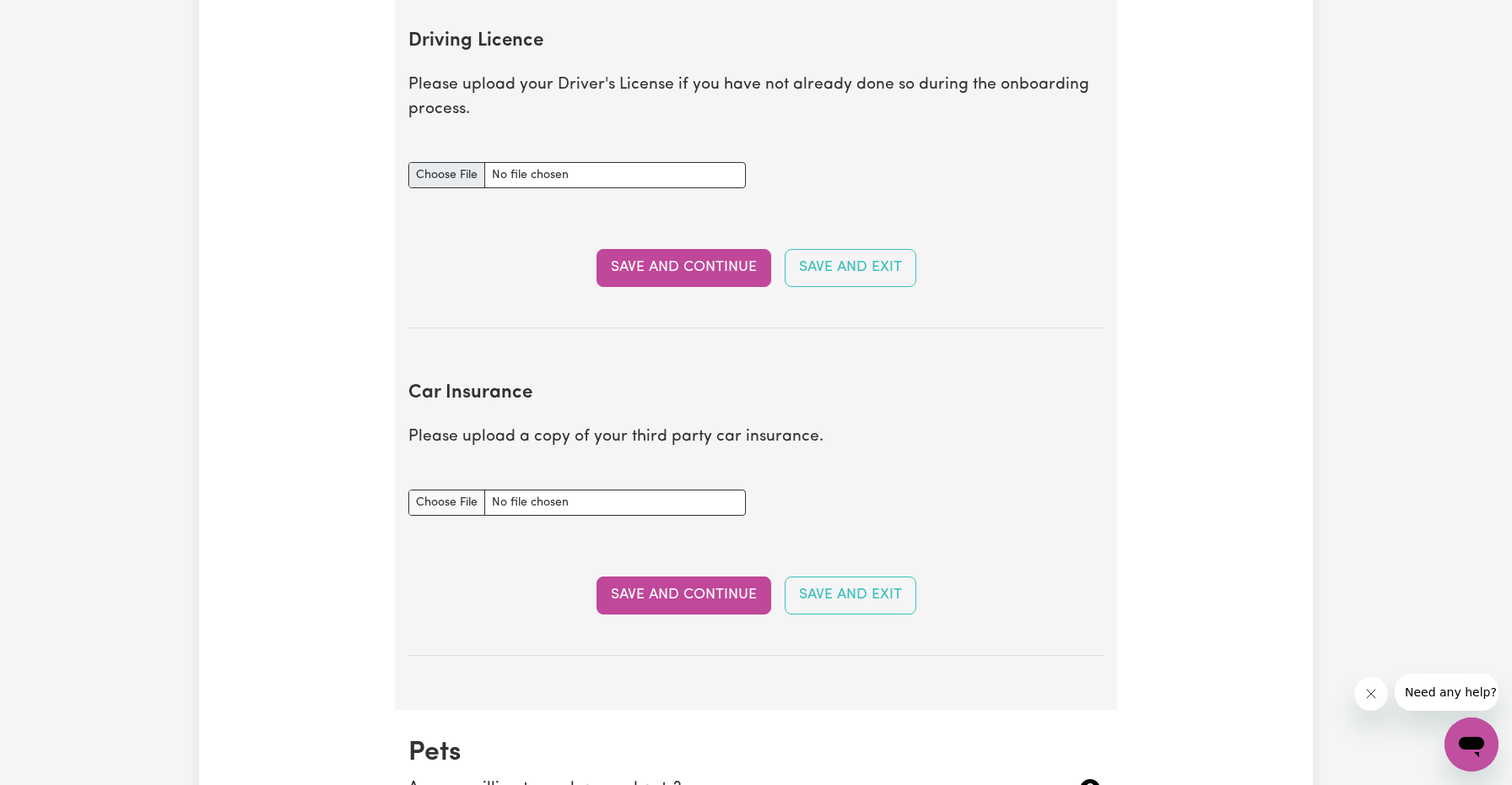
click at [457, 173] on input "Driving Licence document" at bounding box center [577, 175] width 337 height 26
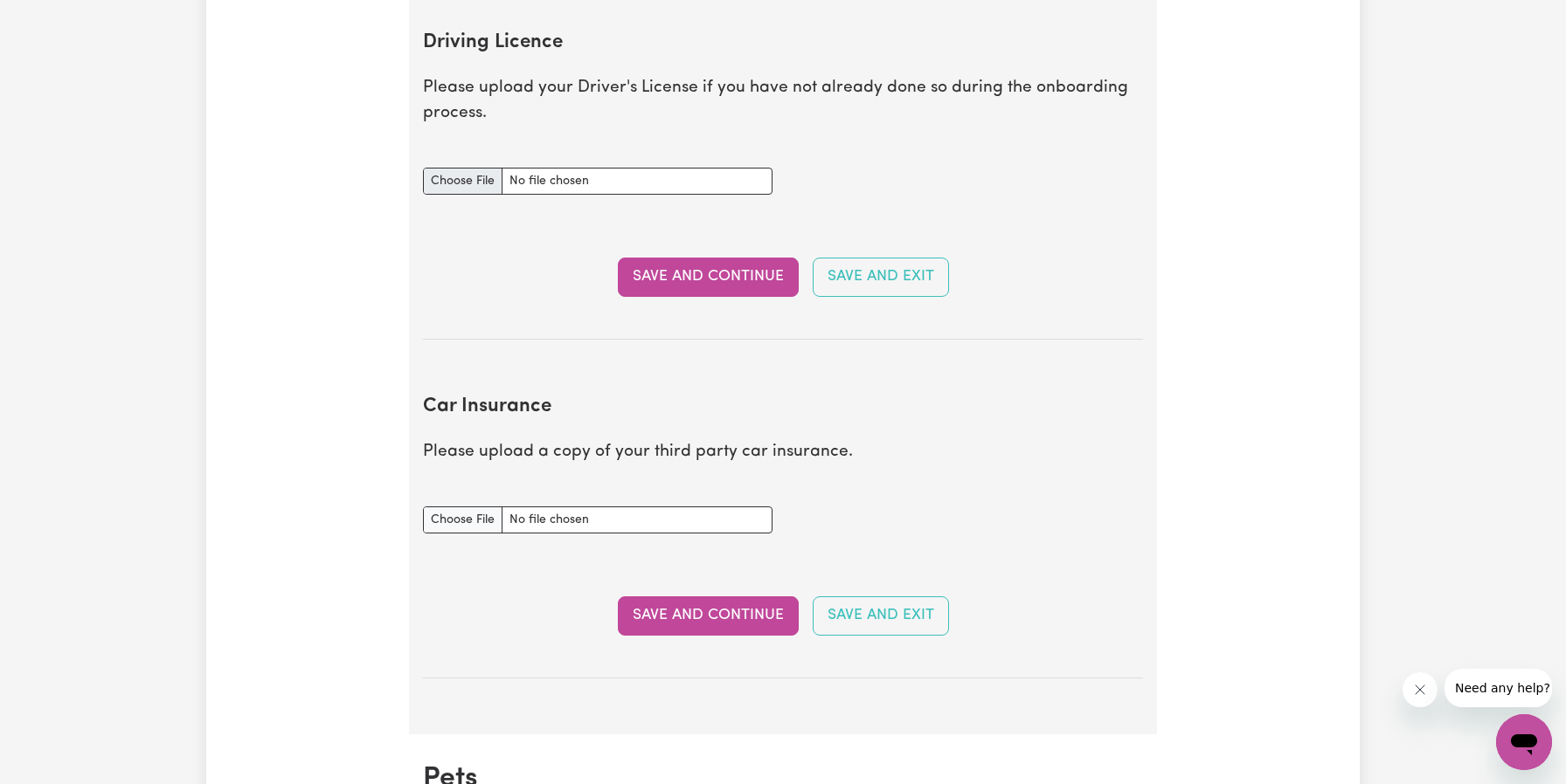
type input "C:\fakepath\tempImage6xCrMf.jpg"
click at [740, 279] on button "Save and Continue" at bounding box center [707, 277] width 181 height 38
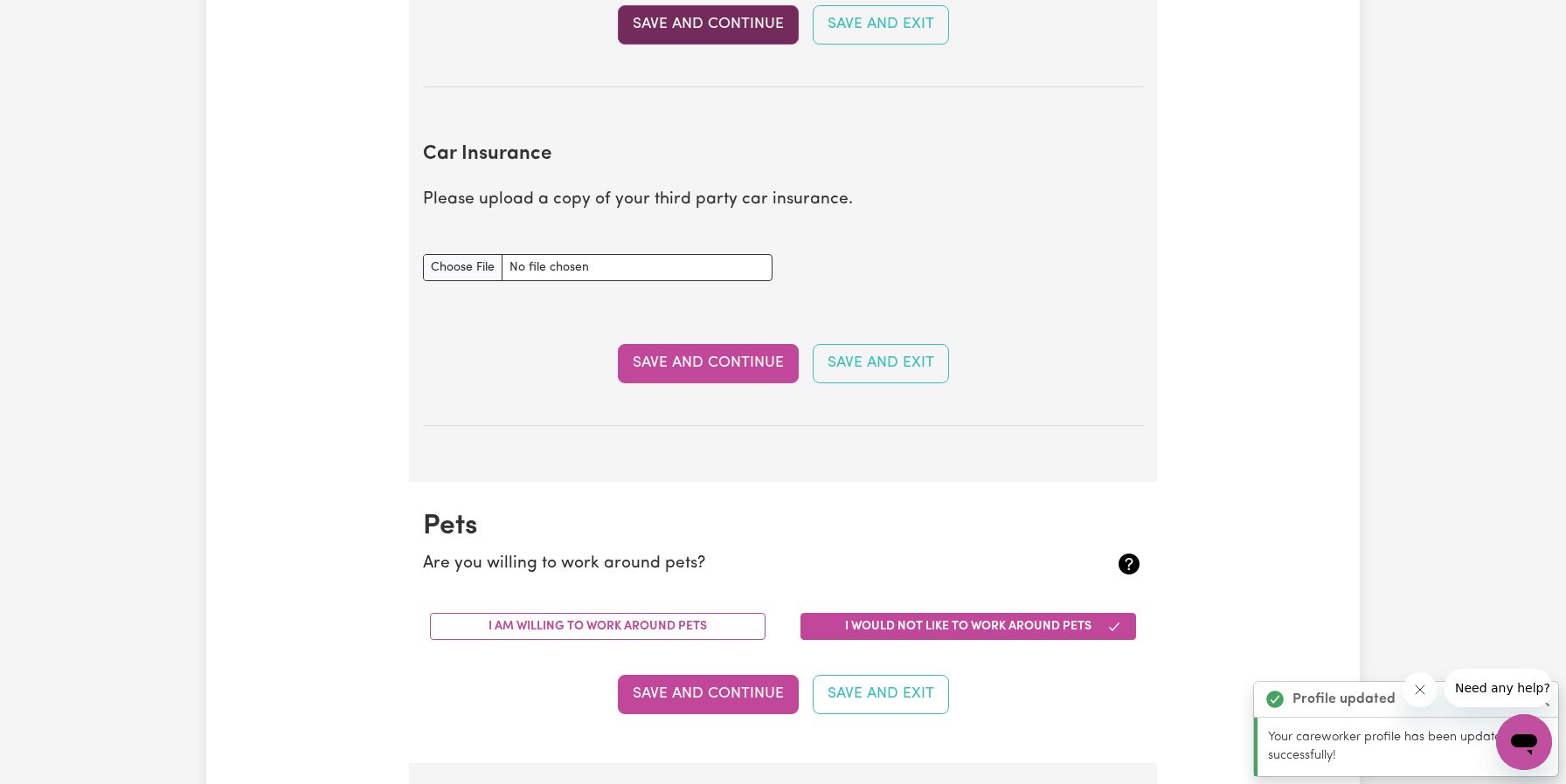
scroll to position [1155, 0]
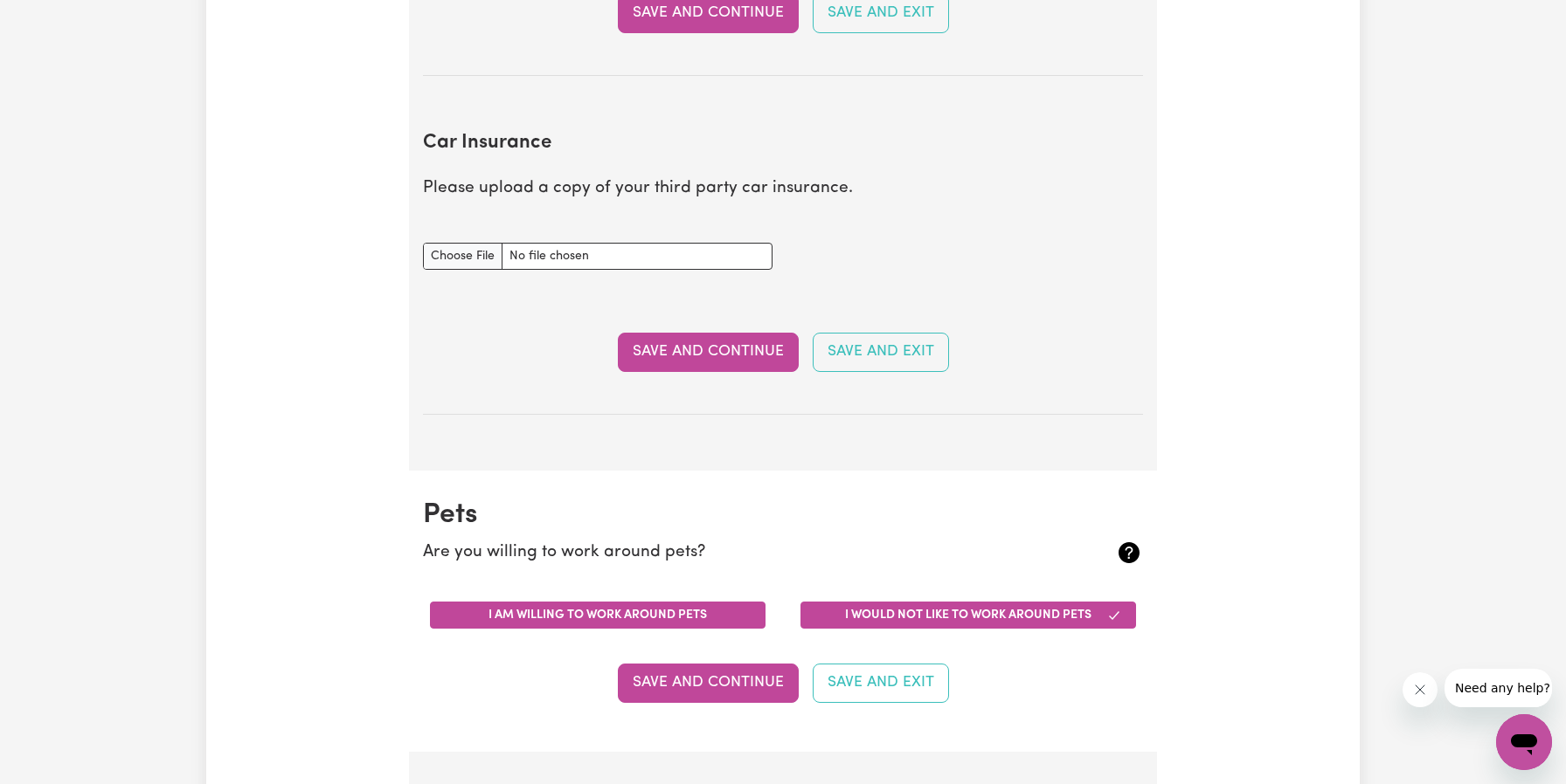
click at [699, 605] on button "I am willing to work around pets" at bounding box center [598, 615] width 336 height 27
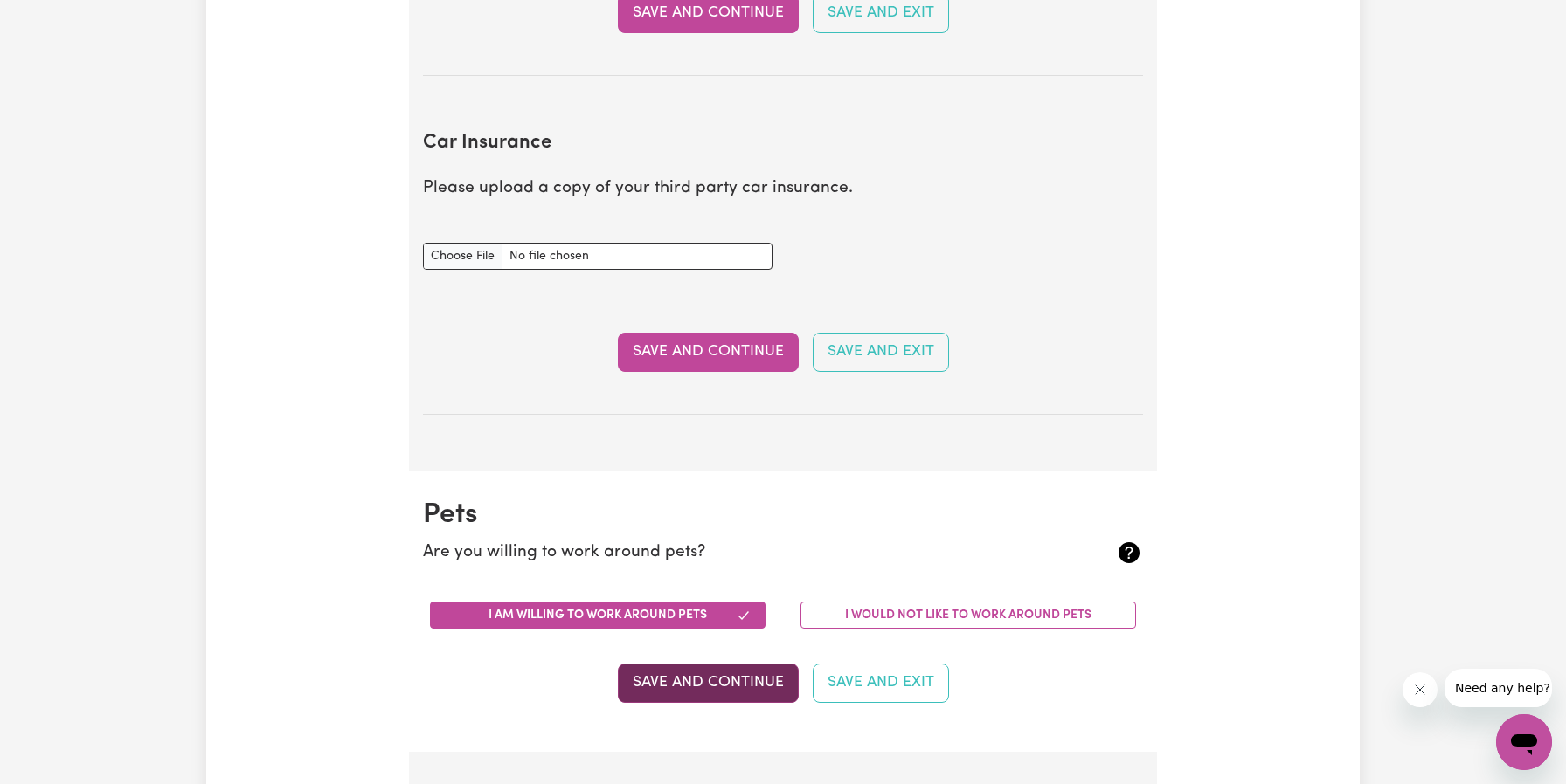
click at [753, 686] on button "Save and Continue" at bounding box center [707, 683] width 181 height 38
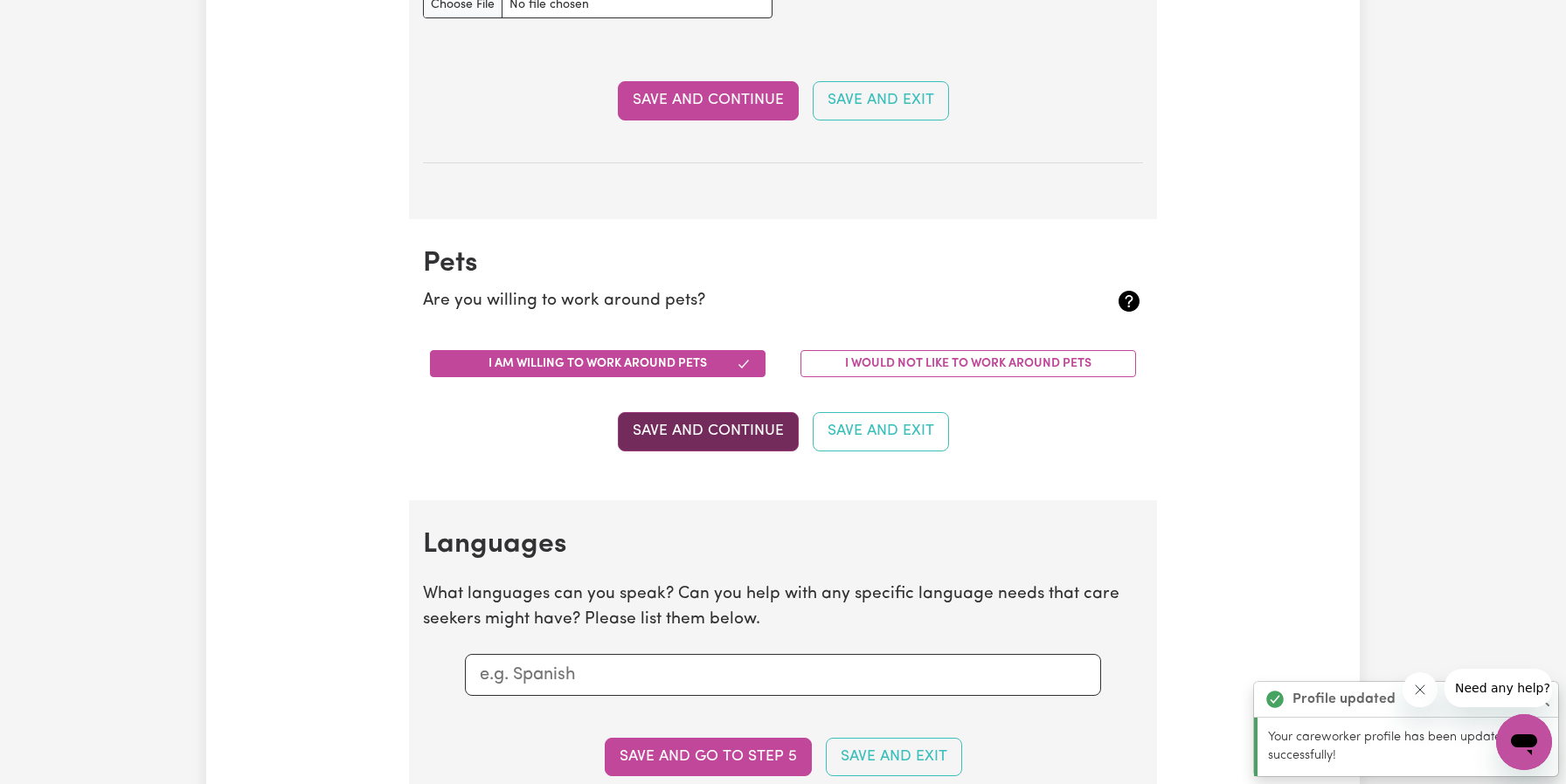
scroll to position [1901, 0]
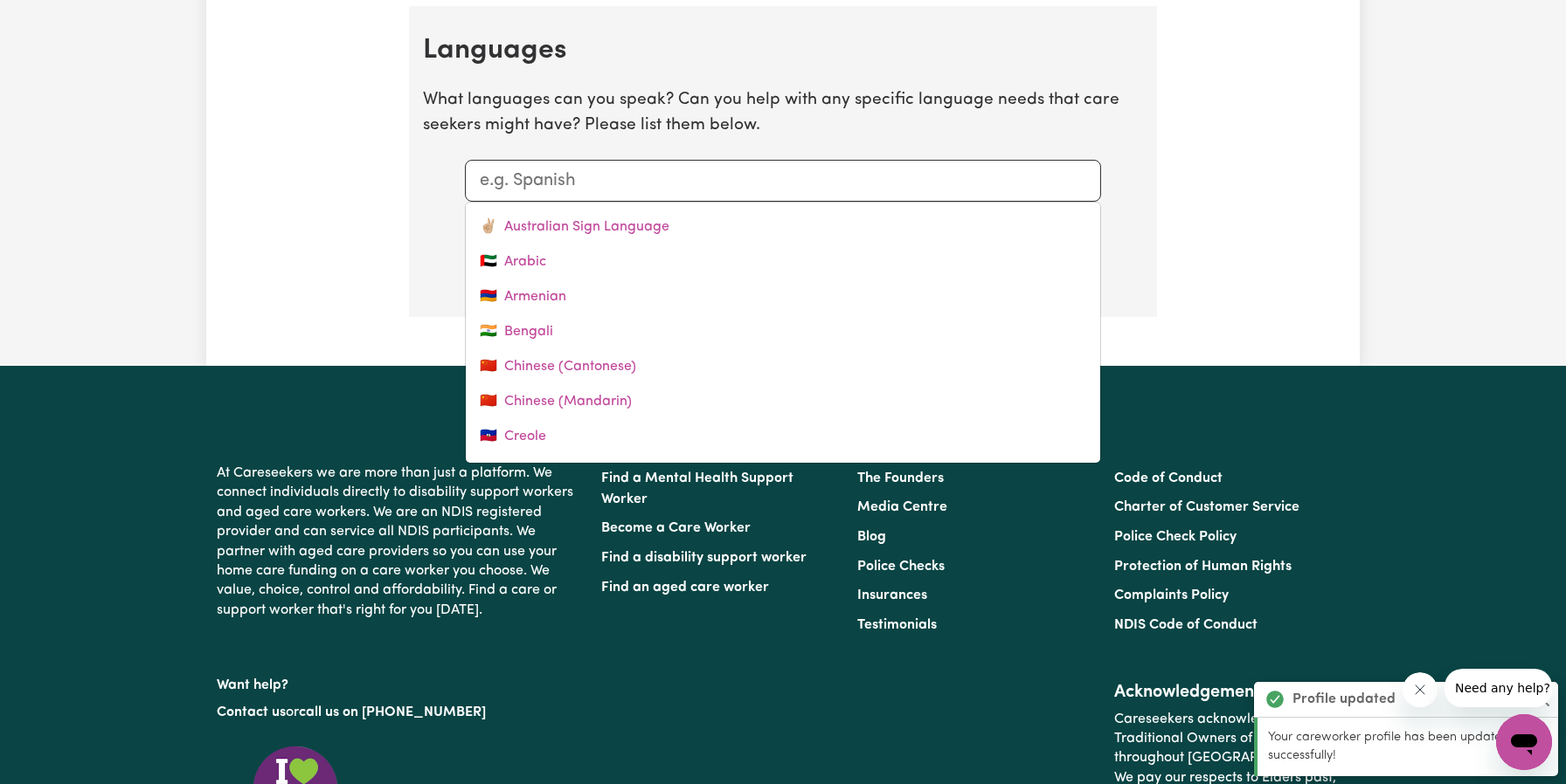
click at [580, 168] on input "text" at bounding box center [783, 181] width 606 height 26
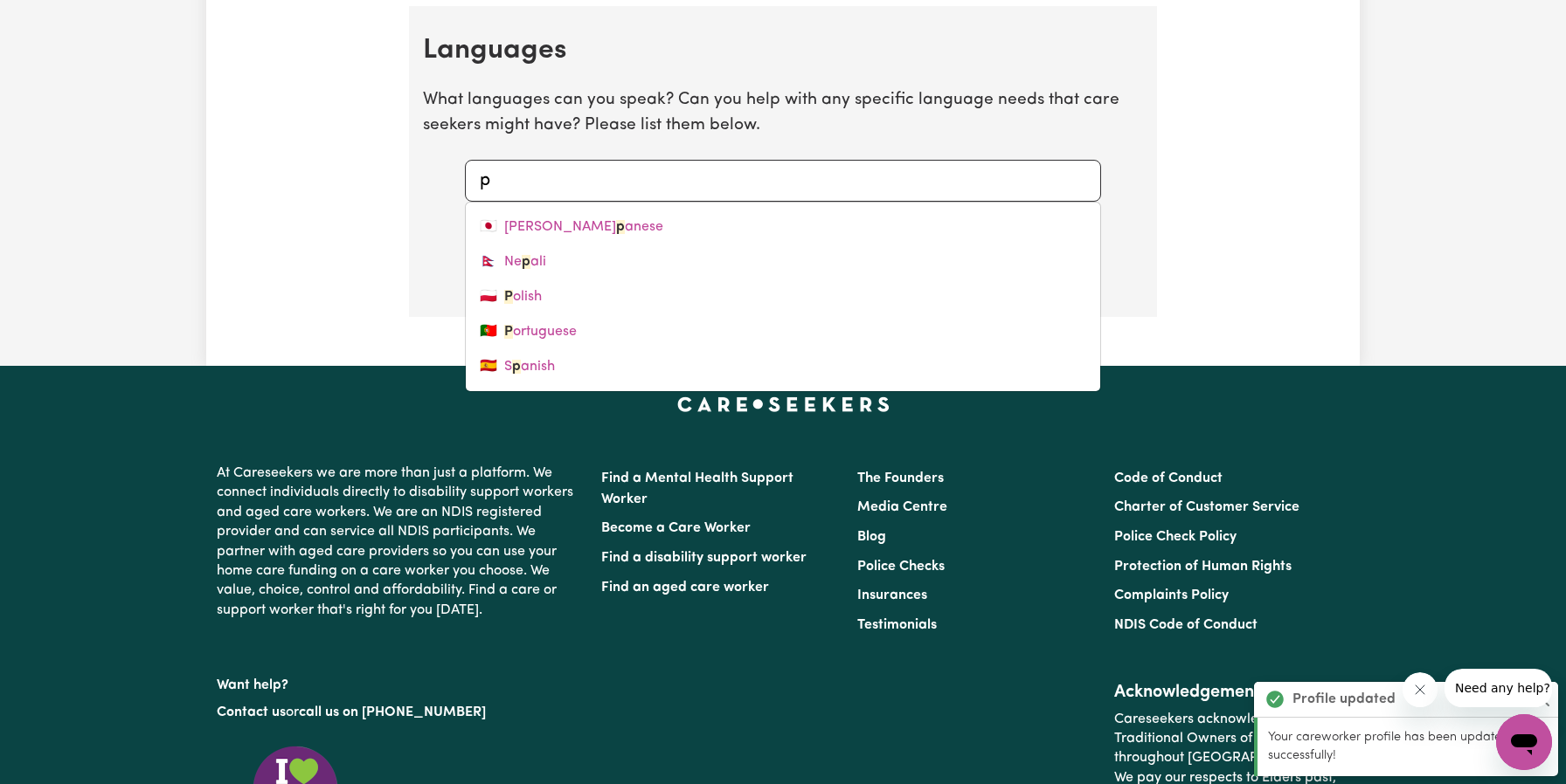
type input "po"
type input "polish"
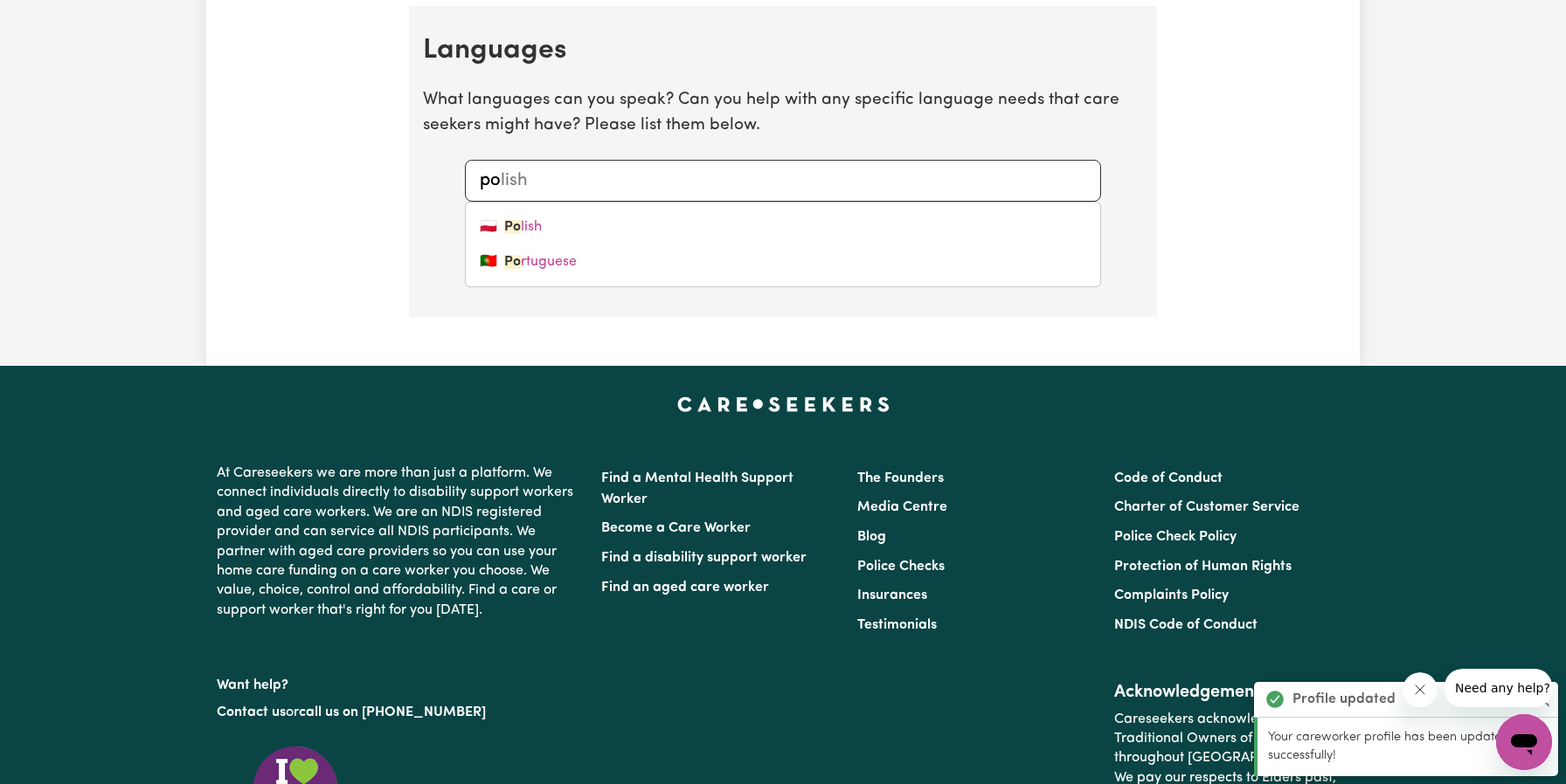
type input "por"
type input "portuguese"
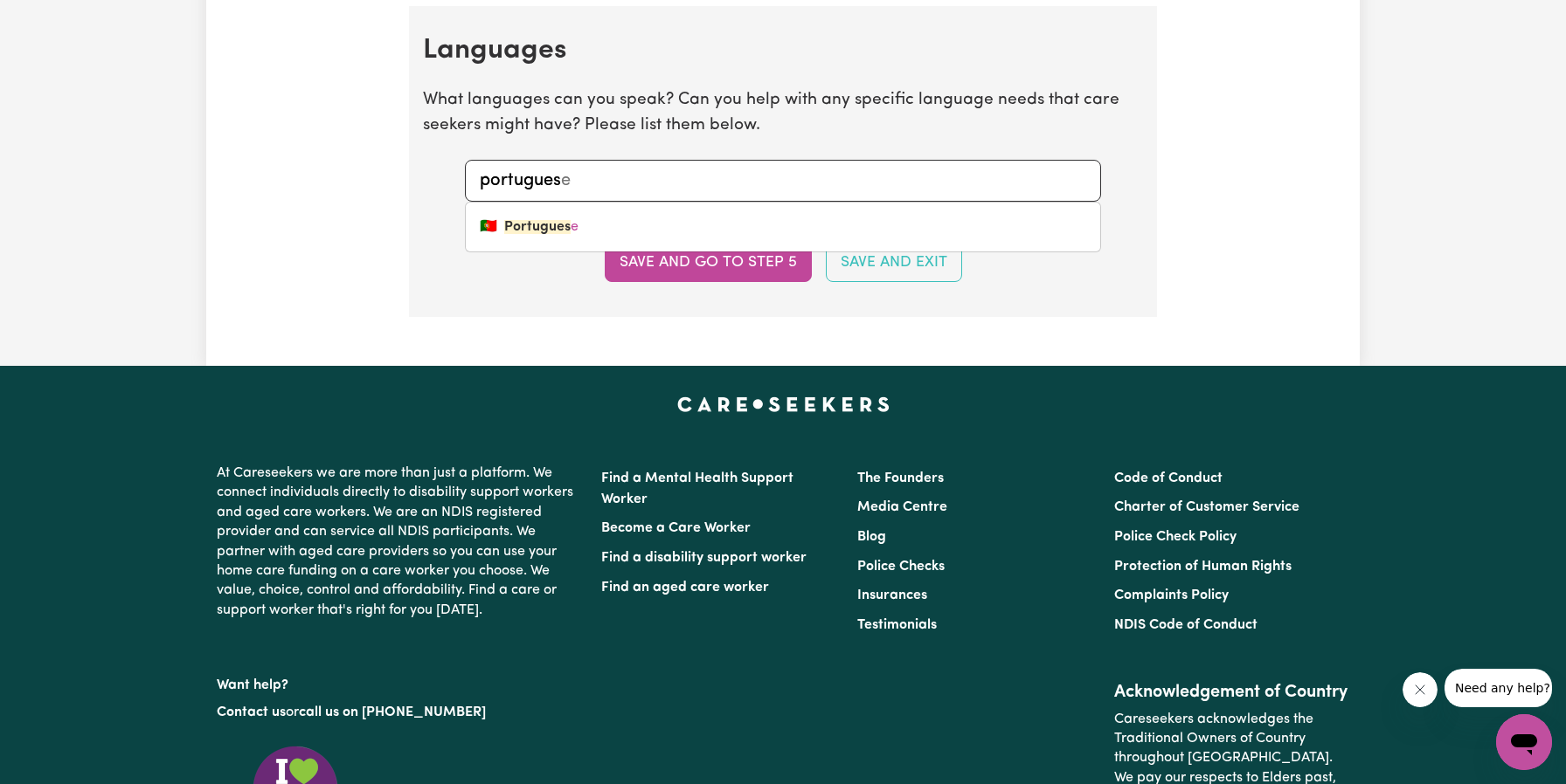
type input "portuguess"
drag, startPoint x: 580, startPoint y: 168, endPoint x: 569, endPoint y: 173, distance: 12.1
click at [569, 173] on input "Portuguese English" at bounding box center [783, 181] width 606 height 26
type input "Portuguese, English"
click at [743, 282] on section "Languages What languages can you speak? Can you help with any specific language…" at bounding box center [783, 161] width 748 height 310
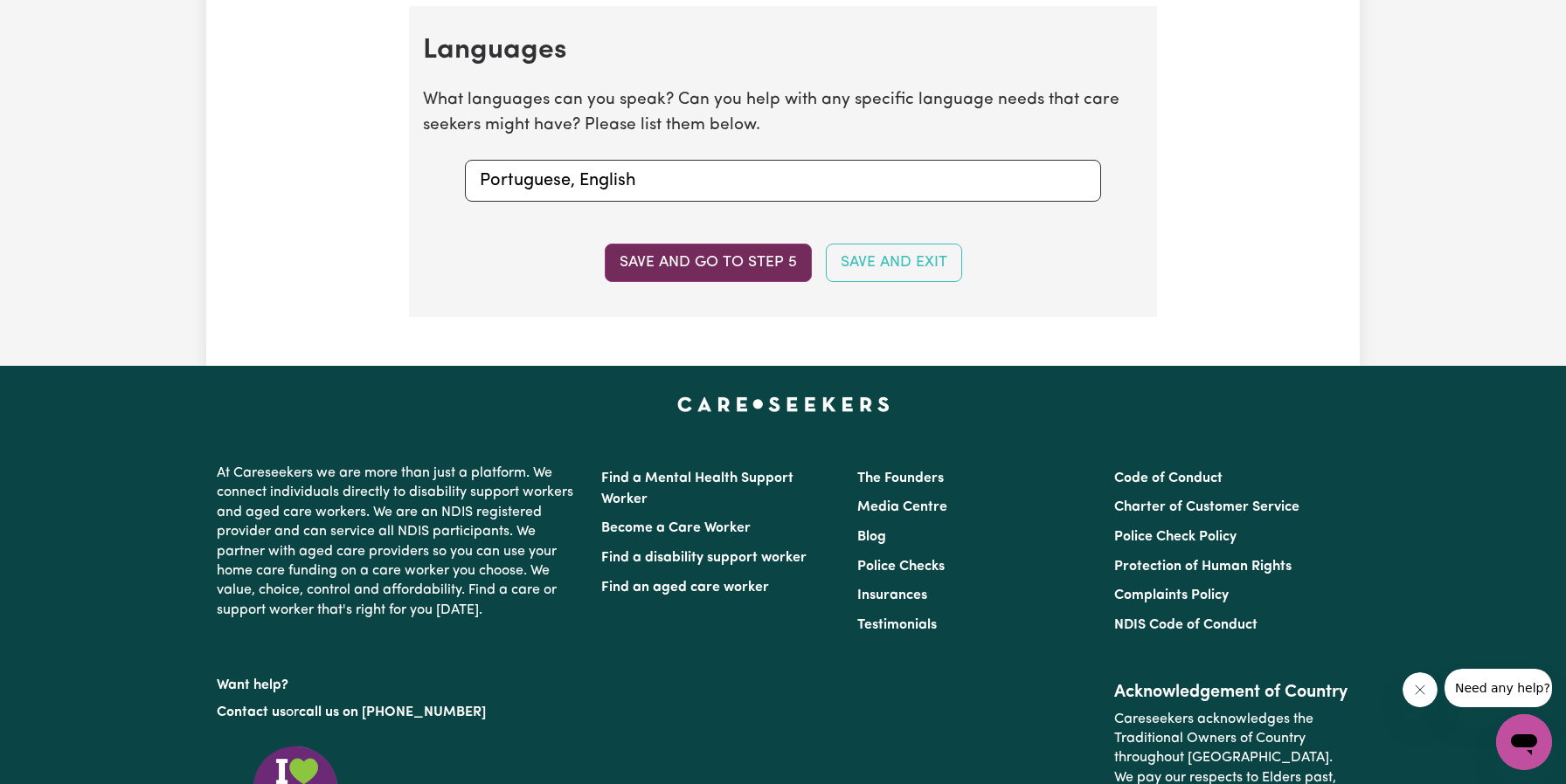
click at [733, 260] on button "Save and go to step 5" at bounding box center [707, 263] width 207 height 38
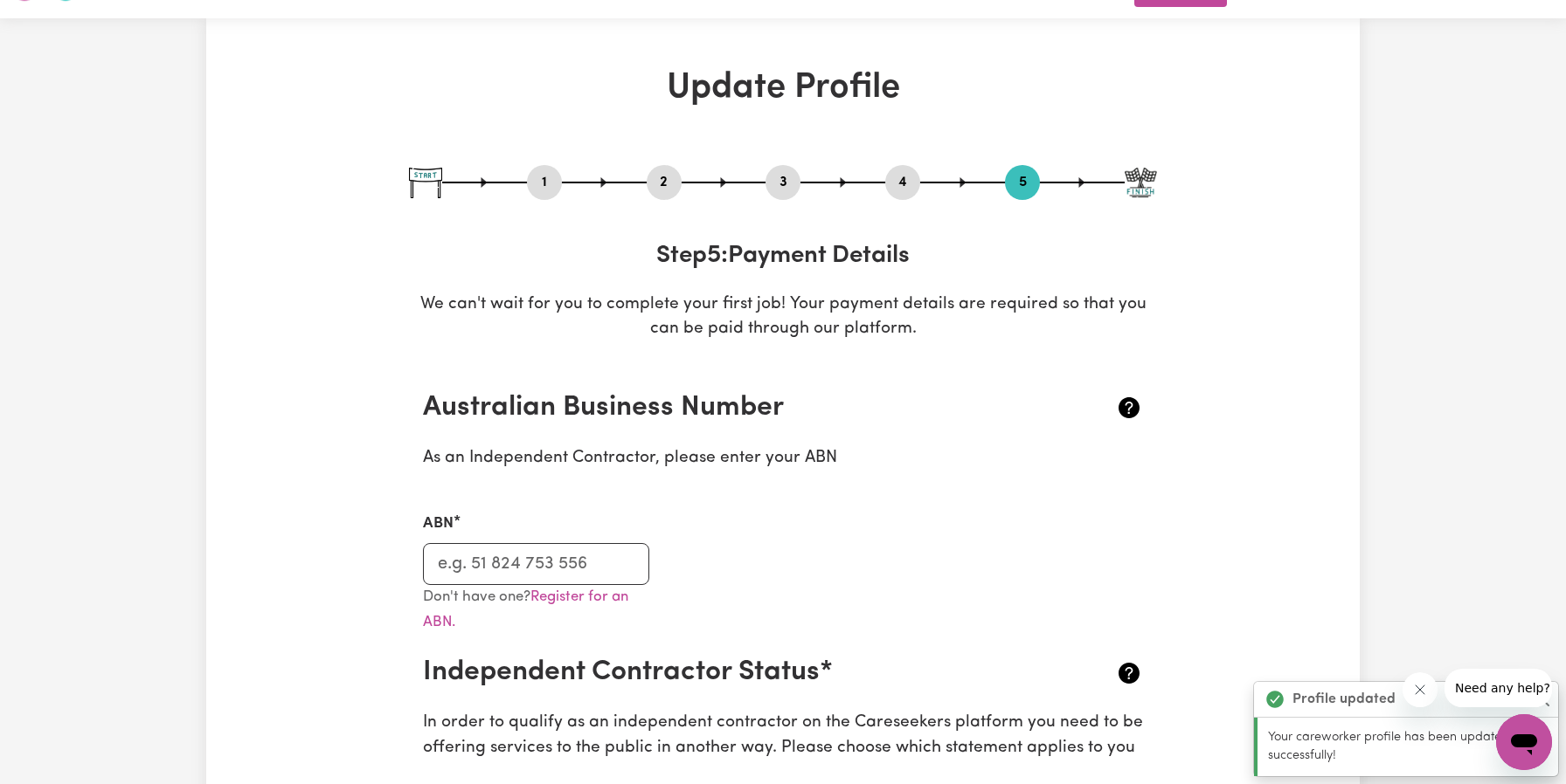
scroll to position [0, 0]
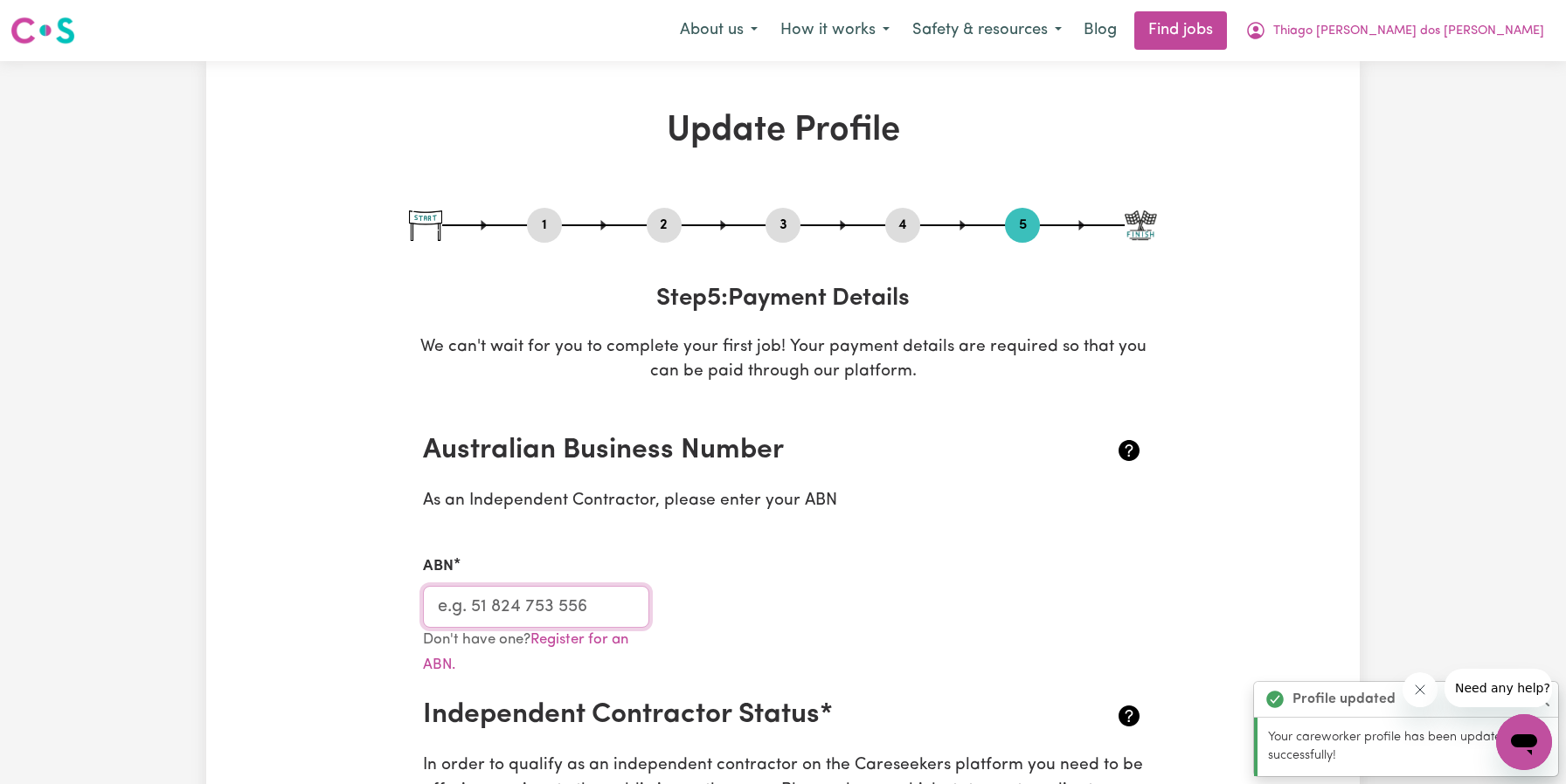
click at [485, 619] on input "ABN" at bounding box center [536, 607] width 226 height 42
type input "56297363880"
click at [755, 611] on div "ABN 56297363880" at bounding box center [783, 580] width 741 height 93
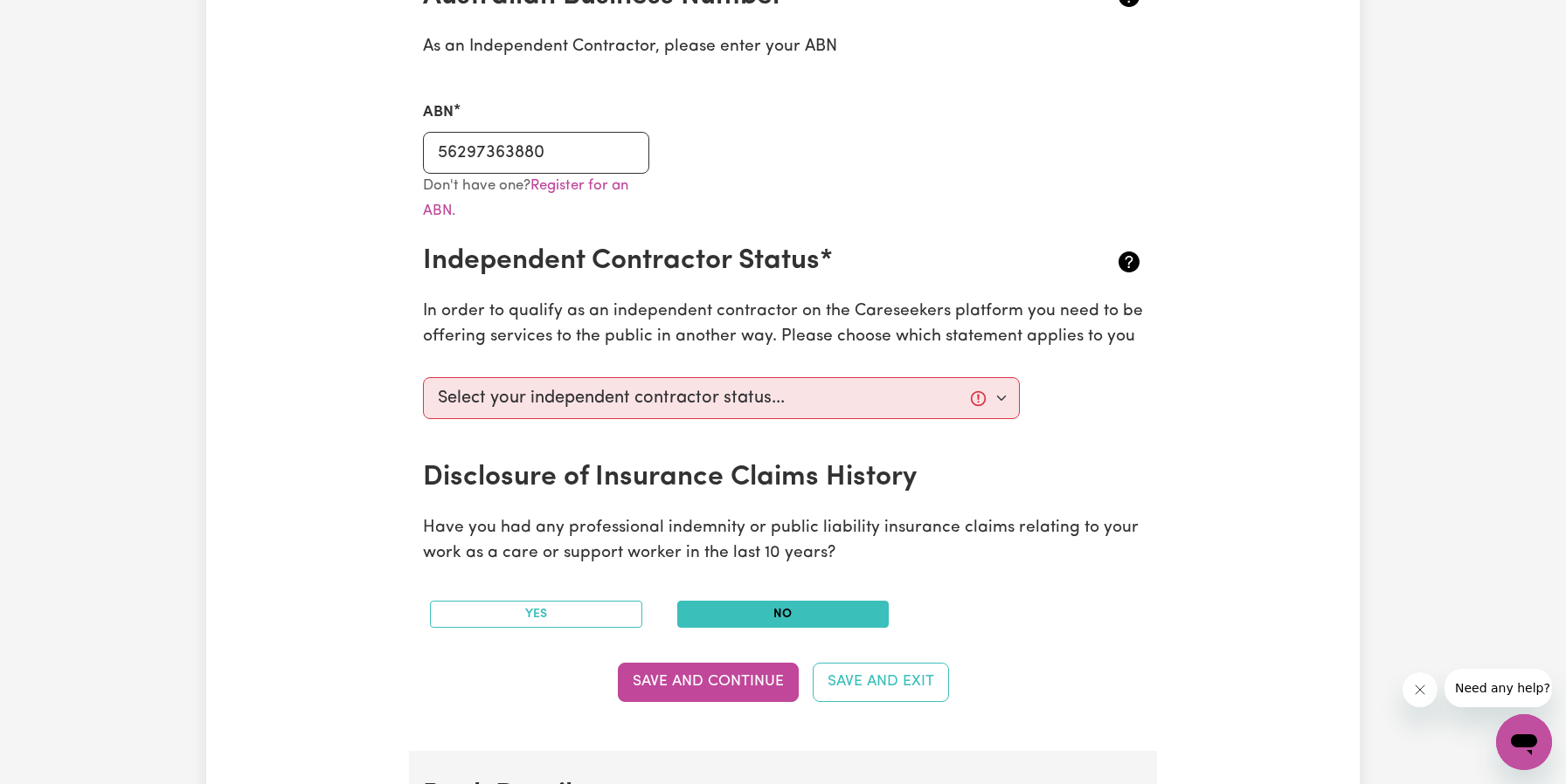
scroll to position [489, 0]
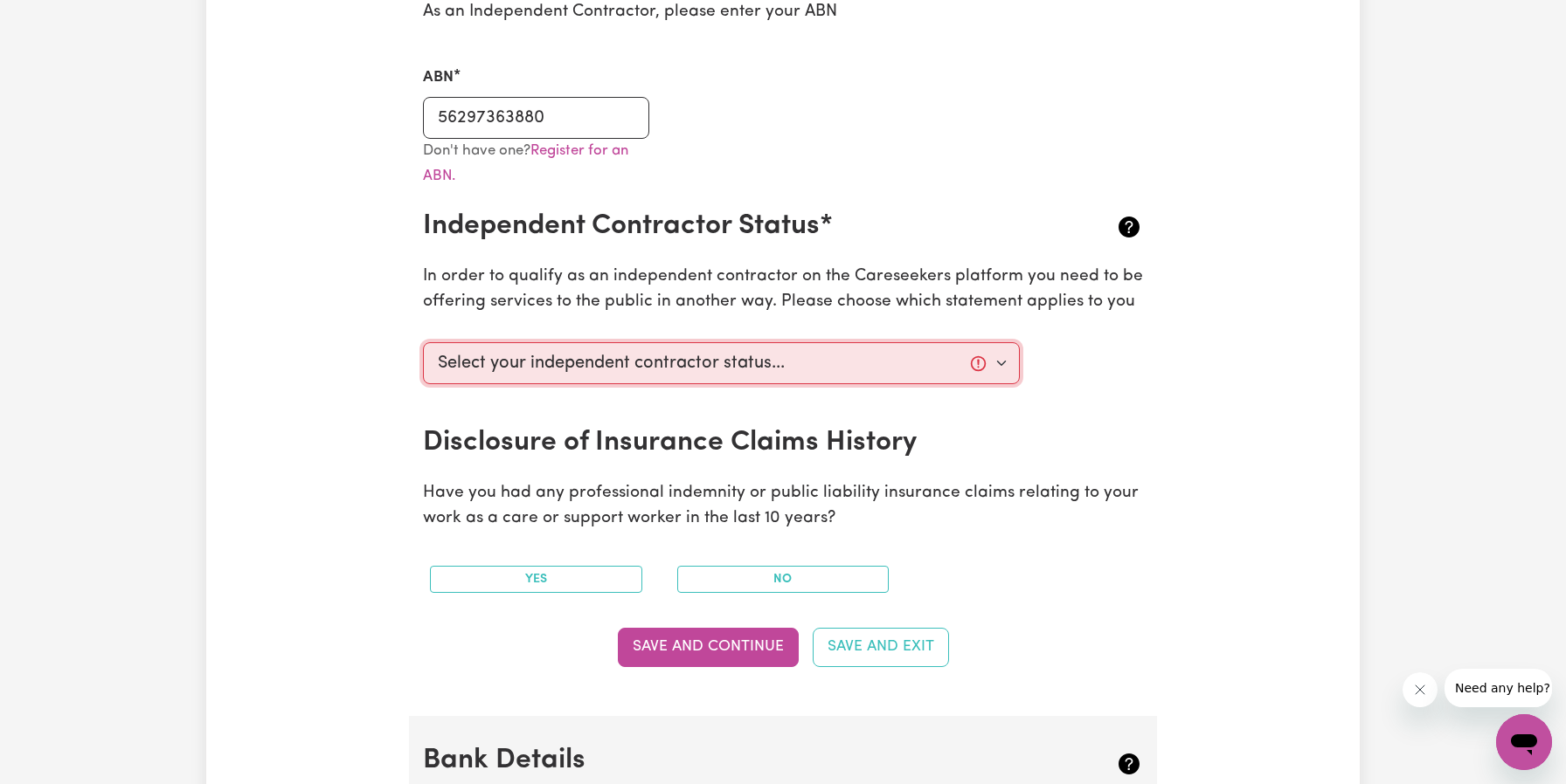
select select "I am providing services privately on my own"
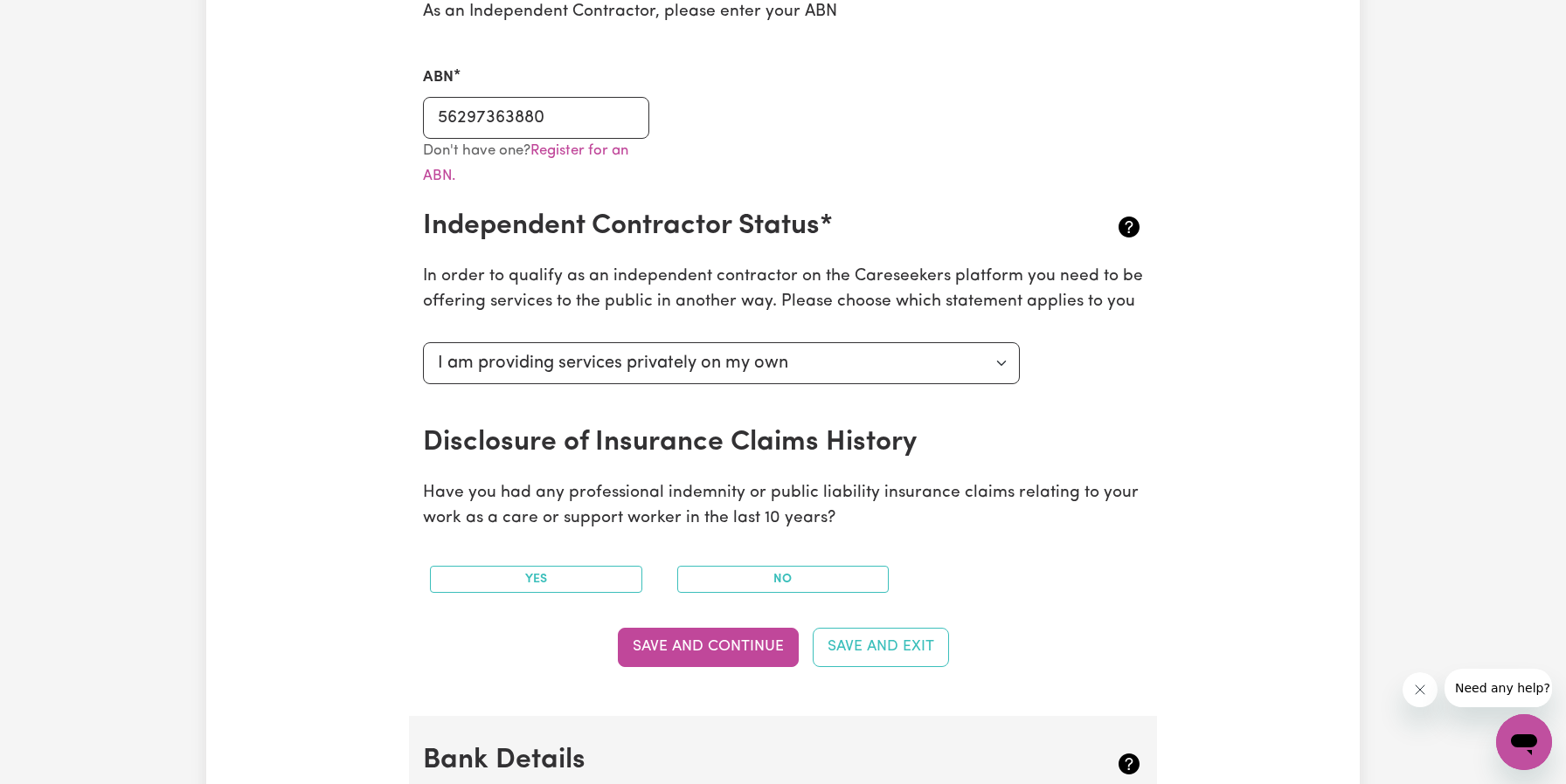
click at [806, 401] on div "Select your independent contractor status... I am providing services through an…" at bounding box center [722, 381] width 617 height 91
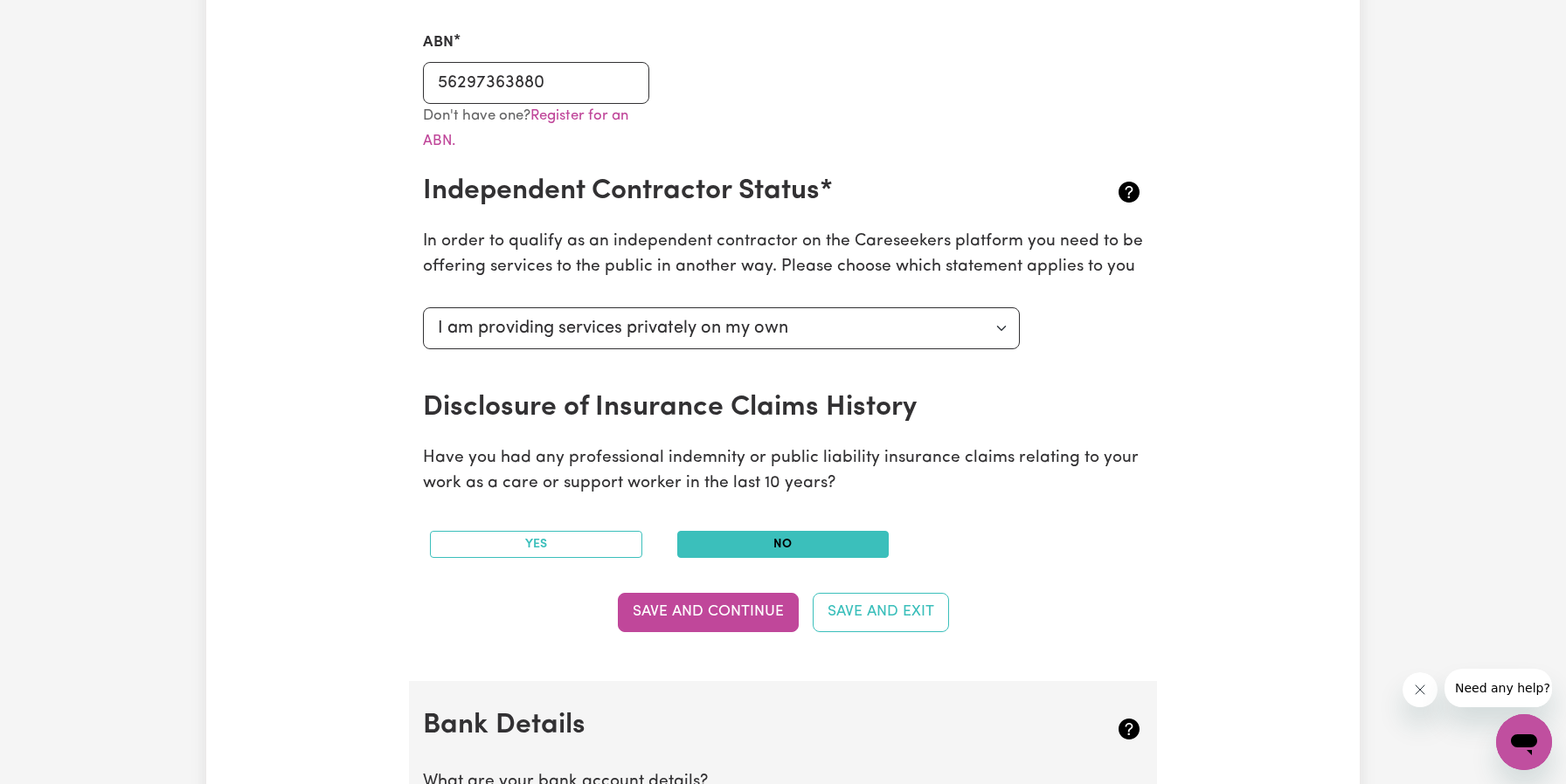
click at [782, 539] on button "No" at bounding box center [783, 544] width 212 height 27
click at [737, 619] on button "Save and Continue" at bounding box center [707, 611] width 181 height 38
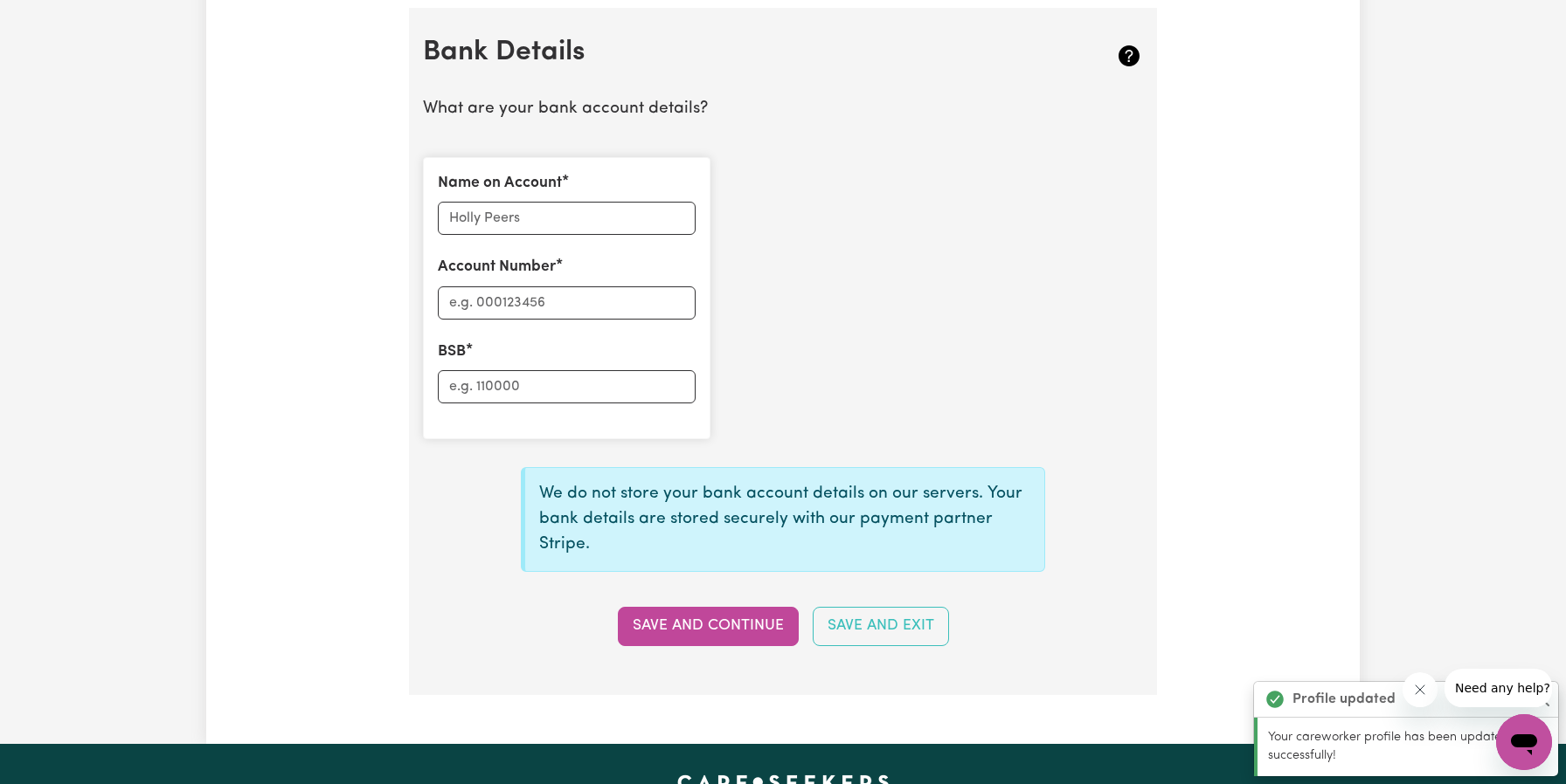
scroll to position [1199, 0]
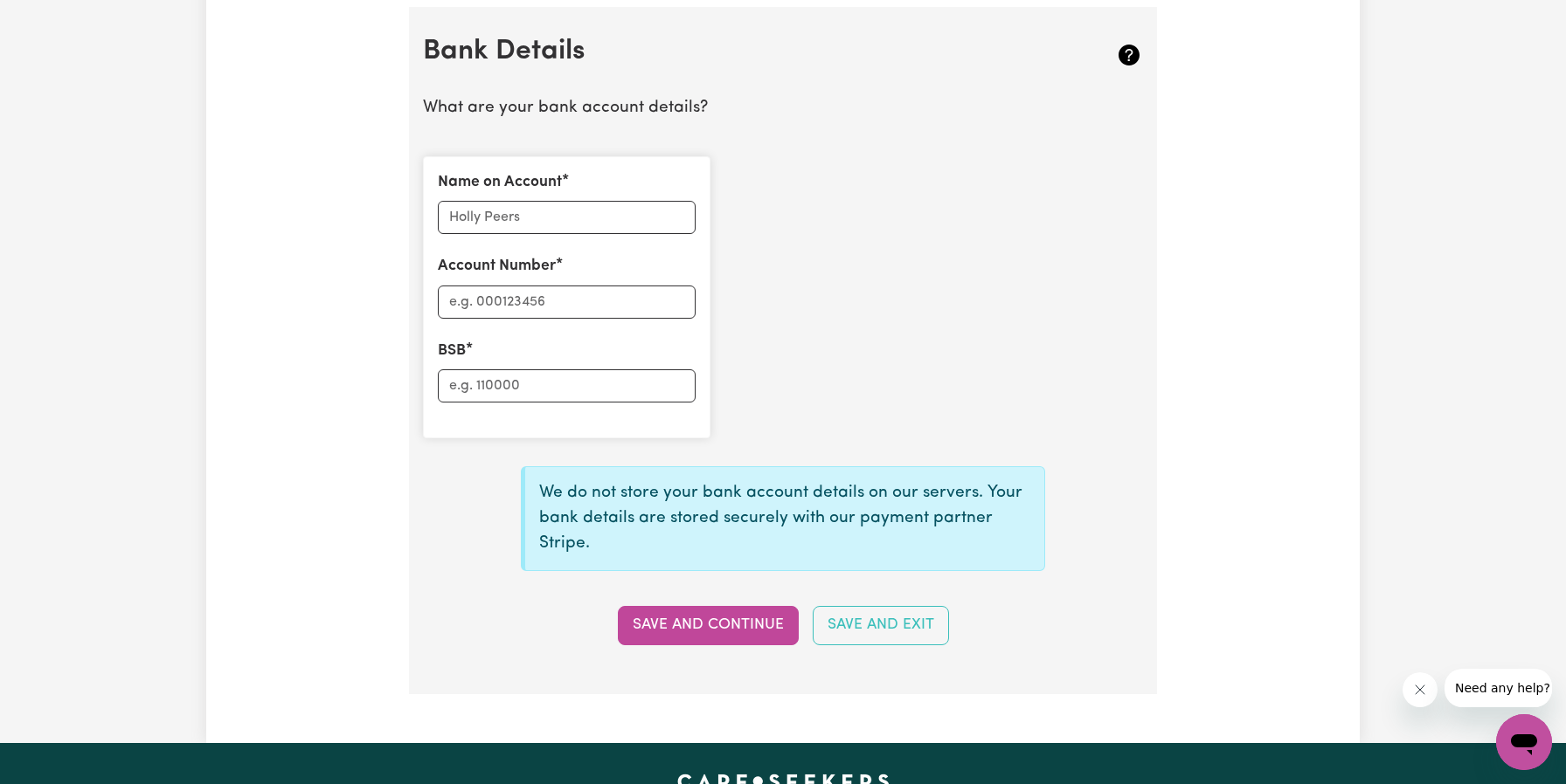
click at [761, 350] on div "Name on Account Account Number BSB" at bounding box center [783, 297] width 741 height 310
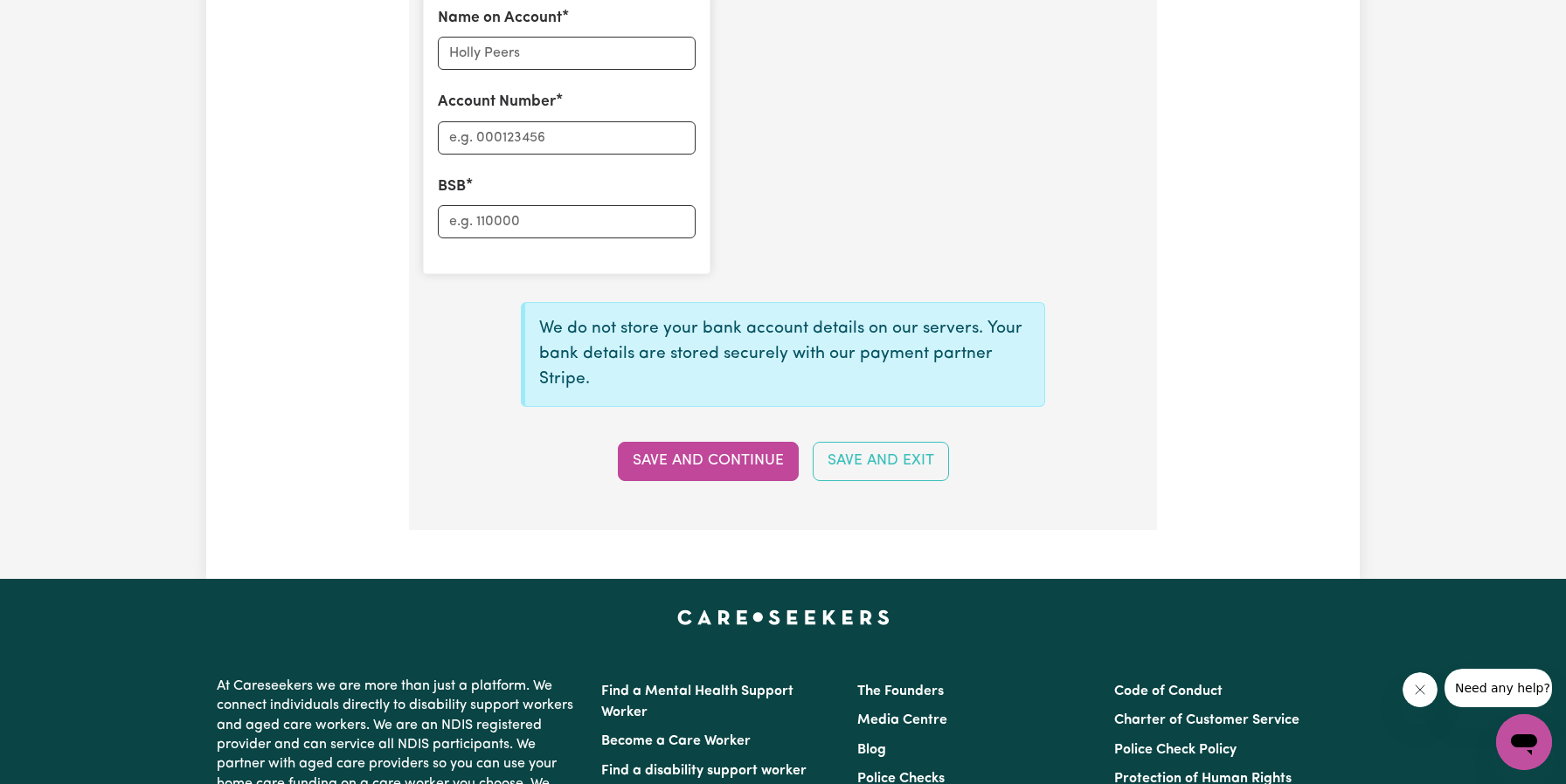
scroll to position [1432, 0]
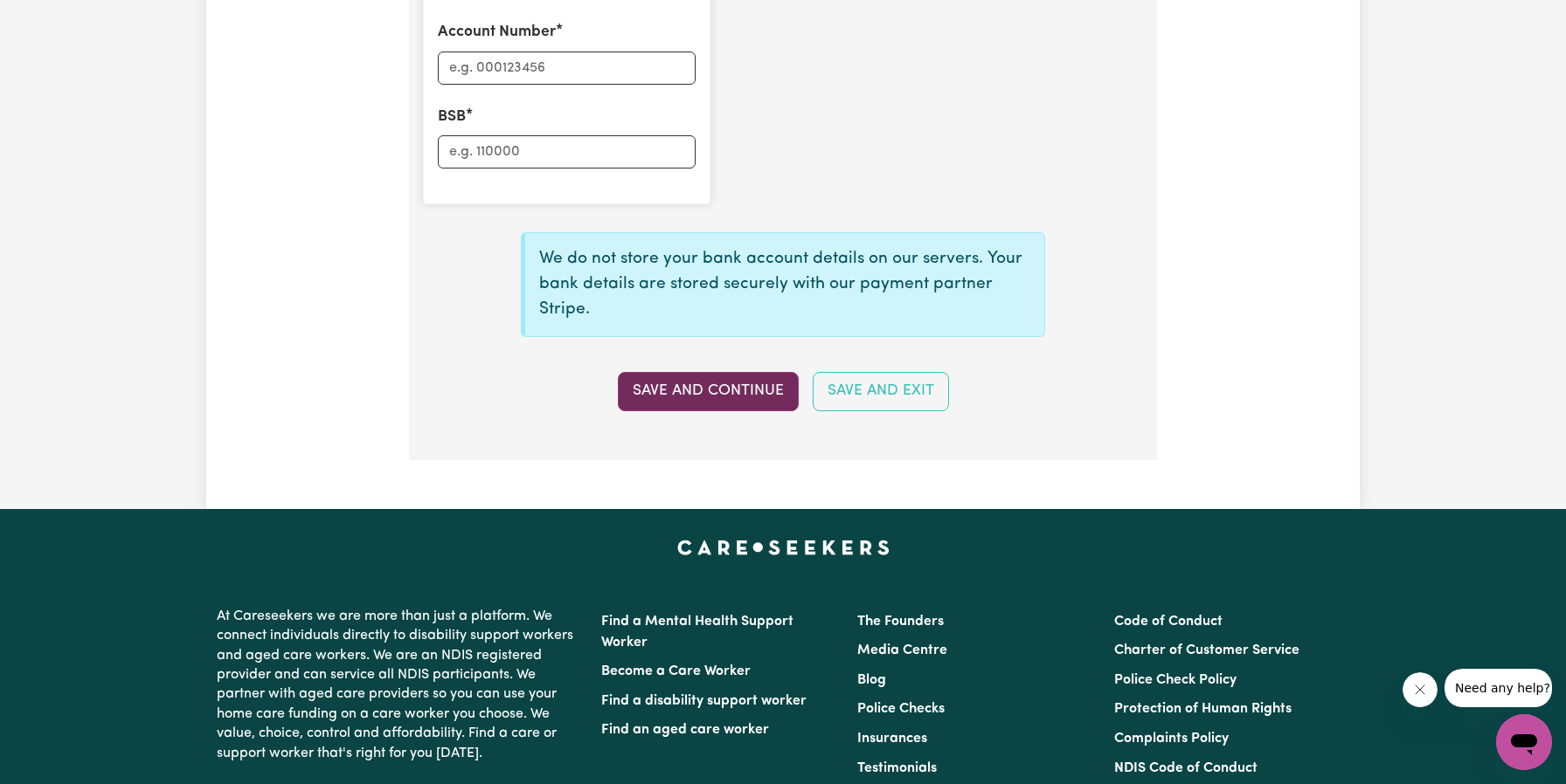
click at [738, 384] on button "Save and Continue" at bounding box center [707, 391] width 181 height 38
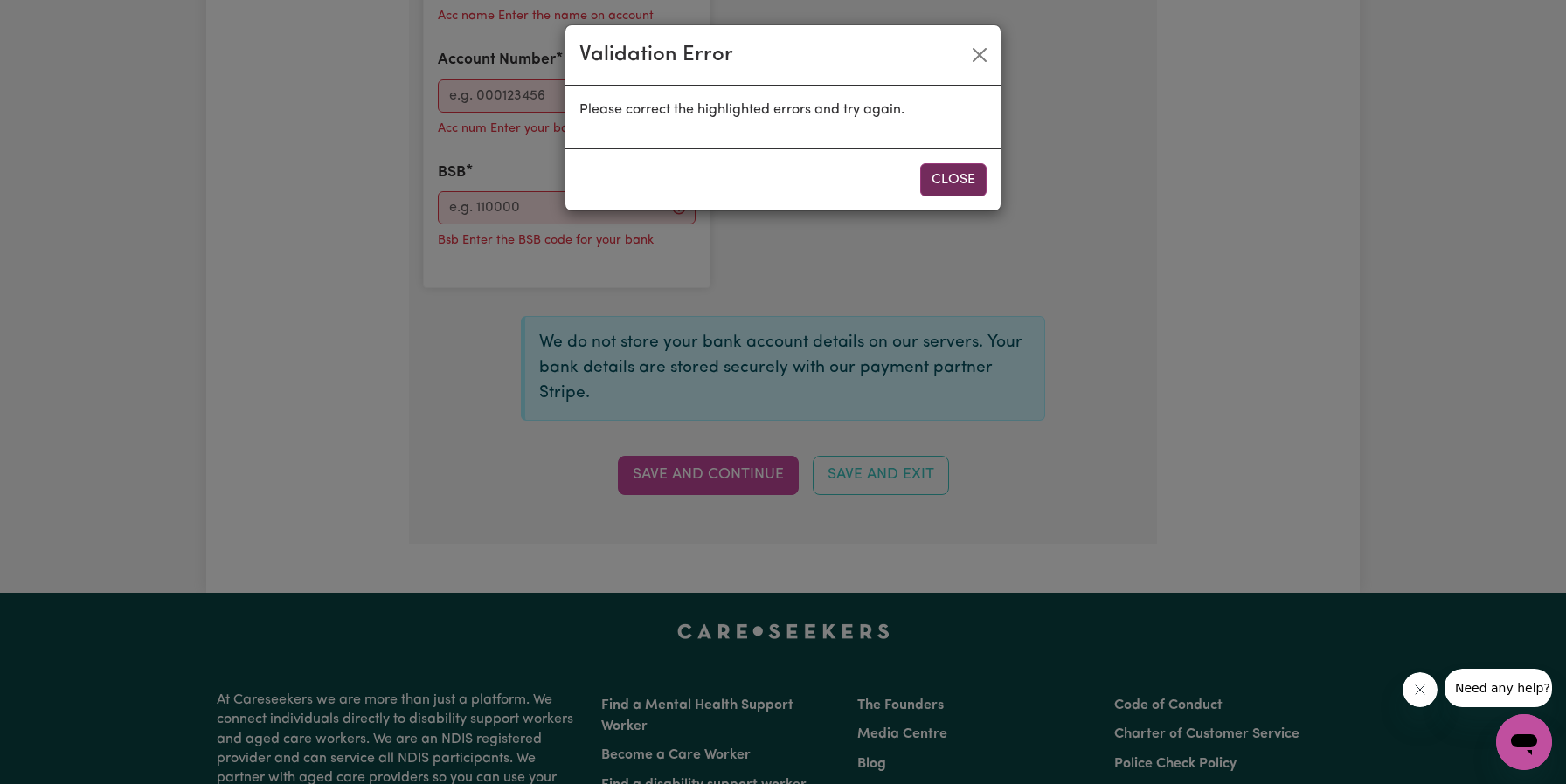
click at [942, 188] on button "Close" at bounding box center [953, 179] width 67 height 33
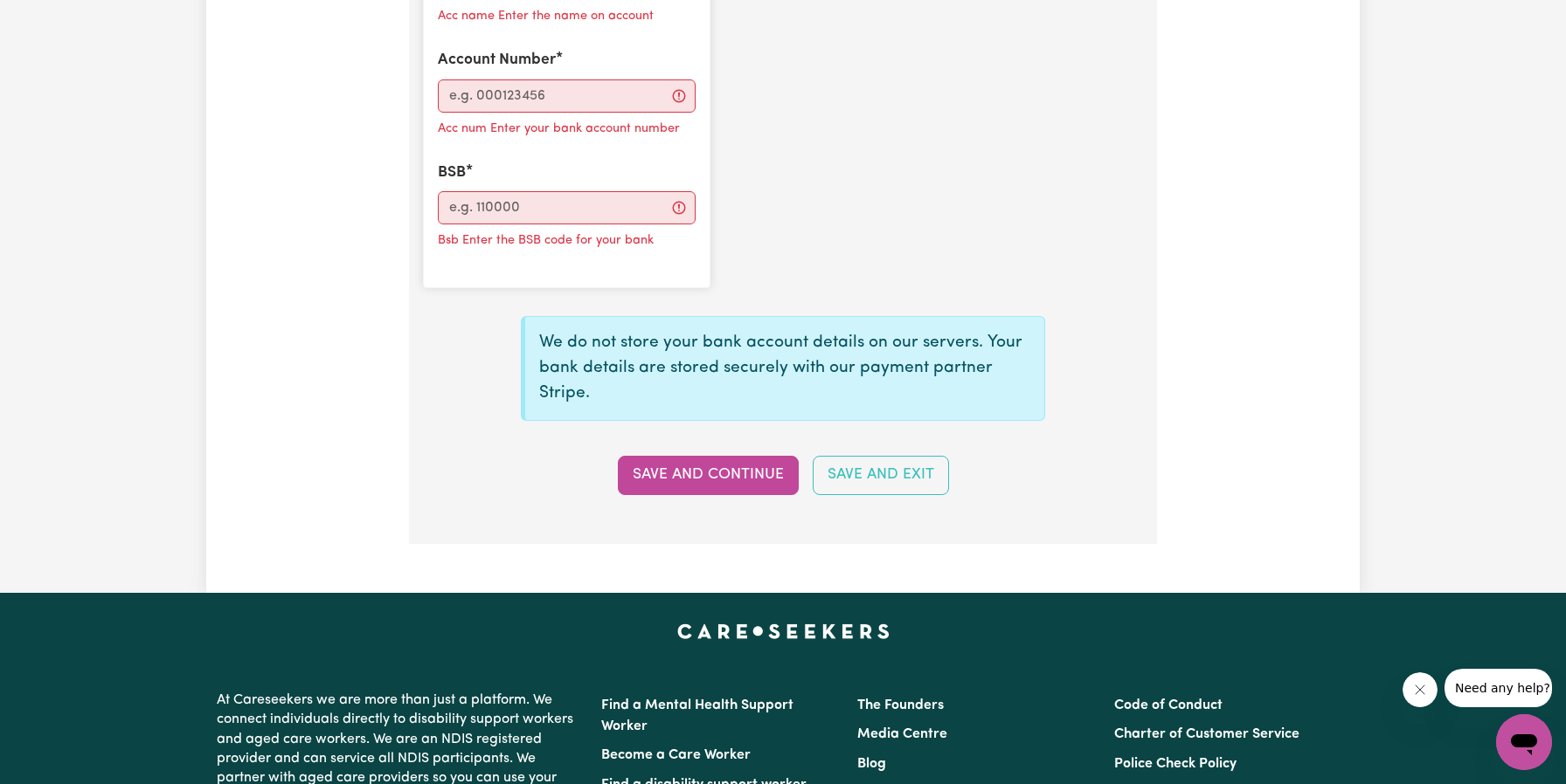
click at [801, 227] on div "Name on Account Acc name Enter the name on account Account Number Acc num Enter…" at bounding box center [783, 105] width 741 height 394
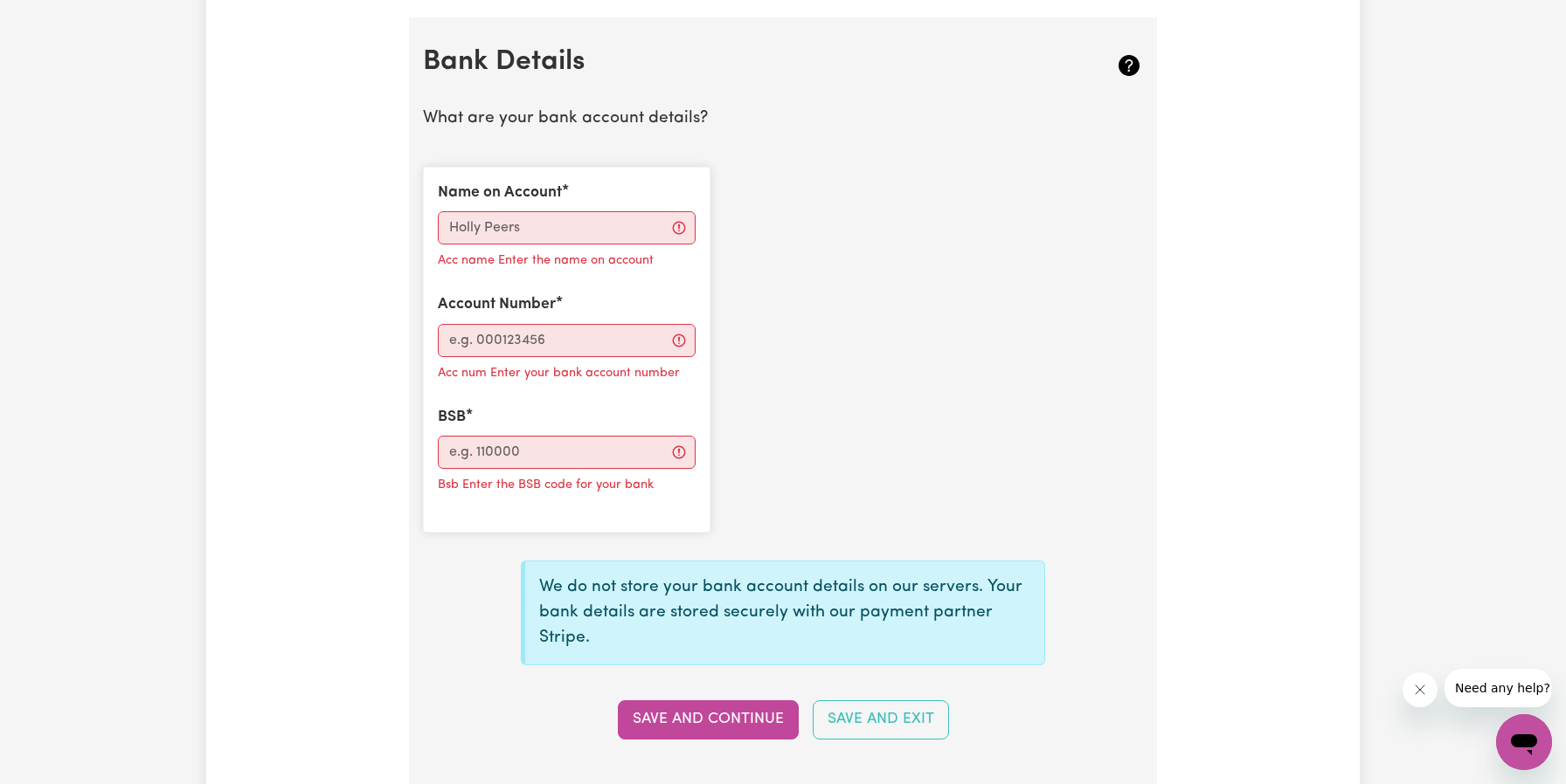
scroll to position [1153, 0]
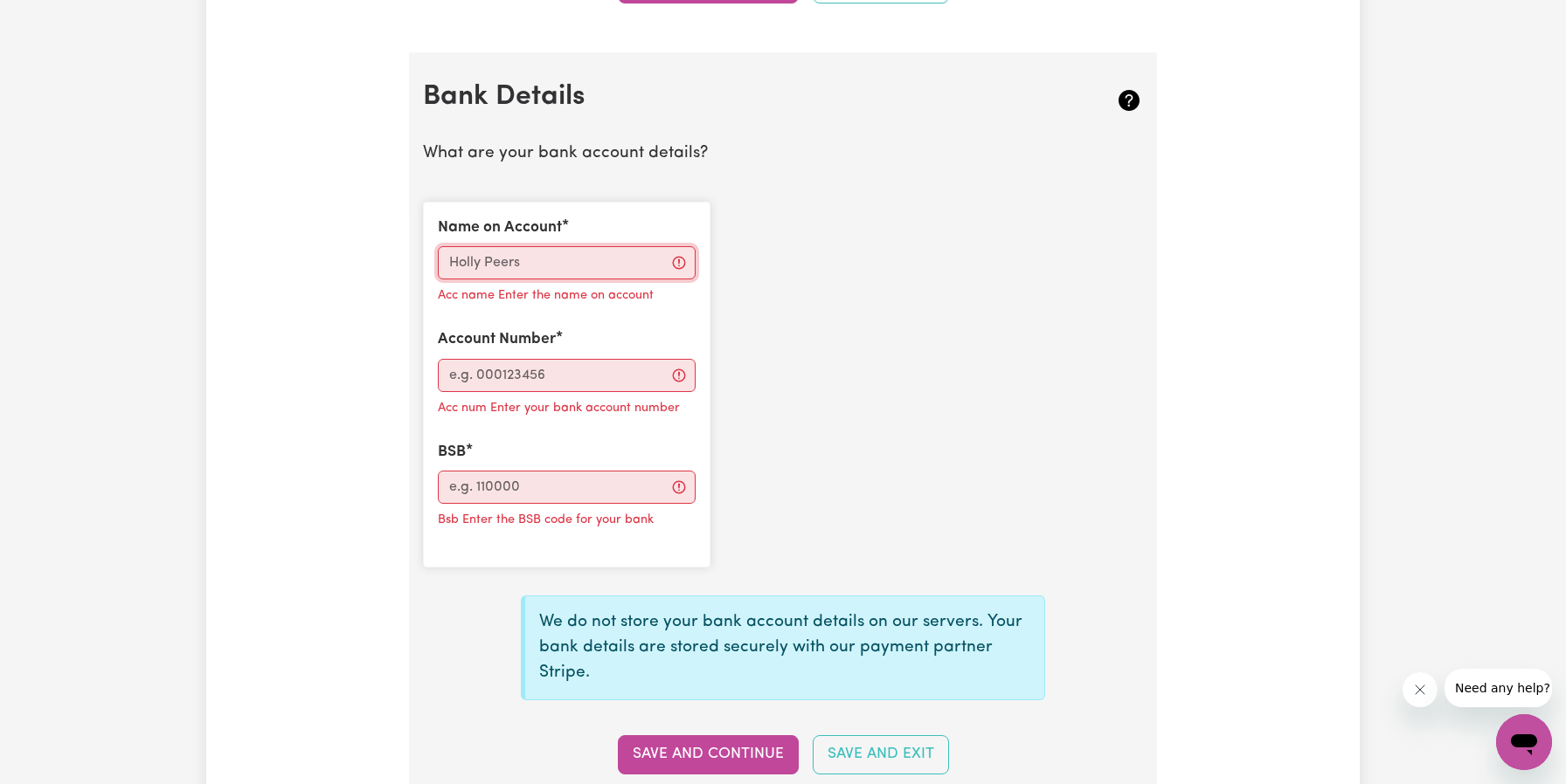
click at [502, 249] on input "Name on Account" at bounding box center [567, 263] width 258 height 33
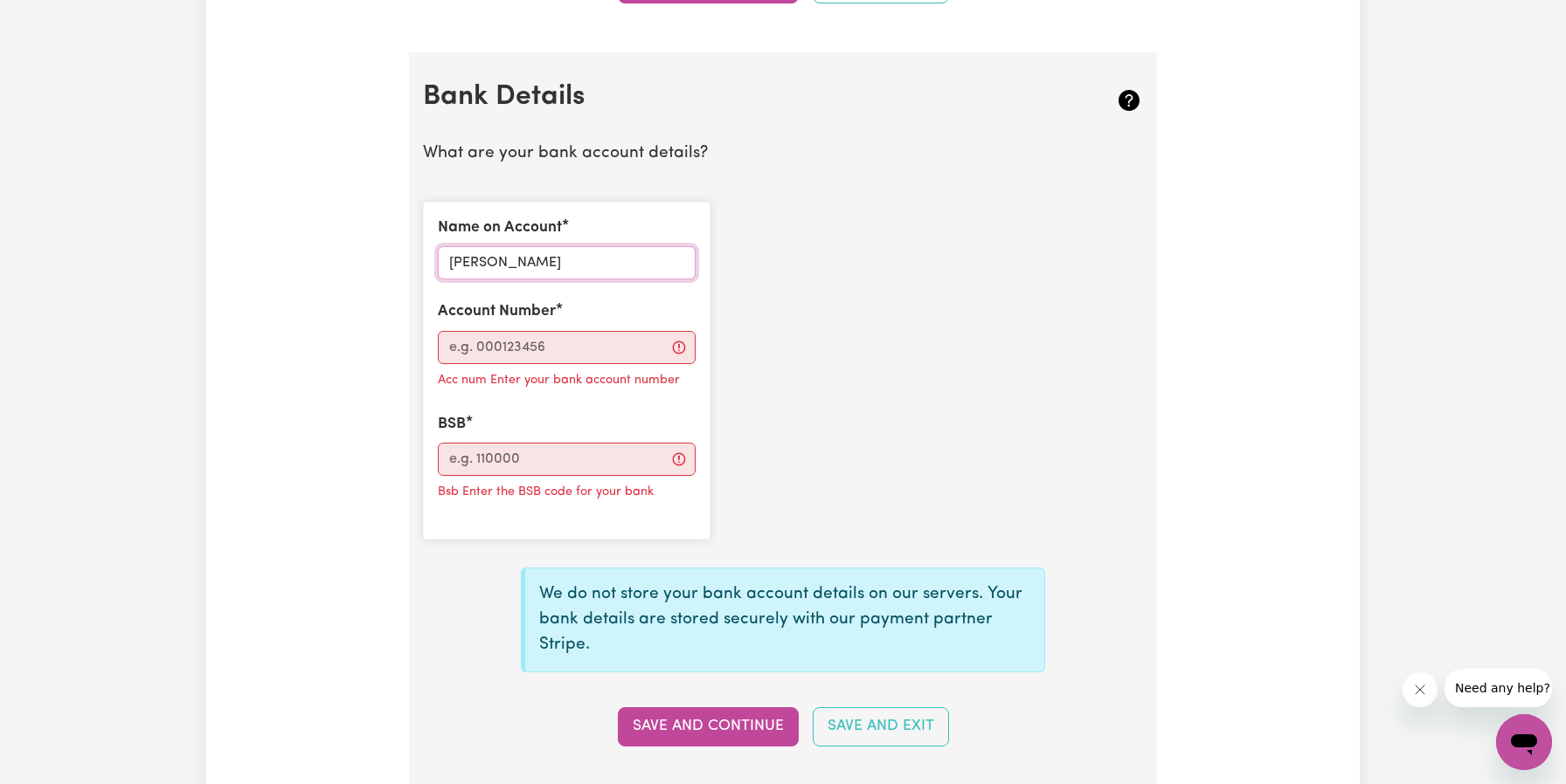
type input "[PERSON_NAME]"
click at [479, 336] on input "Account Number" at bounding box center [567, 347] width 258 height 33
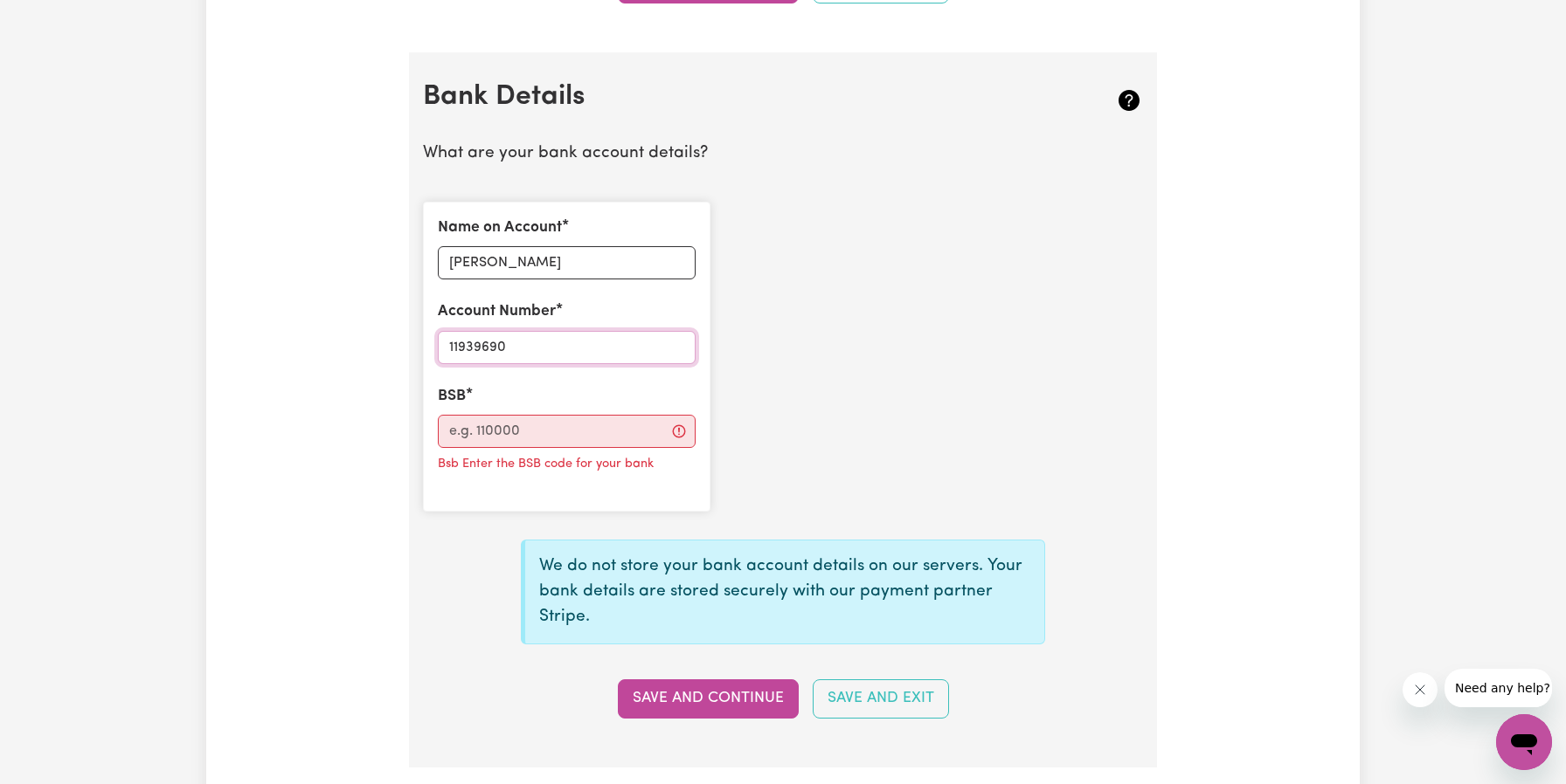
type input "11939690"
click at [490, 422] on input "BSB" at bounding box center [567, 430] width 258 height 33
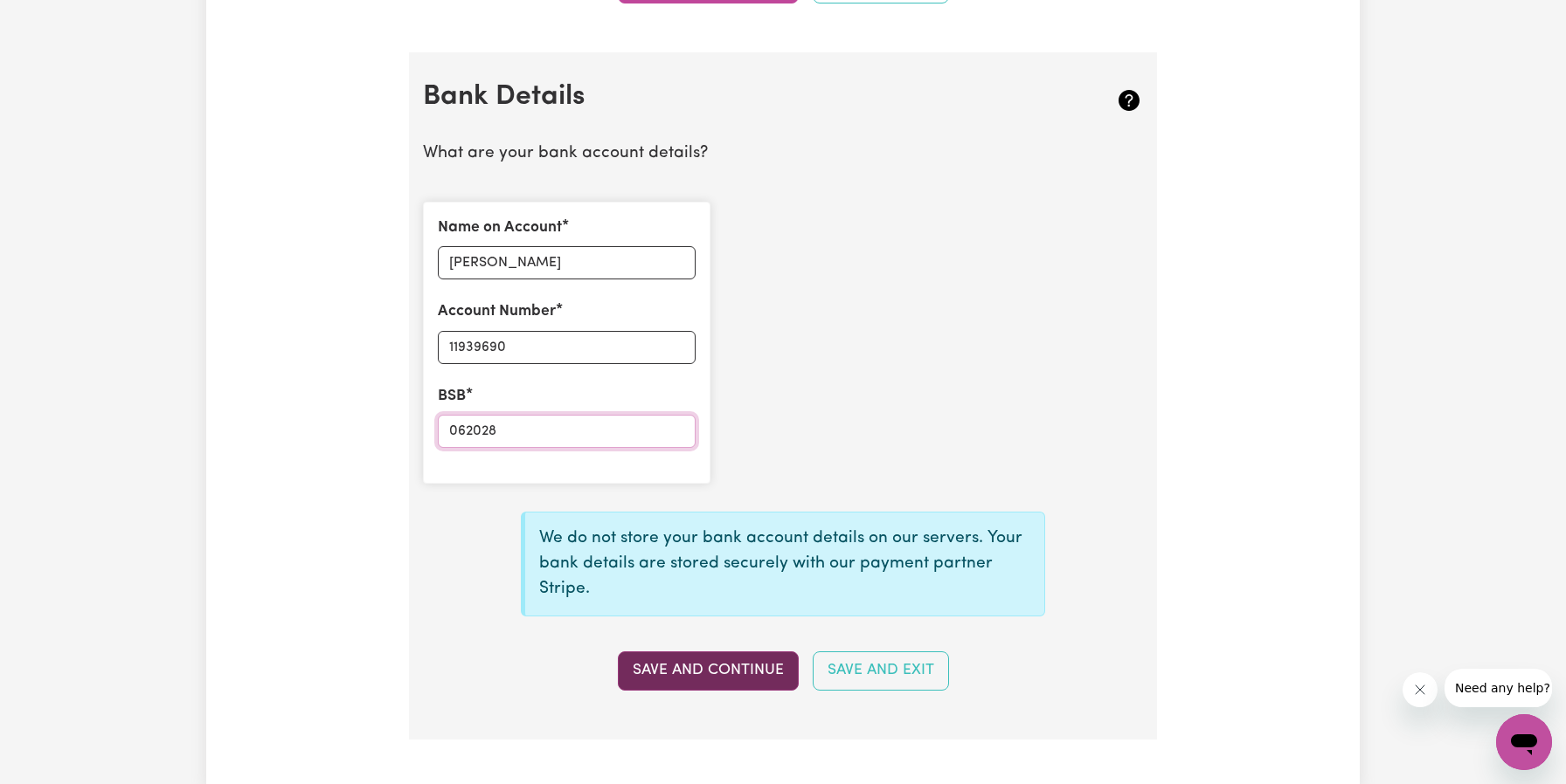
type input "062028"
click at [743, 665] on button "Save and Continue" at bounding box center [707, 671] width 181 height 38
type input "****9690"
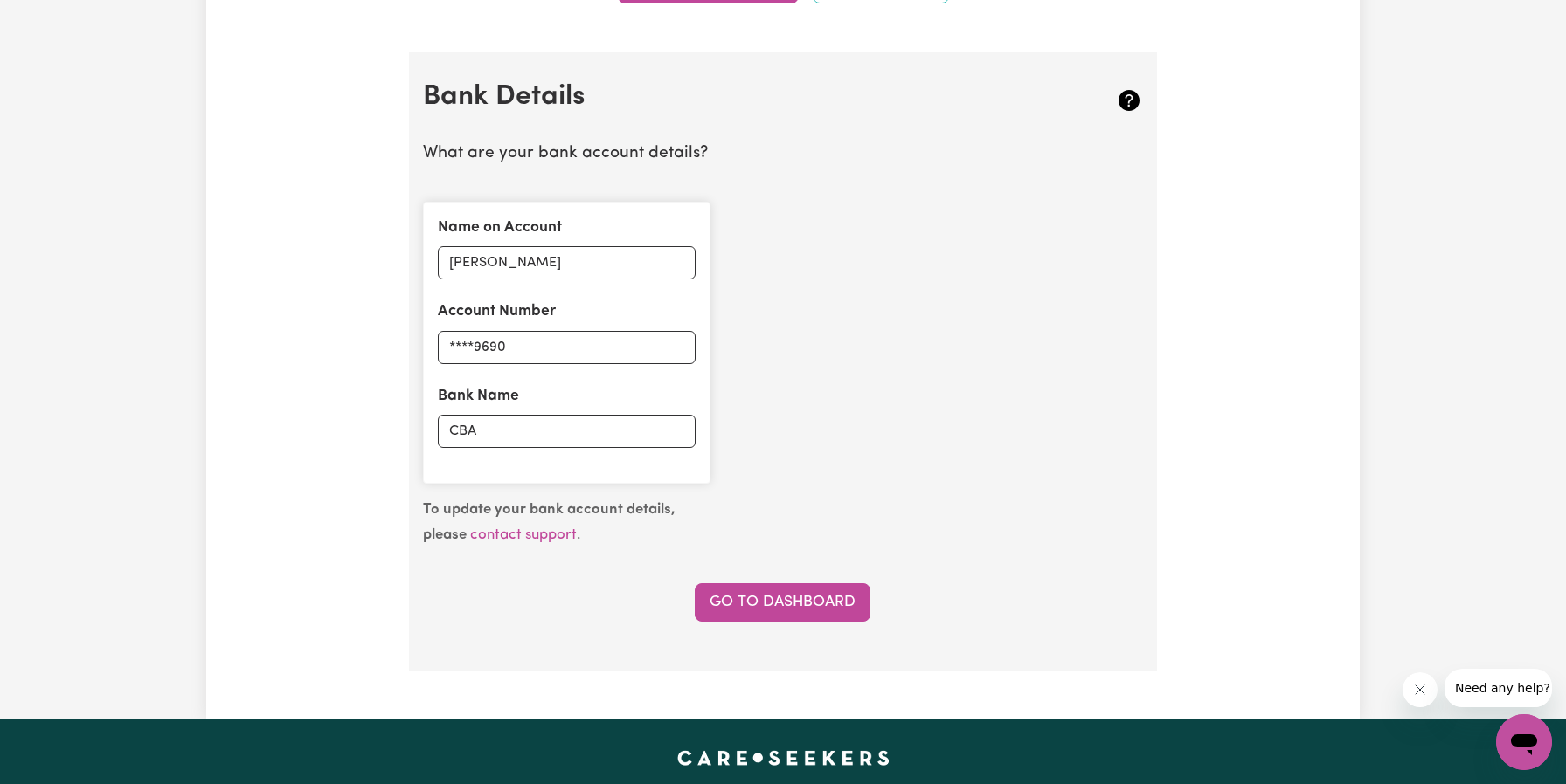
click at [832, 425] on div "Name on Account [PERSON_NAME] Account Number ****9690 Bank Name CBA" at bounding box center [783, 342] width 741 height 310
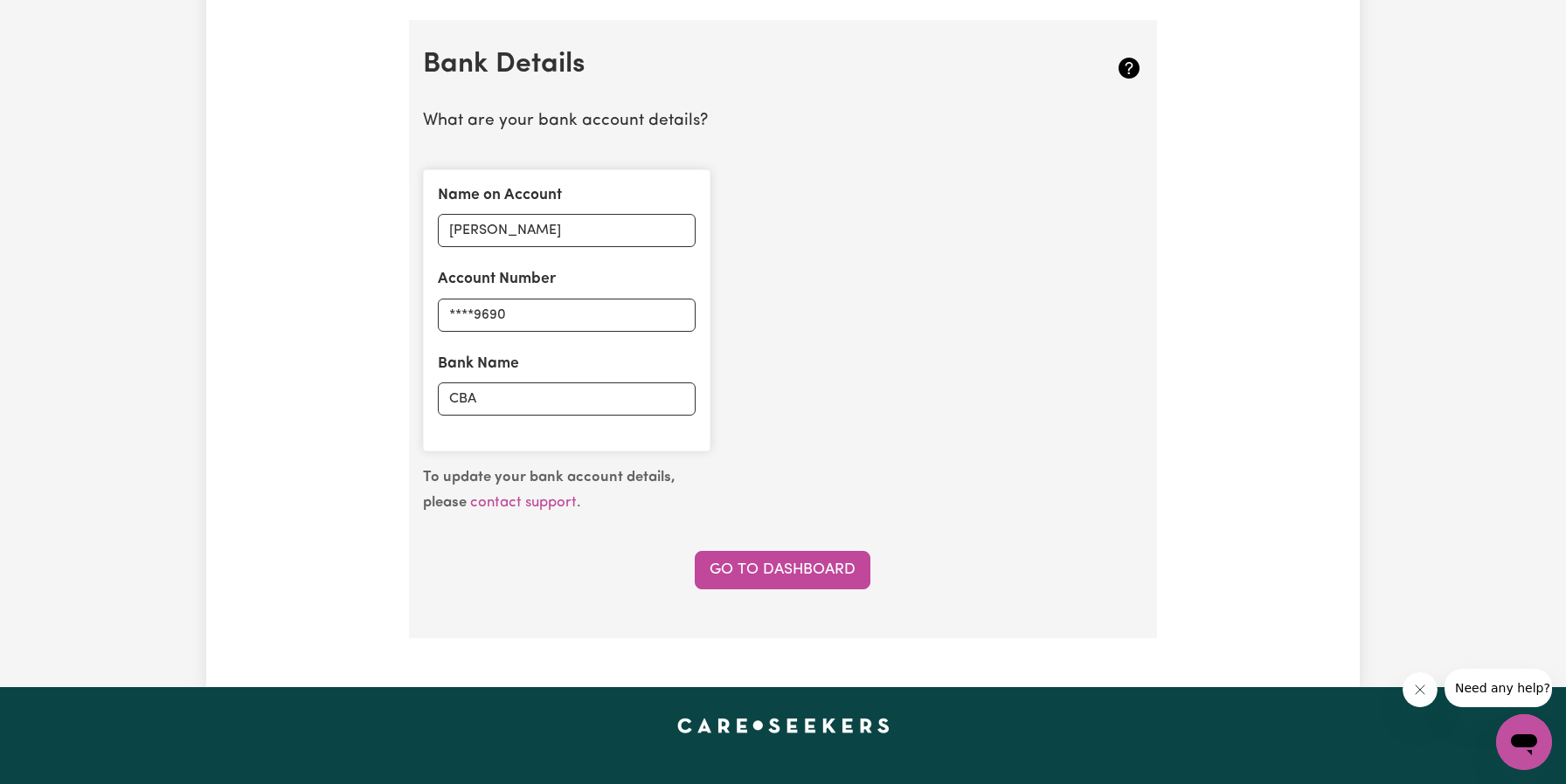
scroll to position [1258, 0]
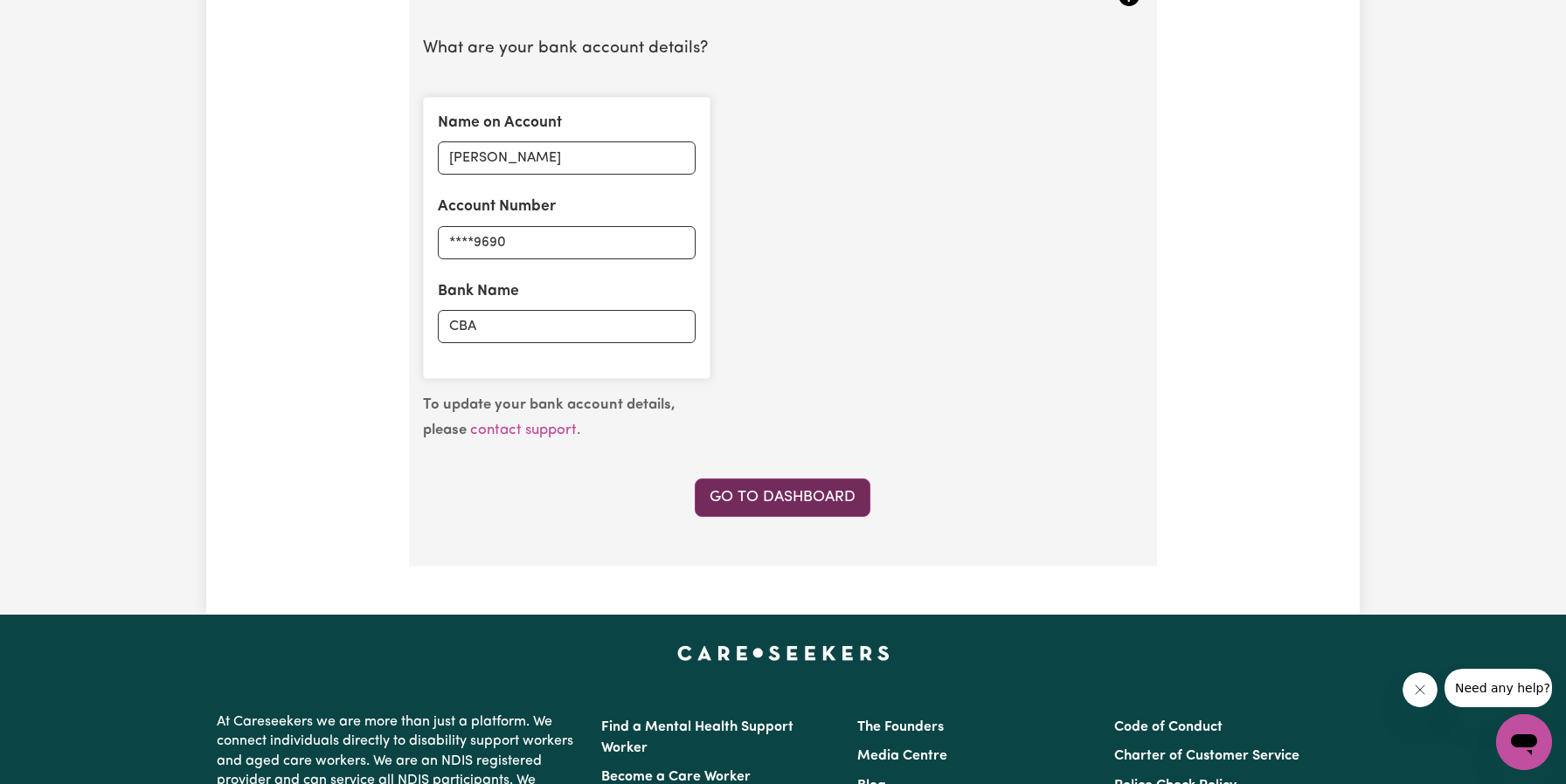
click at [812, 493] on link "Go to Dashboard" at bounding box center [782, 497] width 175 height 38
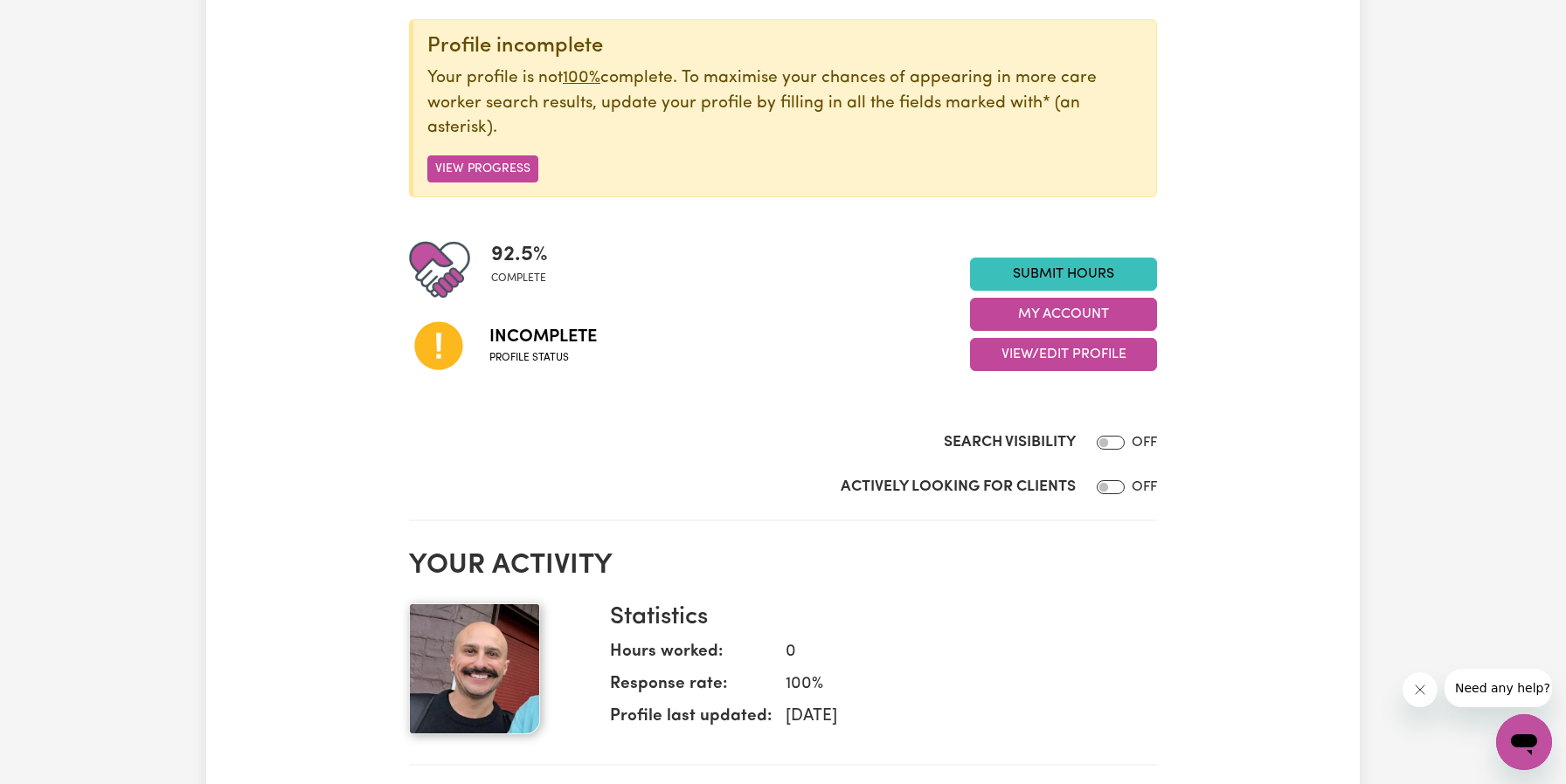
scroll to position [174, 0]
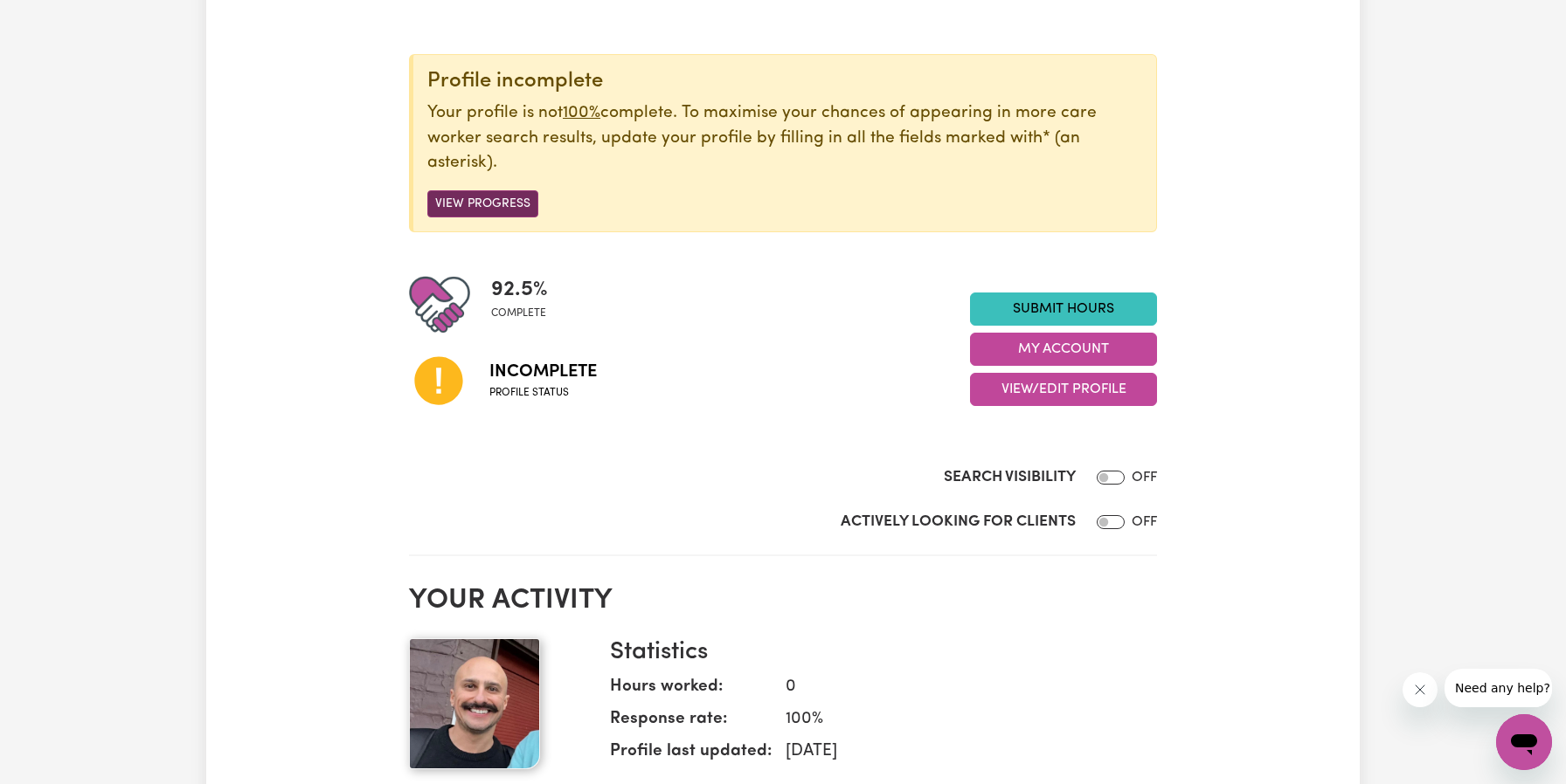
click at [511, 190] on button "View Progress" at bounding box center [482, 204] width 111 height 27
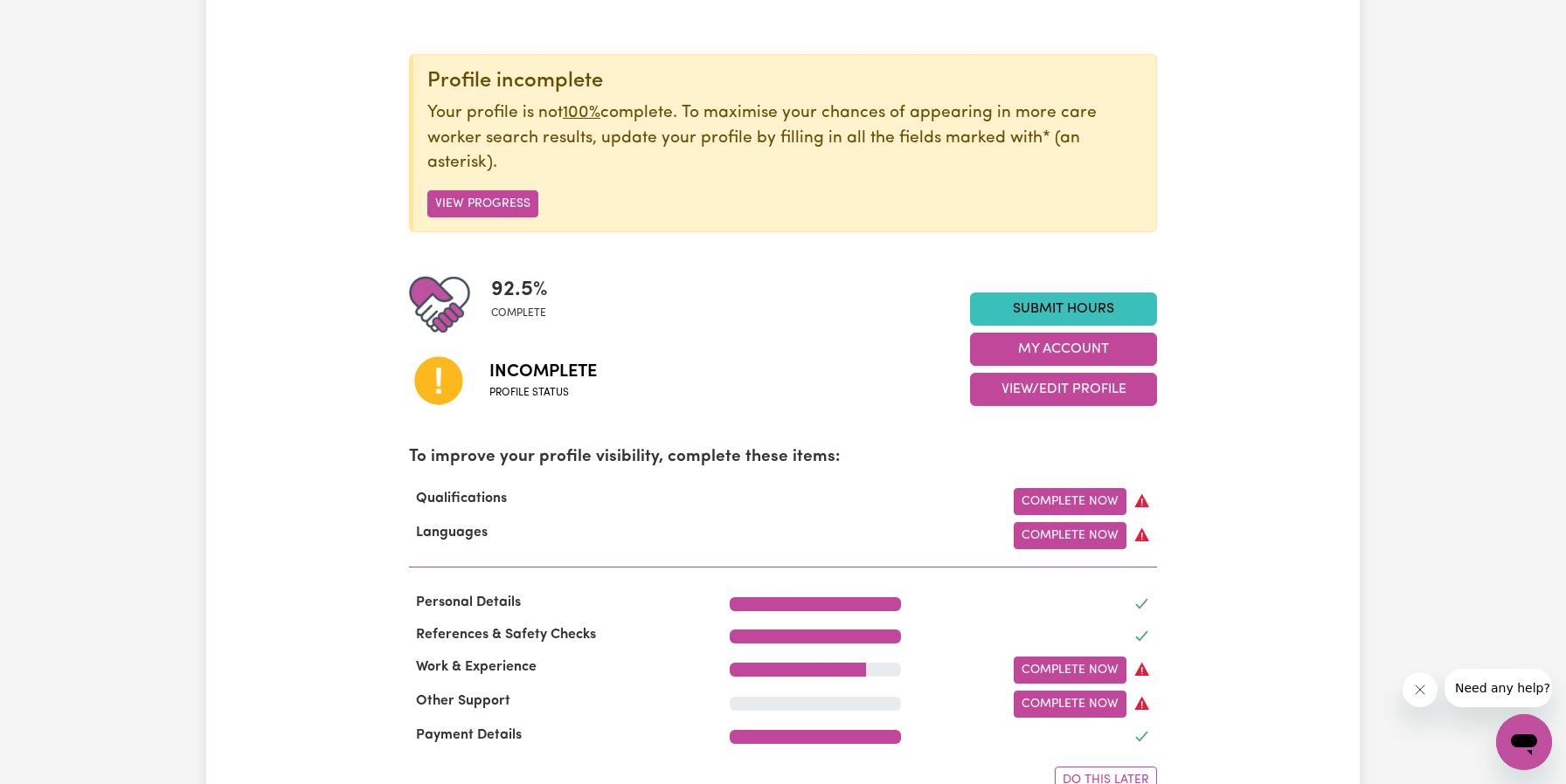
click at [857, 355] on div "Incomplete Profile status" at bounding box center [690, 380] width 561 height 89
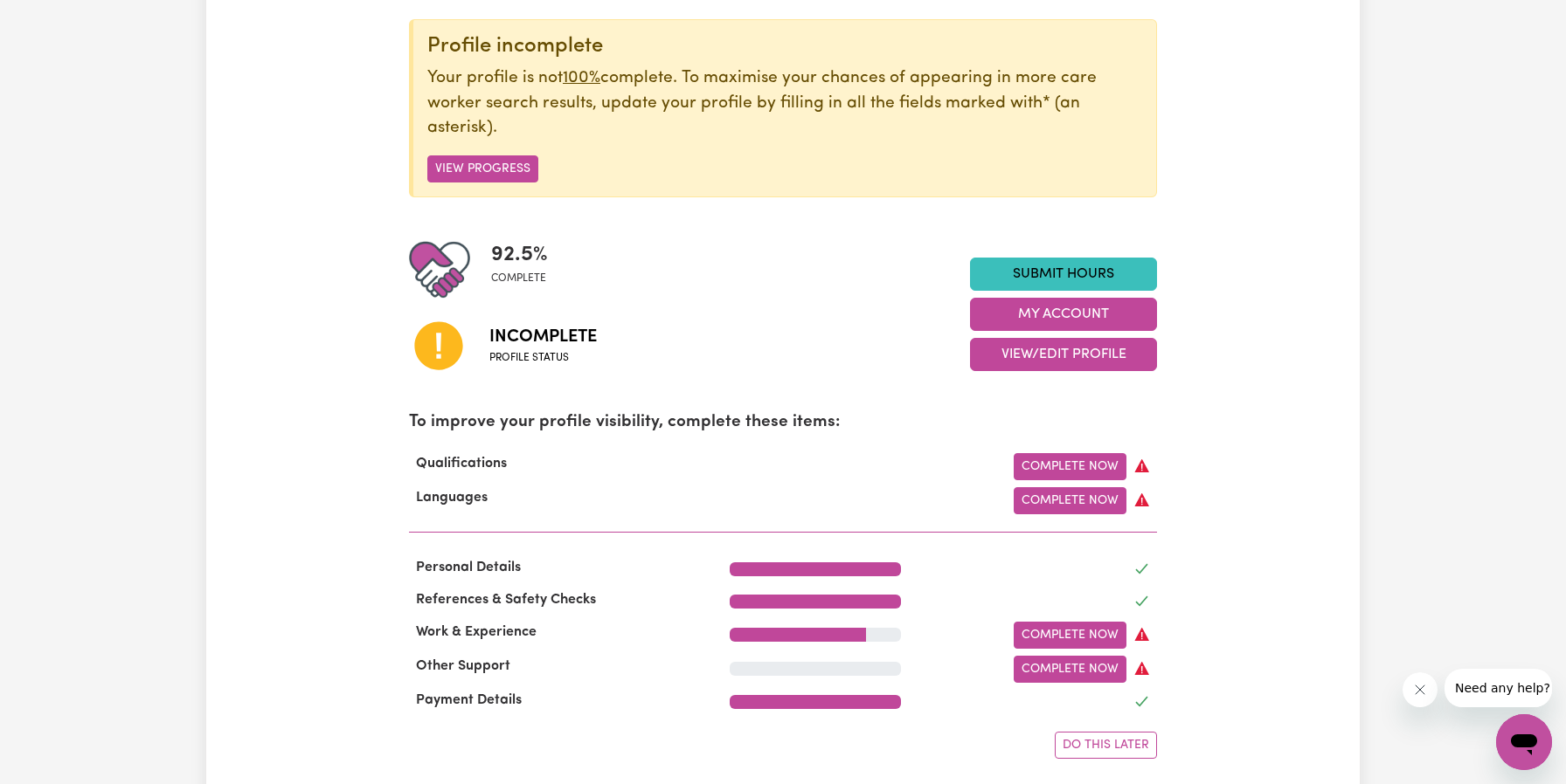
scroll to position [245, 0]
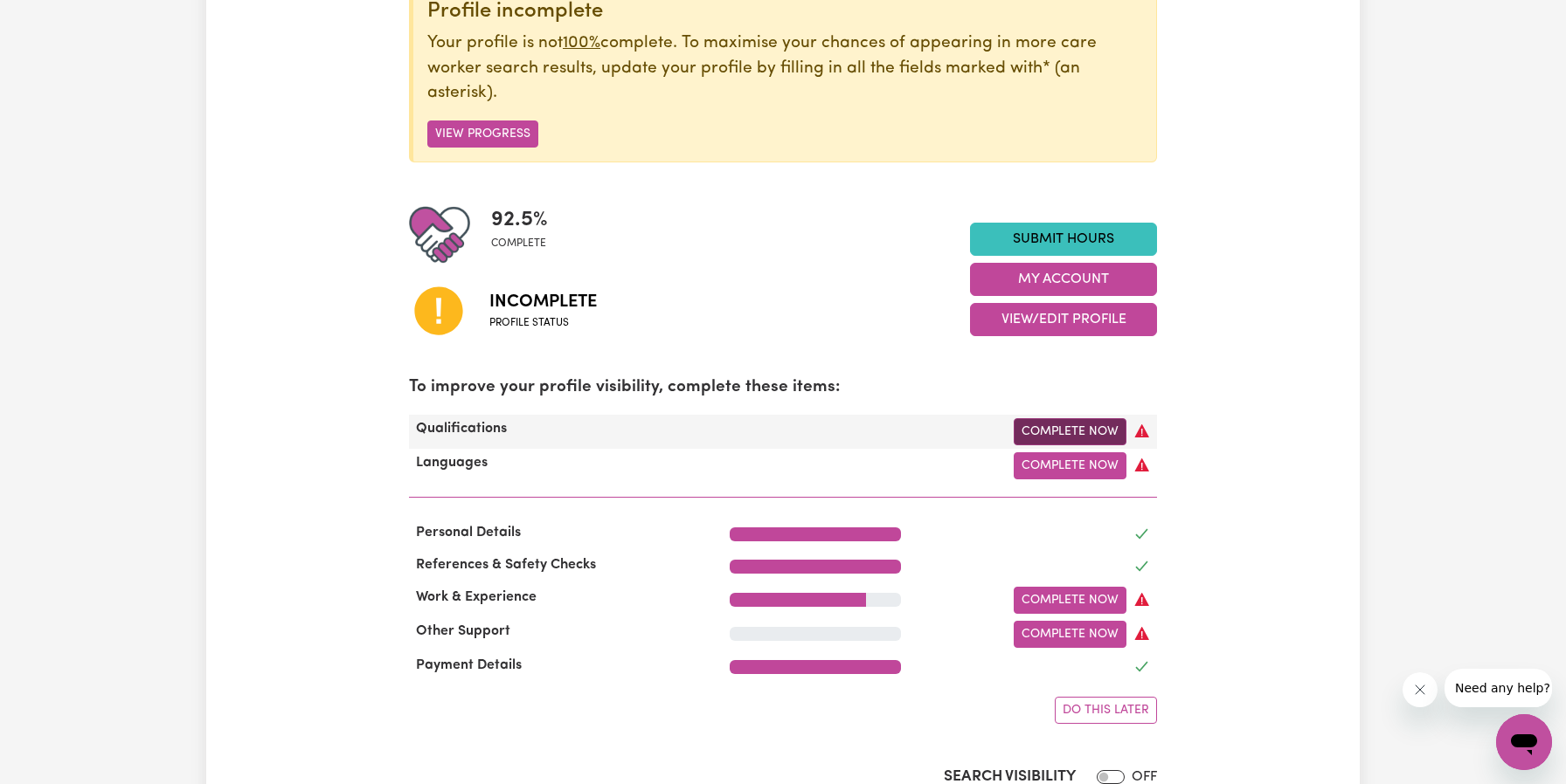
click at [1078, 418] on link "Complete Now" at bounding box center [1070, 431] width 113 height 27
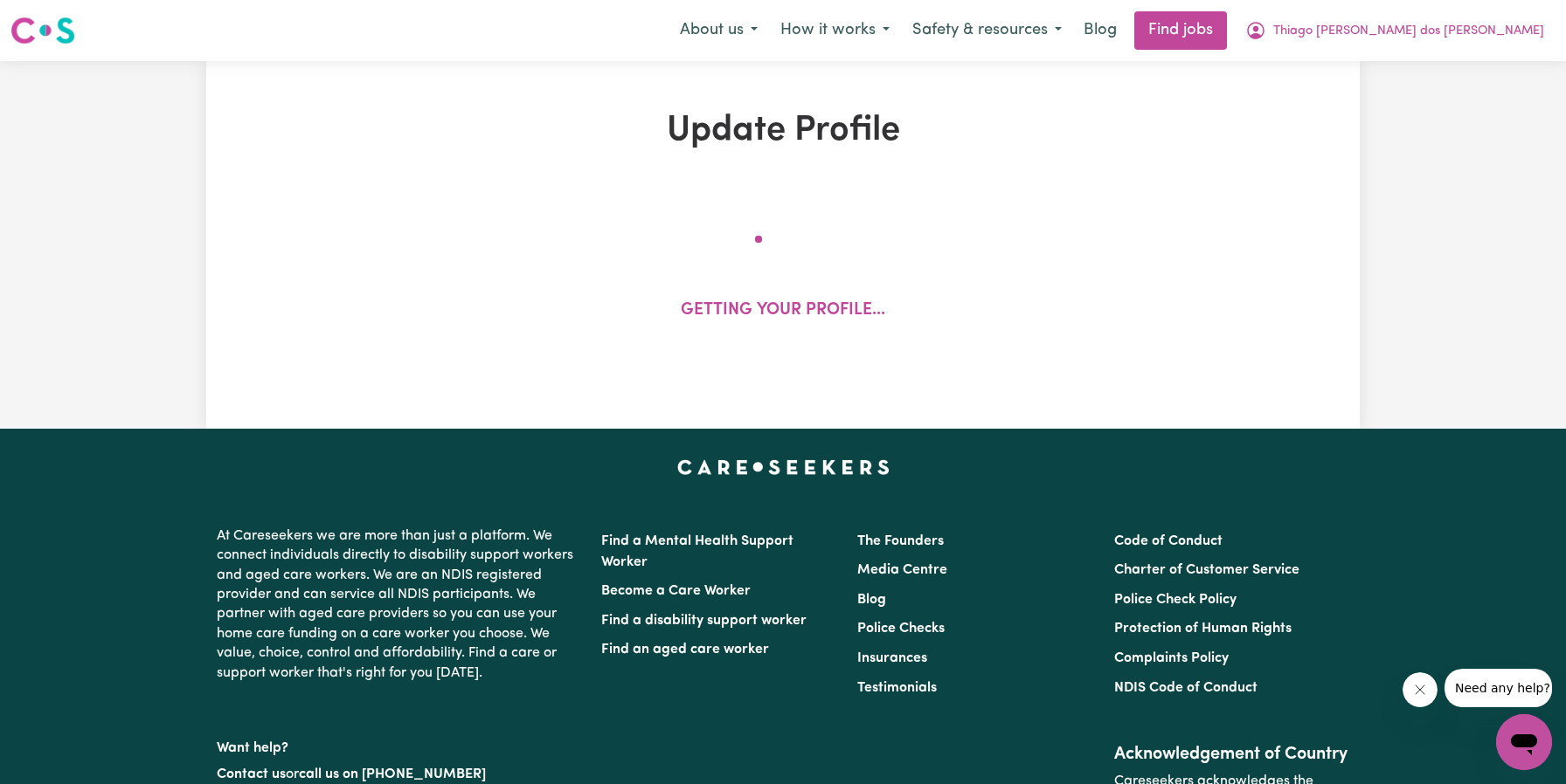
select select "2021"
select select "Certificate III (Individual Support)"
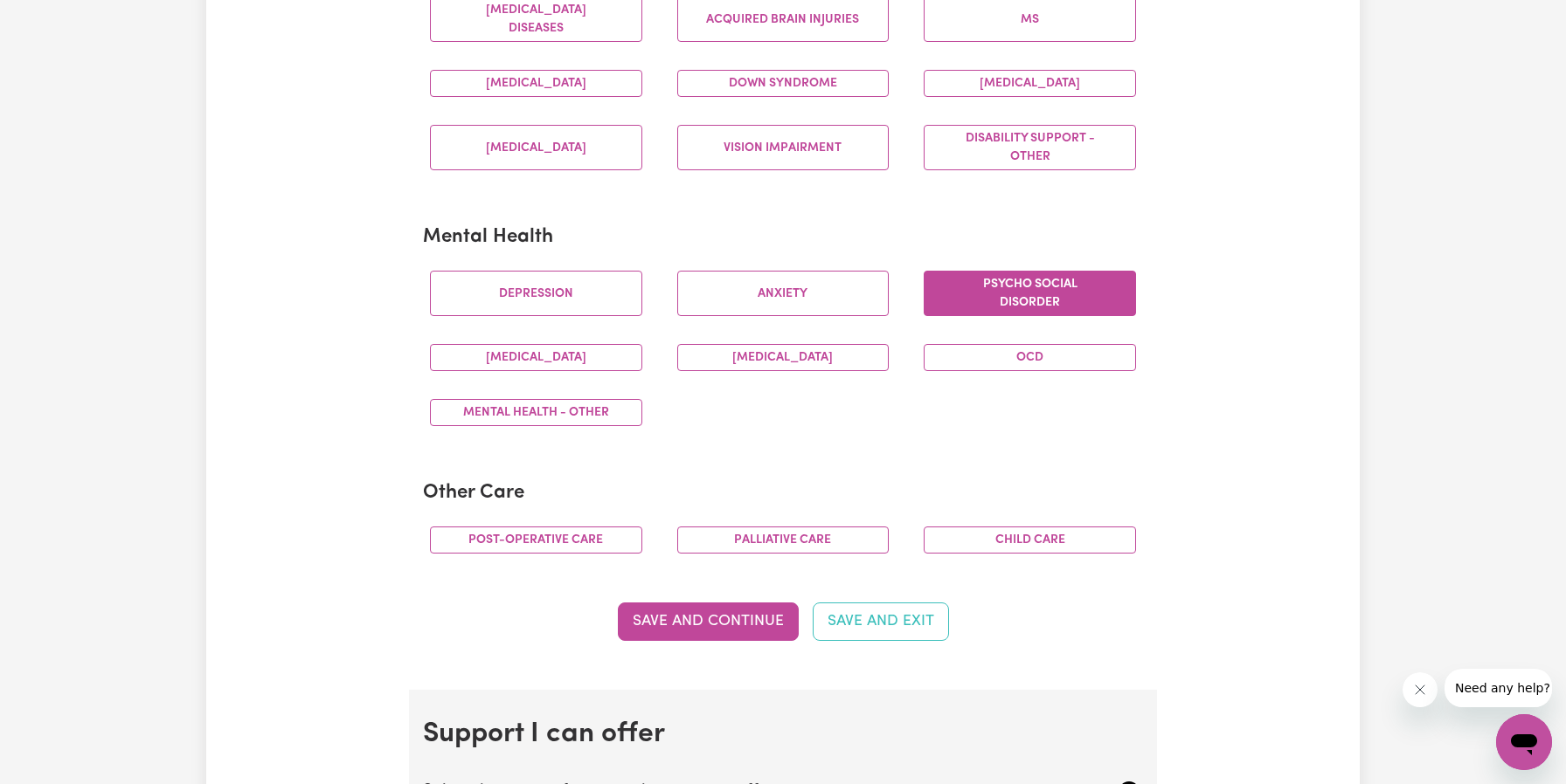
scroll to position [908, 0]
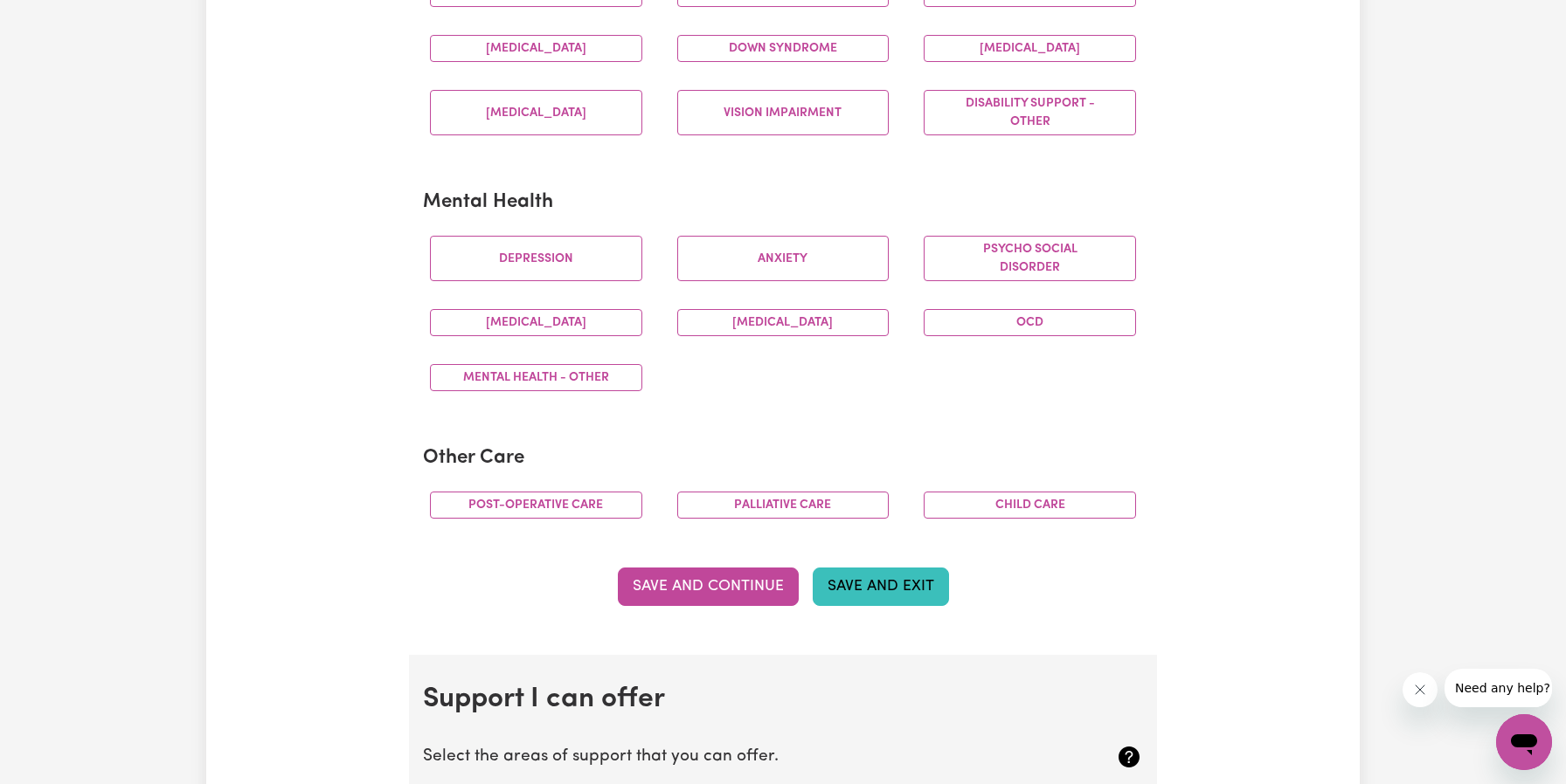
click at [935, 589] on button "Save and Exit" at bounding box center [880, 586] width 136 height 38
